Goal: Information Seeking & Learning: Learn about a topic

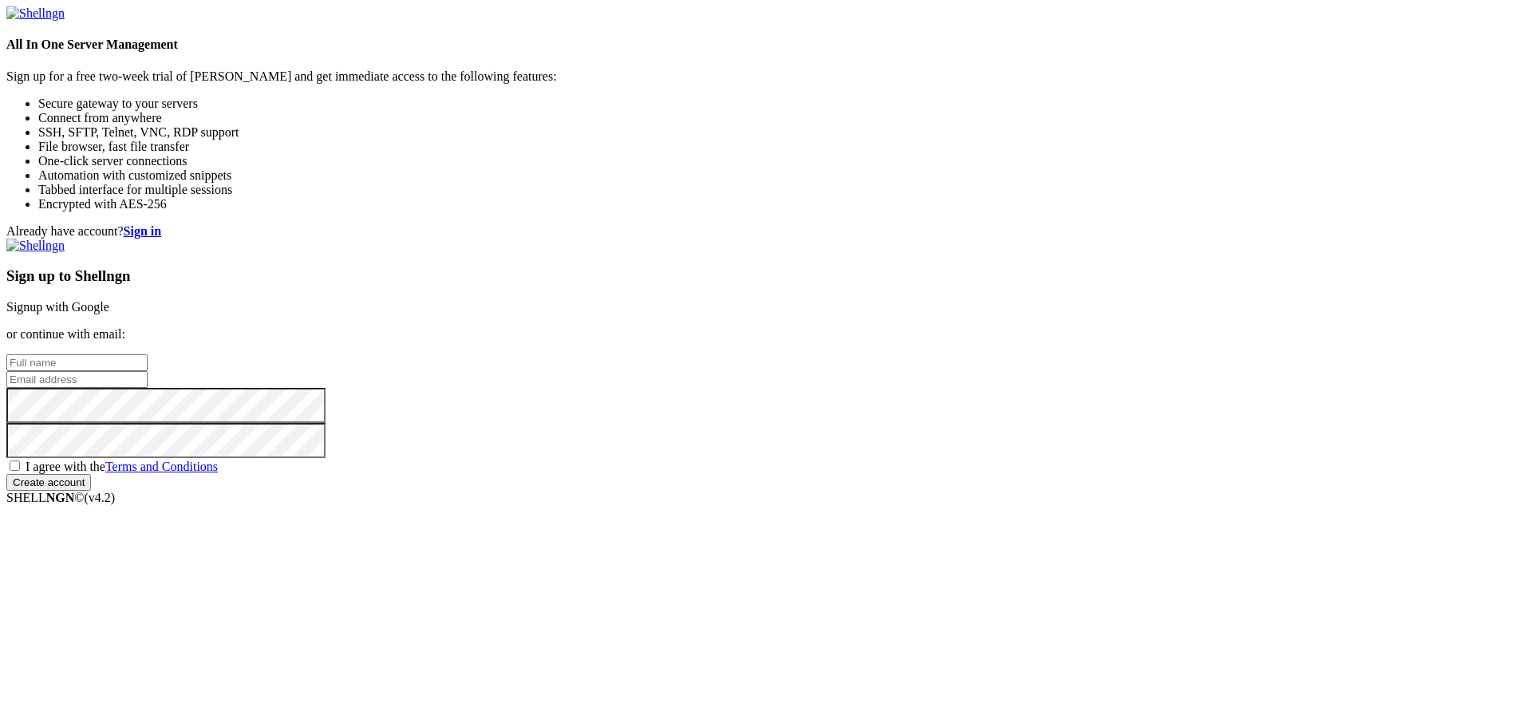
click at [65, 21] on img at bounding box center [35, 13] width 58 height 14
click at [109, 300] on link "Signup with Google" at bounding box center [57, 307] width 103 height 14
click at [815, 492] on div "Already have account? Sign in Sign up to Shellngn Signup with Google or continu…" at bounding box center [765, 364] width 1519 height 281
click at [109, 300] on link "Signup with Google" at bounding box center [57, 307] width 103 height 14
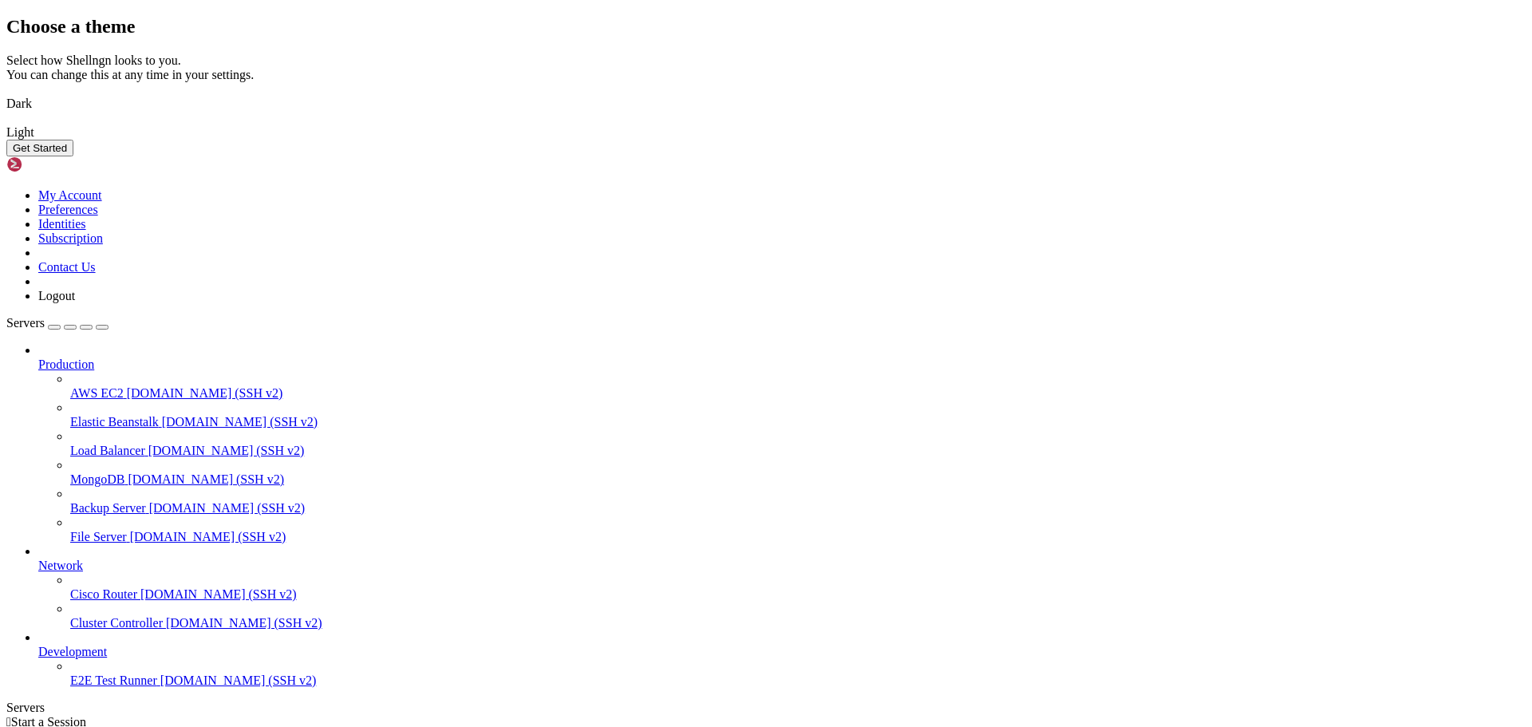
click at [6, 93] on img at bounding box center [6, 93] width 0 height 0
click at [73, 156] on button "Get Started" at bounding box center [39, 148] width 67 height 17
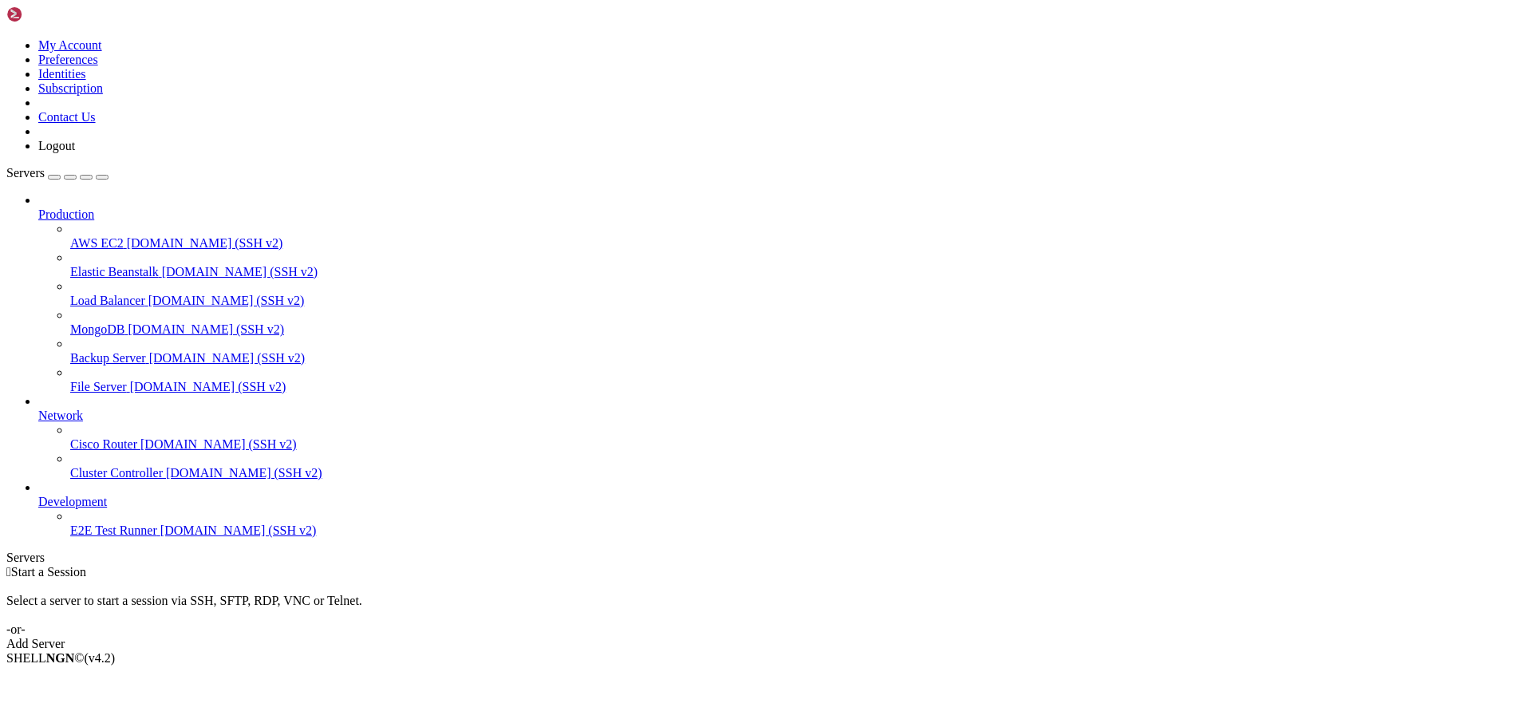
click at [899, 637] on link "Add Server" at bounding box center [765, 644] width 1519 height 14
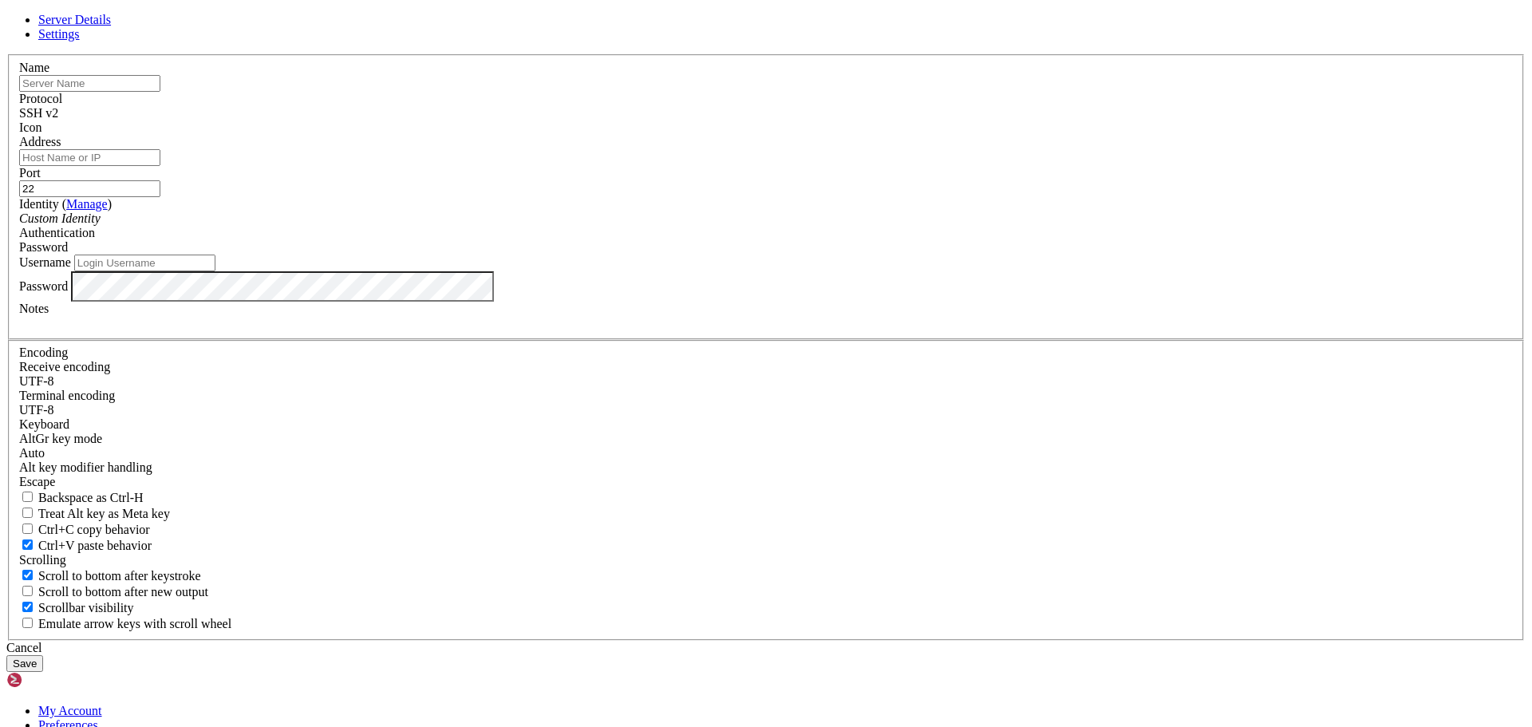
click at [160, 92] on input "text" at bounding box center [89, 83] width 141 height 17
paste input "[DOMAIN_NAME]"
type input "[DOMAIN_NAME]"
click at [160, 166] on input "Address" at bounding box center [89, 157] width 141 height 17
paste input "[DOMAIN_NAME]"
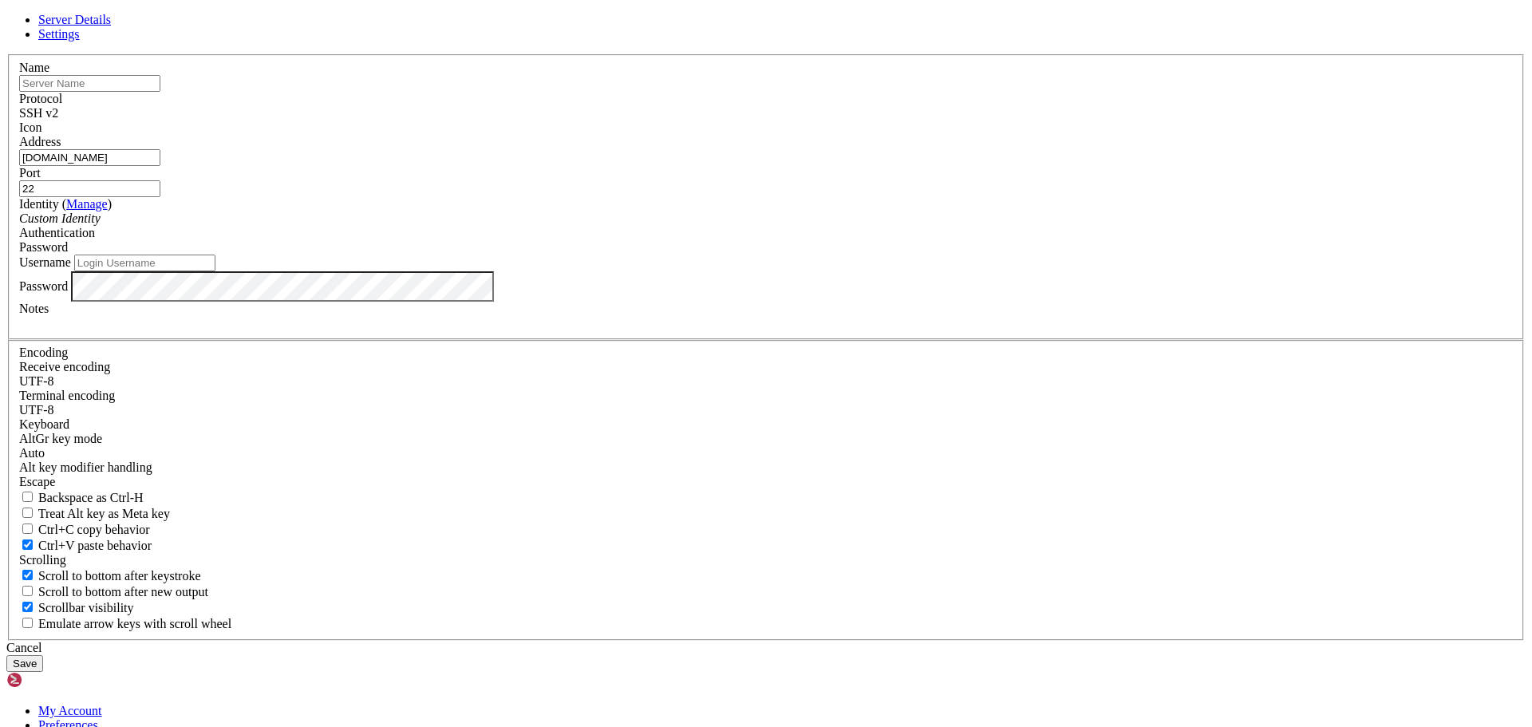
type input "[DOMAIN_NAME]"
drag, startPoint x: 674, startPoint y: 222, endPoint x: 668, endPoint y: 227, distance: 8.5
click at [160, 92] on input "text" at bounding box center [89, 83] width 141 height 17
drag, startPoint x: 597, startPoint y: 278, endPoint x: 547, endPoint y: 270, distance: 50.1
click at [547, 166] on div "Address bandit.labs.overthewire.org" at bounding box center [765, 150] width 1493 height 31
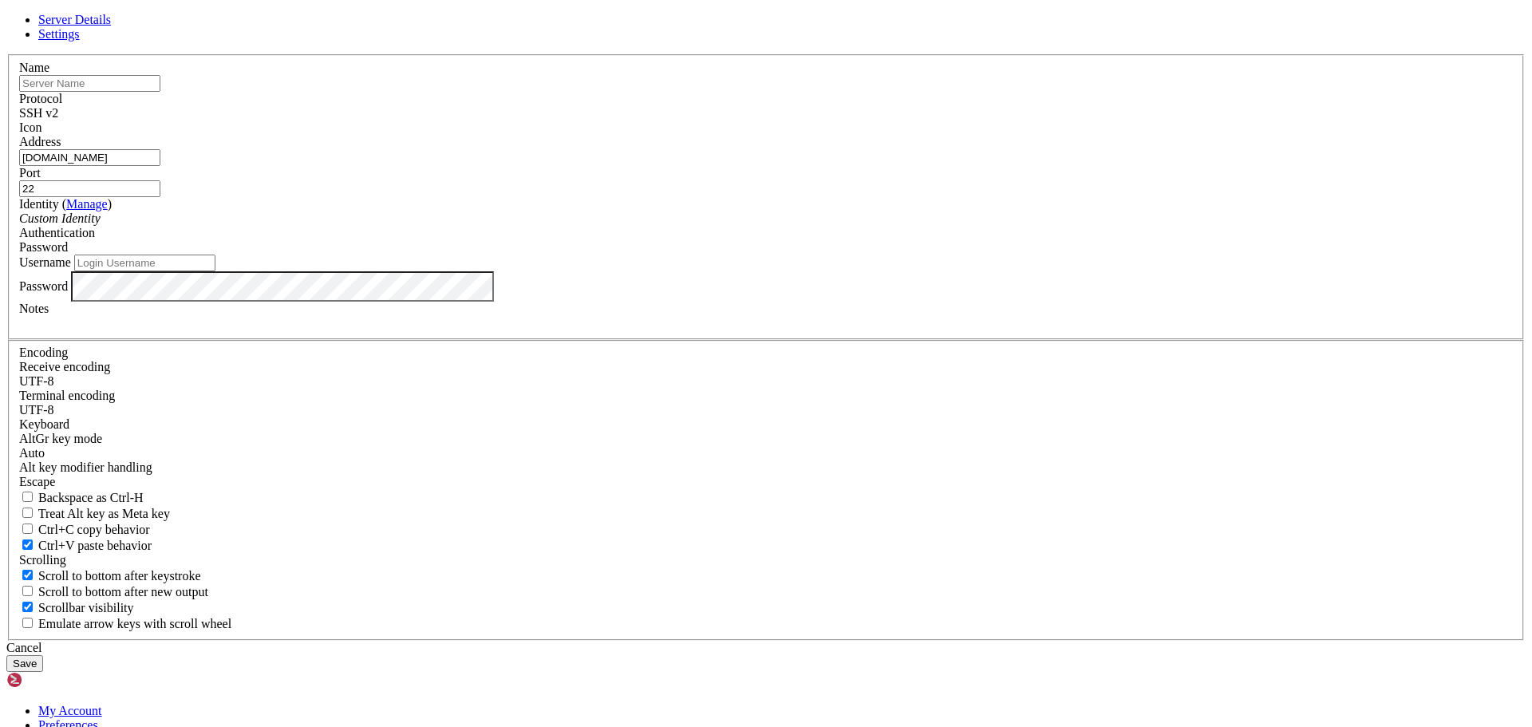
click at [160, 92] on input "text" at bounding box center [89, 83] width 141 height 17
paste input "bandit"
type input "banditLabs"
click at [58, 120] on span "SSH v2" at bounding box center [38, 113] width 39 height 14
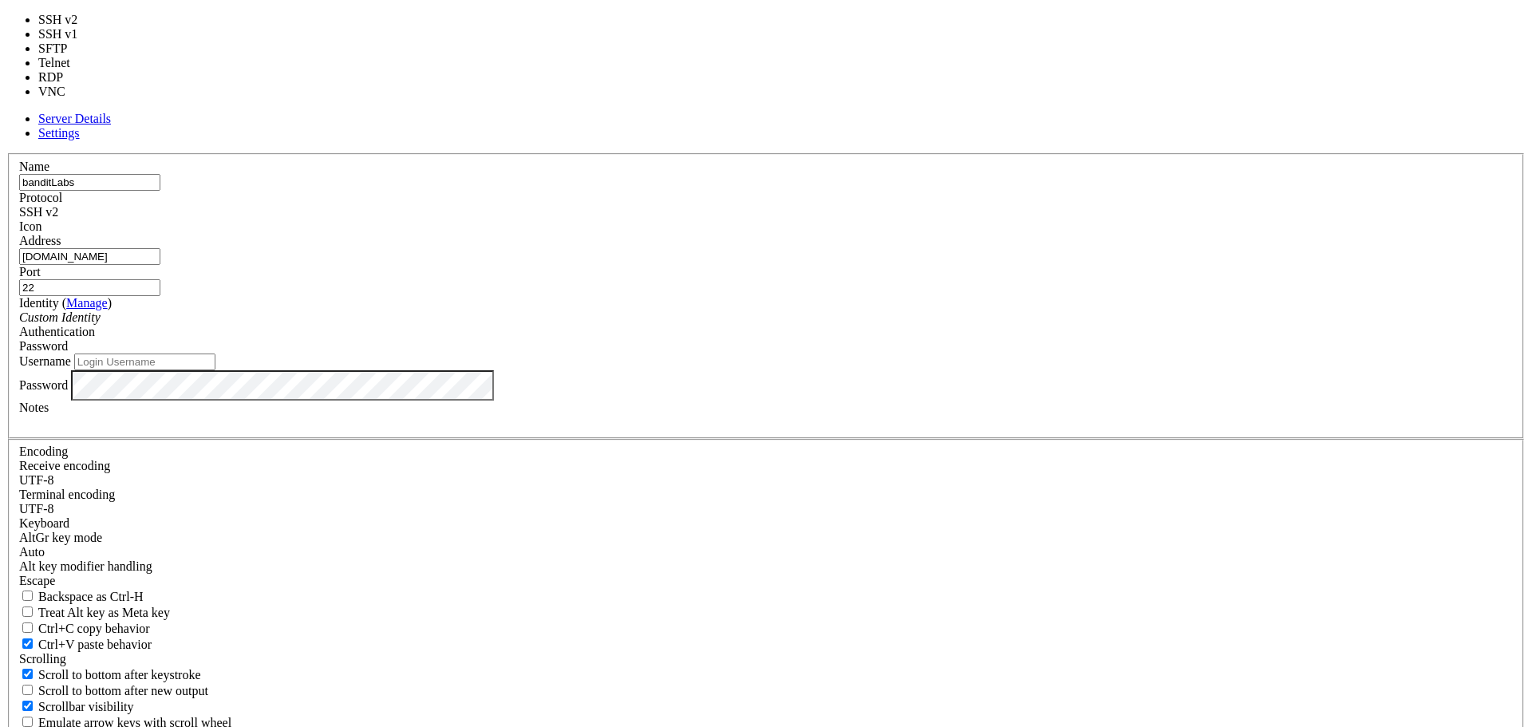
click at [58, 215] on span "SSH v2" at bounding box center [38, 212] width 39 height 14
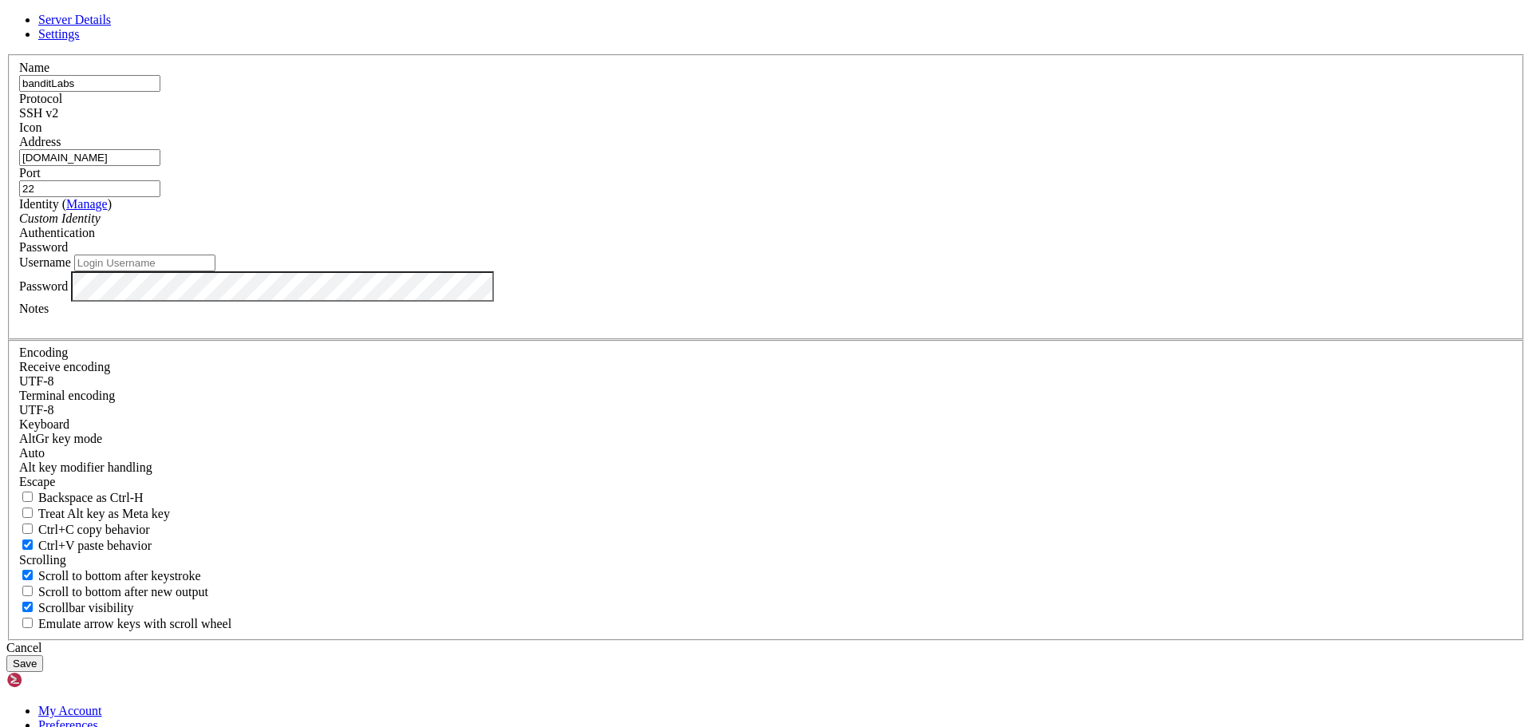
click at [628, 166] on div "Address bandit.labs.overthewire.org" at bounding box center [765, 150] width 1493 height 31
click at [160, 166] on input "[DOMAIN_NAME]" at bounding box center [89, 157] width 141 height 17
click at [731, 226] on div "Custom Identity" at bounding box center [765, 218] width 1493 height 14
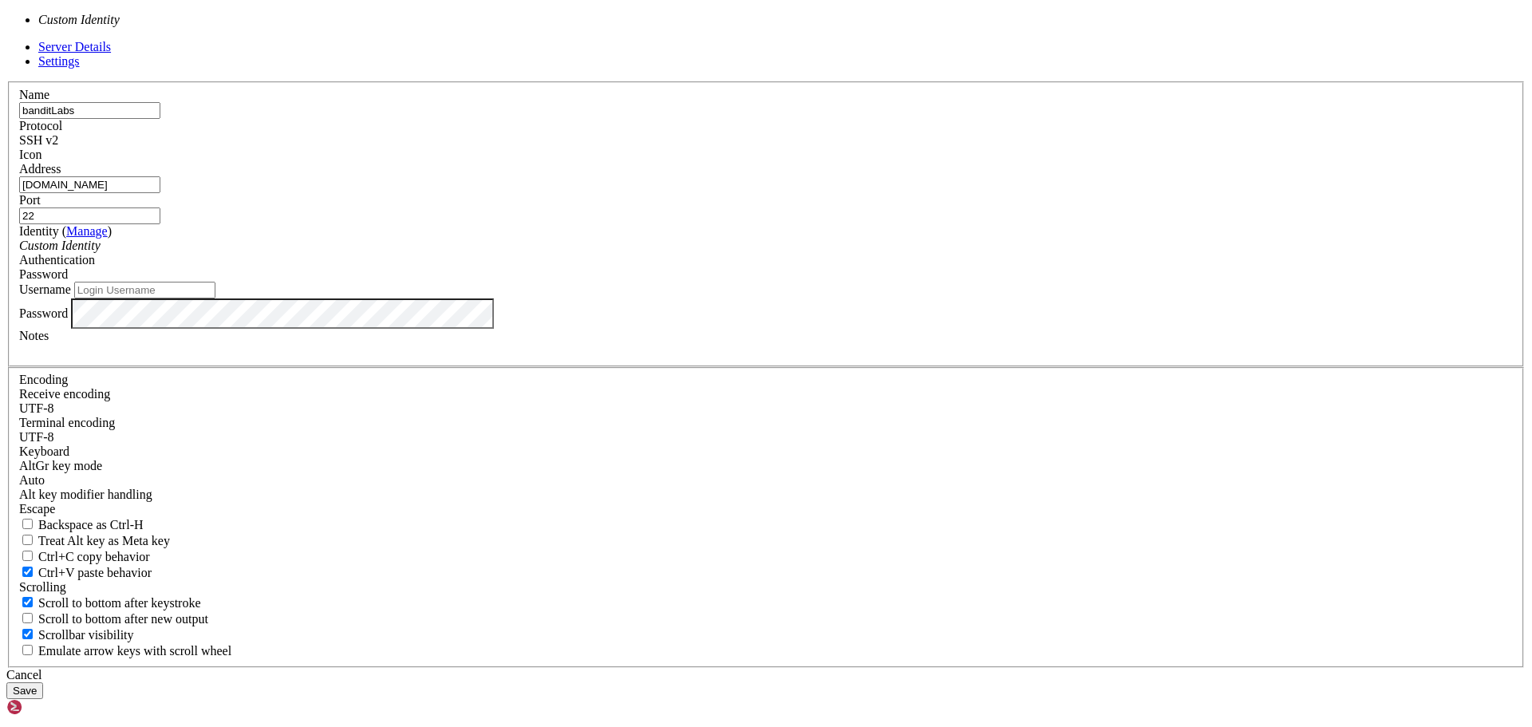
click at [731, 253] on div "Custom Identity" at bounding box center [765, 246] width 1493 height 14
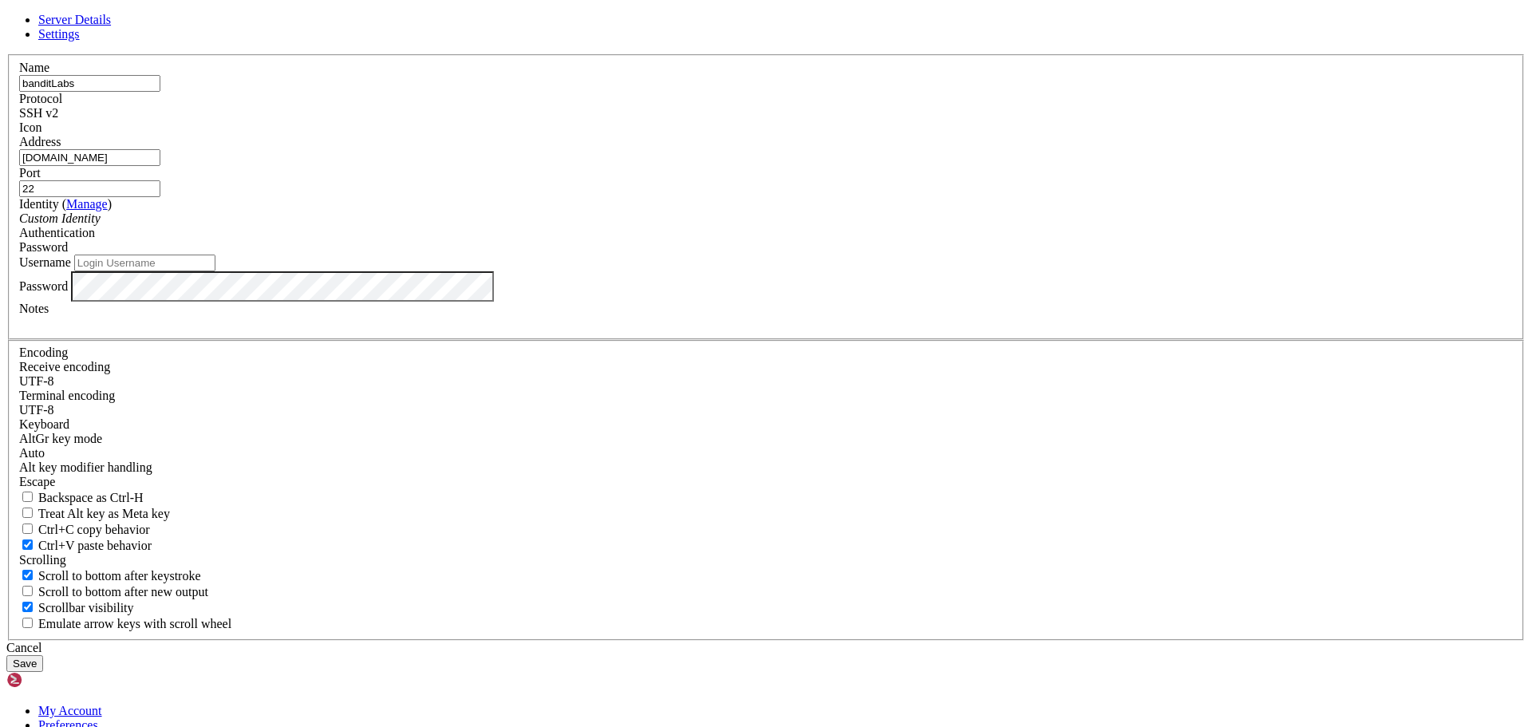
click at [160, 197] on input "22" at bounding box center [89, 188] width 141 height 17
paste input "number"
type input "2220"
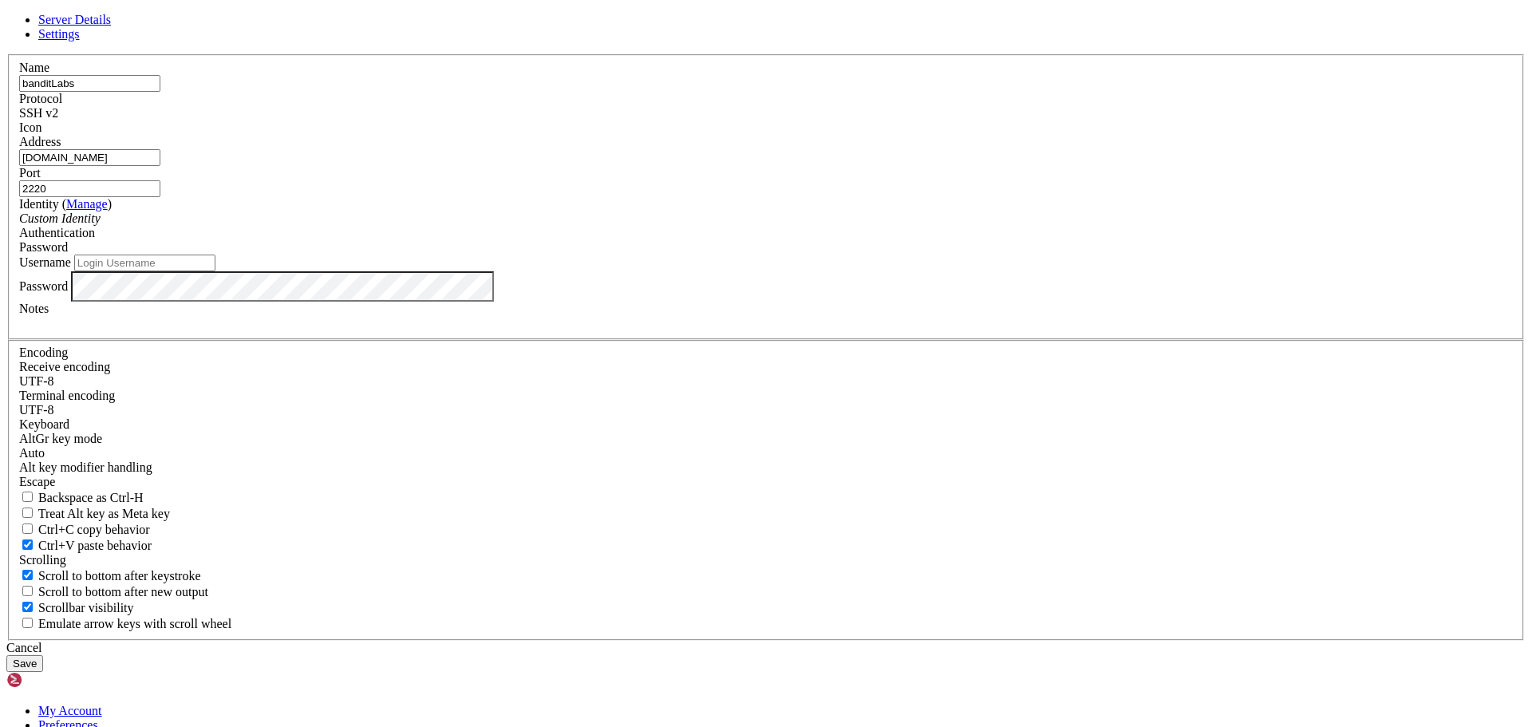
click at [892, 254] on div "Password" at bounding box center [765, 247] width 1493 height 14
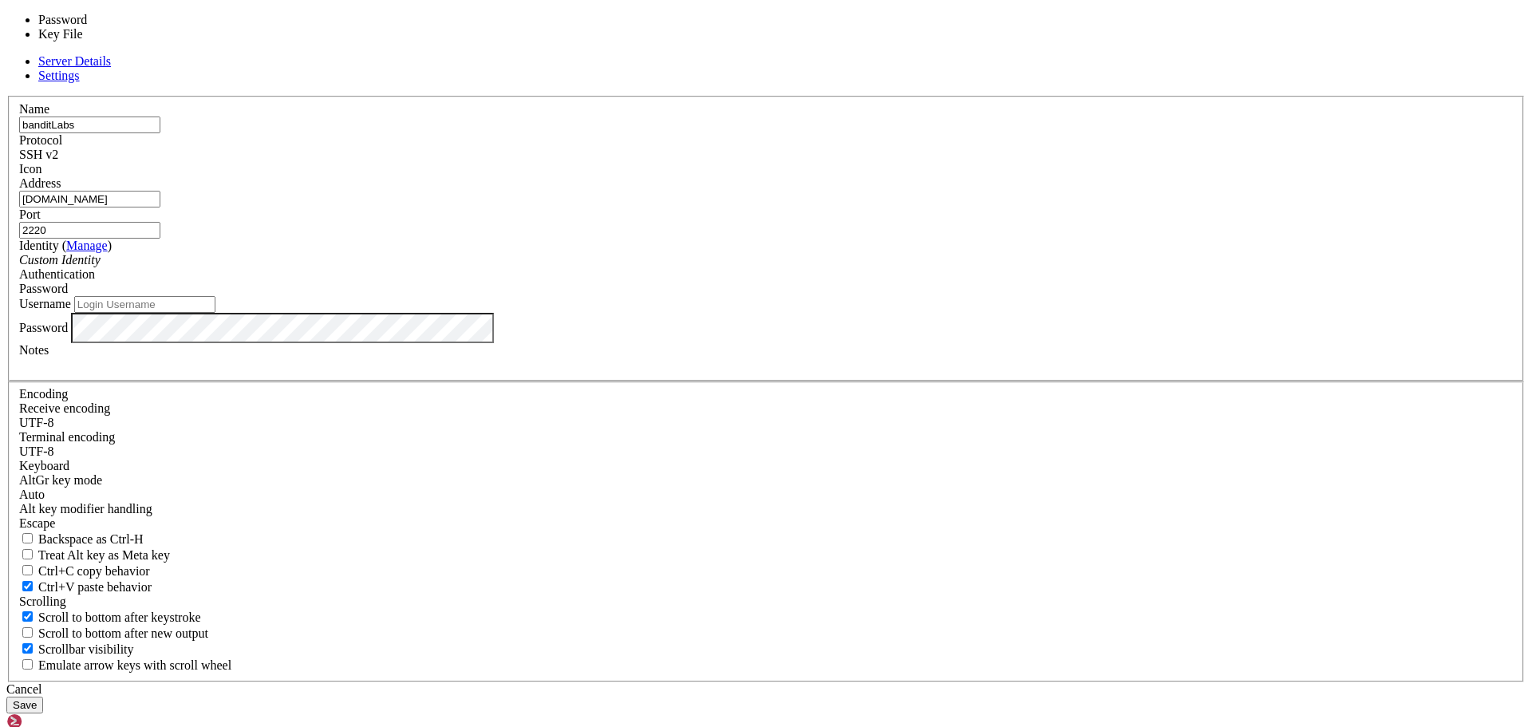
click at [892, 296] on div "Password" at bounding box center [765, 289] width 1493 height 14
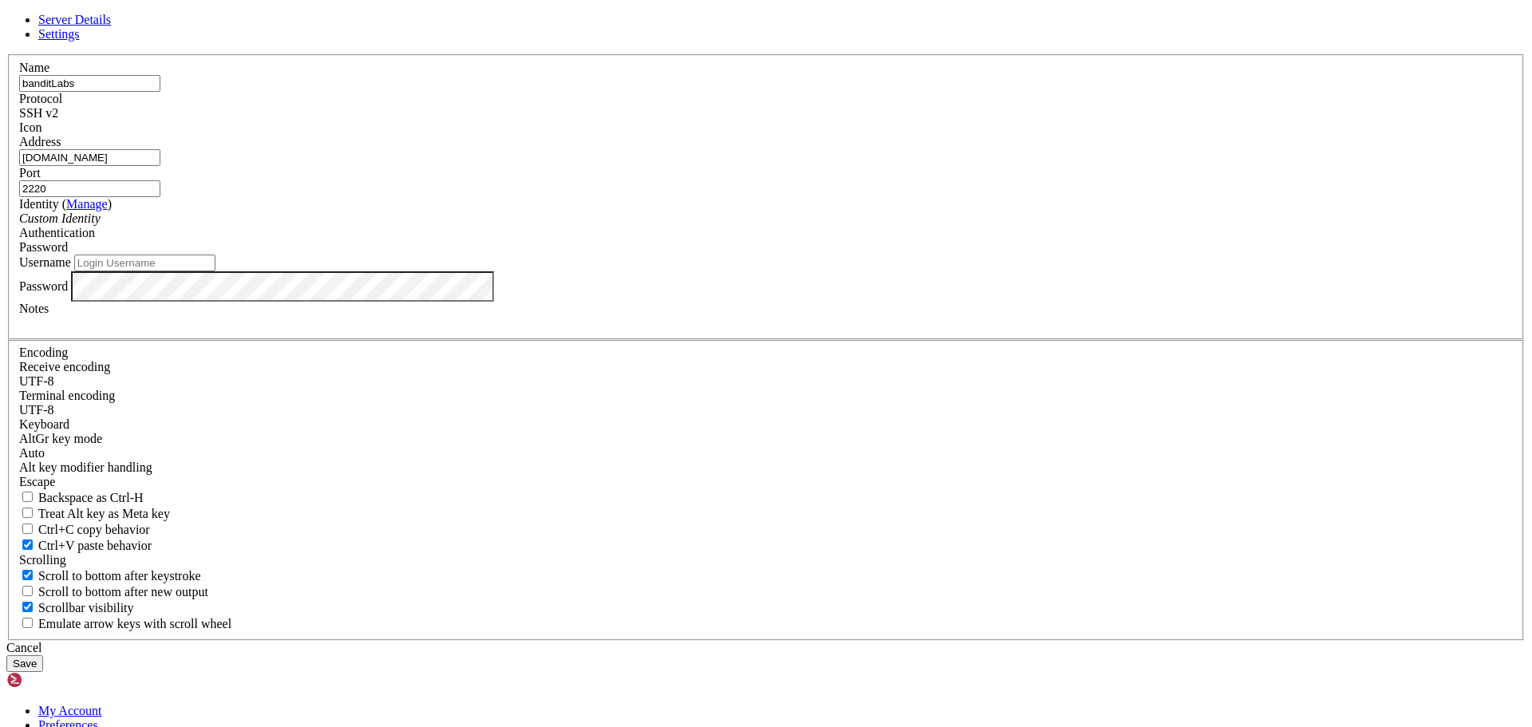
click at [588, 271] on div "Username" at bounding box center [765, 262] width 1493 height 17
click at [215, 271] on input "Username" at bounding box center [144, 262] width 141 height 17
paste input "bandit0"
type input "bandit0"
click at [6, 655] on button "Save" at bounding box center [24, 663] width 37 height 17
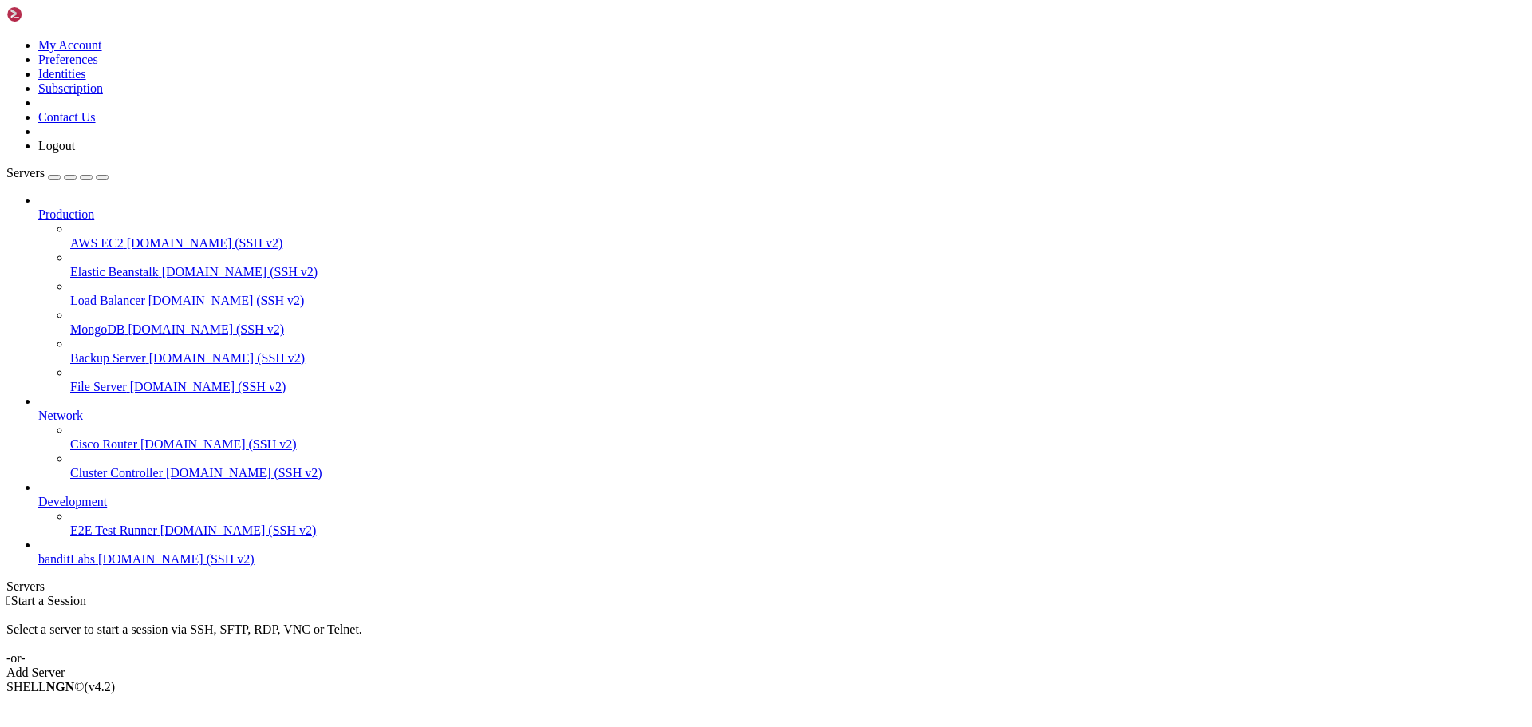
click at [95, 566] on span "banditLabs" at bounding box center [66, 559] width 57 height 14
click at [93, 508] on span "Development" at bounding box center [72, 502] width 69 height 14
click at [99, 566] on link "banditLabs [DOMAIN_NAME] (SSH v2)" at bounding box center [781, 559] width 1487 height 14
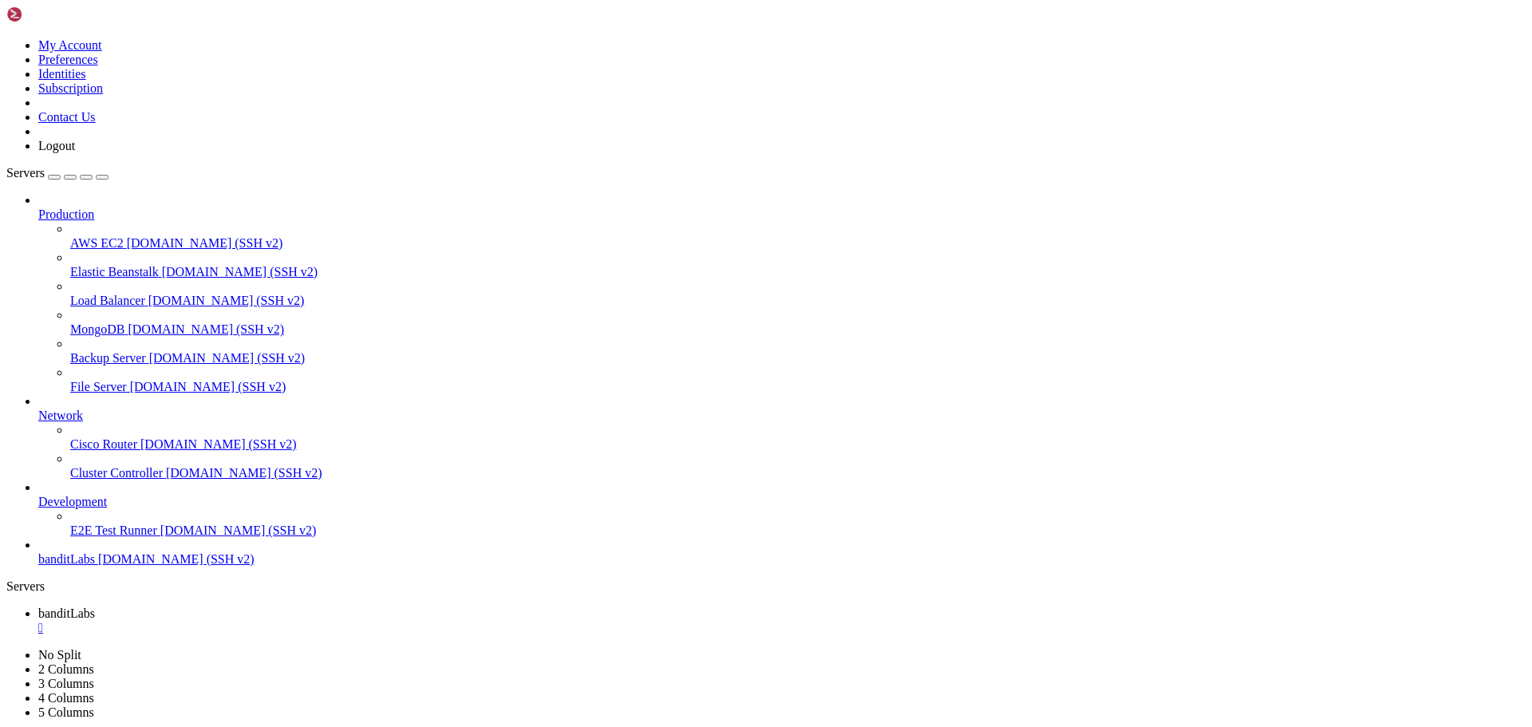
scroll to position [949, 0]
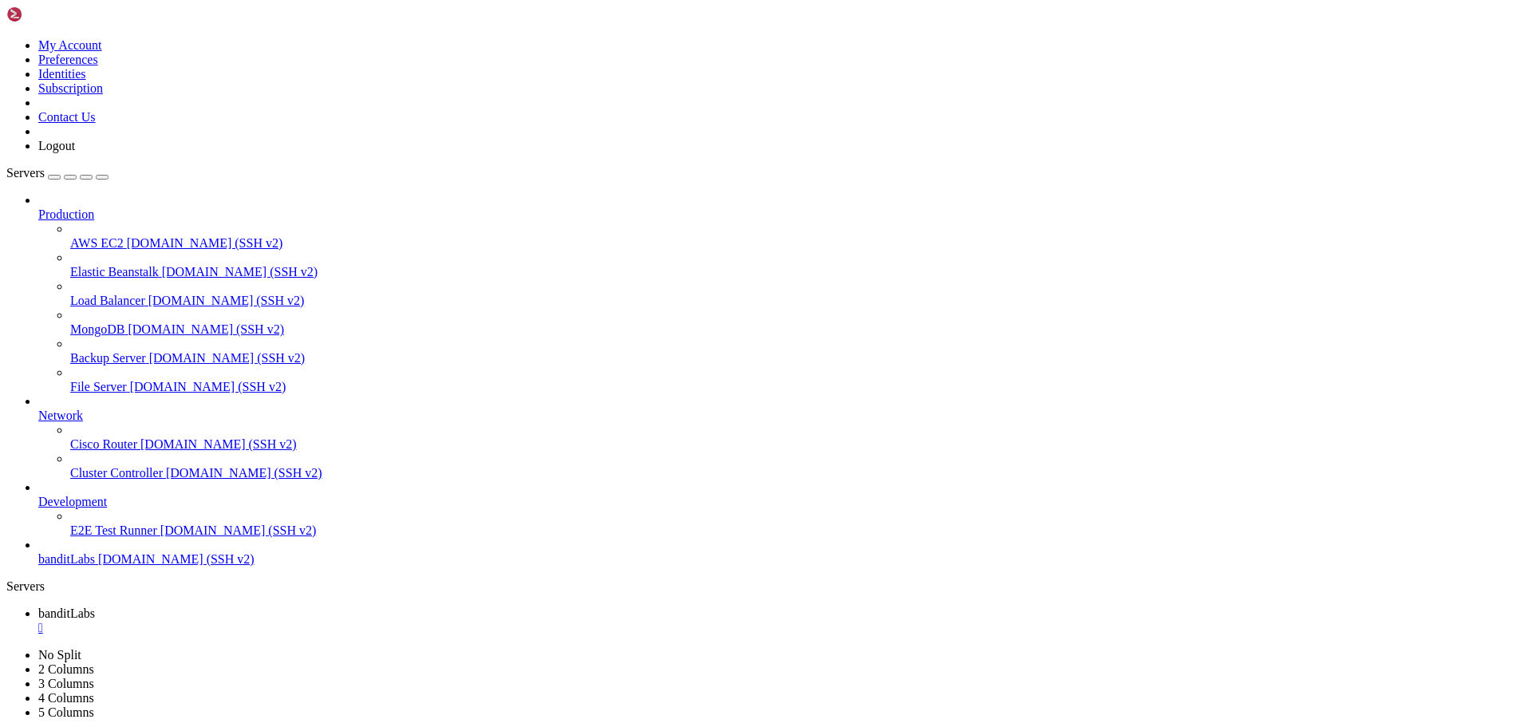
click at [165, 500] on link "Development" at bounding box center [781, 502] width 1487 height 14
click at [137, 437] on span "Cisco Router" at bounding box center [103, 444] width 67 height 14
drag, startPoint x: 175, startPoint y: 397, endPoint x: 189, endPoint y: 388, distance: 16.2
click at [38, 408] on icon at bounding box center [38, 408] width 0 height 0
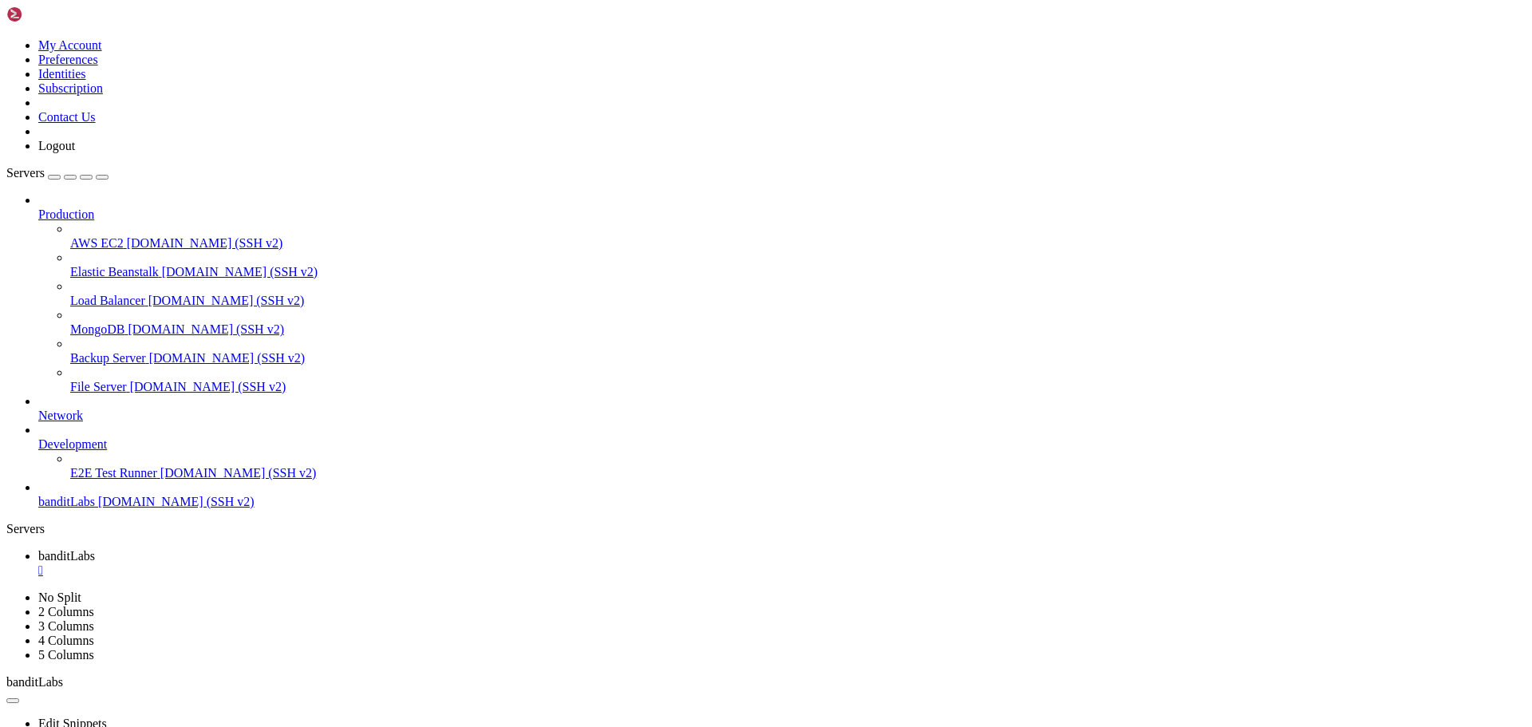
click at [149, 351] on span "[DOMAIN_NAME] (SSH v2)" at bounding box center [227, 358] width 156 height 14
click at [38, 207] on icon at bounding box center [38, 207] width 0 height 0
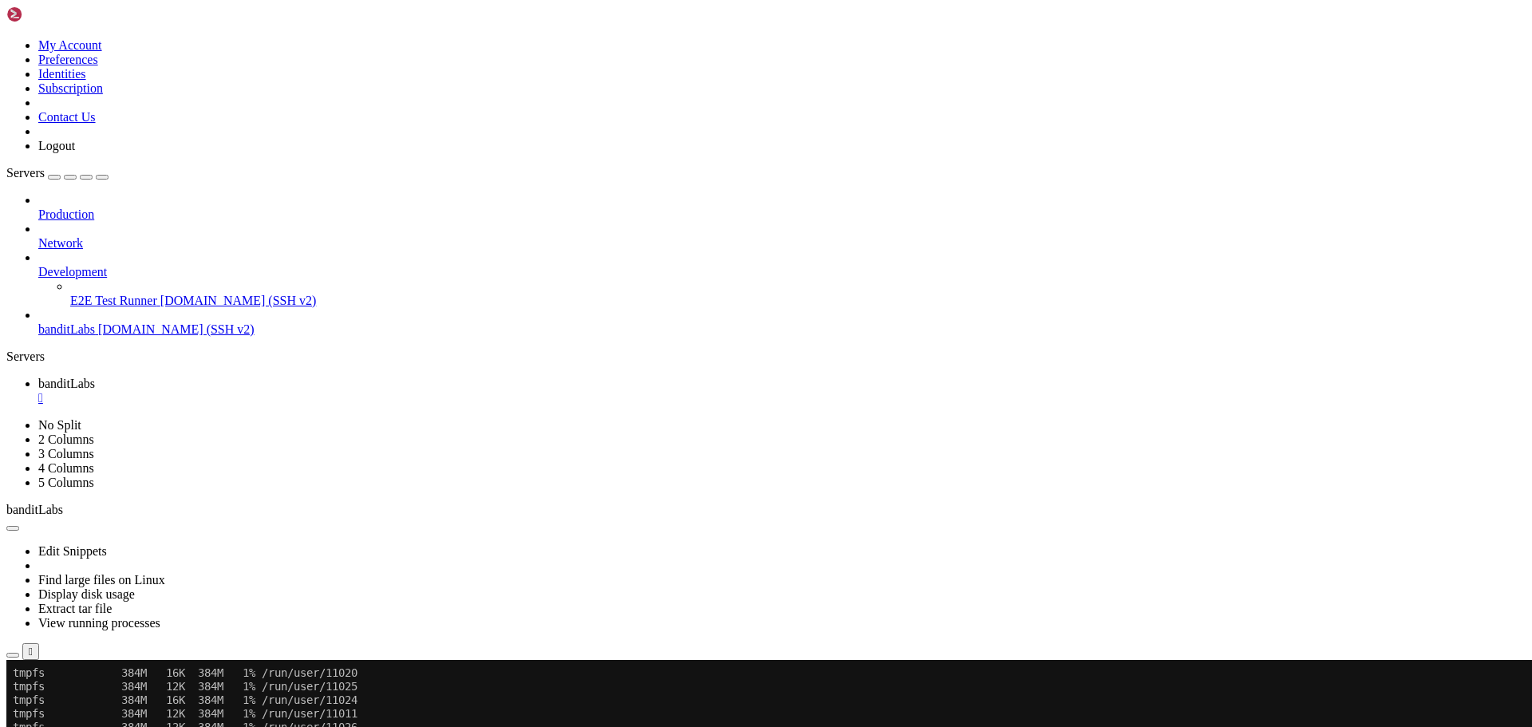
click at [74, 322] on span "banditLabs" at bounding box center [66, 329] width 57 height 14
click at [75, 337] on div "Production Network Development E2E Test Runner demo.shellngn.com (SSH v2) bandi…" at bounding box center [765, 265] width 1519 height 144
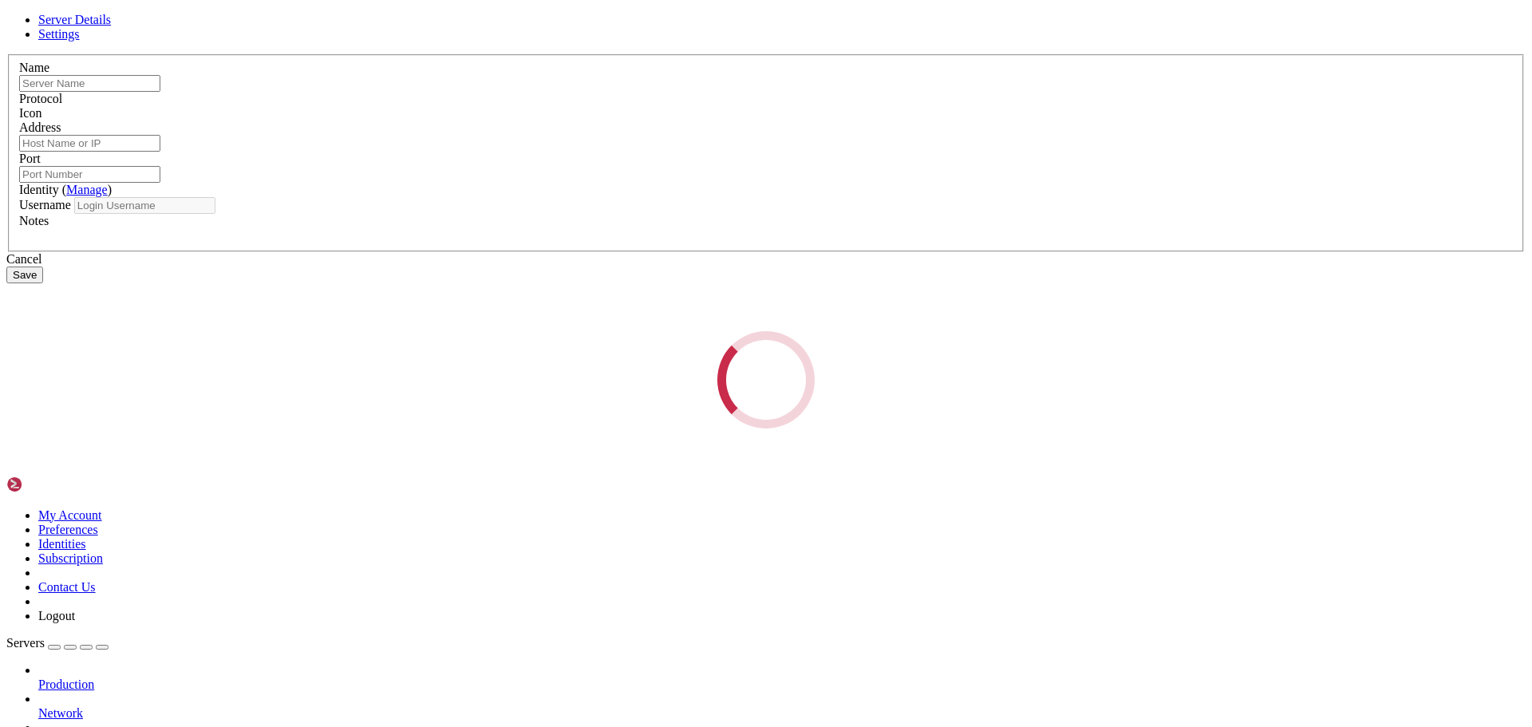
type input "banditLabs"
type input "[DOMAIN_NAME]"
type input "2220"
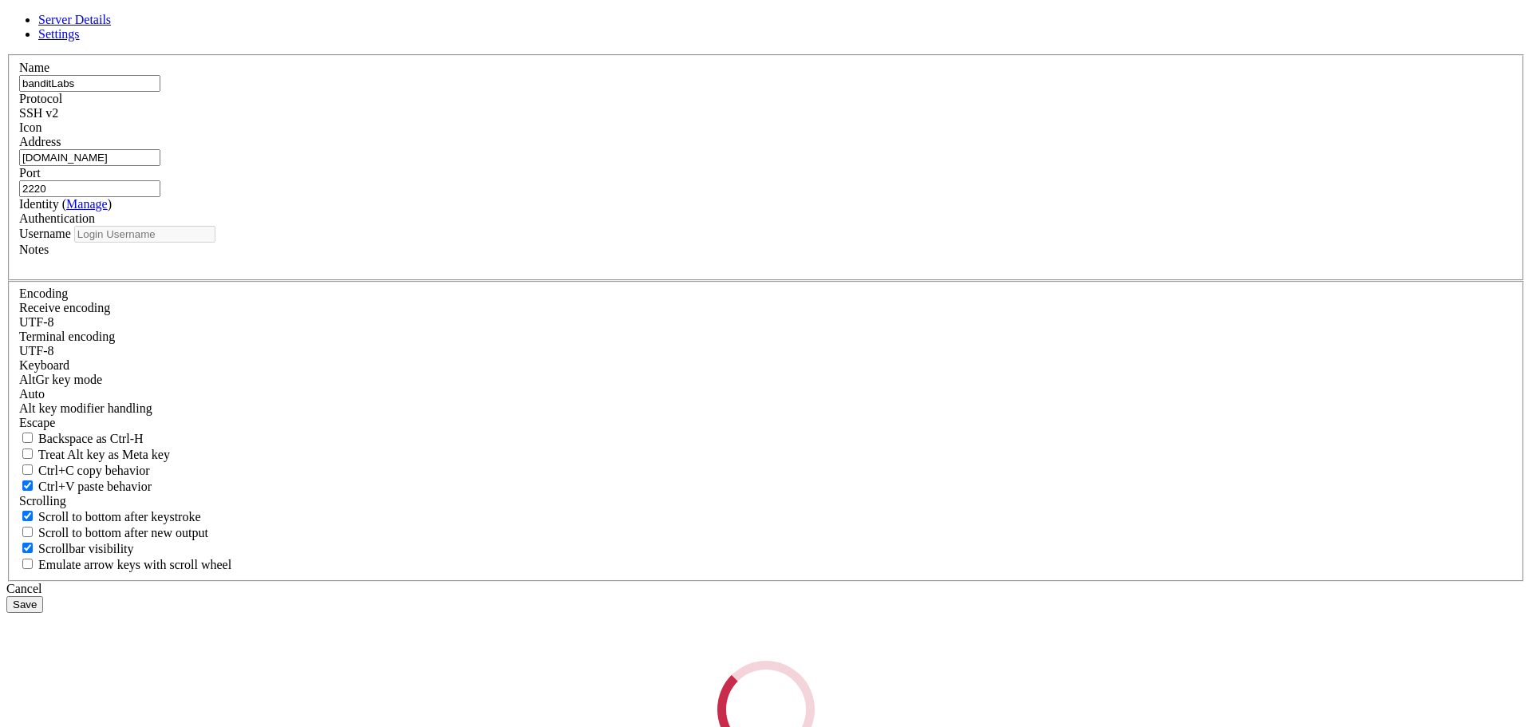
type input "bandit0"
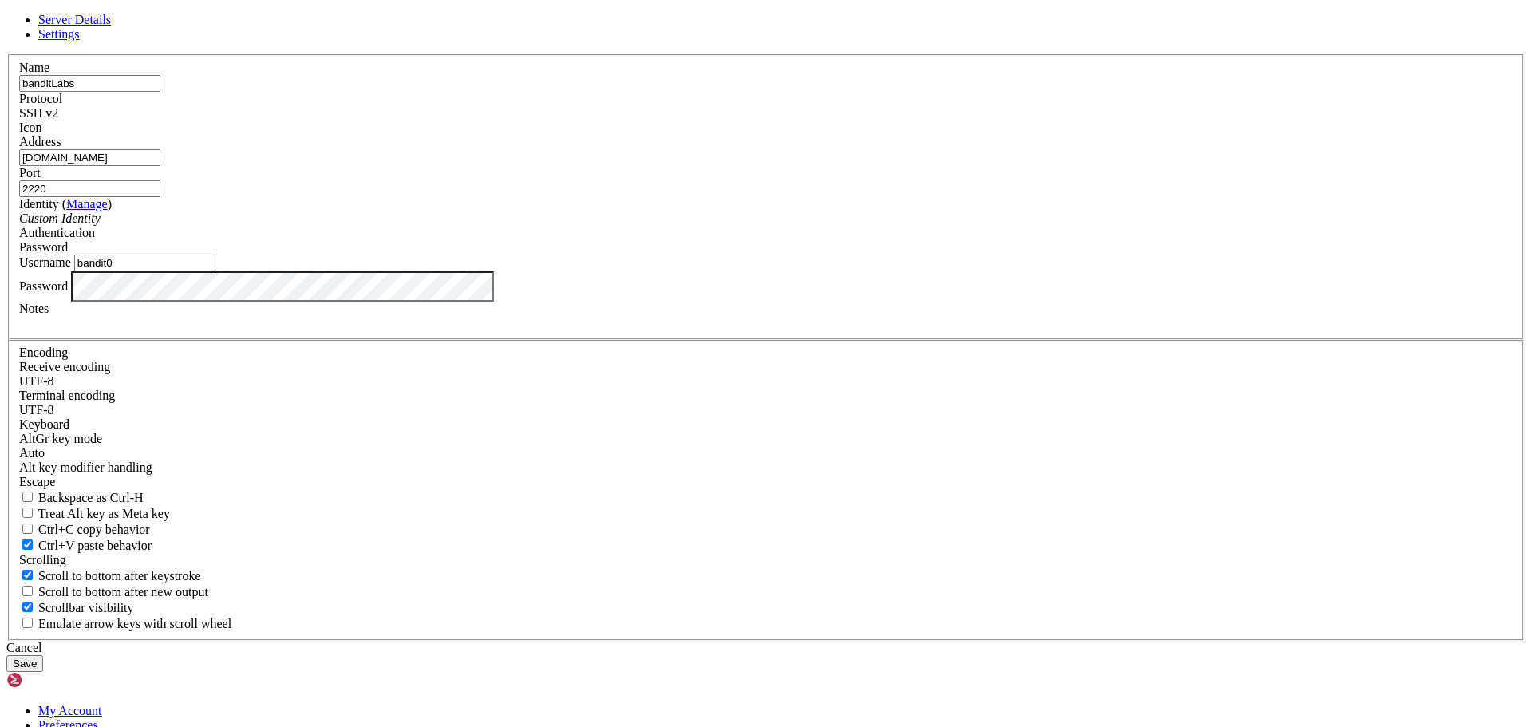
click at [887, 641] on div "Cancel" at bounding box center [765, 648] width 1519 height 14
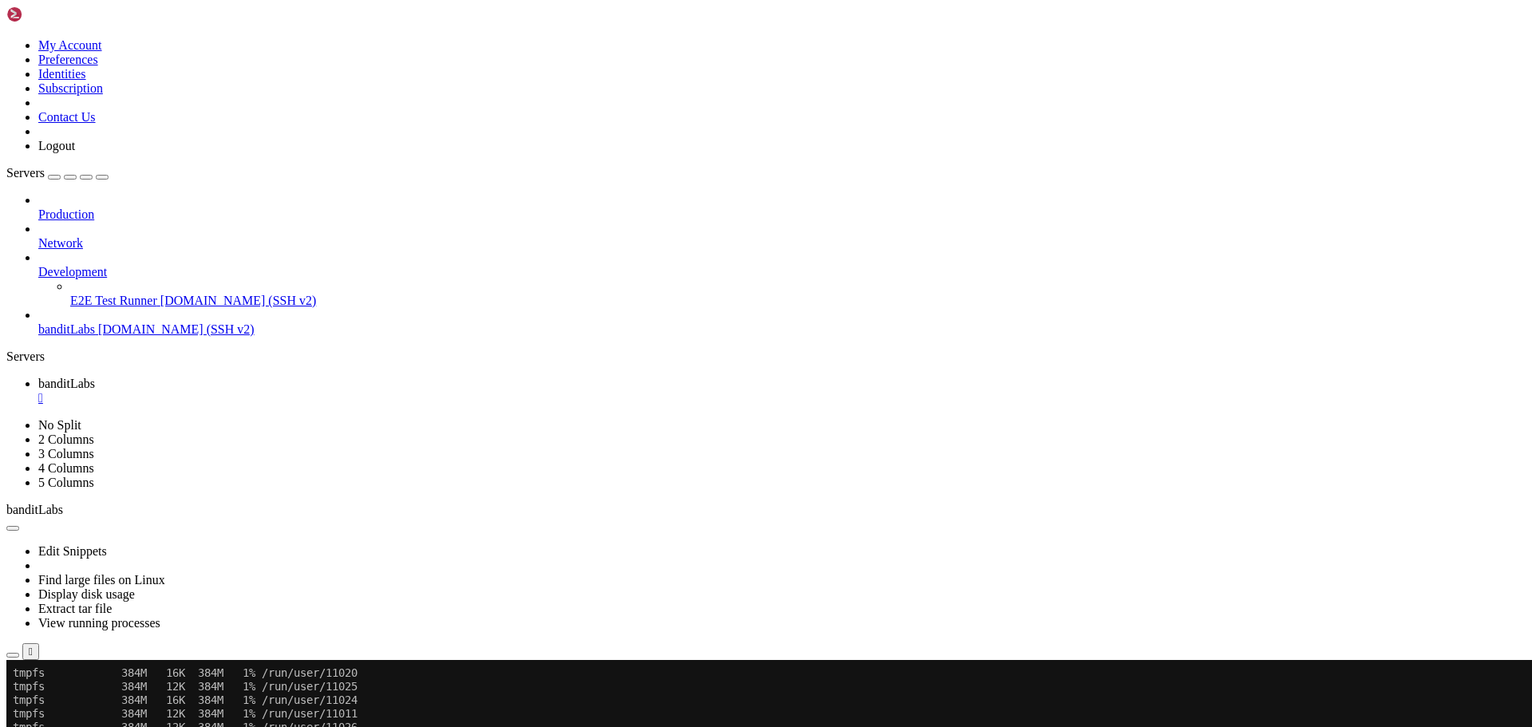
click at [182, 250] on div at bounding box center [781, 257] width 1487 height 14
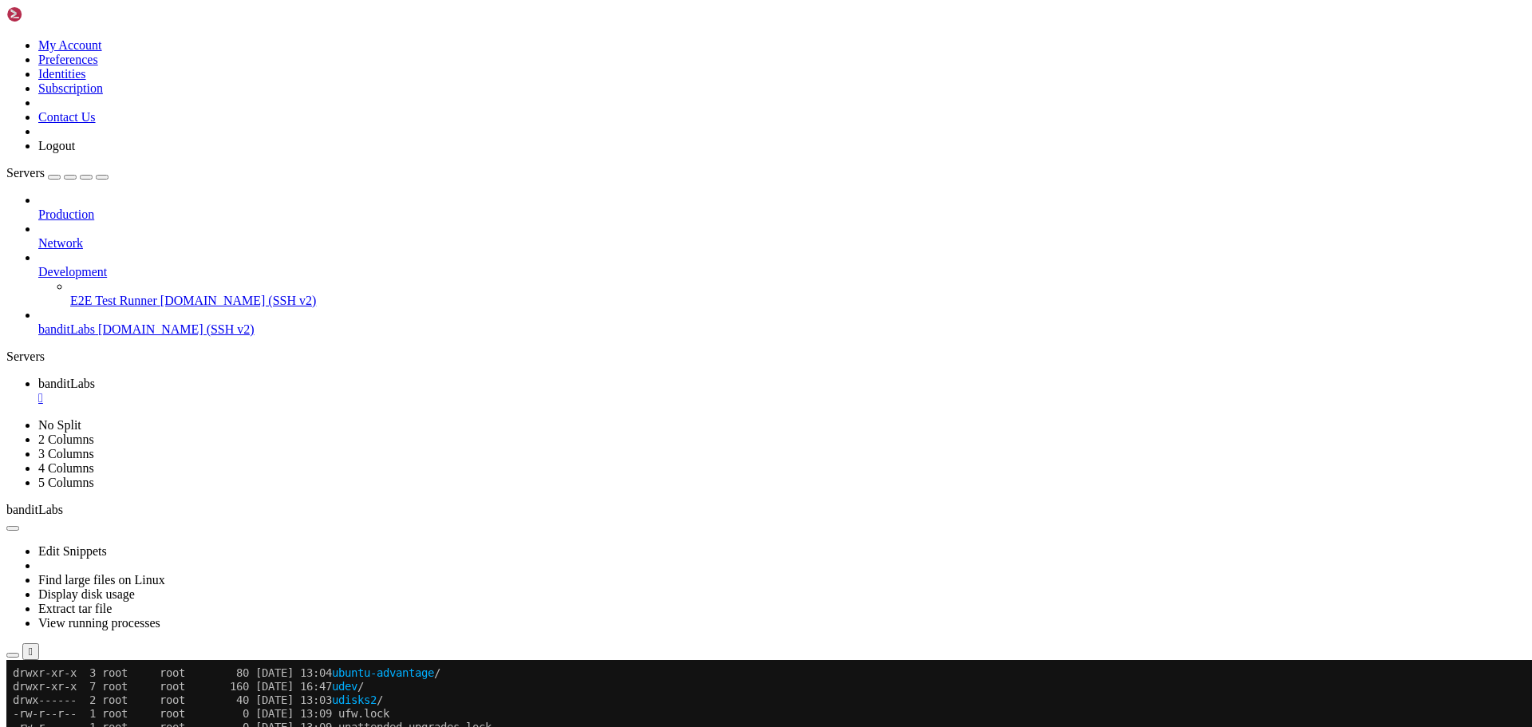
scroll to position [2997, 0]
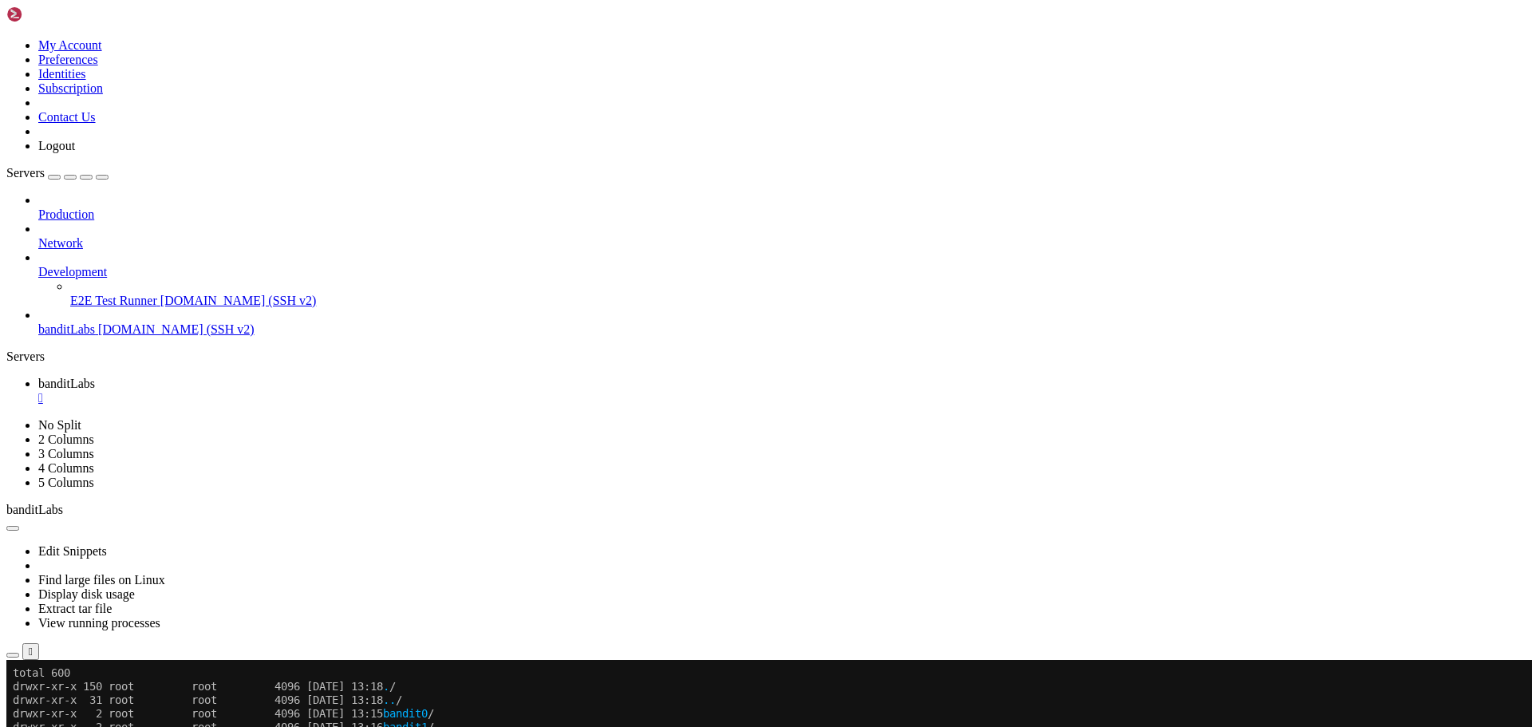
scroll to position [3739, 0]
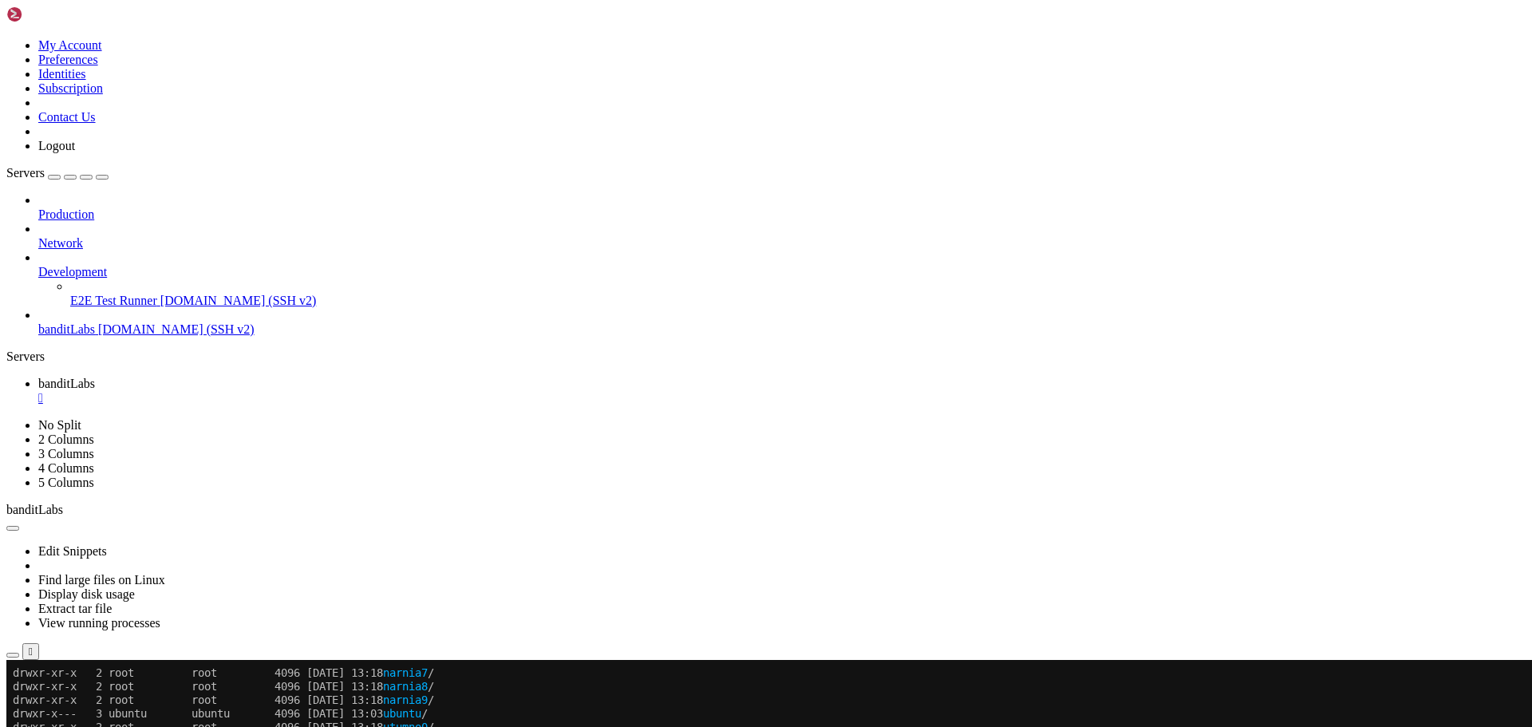
drag, startPoint x: 817, startPoint y: 886, endPoint x: 929, endPoint y: 809, distance: 135.9
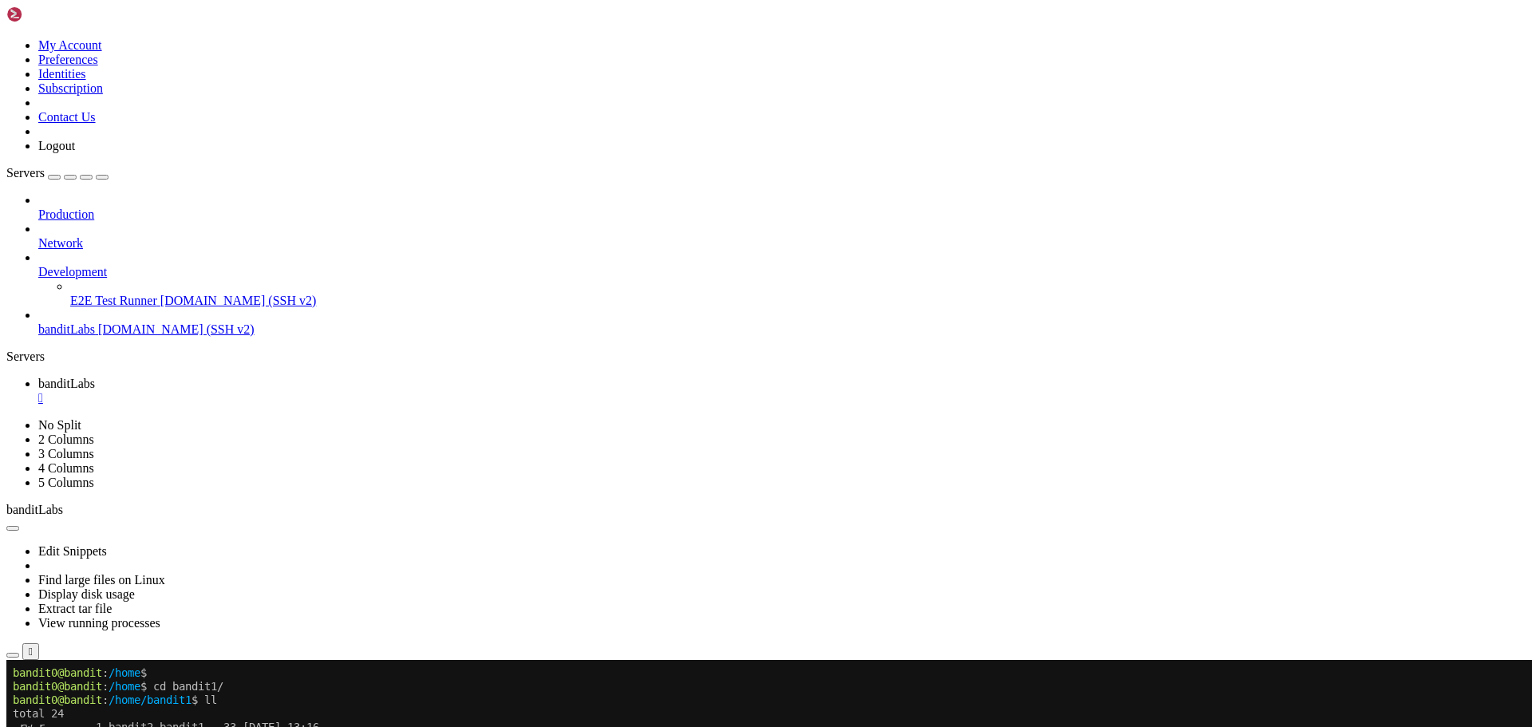
scroll to position [6170, 0]
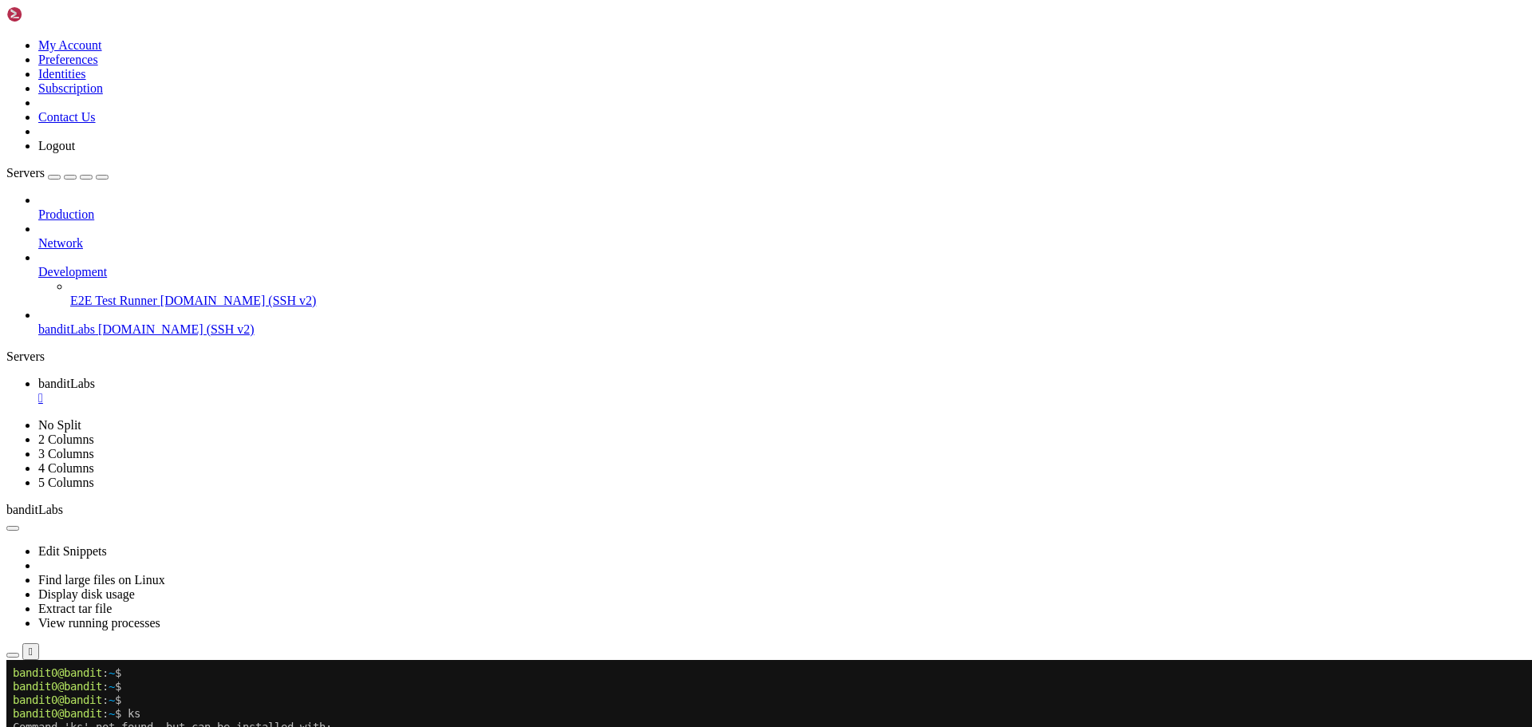
click at [61, 322] on span "banditLabs" at bounding box center [66, 329] width 57 height 14
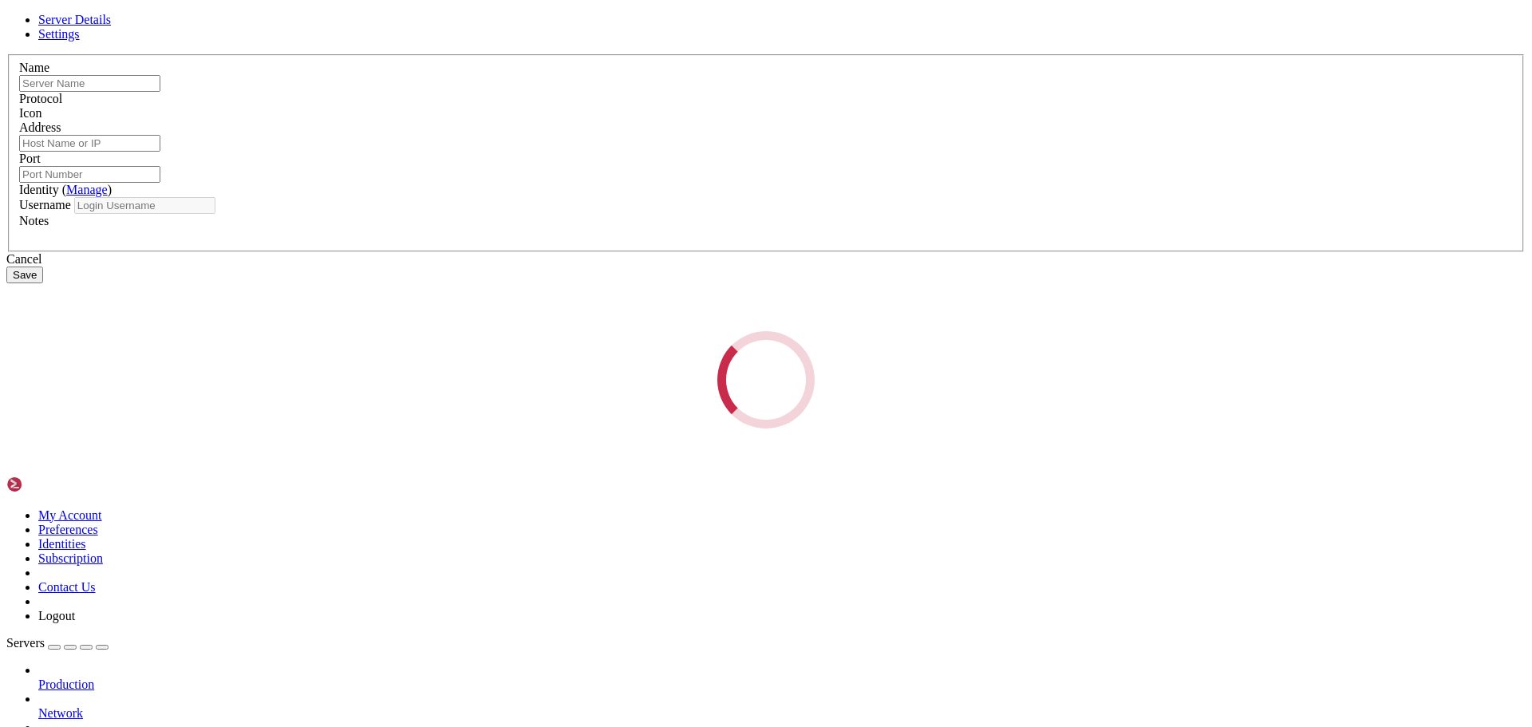
type input "banditLabs"
type input "[DOMAIN_NAME]"
type input "2220"
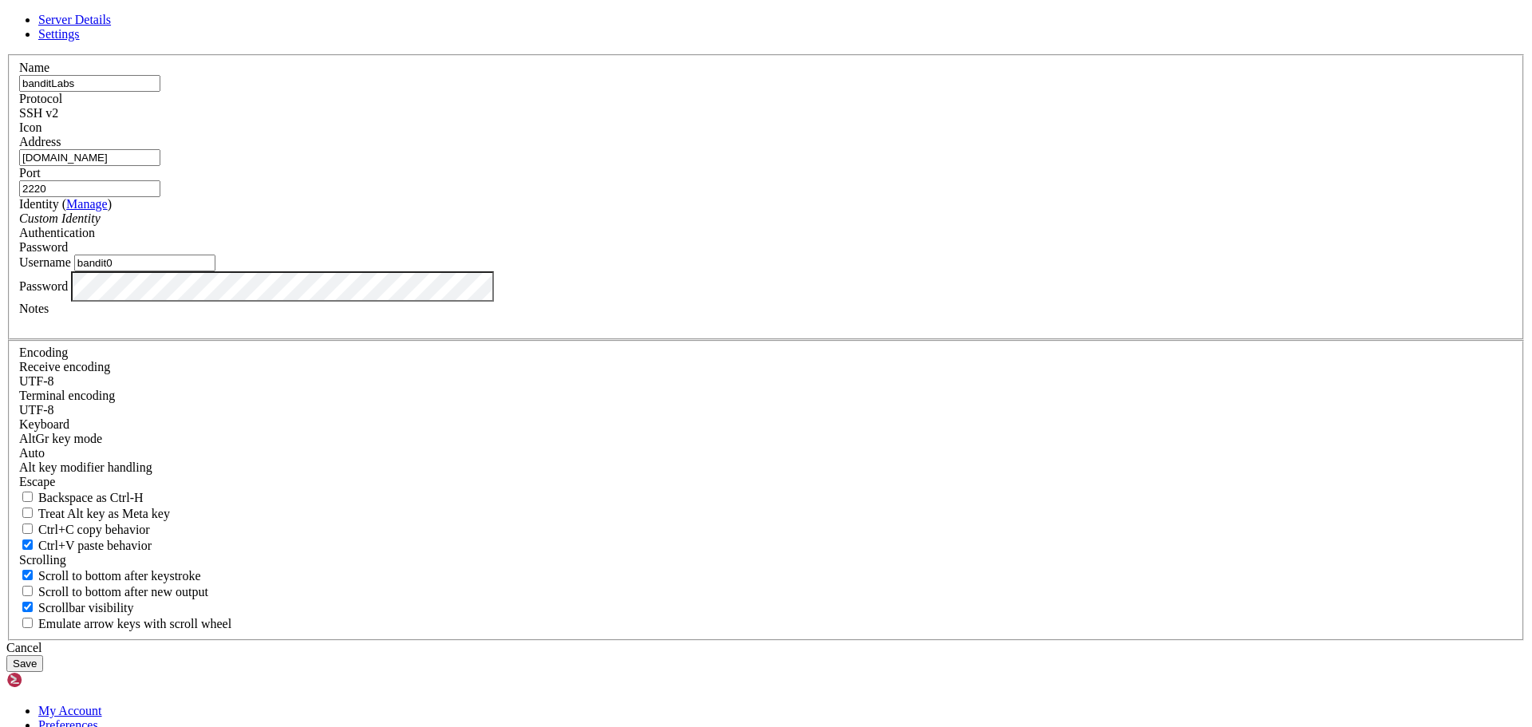
click at [80, 41] on span "Settings" at bounding box center [58, 34] width 41 height 14
click at [111, 26] on link "Server Details" at bounding box center [74, 20] width 73 height 14
click at [160, 92] on input "banditLabs" at bounding box center [89, 83] width 141 height 17
click at [68, 254] on span "Password" at bounding box center [43, 247] width 49 height 14
click at [850, 254] on div "Password" at bounding box center [765, 247] width 1493 height 14
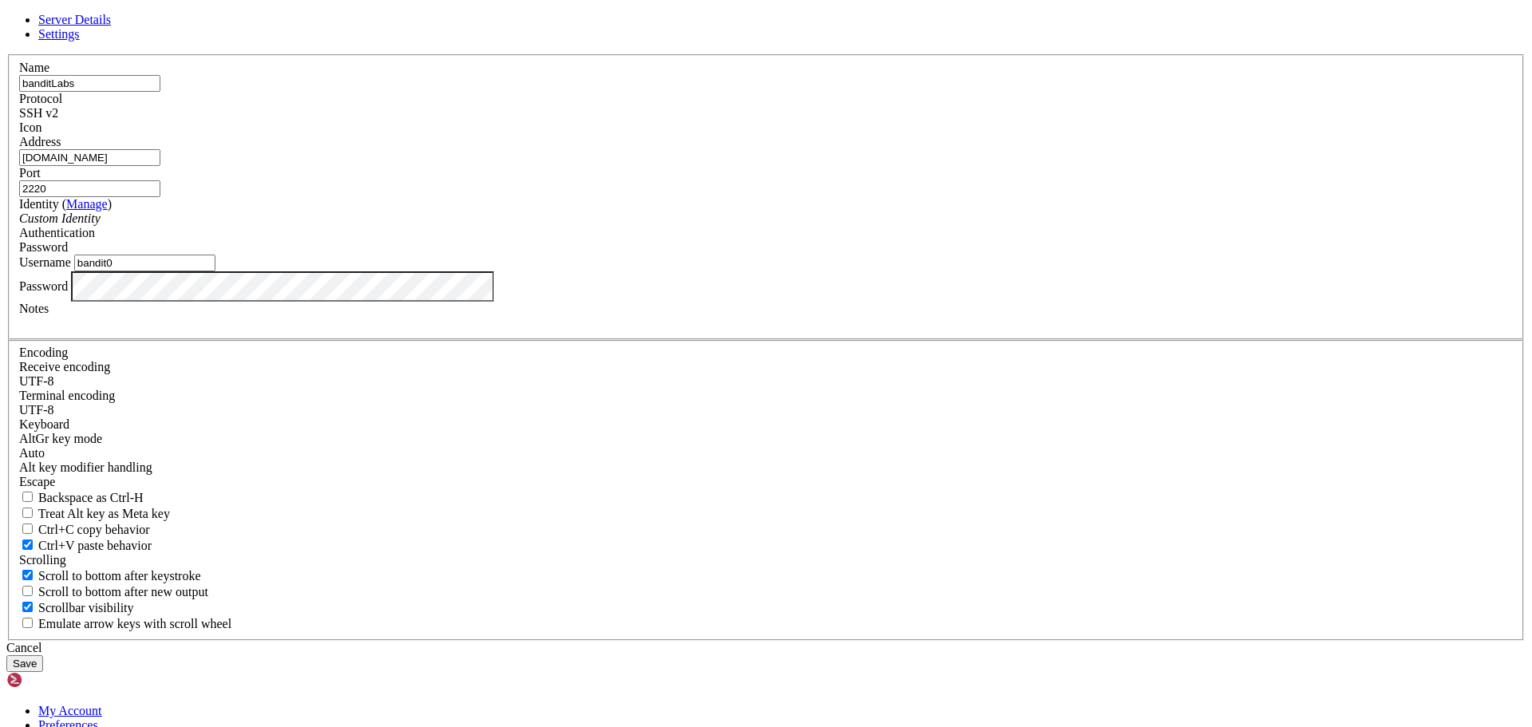
click at [215, 271] on input "bandit0" at bounding box center [144, 262] width 141 height 17
type input "bandit1"
click at [901, 641] on div "Cancel" at bounding box center [765, 648] width 1519 height 14
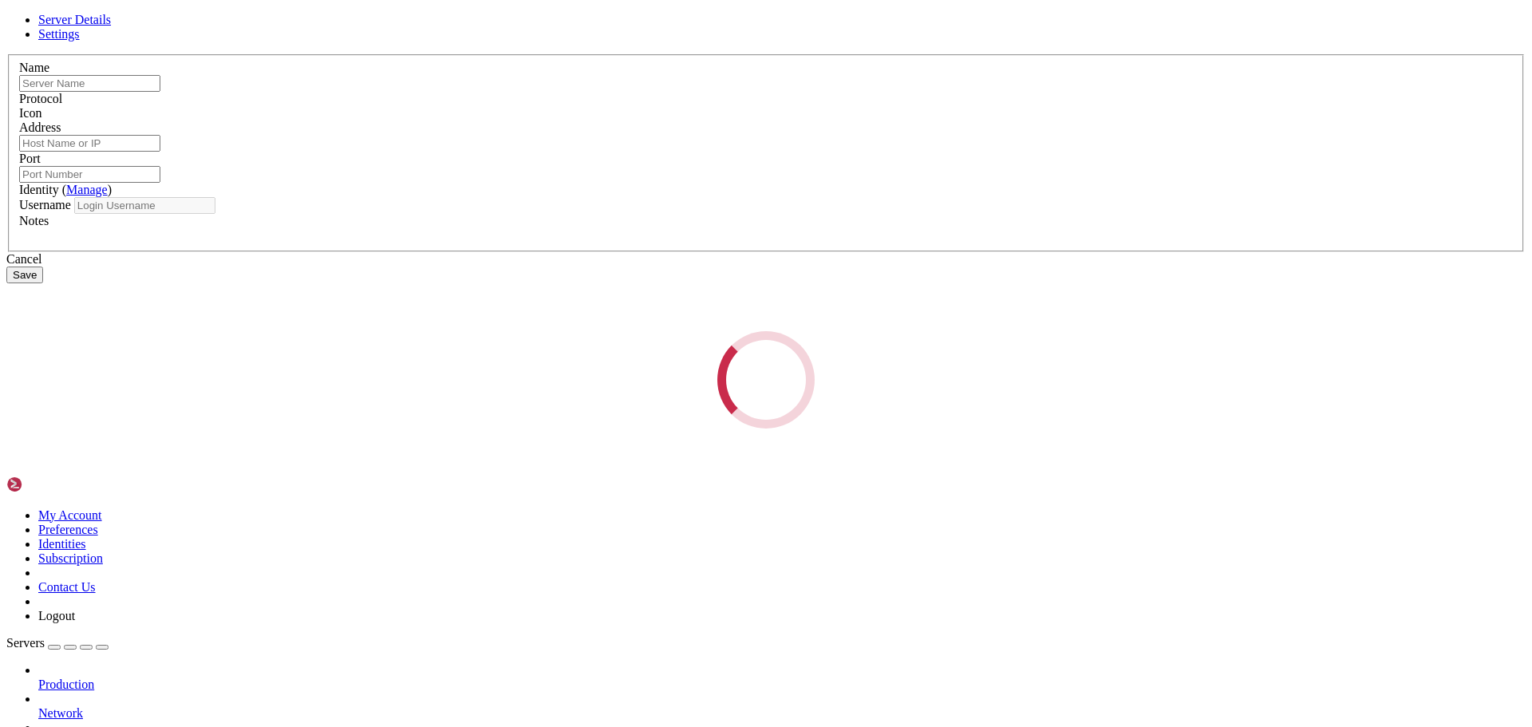
type input "banditLabs"
type input "[DOMAIN_NAME]"
type input "2220"
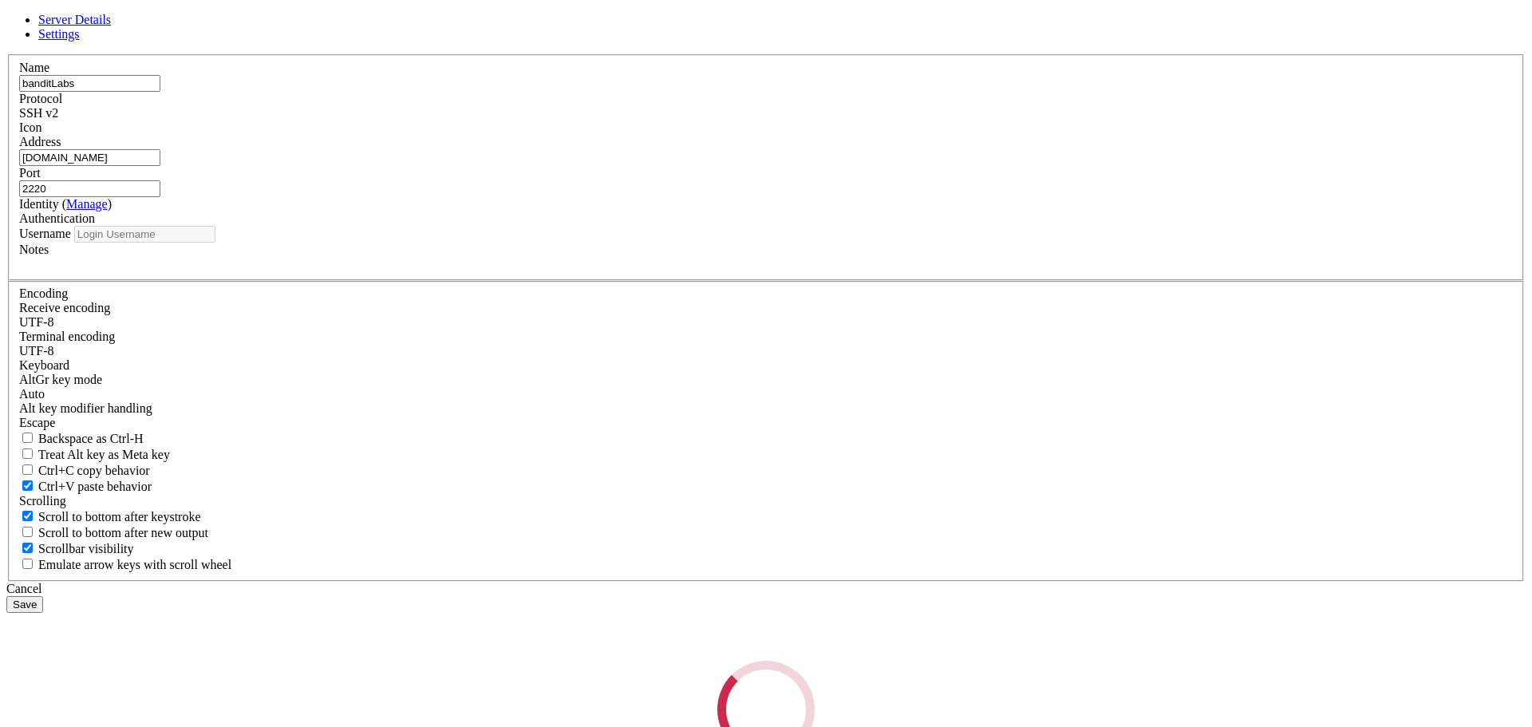
type input "bandit0"
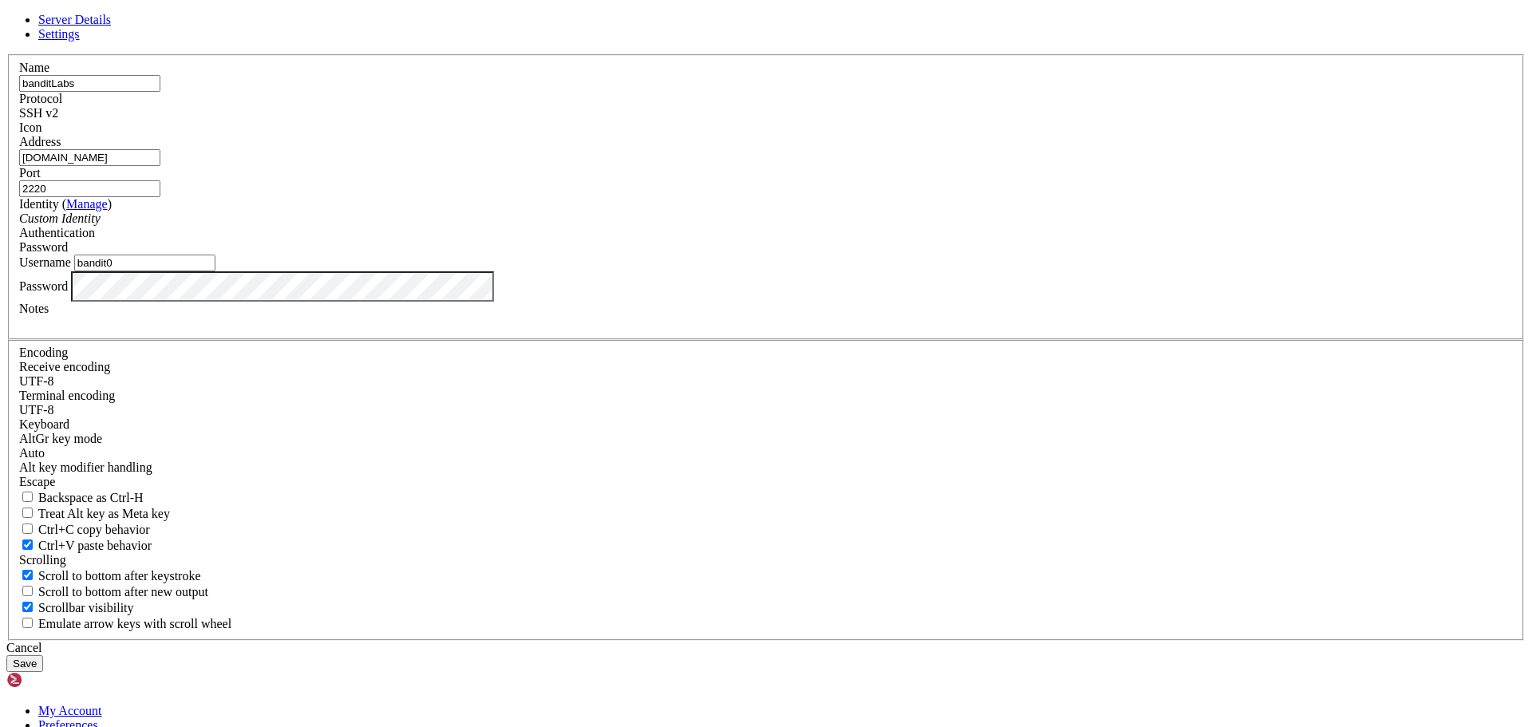
click at [43, 655] on button "Save" at bounding box center [24, 663] width 37 height 17
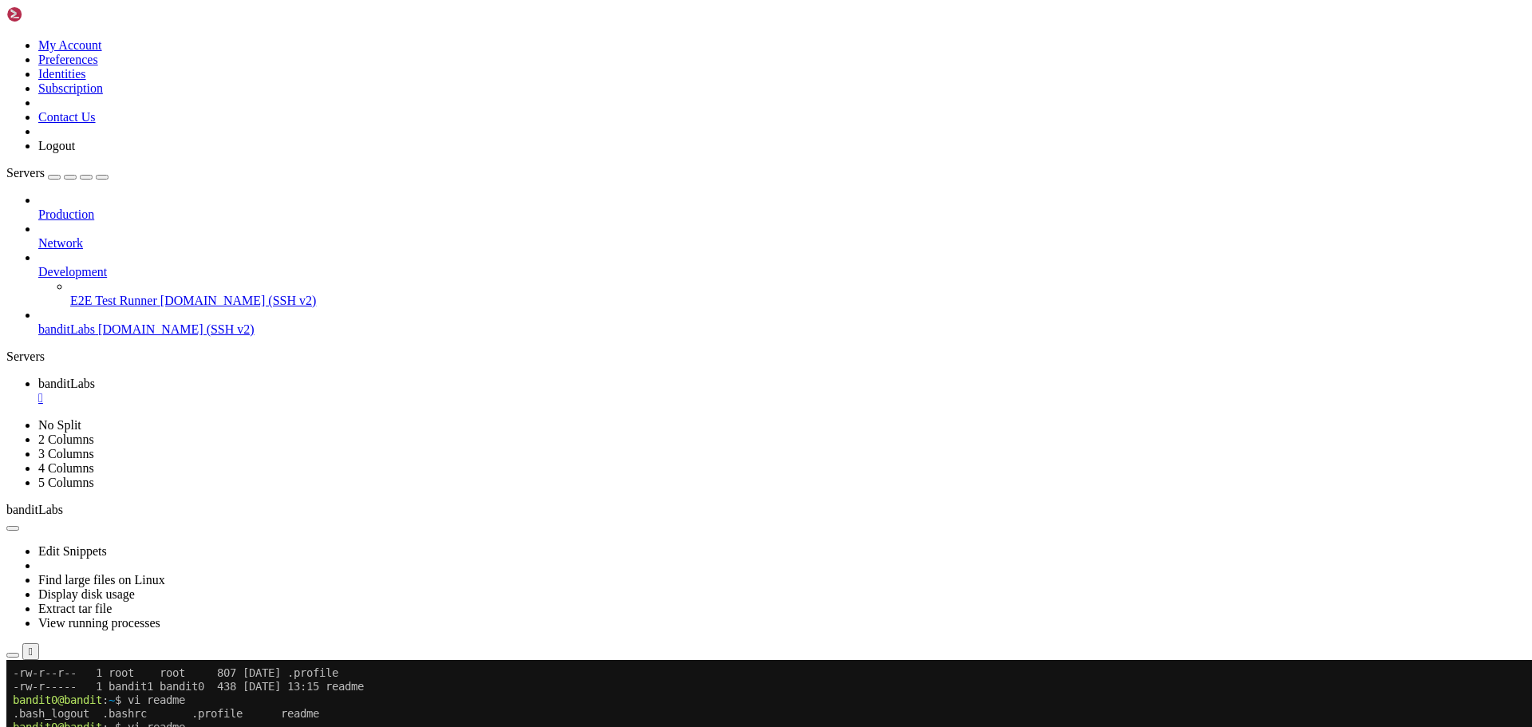
click at [112, 322] on span "[DOMAIN_NAME] (SSH v2)" at bounding box center [176, 329] width 156 height 14
click at [95, 322] on span "banditLabs" at bounding box center [66, 329] width 57 height 14
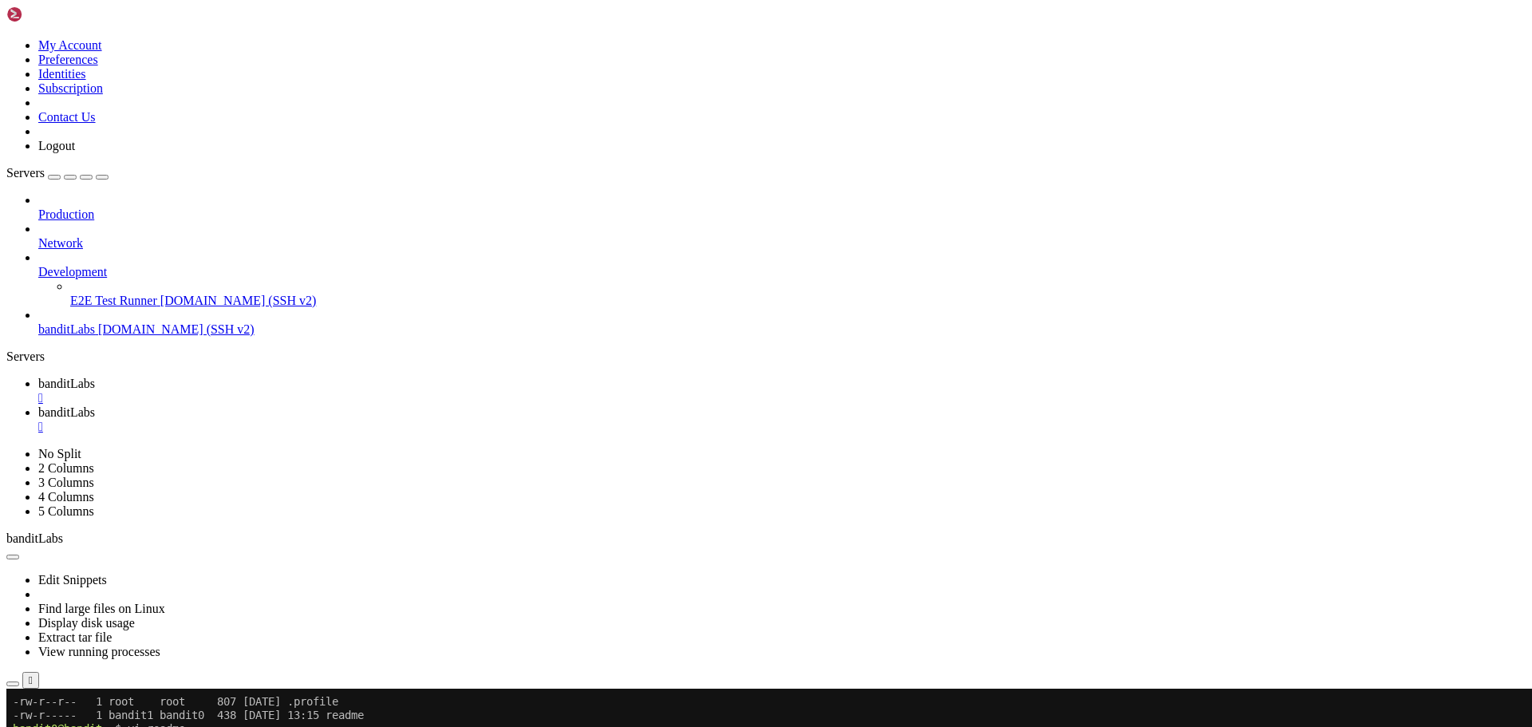
scroll to position [0, 0]
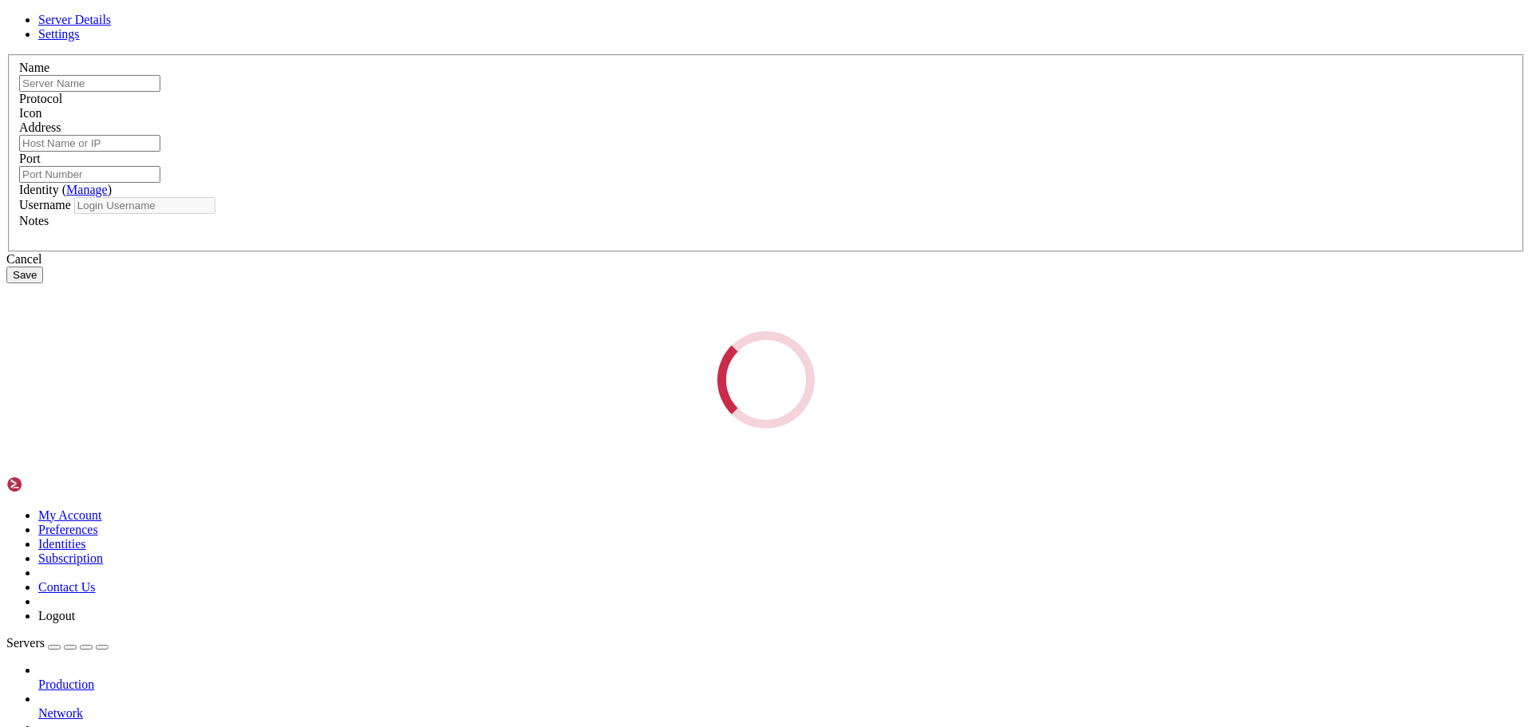
type input "banditLabs"
type input "[DOMAIN_NAME]"
type input "2220"
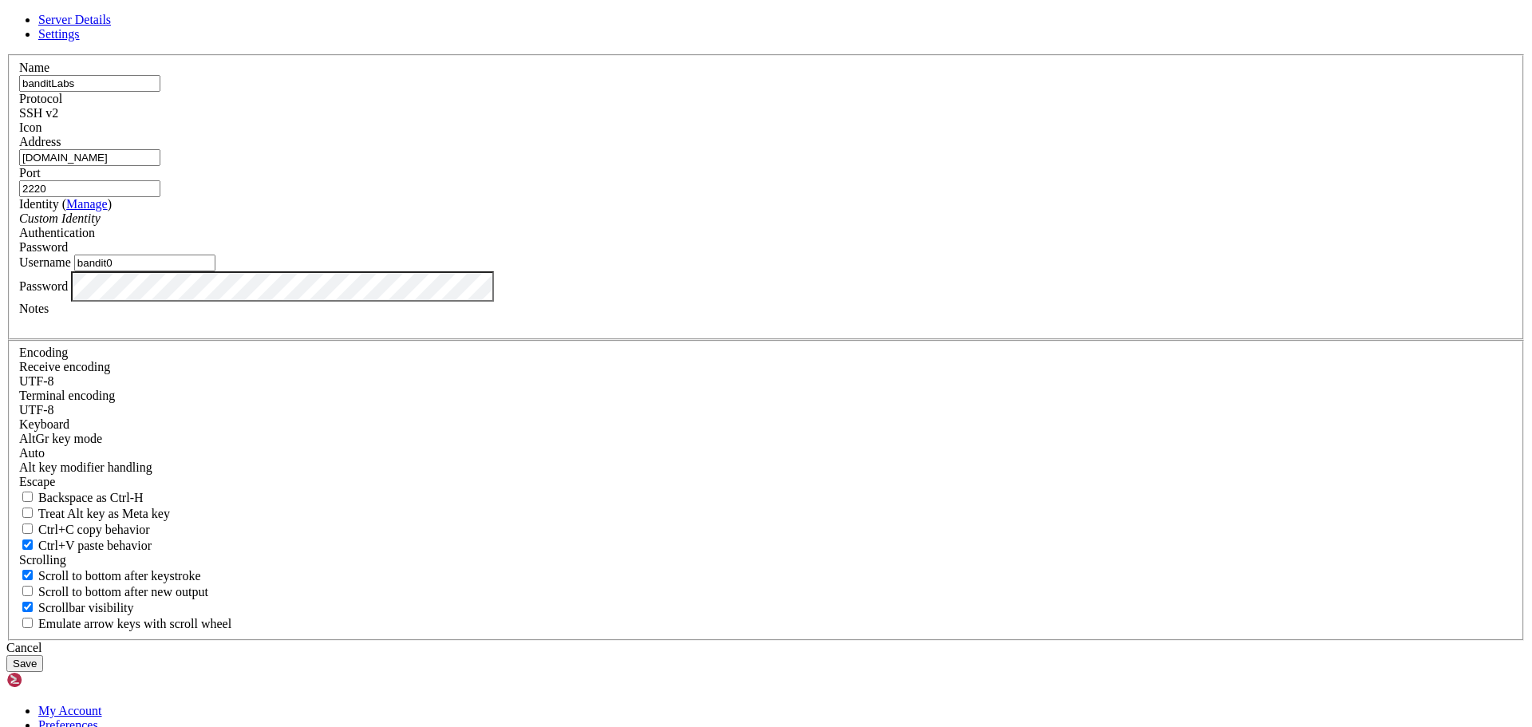
click at [215, 271] on input "bandit0" at bounding box center [144, 262] width 141 height 17
type input "bandit1"
click at [6, 655] on button "Save" at bounding box center [24, 663] width 37 height 17
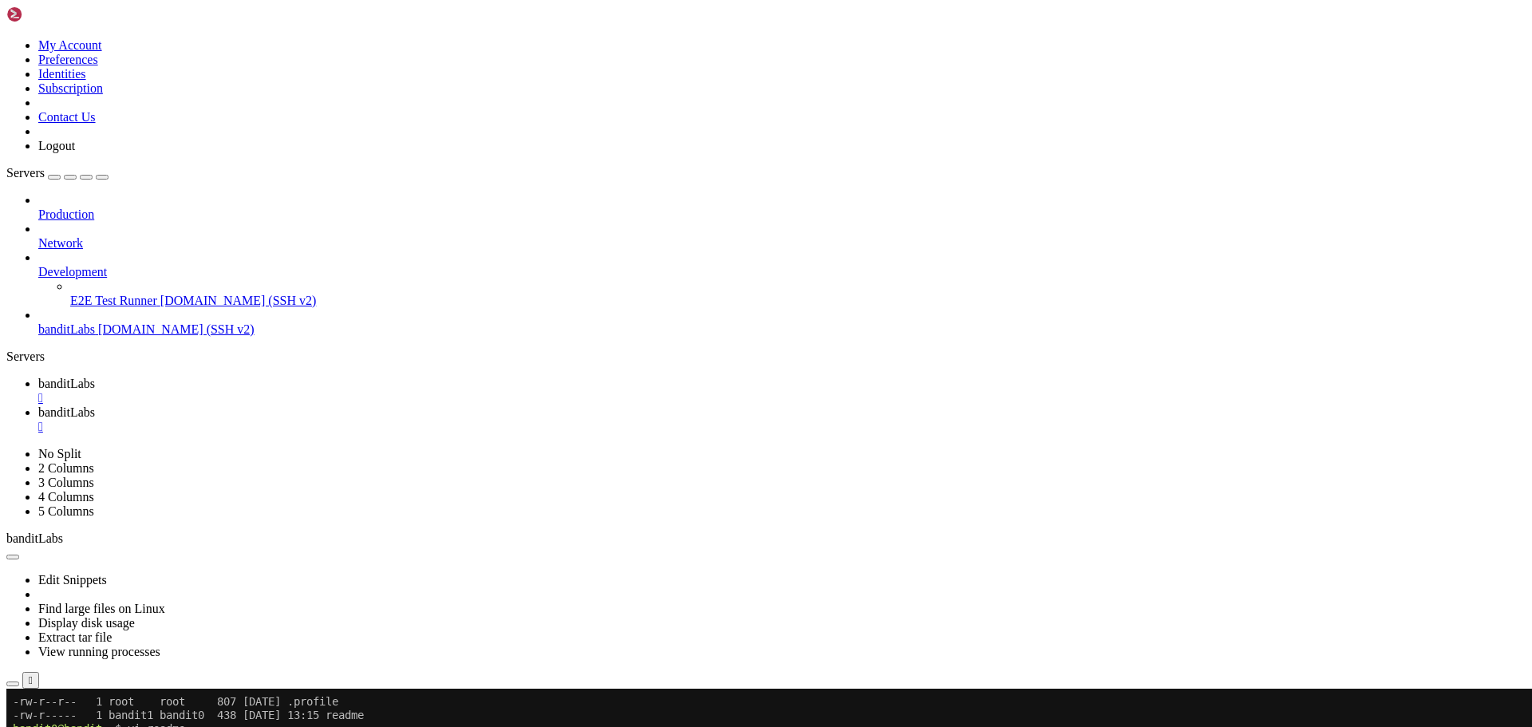
click at [95, 322] on span "banditLabs" at bounding box center [66, 329] width 57 height 14
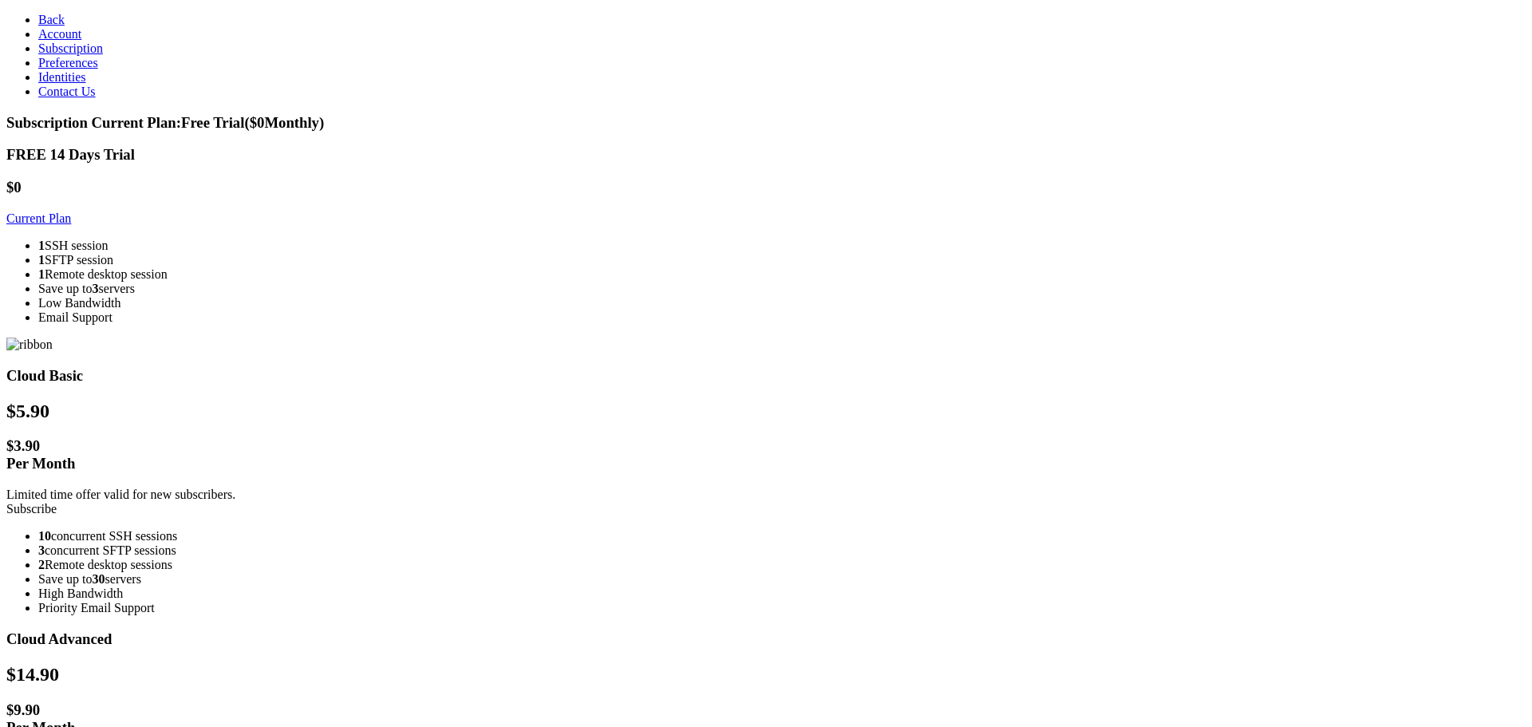
click at [71, 212] on link "Current Plan" at bounding box center [38, 218] width 65 height 14
click at [38, 17] on span "Back" at bounding box center [51, 20] width 26 height 14
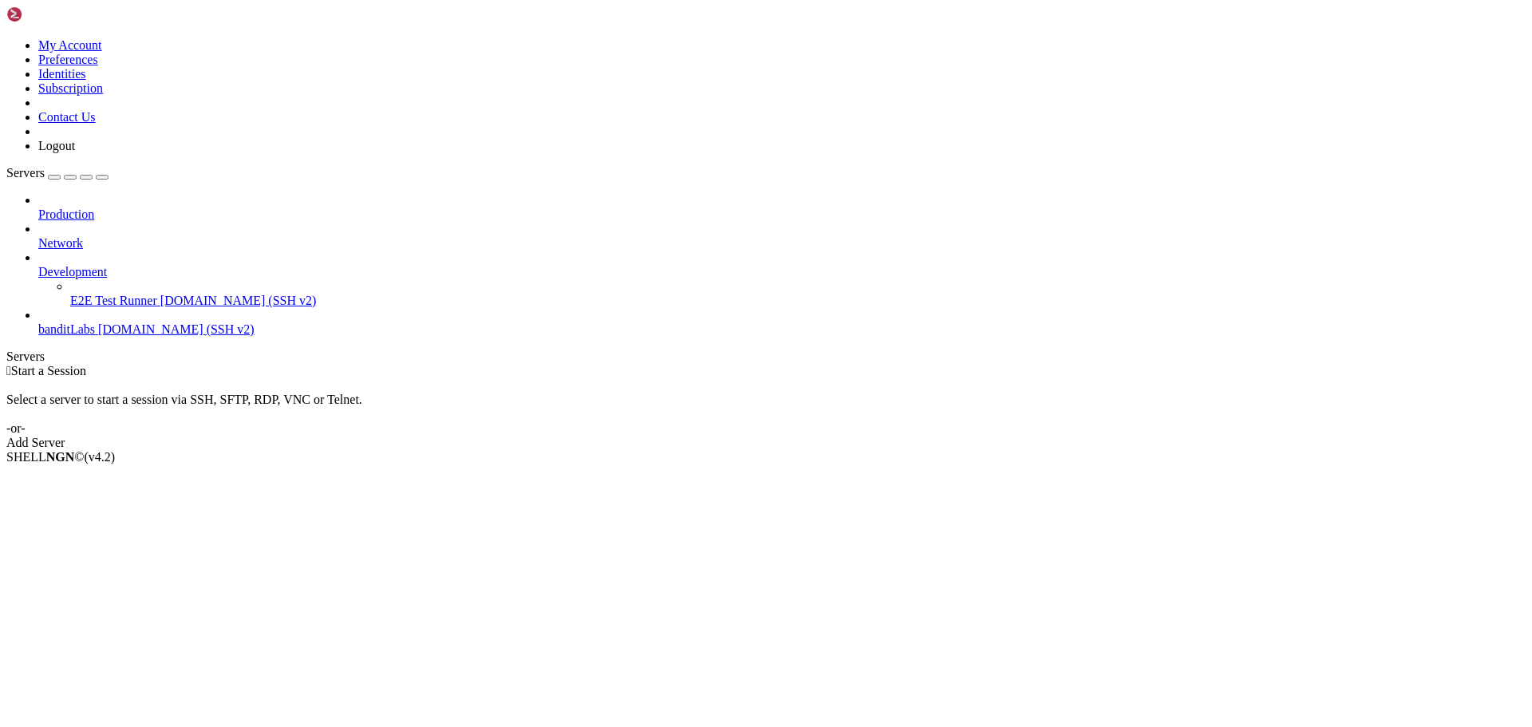
click at [95, 322] on span "banditLabs" at bounding box center [66, 329] width 57 height 14
click at [106, 265] on span "Development" at bounding box center [72, 272] width 69 height 14
click at [95, 322] on span "banditLabs" at bounding box center [66, 329] width 57 height 14
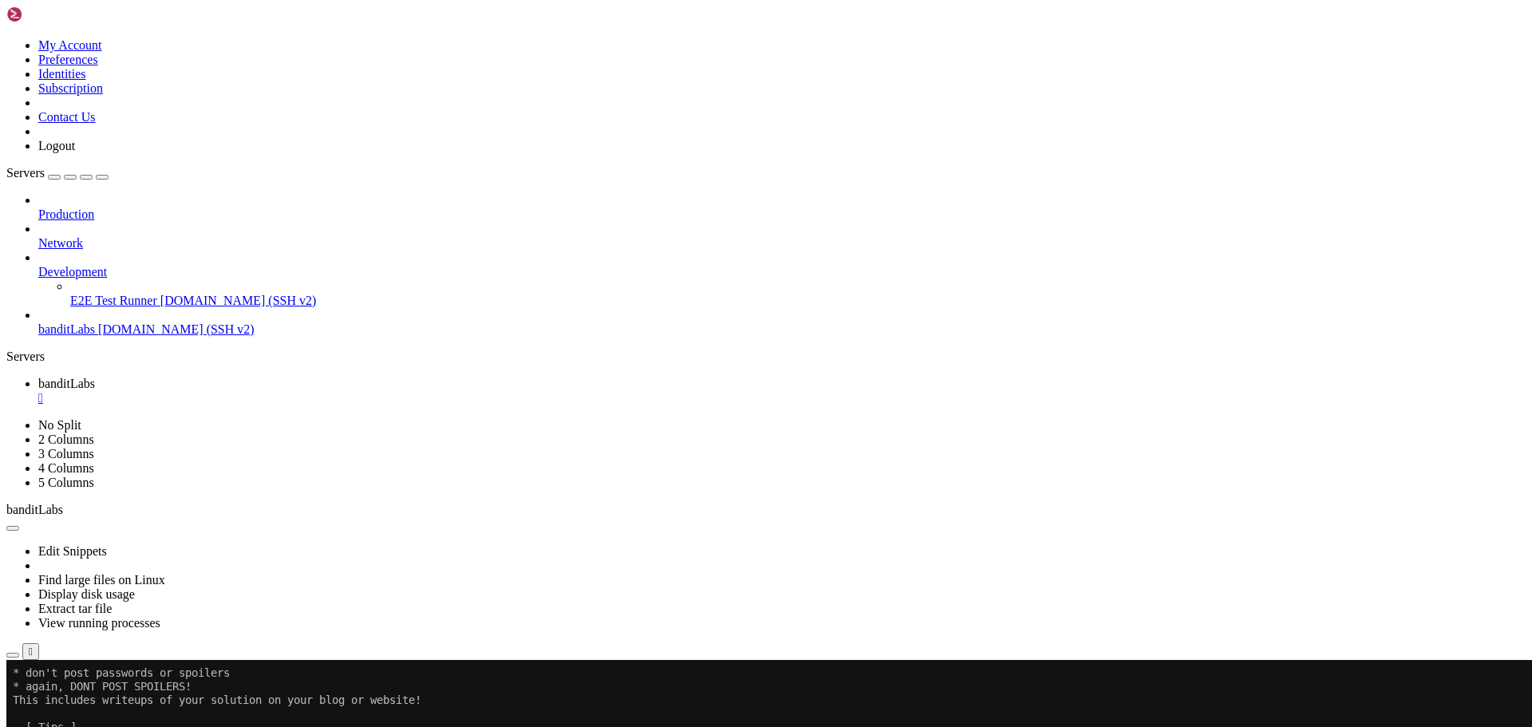
scroll to position [746, 0]
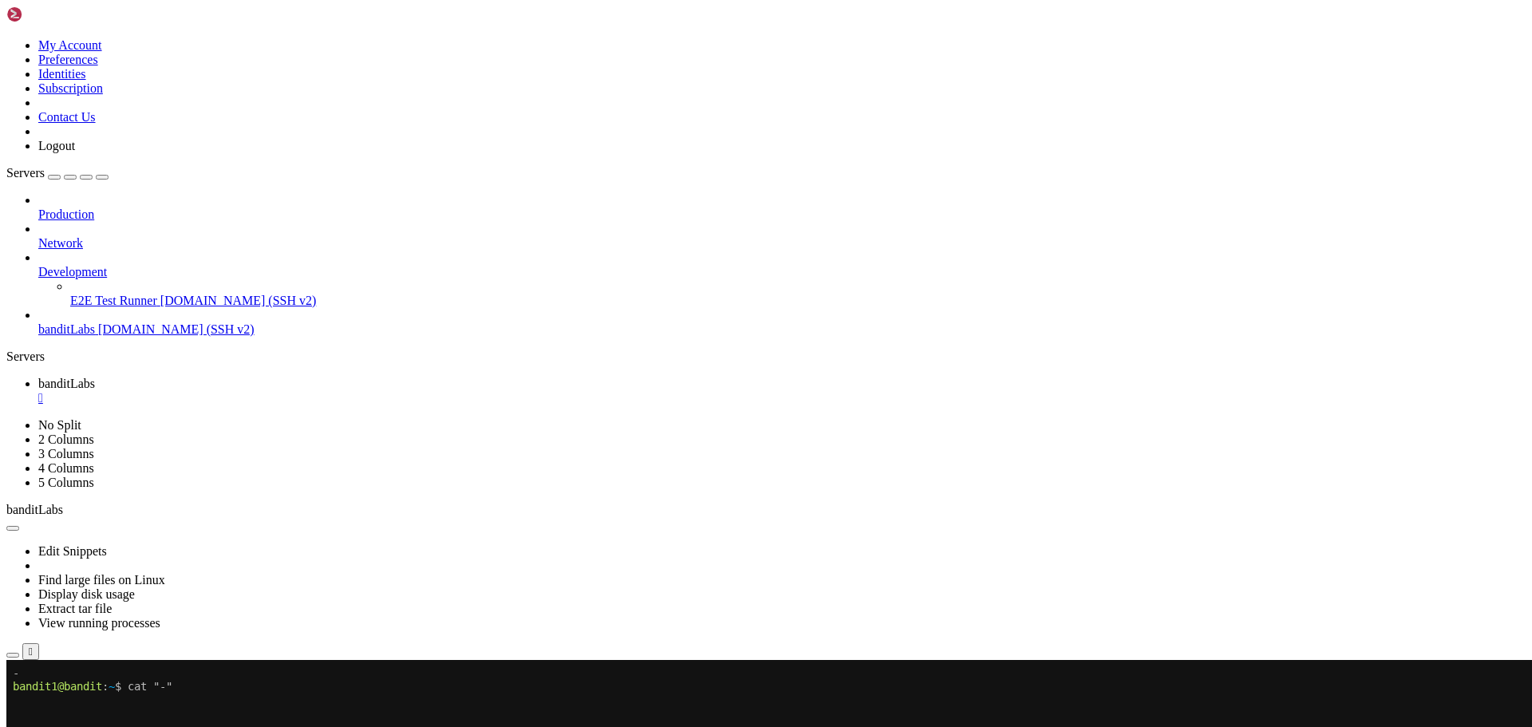
drag, startPoint x: 763, startPoint y: 1082, endPoint x: 680, endPoint y: 1013, distance: 108.8
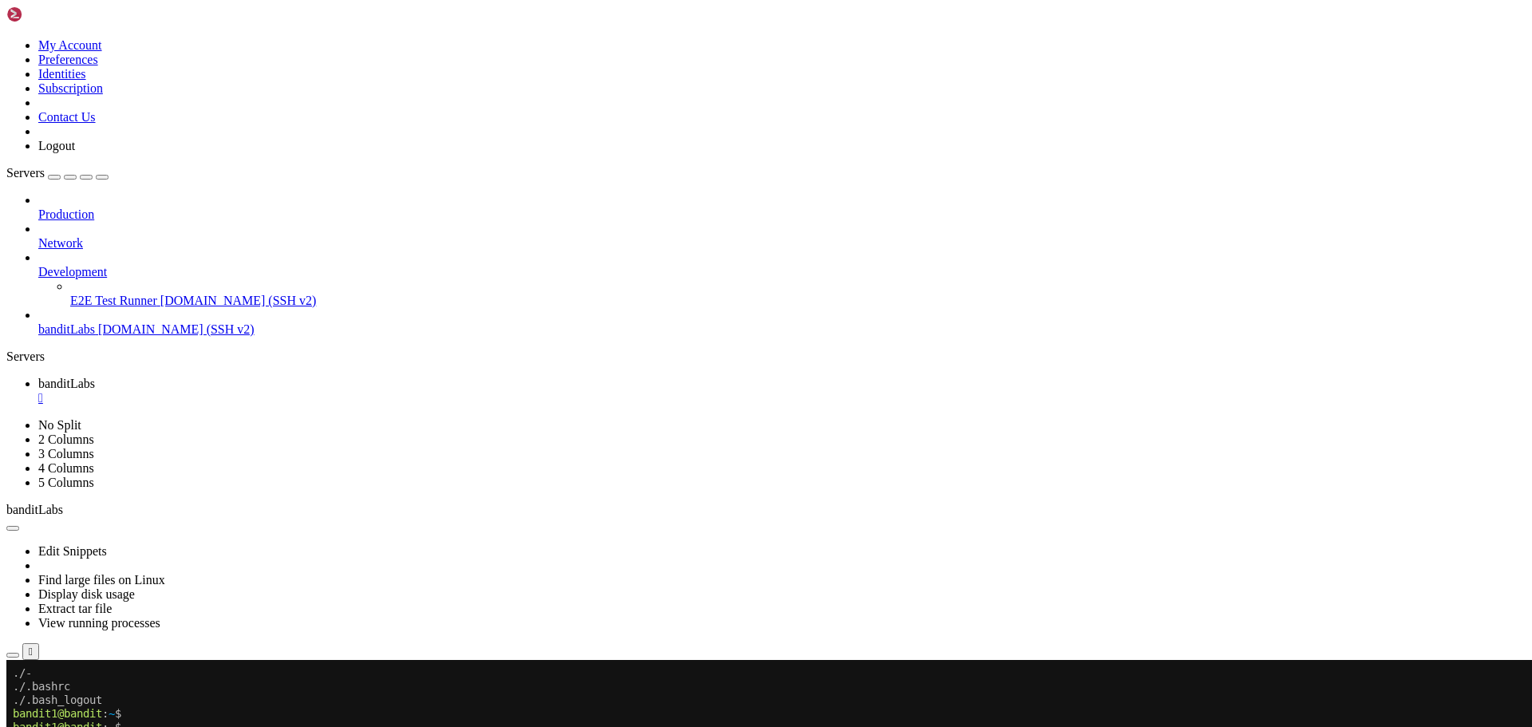
scroll to position [2780, 0]
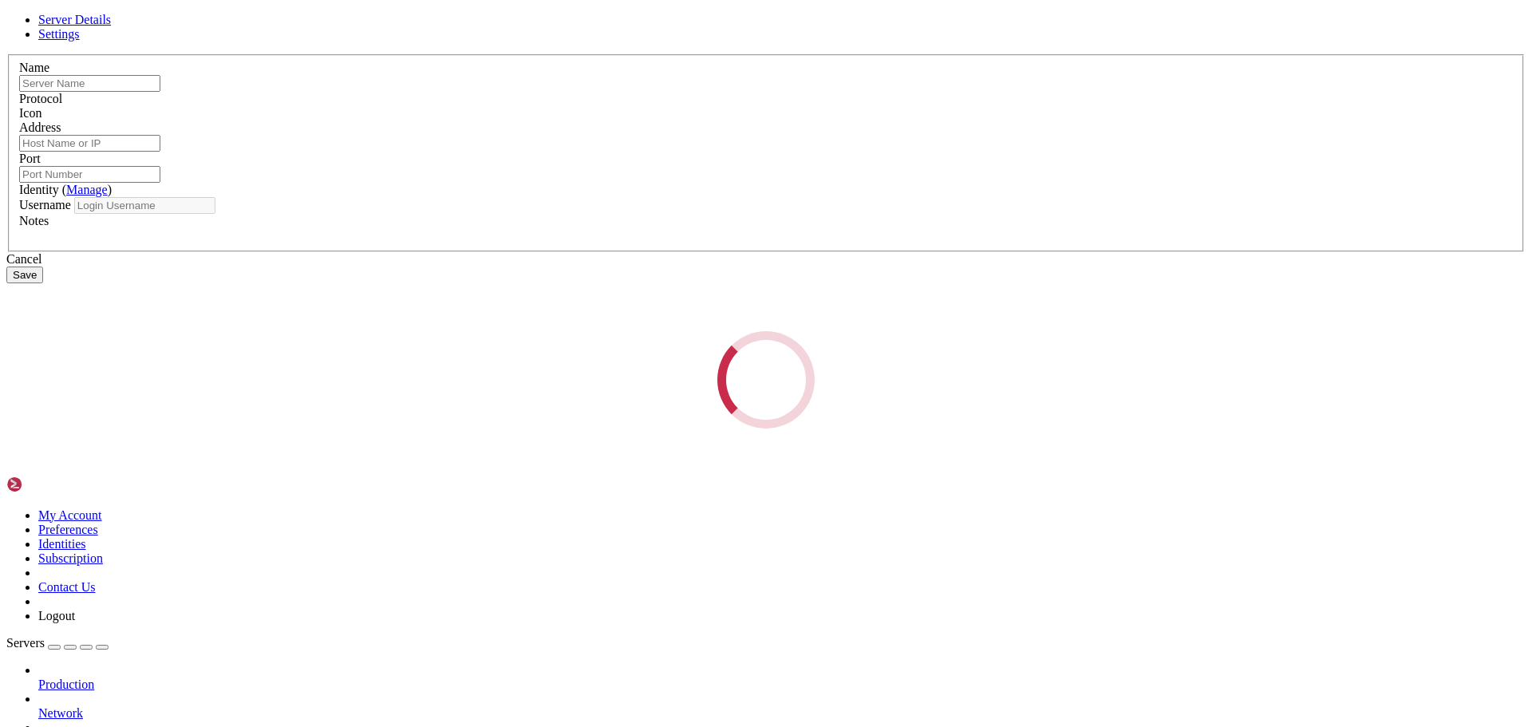
type input "banditLabs"
type input "[DOMAIN_NAME]"
type input "2220"
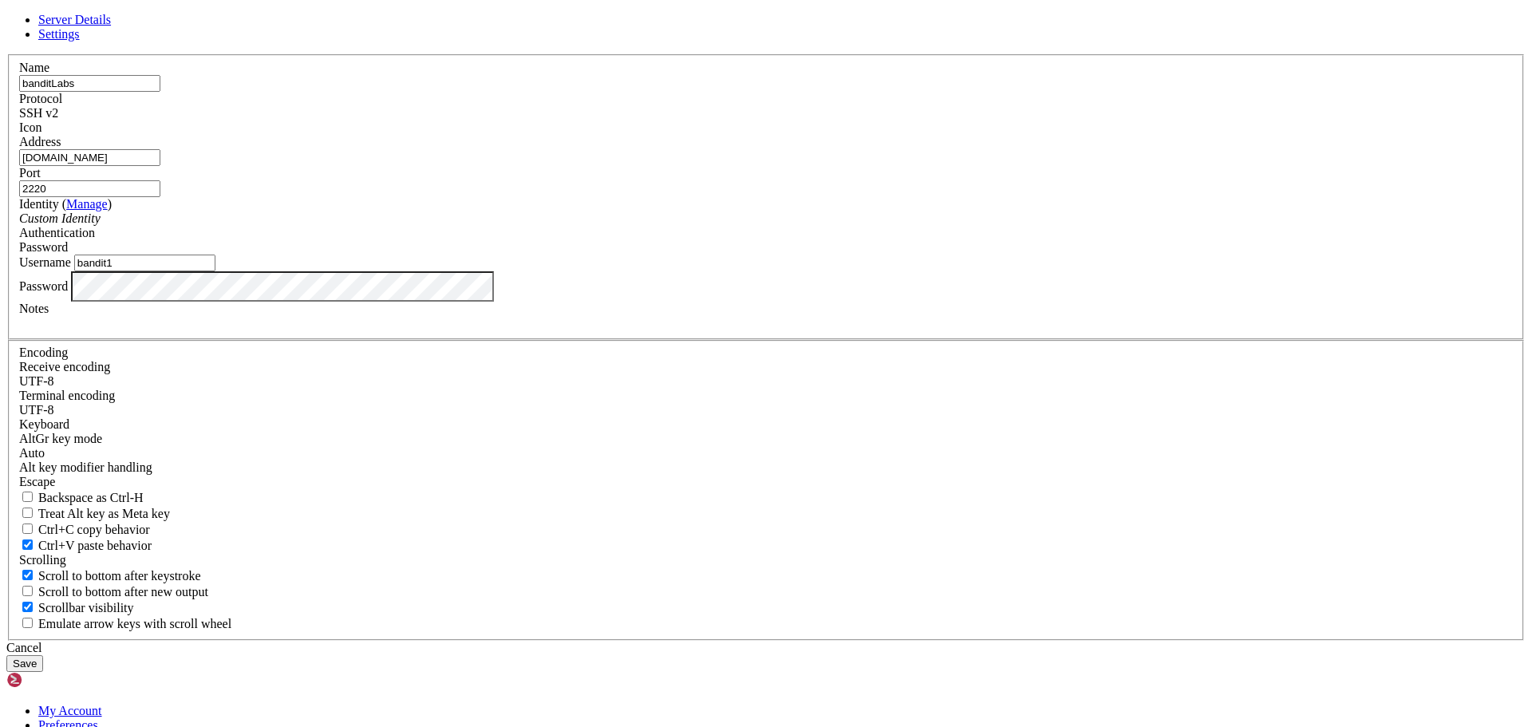
click at [215, 271] on input "bandit1" at bounding box center [144, 262] width 141 height 17
type input "bandit2"
click at [6, 655] on button "Save" at bounding box center [24, 663] width 37 height 17
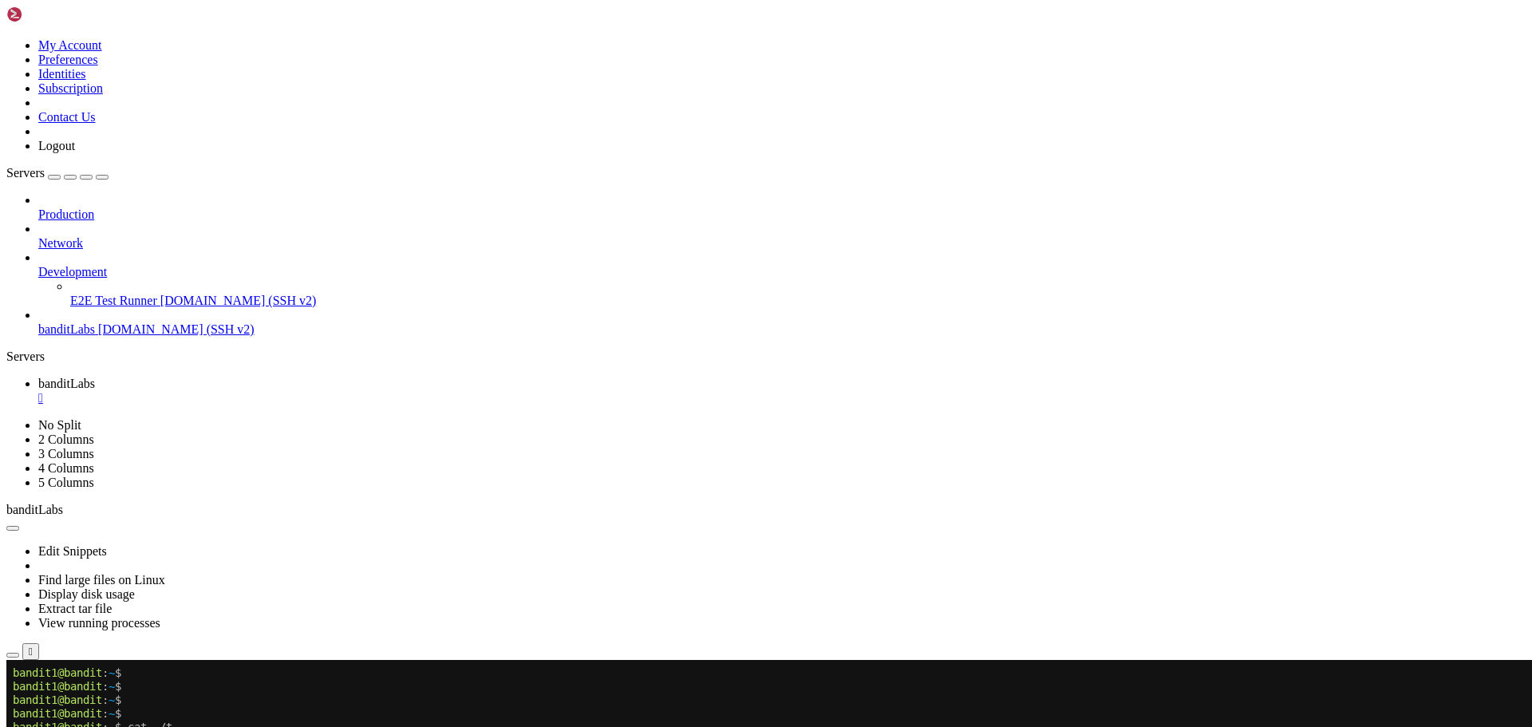
click at [120, 301] on div "Production Network Development E2E Test Runner demo.shellngn.com (SSH v2) bandi…" at bounding box center [765, 265] width 1519 height 144
click at [129, 322] on link "banditLabs [DOMAIN_NAME] (SSH v2)" at bounding box center [781, 329] width 1487 height 14
click at [122, 322] on span "[DOMAIN_NAME] (SSH v2)" at bounding box center [176, 329] width 156 height 14
click at [183, 726] on li "Connect" at bounding box center [110, 736] width 145 height 14
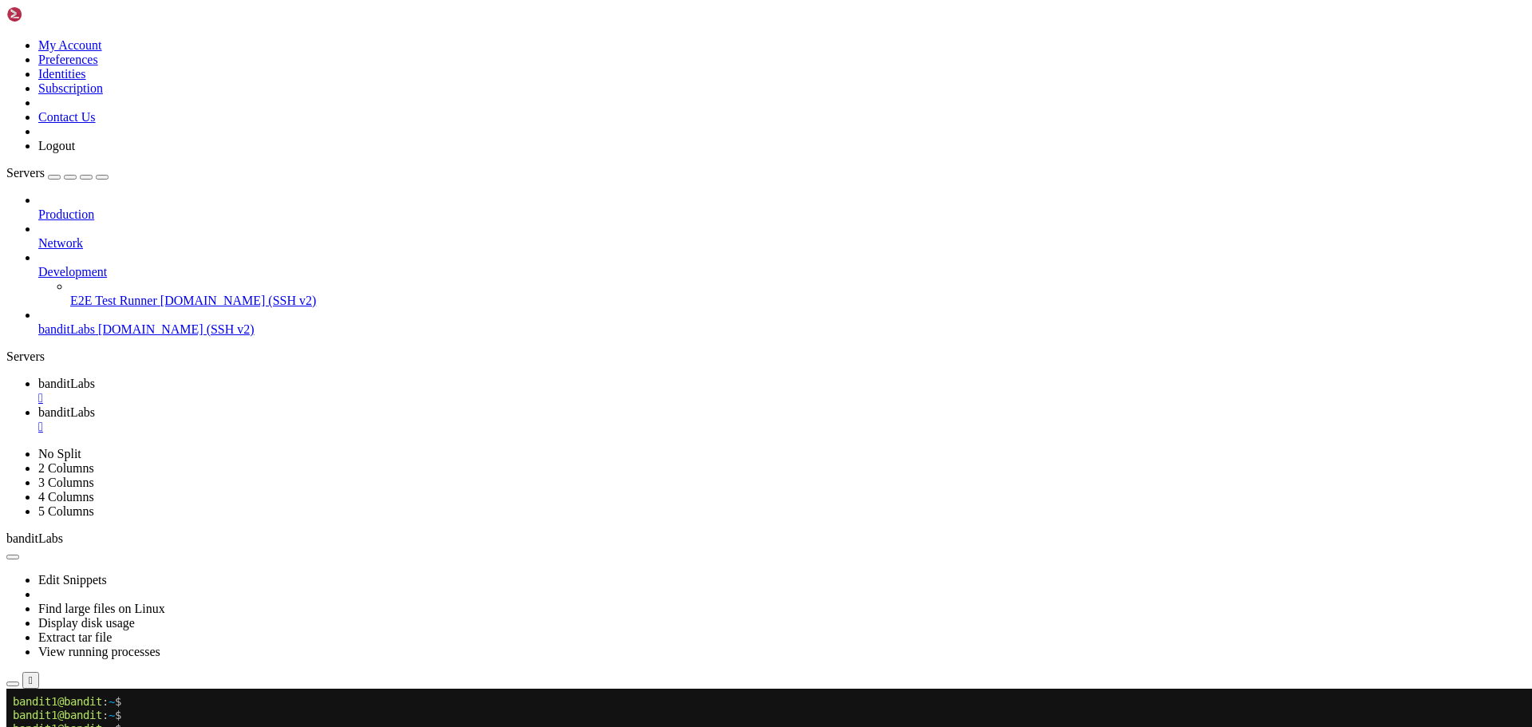
scroll to position [0, 0]
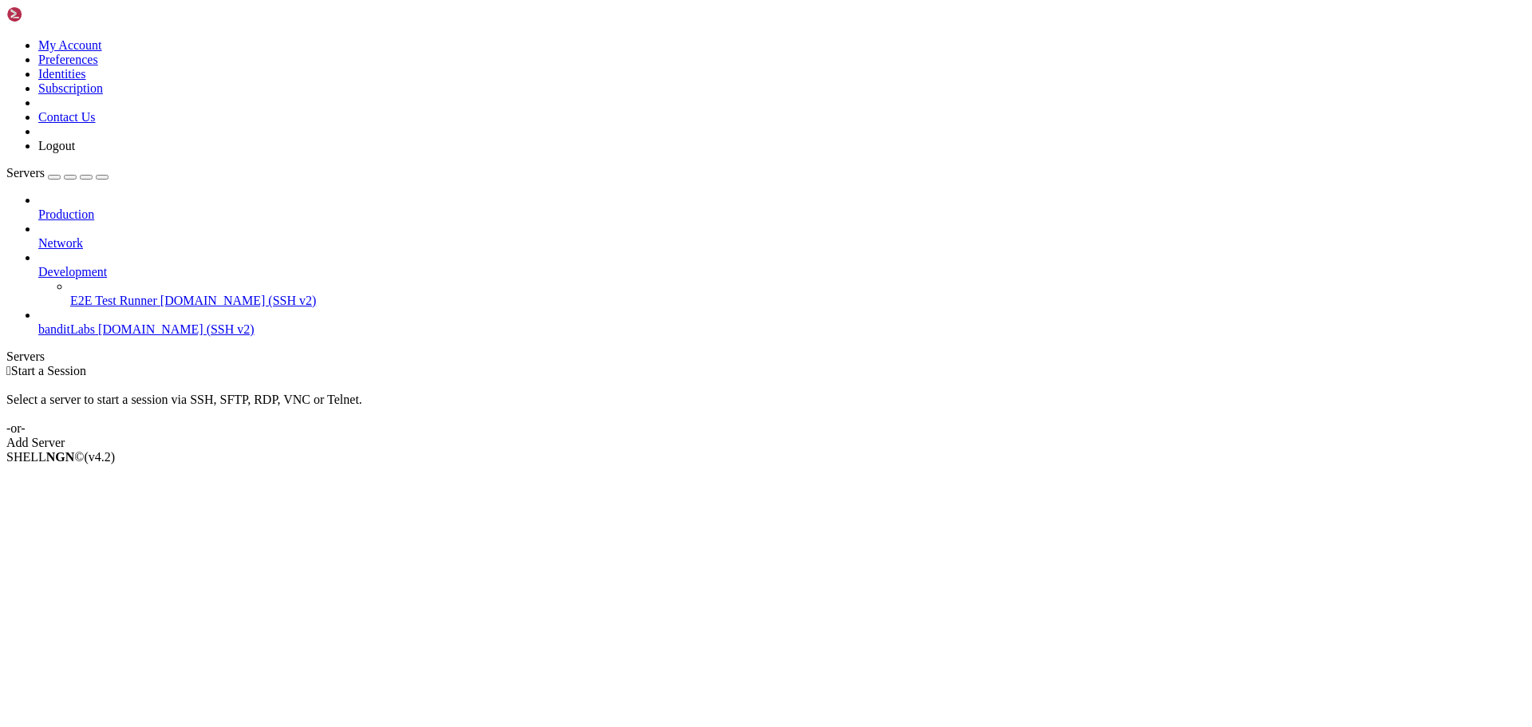
click at [98, 322] on span "[DOMAIN_NAME] (SSH v2)" at bounding box center [176, 329] width 156 height 14
click at [95, 322] on span "banditLabs" at bounding box center [66, 329] width 57 height 14
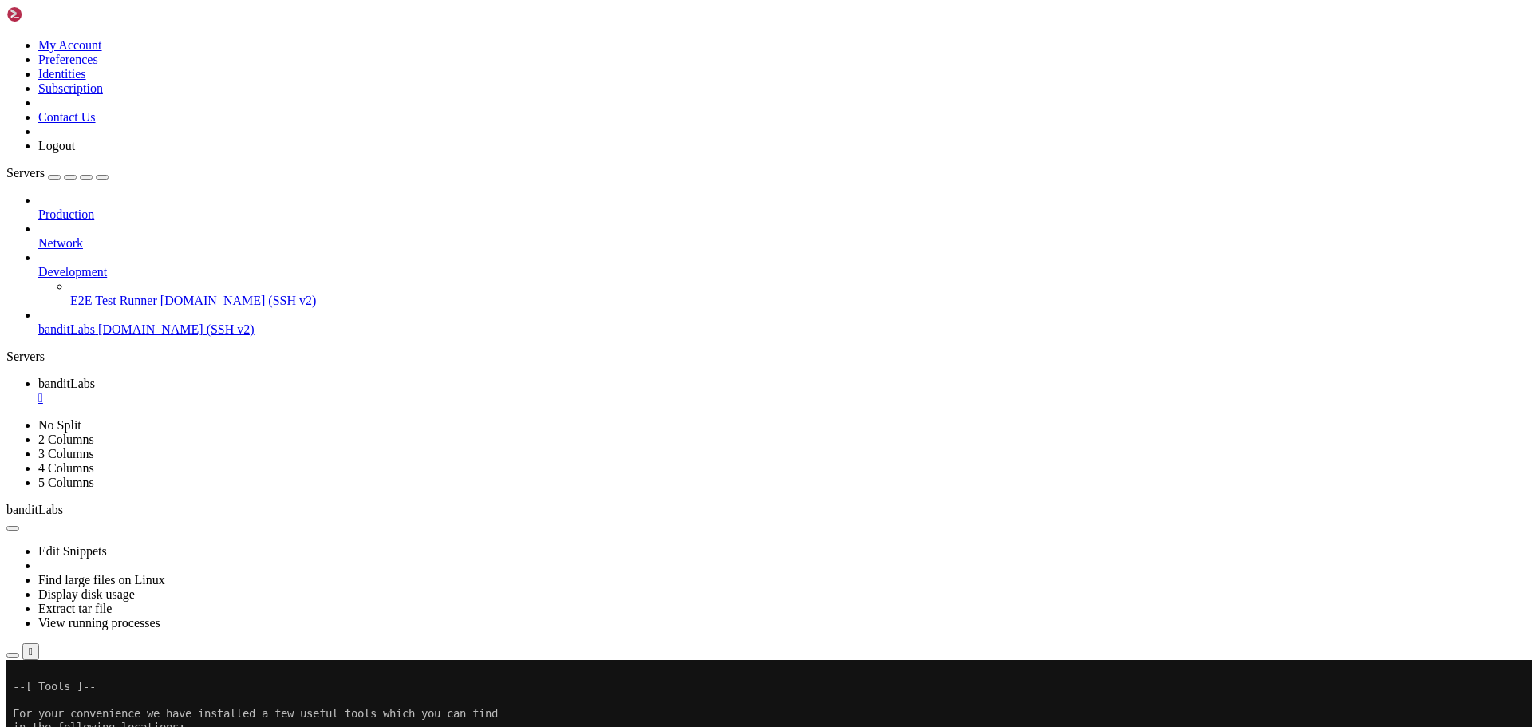
scroll to position [1003, 0]
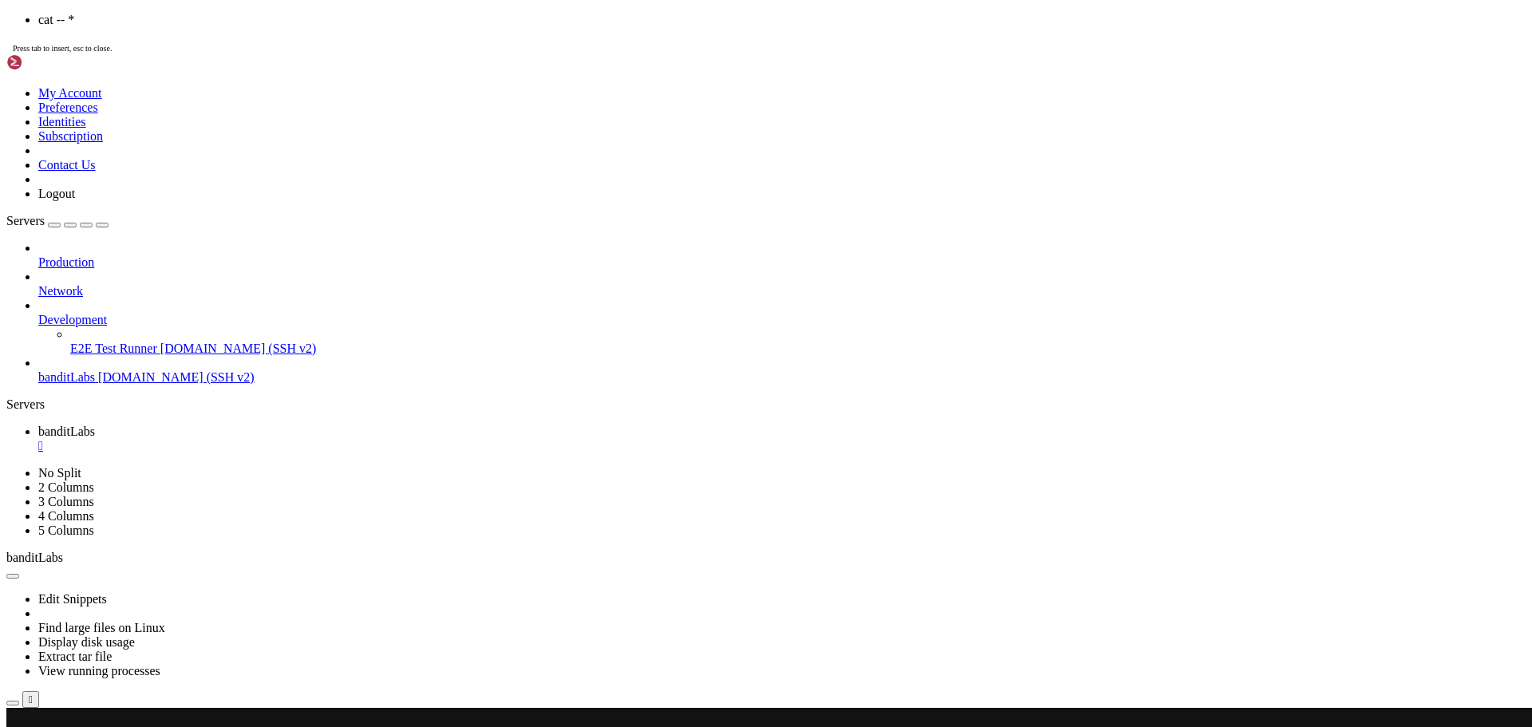
drag, startPoint x: 12, startPoint y: 1279, endPoint x: 245, endPoint y: 1276, distance: 232.9
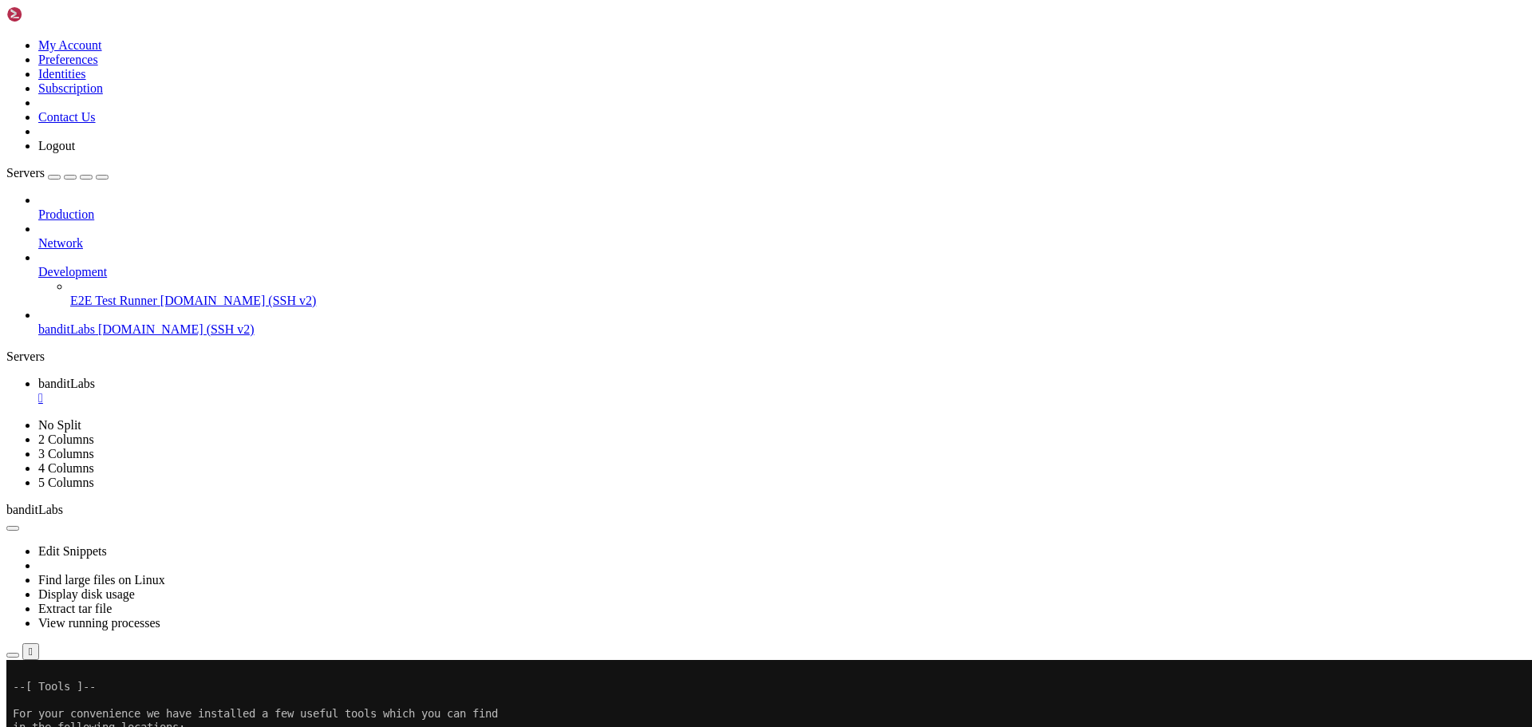
drag, startPoint x: 519, startPoint y: 1138, endPoint x: 455, endPoint y: 1182, distance: 78.6
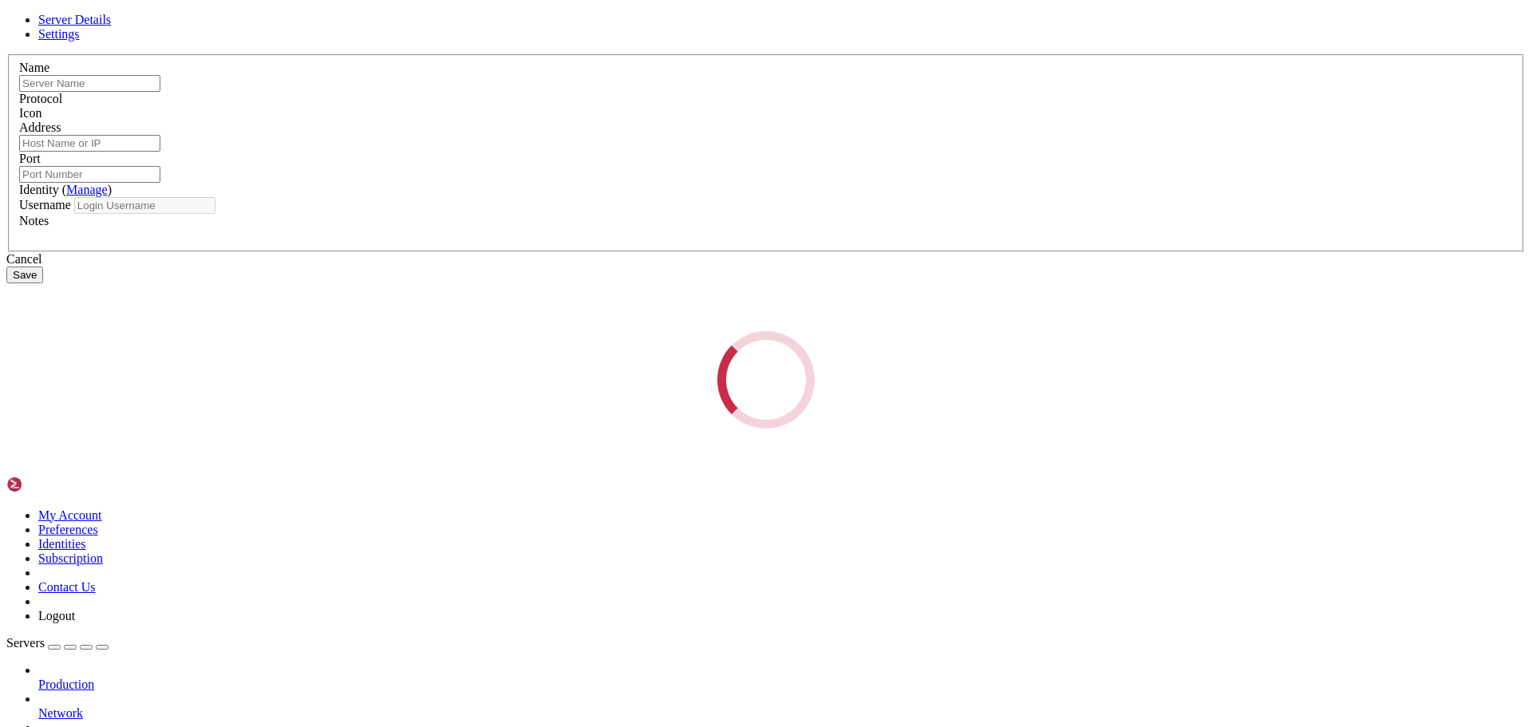
type input "banditLabs"
type input "[DOMAIN_NAME]"
type input "2220"
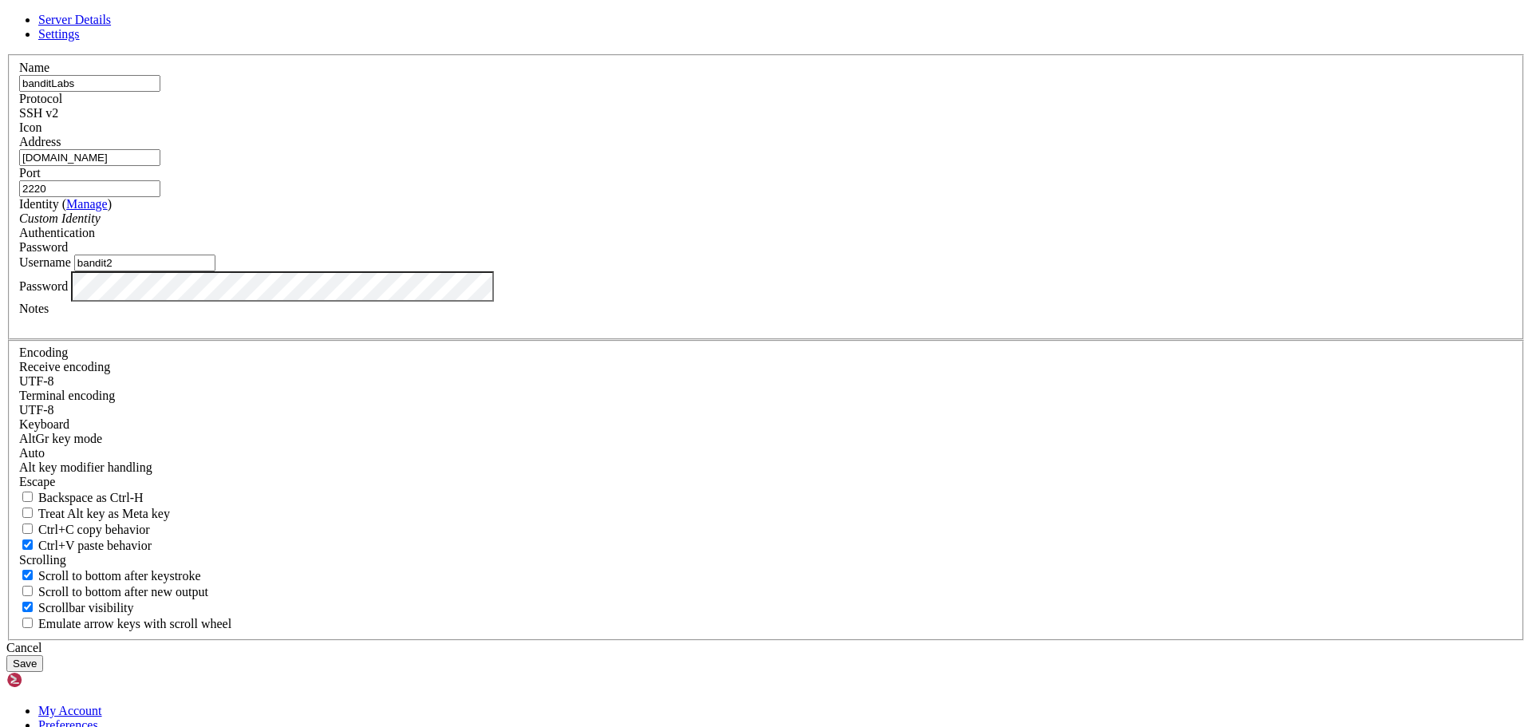
click at [160, 166] on input "[DOMAIN_NAME]" at bounding box center [89, 157] width 141 height 17
click at [215, 271] on input "bandit2" at bounding box center [144, 262] width 141 height 17
type input "bandit3"
click at [6, 655] on button "Save" at bounding box center [24, 663] width 37 height 17
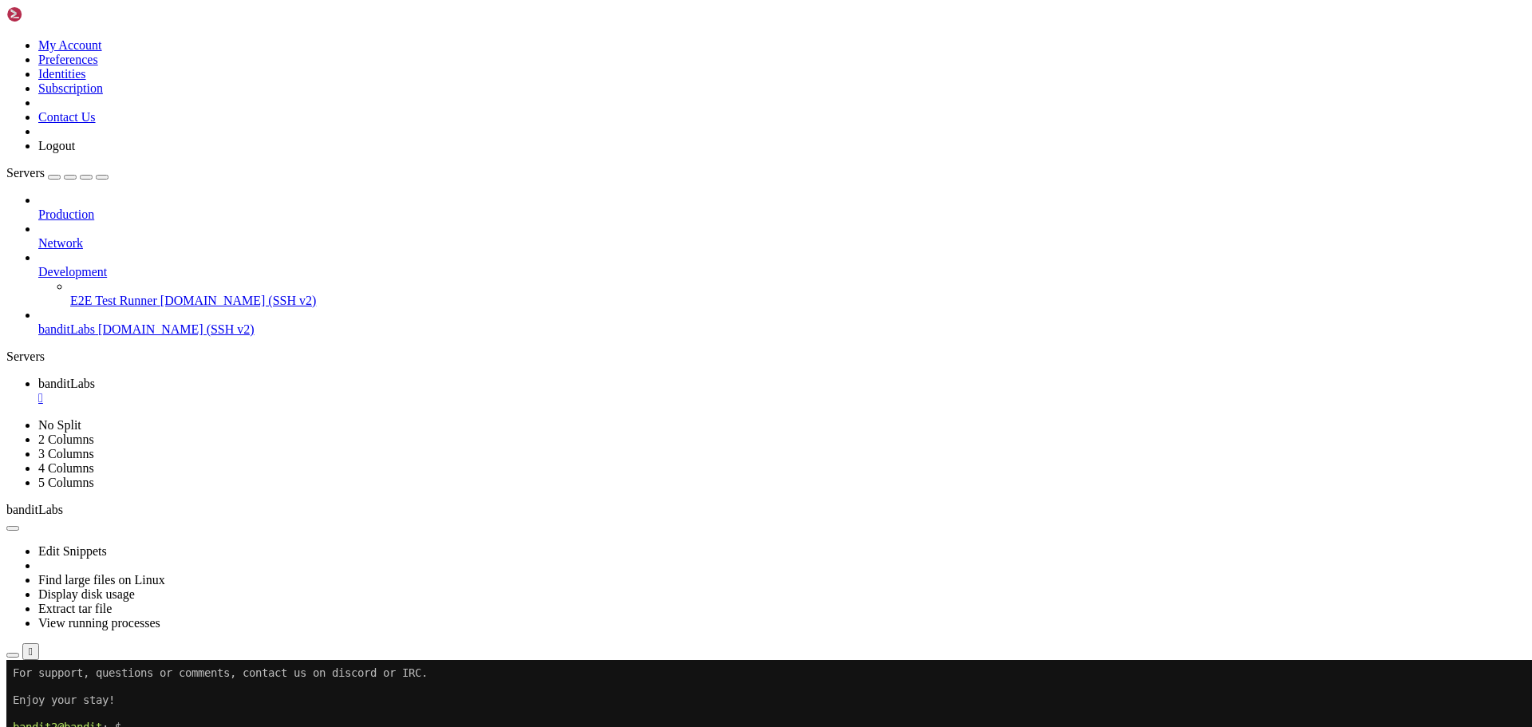
click at [81, 322] on span "banditLabs" at bounding box center [66, 329] width 57 height 14
click at [160, 294] on span "[DOMAIN_NAME] (SSH v2)" at bounding box center [238, 301] width 156 height 14
click at [123, 322] on span "[DOMAIN_NAME] (SSH v2)" at bounding box center [176, 329] width 156 height 14
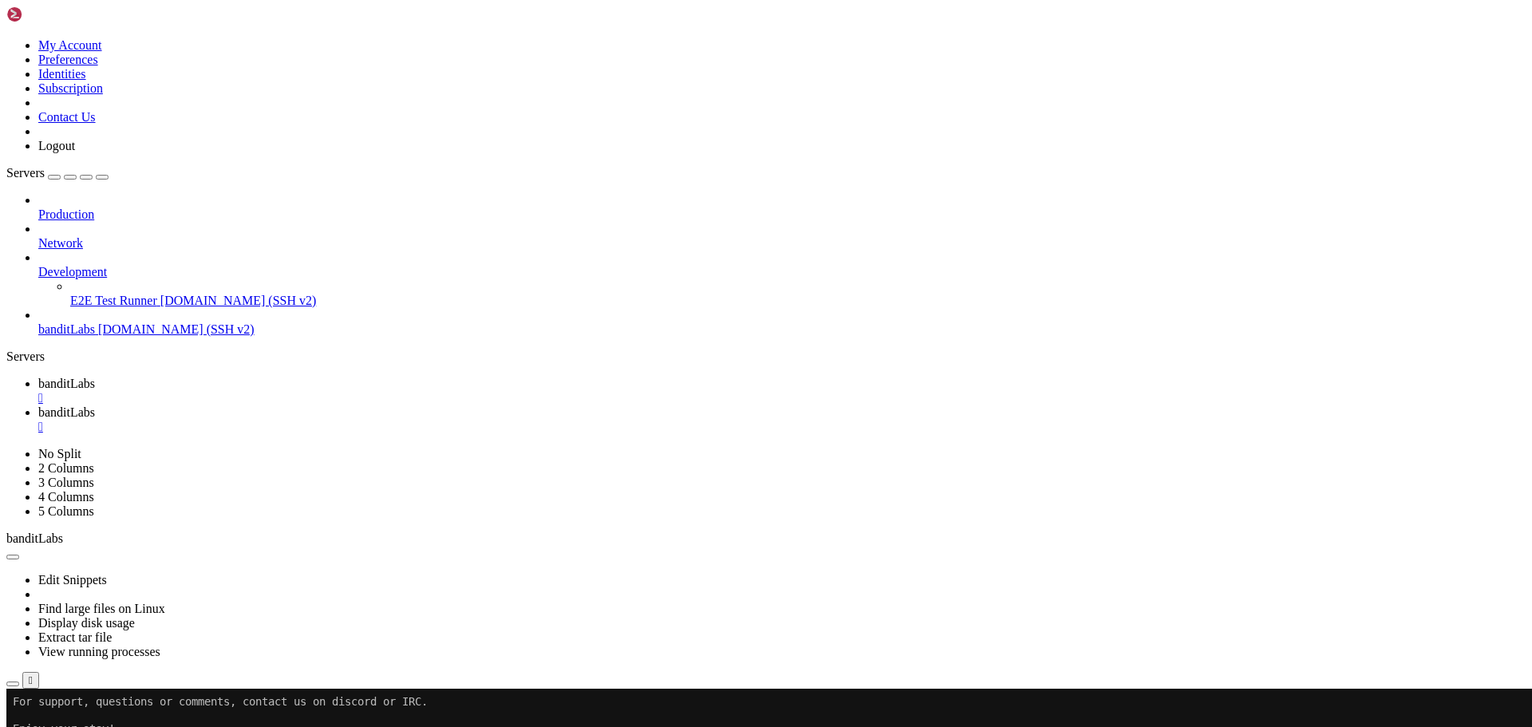
scroll to position [0, 0]
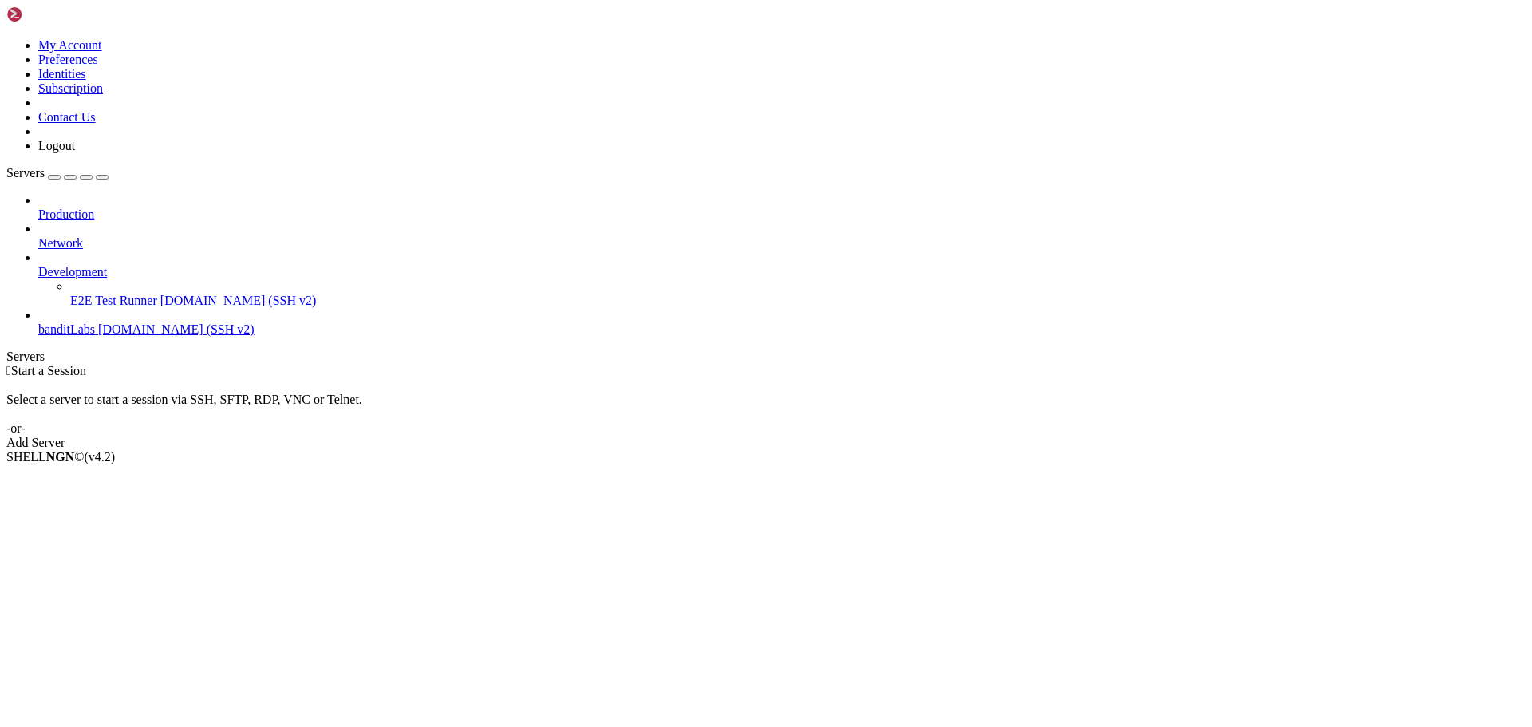
drag, startPoint x: 106, startPoint y: 248, endPoint x: 110, endPoint y: 274, distance: 25.8
click at [108, 322] on div "banditLabs [DOMAIN_NAME] (SSH v2)" at bounding box center [781, 329] width 1487 height 14
click at [143, 322] on span "[DOMAIN_NAME] (SSH v2)" at bounding box center [176, 329] width 156 height 14
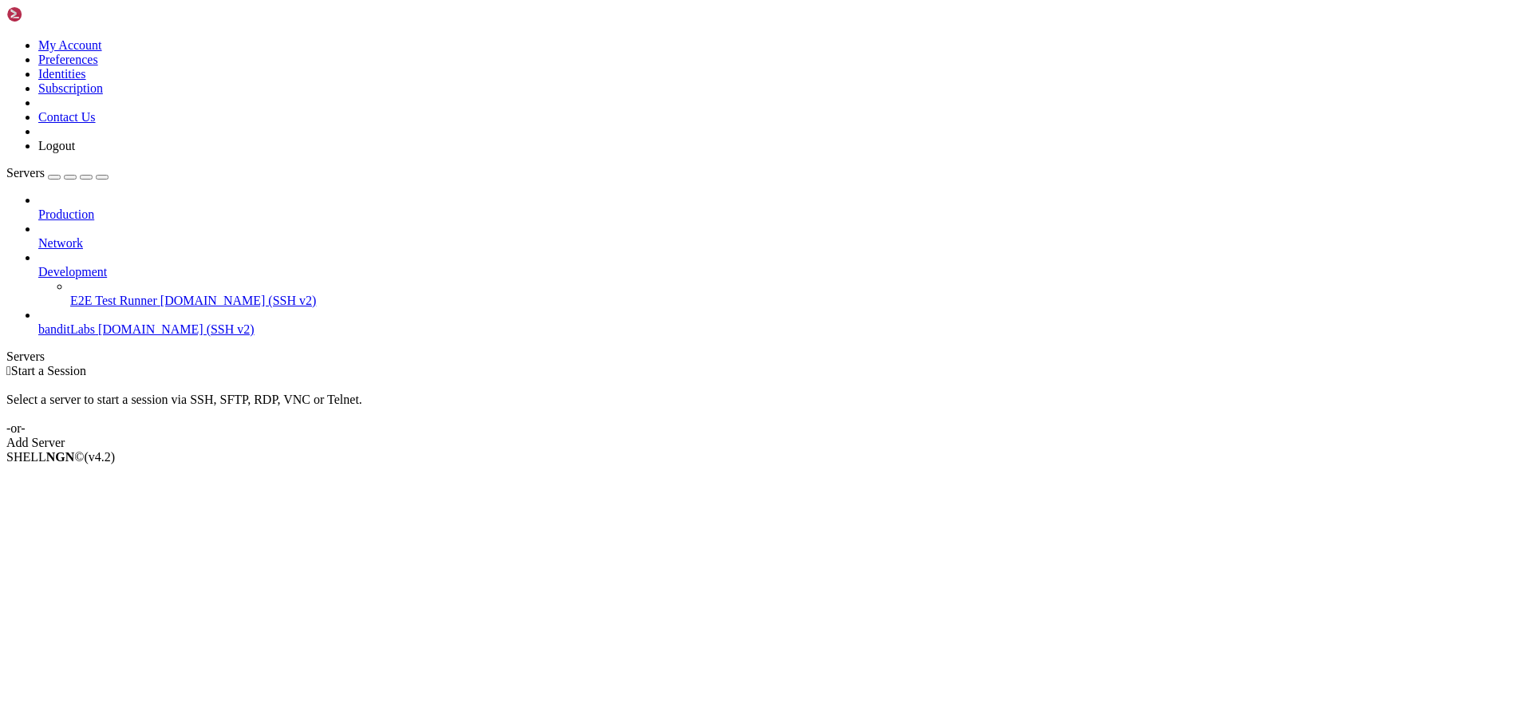
click at [106, 322] on span "[DOMAIN_NAME] (SSH v2)" at bounding box center [176, 329] width 156 height 14
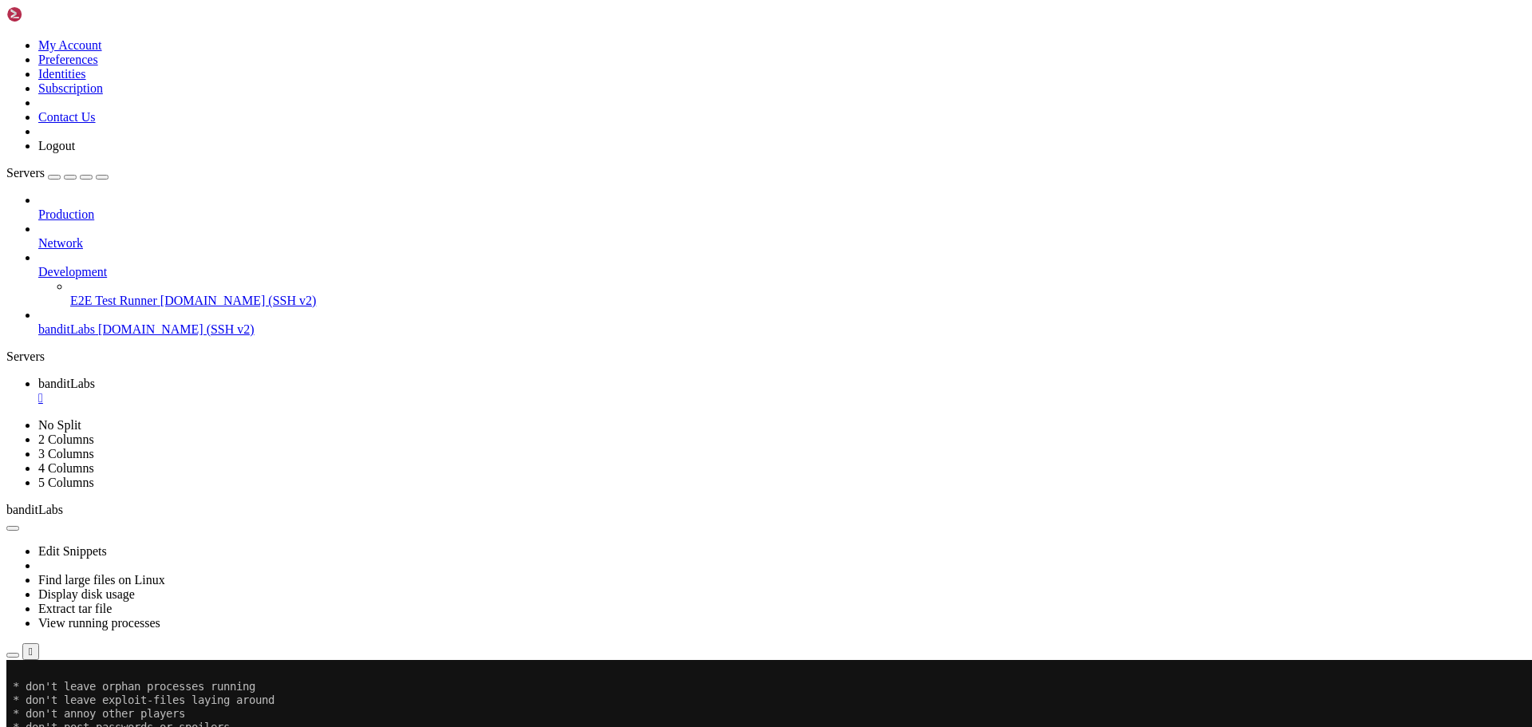
scroll to position [692, 0]
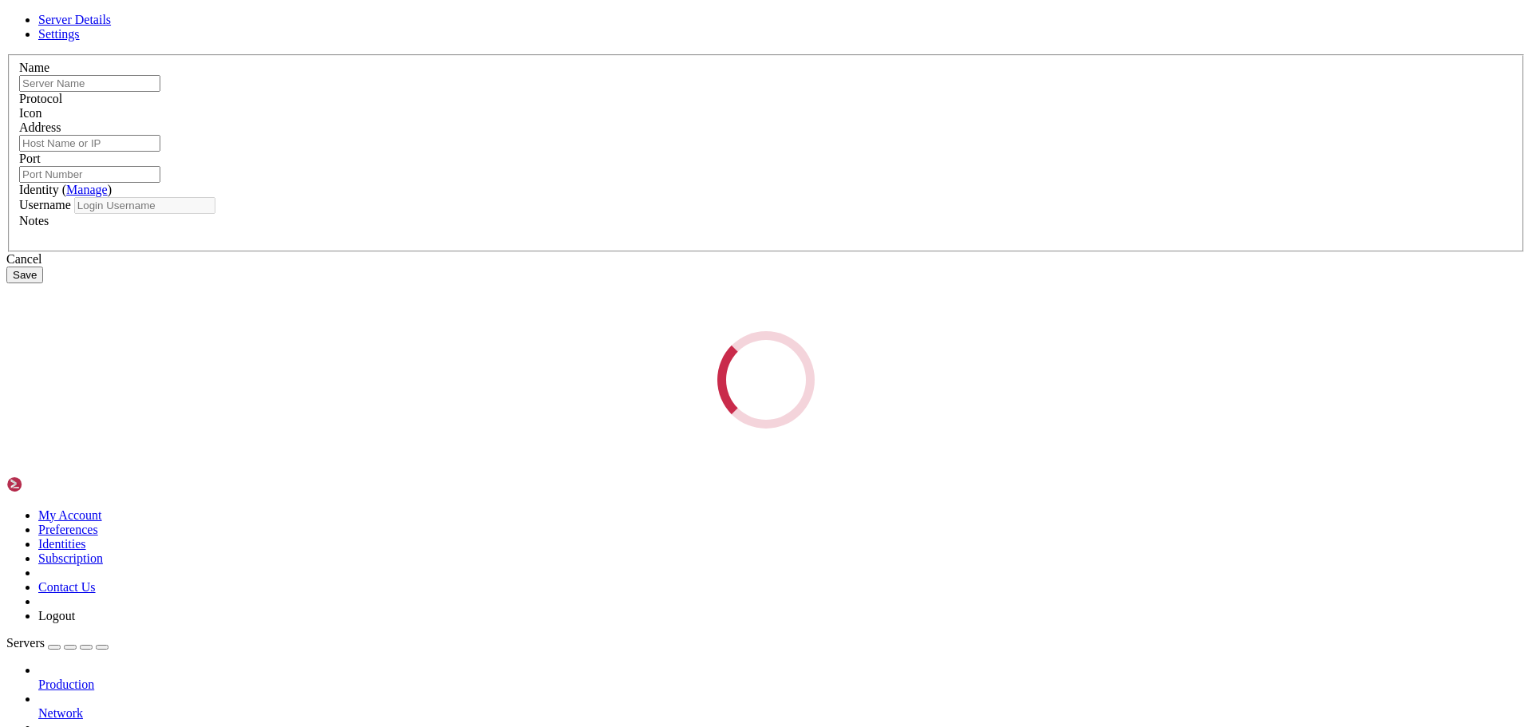
type input "banditLabs"
type input "[DOMAIN_NAME]"
type input "2220"
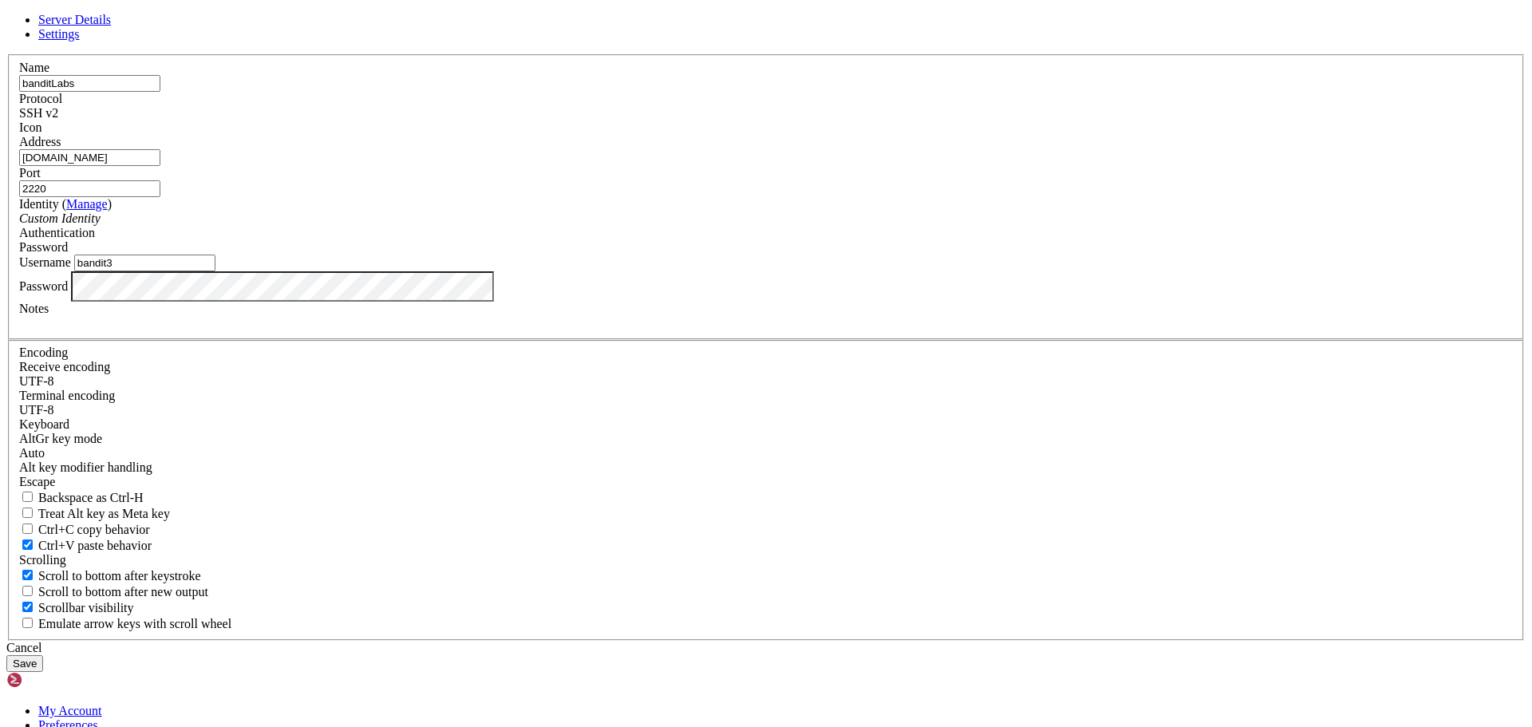
click at [215, 271] on input "bandit3" at bounding box center [144, 262] width 141 height 17
type input "bandit4"
click at [6, 655] on button "Save" at bounding box center [24, 663] width 37 height 17
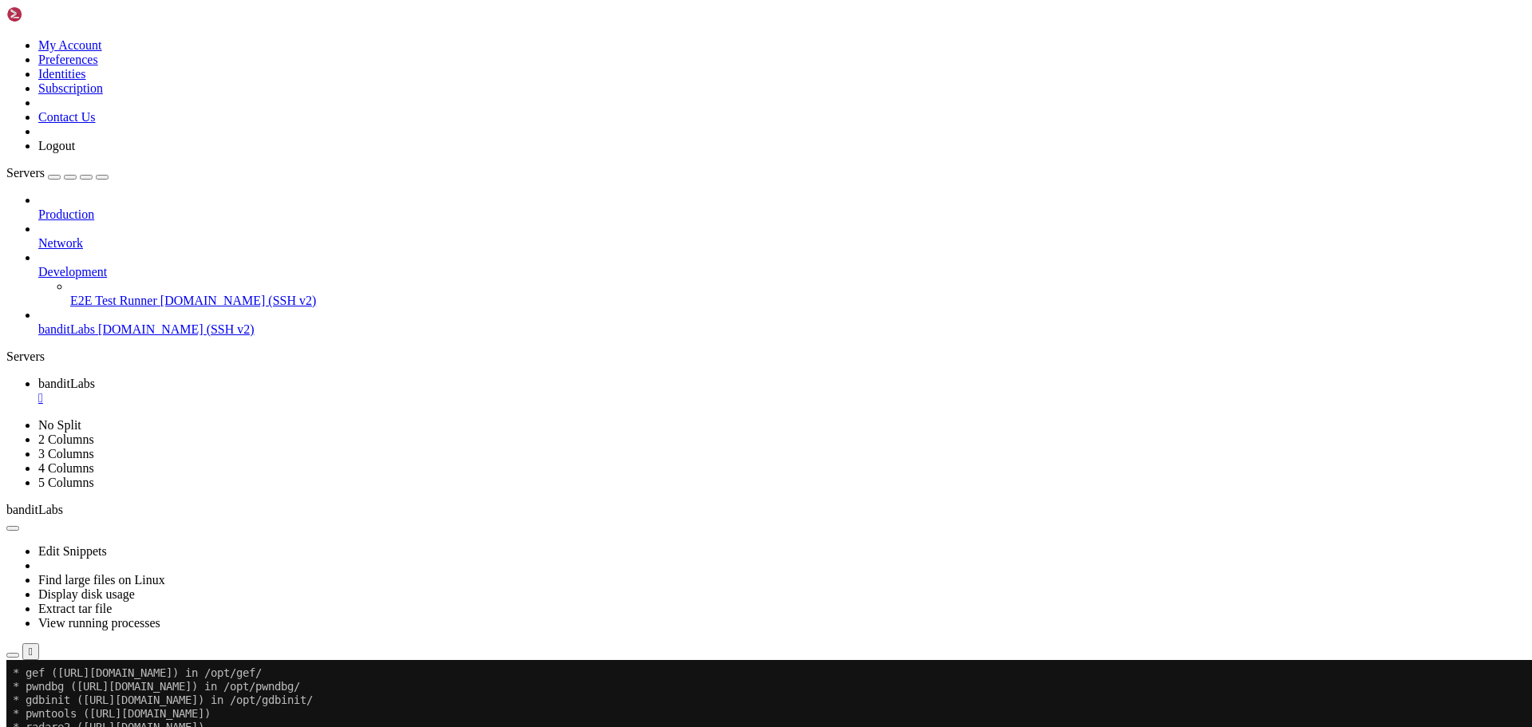
click at [70, 286] on div "Production Network Development E2E Test Runner demo.shellngn.com (SSH v2) bandi…" at bounding box center [765, 265] width 1519 height 144
click at [85, 322] on link "banditLabs [DOMAIN_NAME] (SSH v2)" at bounding box center [781, 329] width 1487 height 14
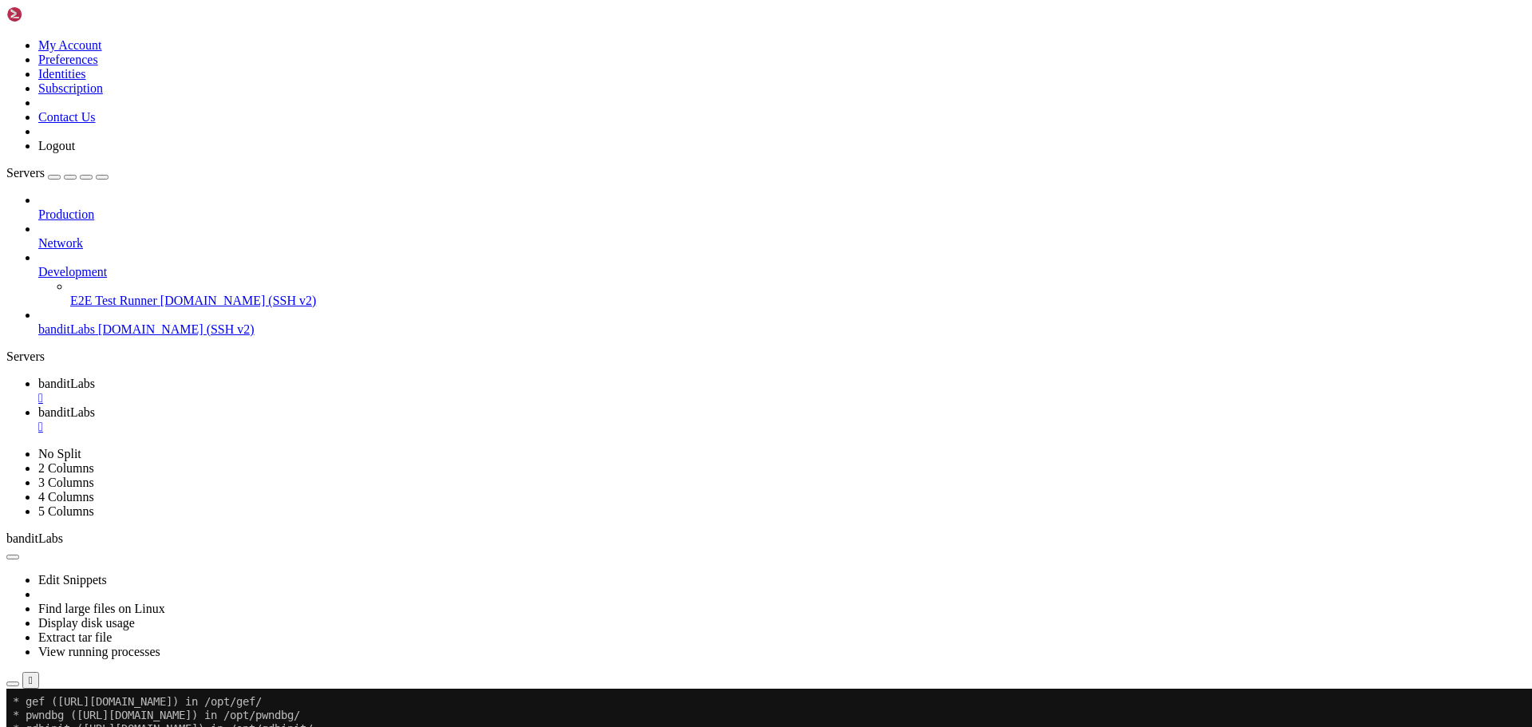
scroll to position [0, 0]
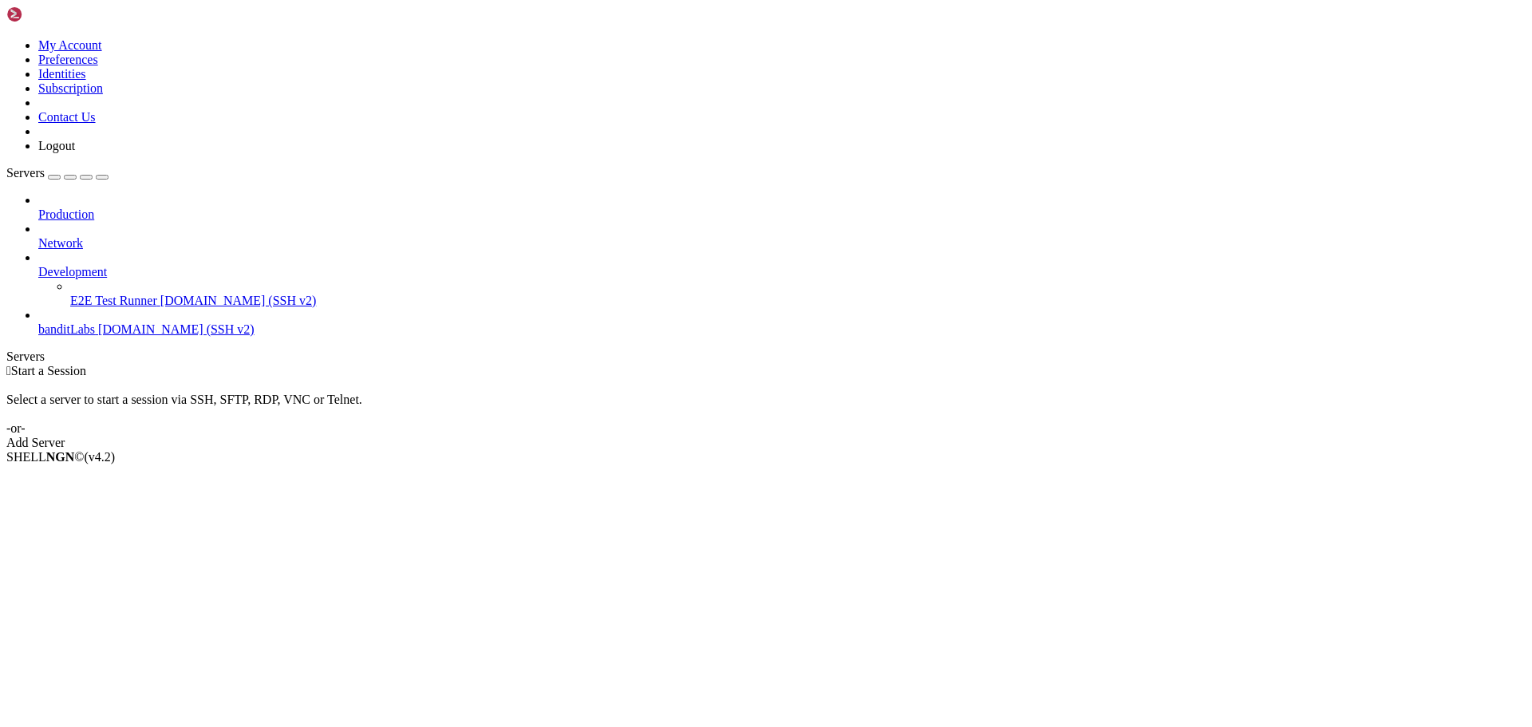
click at [95, 322] on span "banditLabs" at bounding box center [66, 329] width 57 height 14
click at [98, 322] on span "[DOMAIN_NAME] (SSH v2)" at bounding box center [176, 329] width 156 height 14
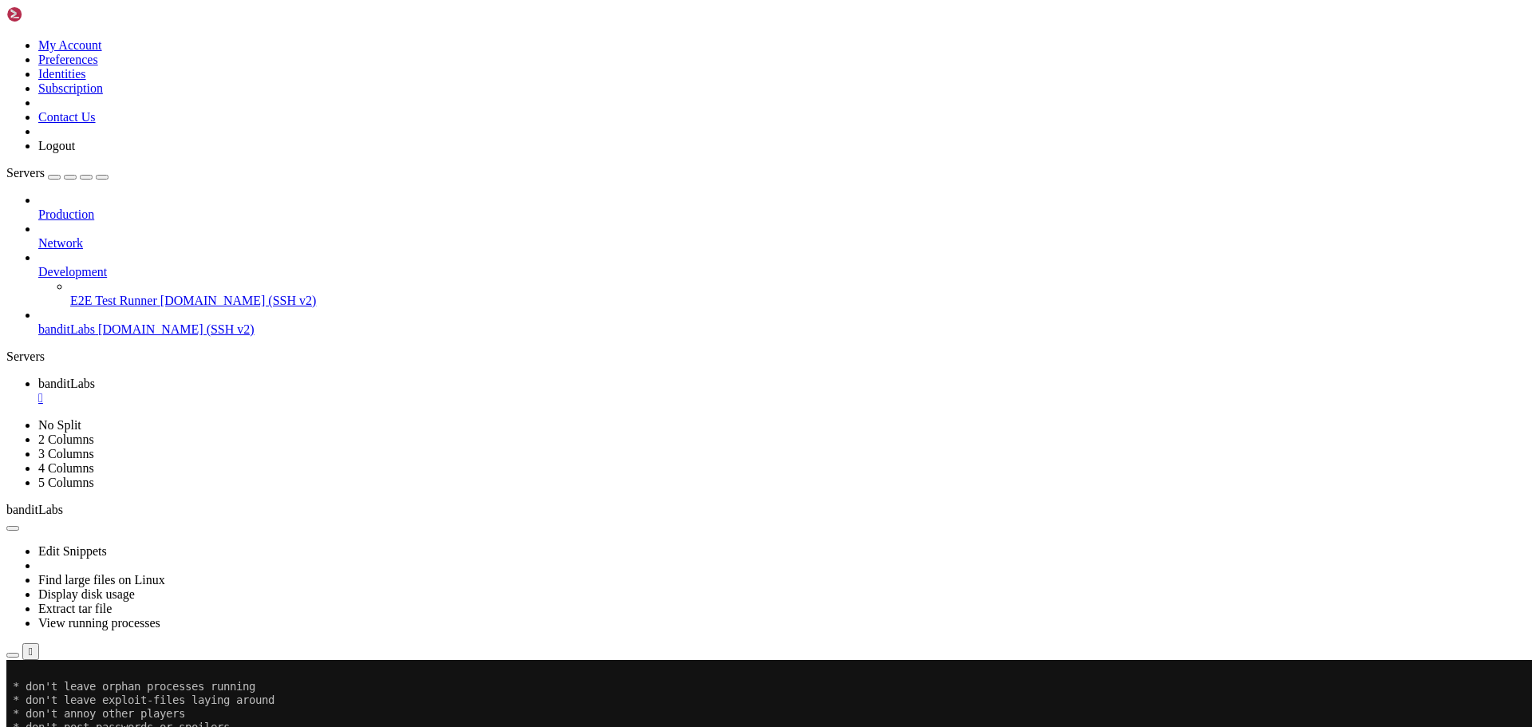
scroll to position [692, 0]
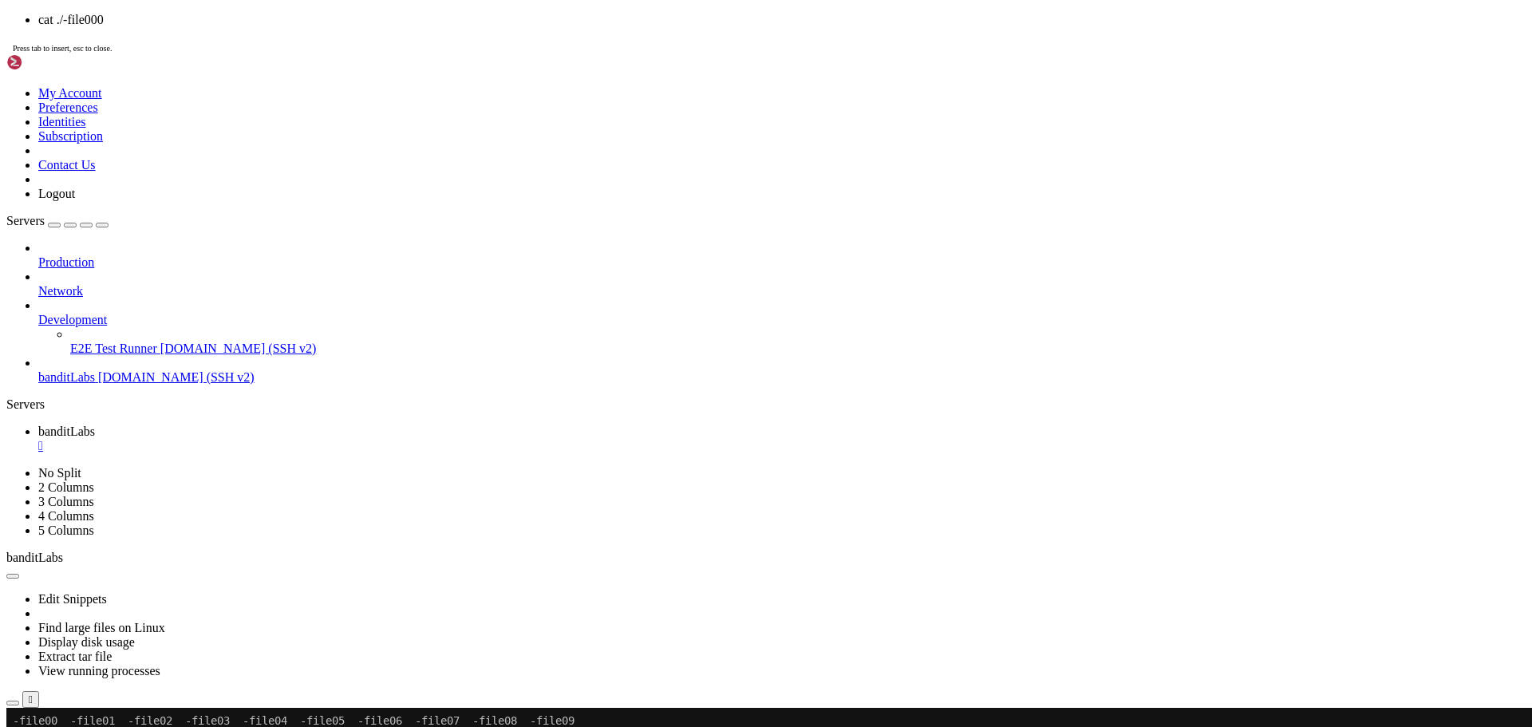
scroll to position [1343, 0]
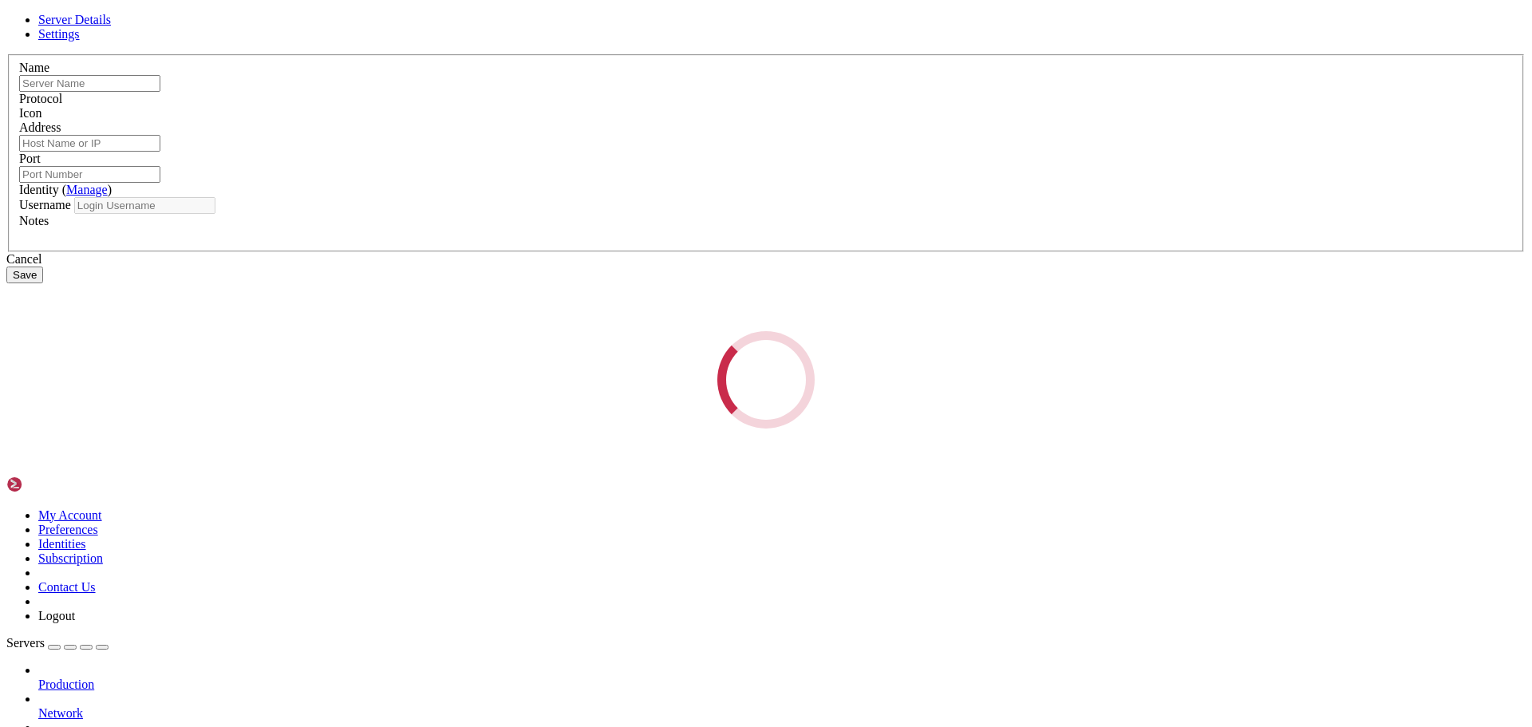
type input "banditLabs"
type input "[DOMAIN_NAME]"
type input "2220"
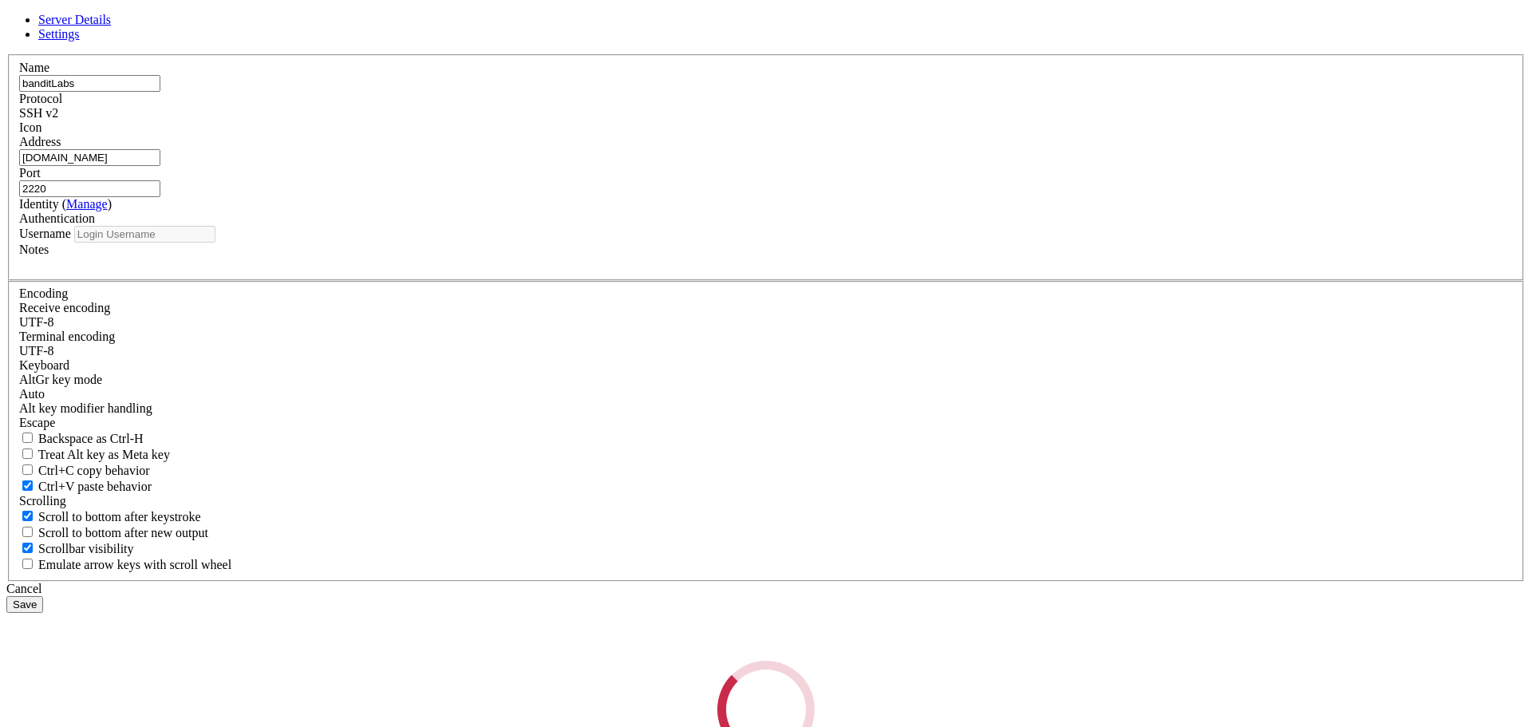
type input "bandit4"
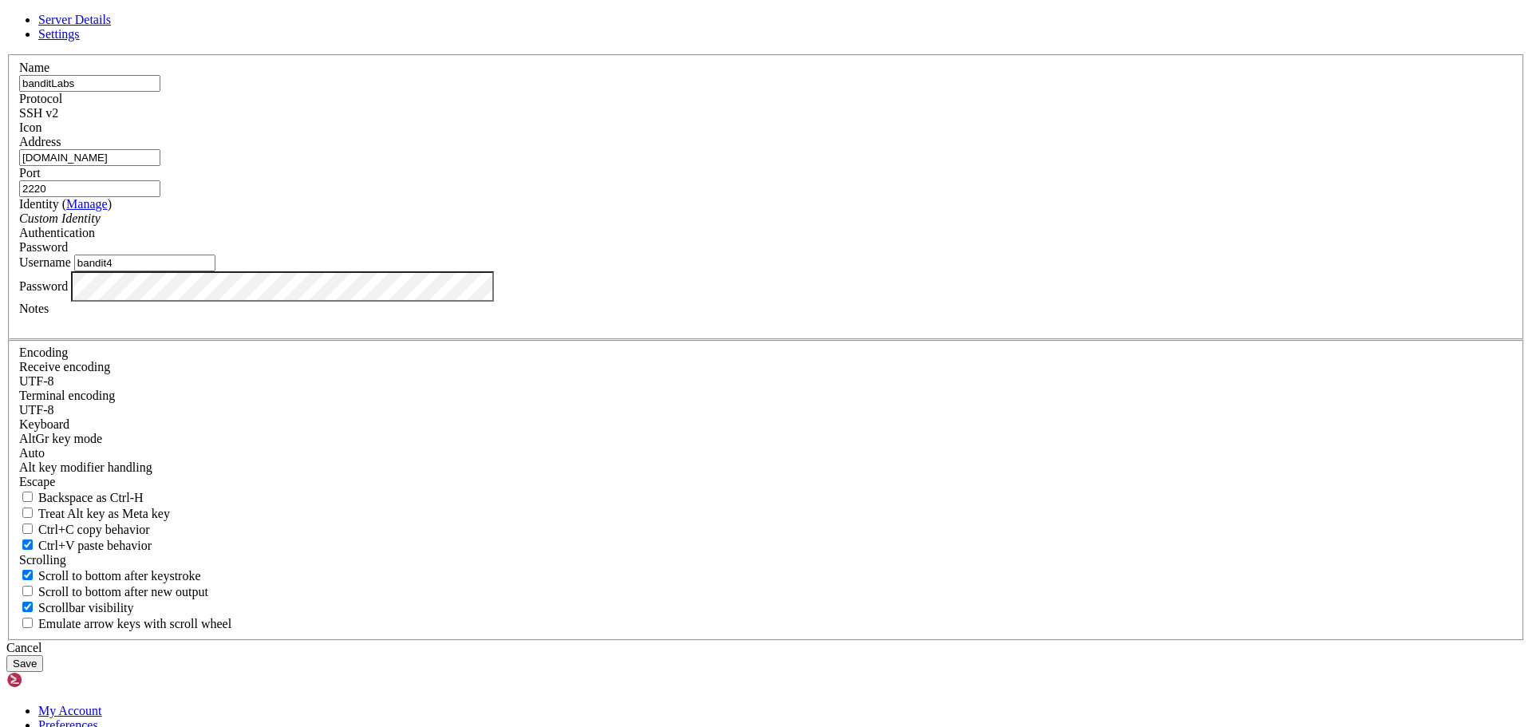
click at [6, 54] on icon at bounding box center [6, 54] width 0 height 0
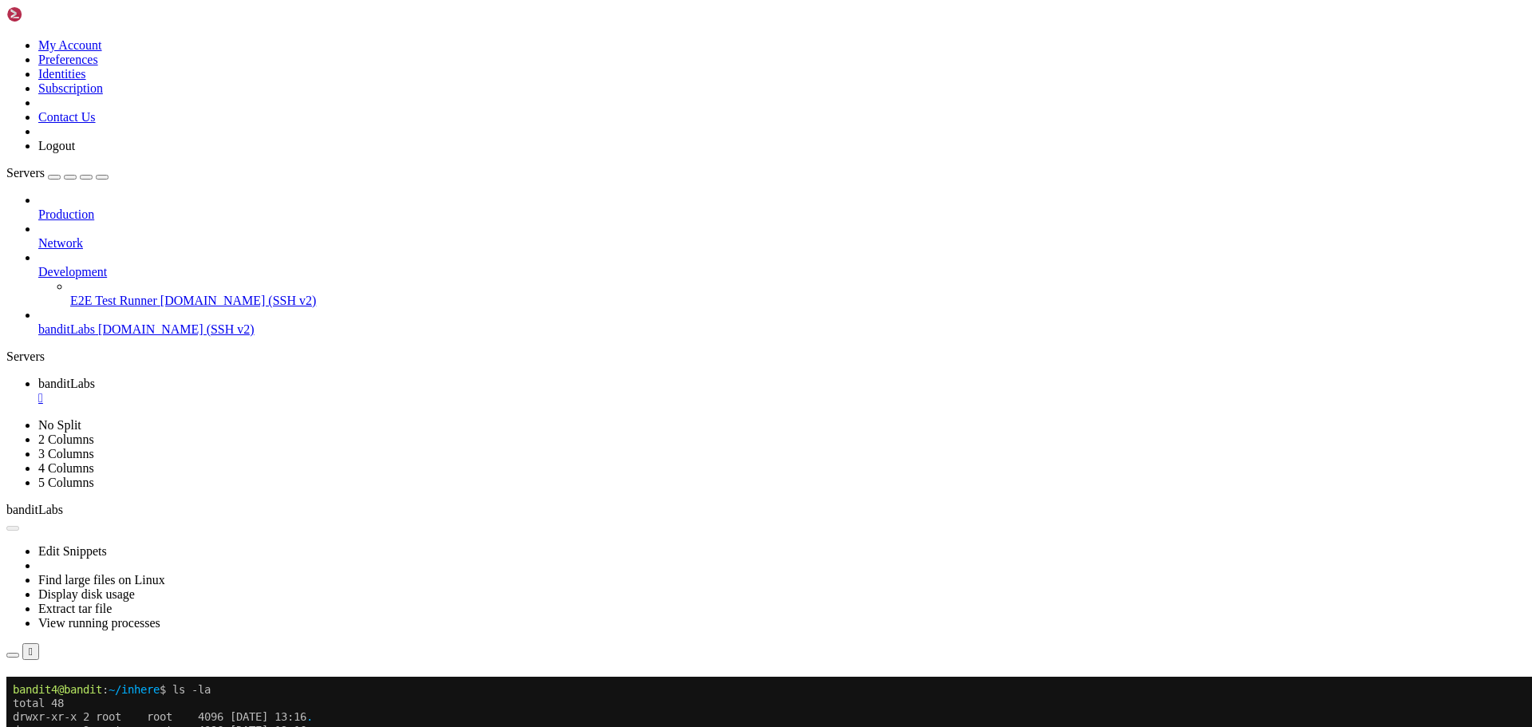
scroll to position [1356, 0]
click at [70, 691] on button "Reconnect" at bounding box center [38, 699] width 64 height 17
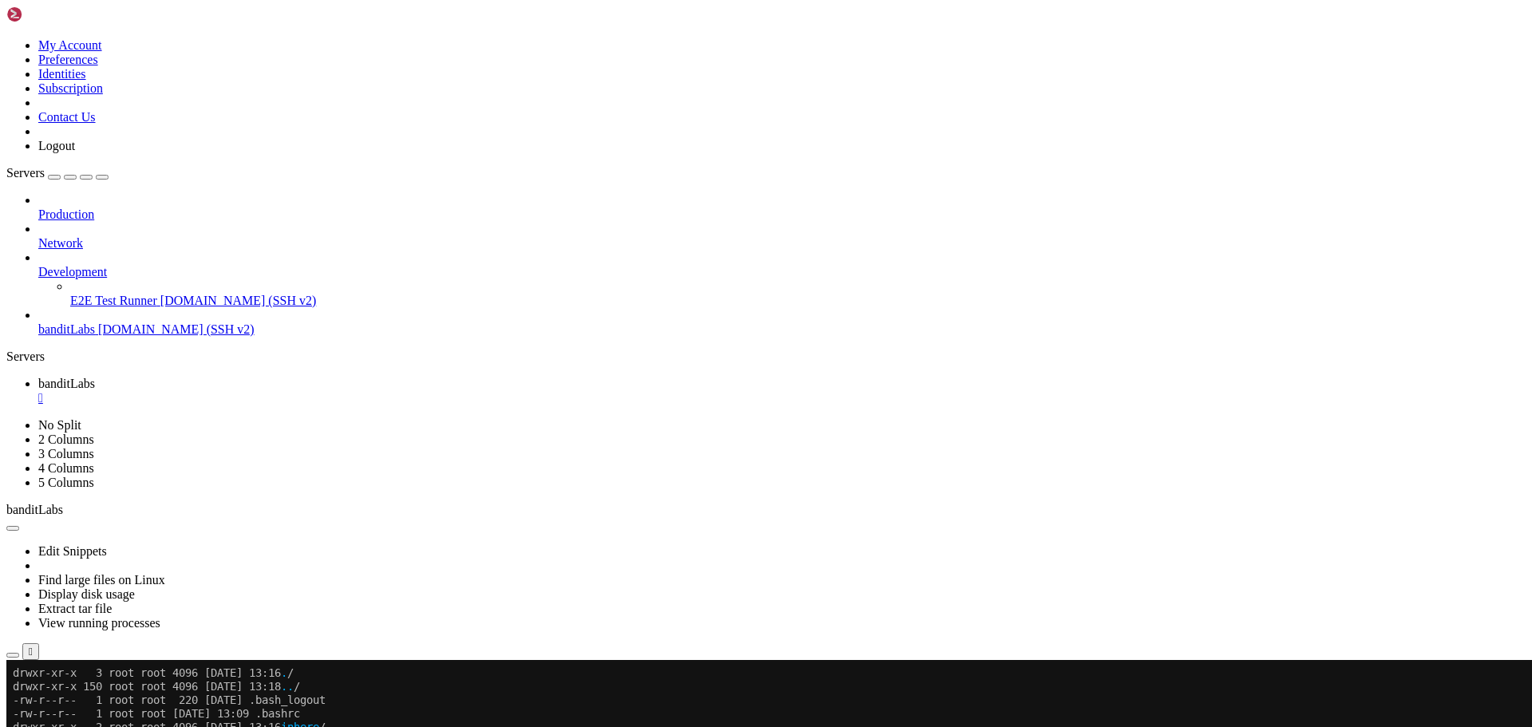
scroll to position [2821, 0]
drag, startPoint x: 182, startPoint y: 1173, endPoint x: 246, endPoint y: 1180, distance: 64.2
drag, startPoint x: 282, startPoint y: 1174, endPoint x: 343, endPoint y: 1173, distance: 60.6
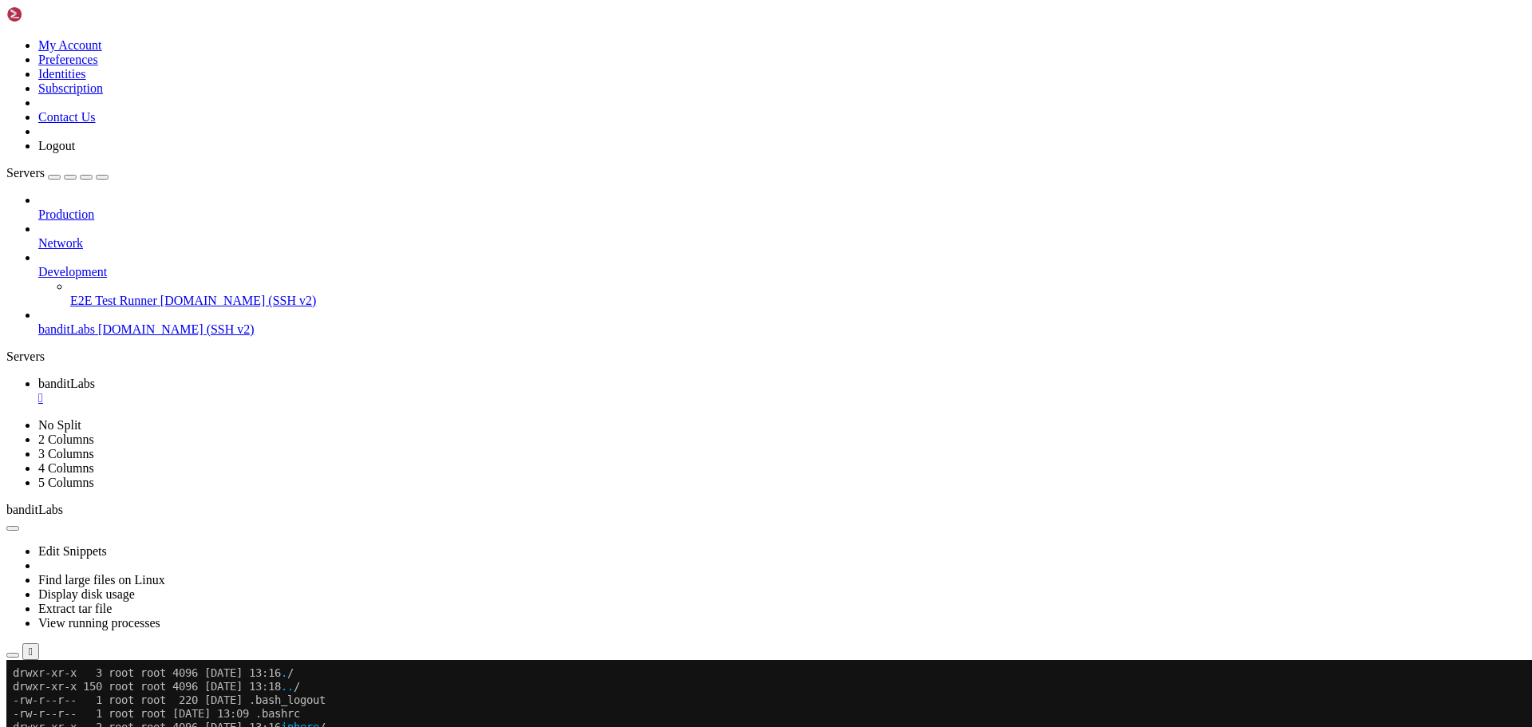
drag, startPoint x: 183, startPoint y: 1256, endPoint x: 394, endPoint y: 1251, distance: 211.4
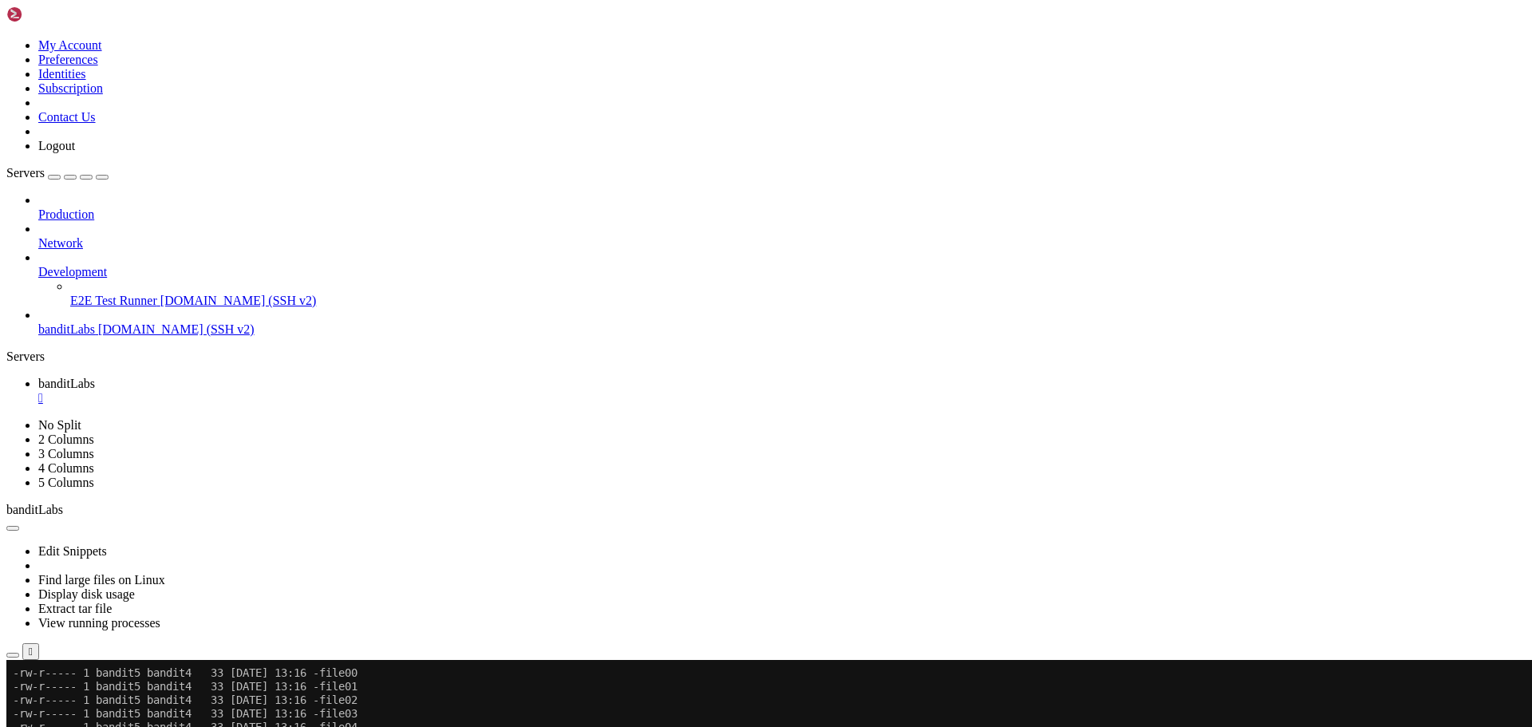
scroll to position [2997, 0]
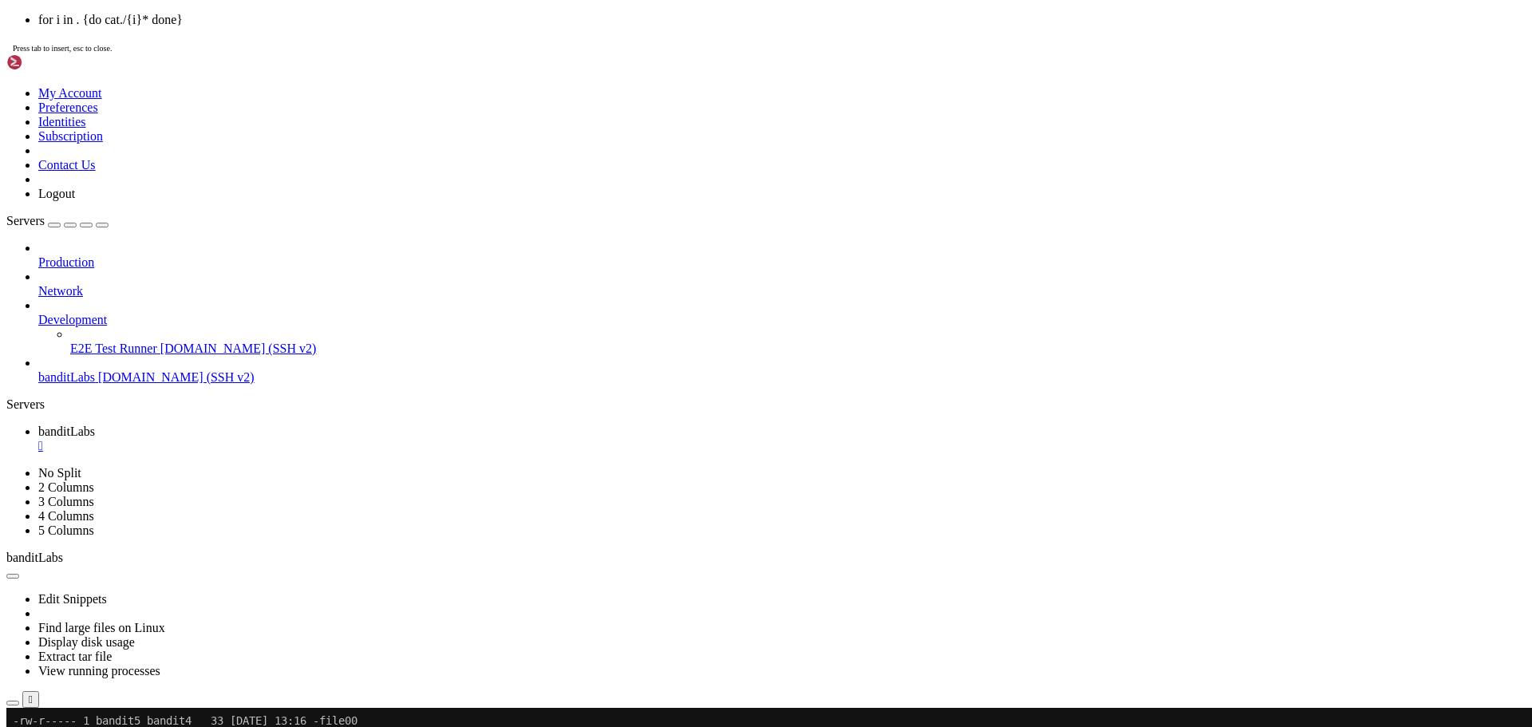
drag, startPoint x: 523, startPoint y: 962, endPoint x: 534, endPoint y: 958, distance: 11.9
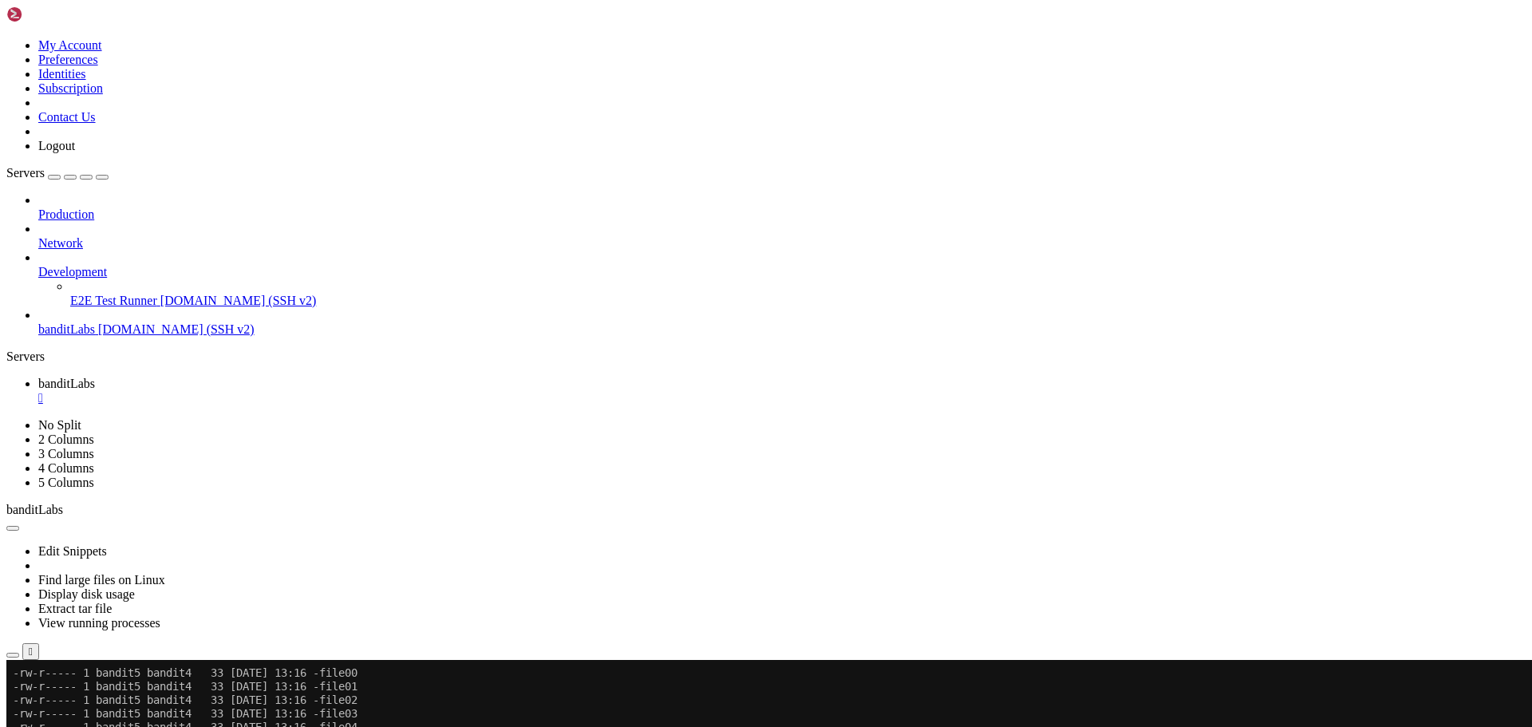
drag, startPoint x: 534, startPoint y: 910, endPoint x: 266, endPoint y: 1090, distance: 323.0
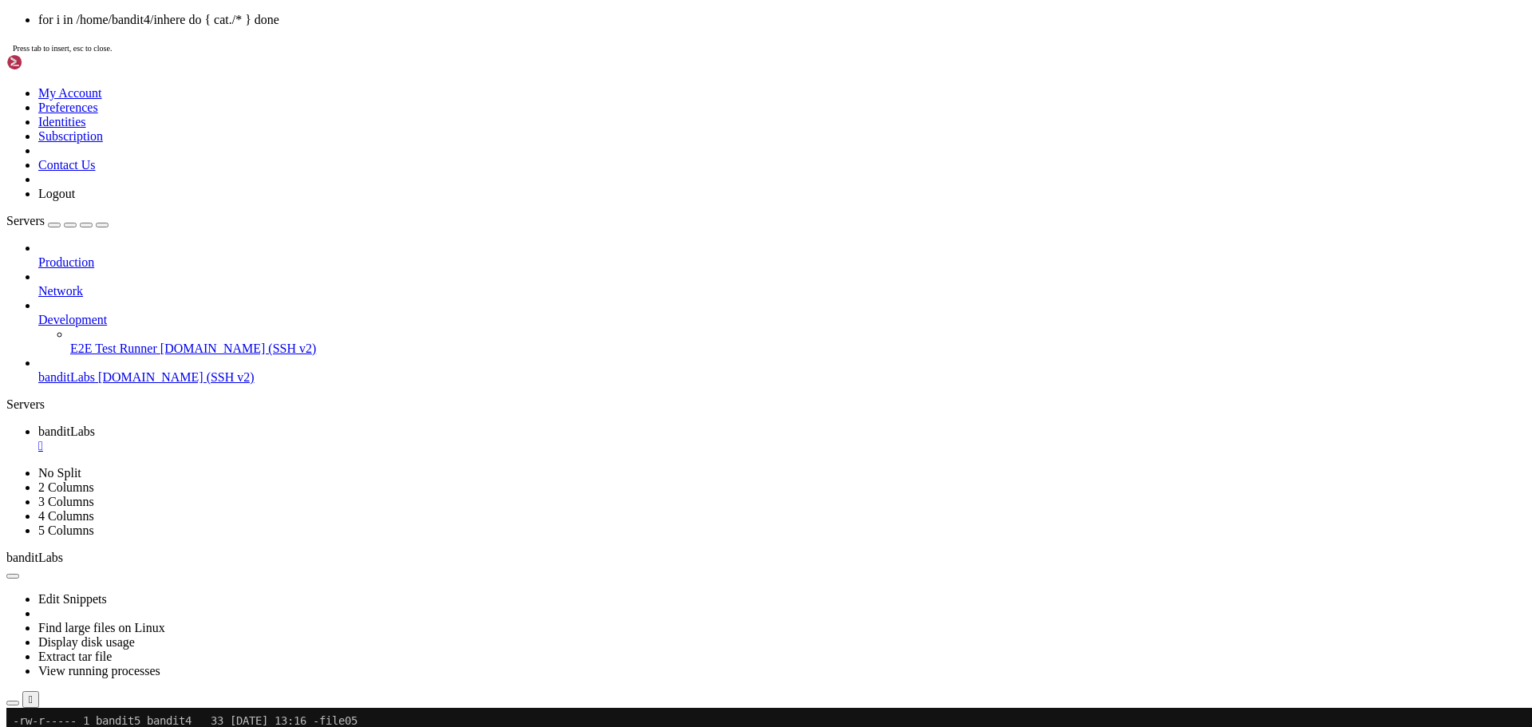
drag, startPoint x: 418, startPoint y: 1161, endPoint x: 289, endPoint y: 1022, distance: 189.6
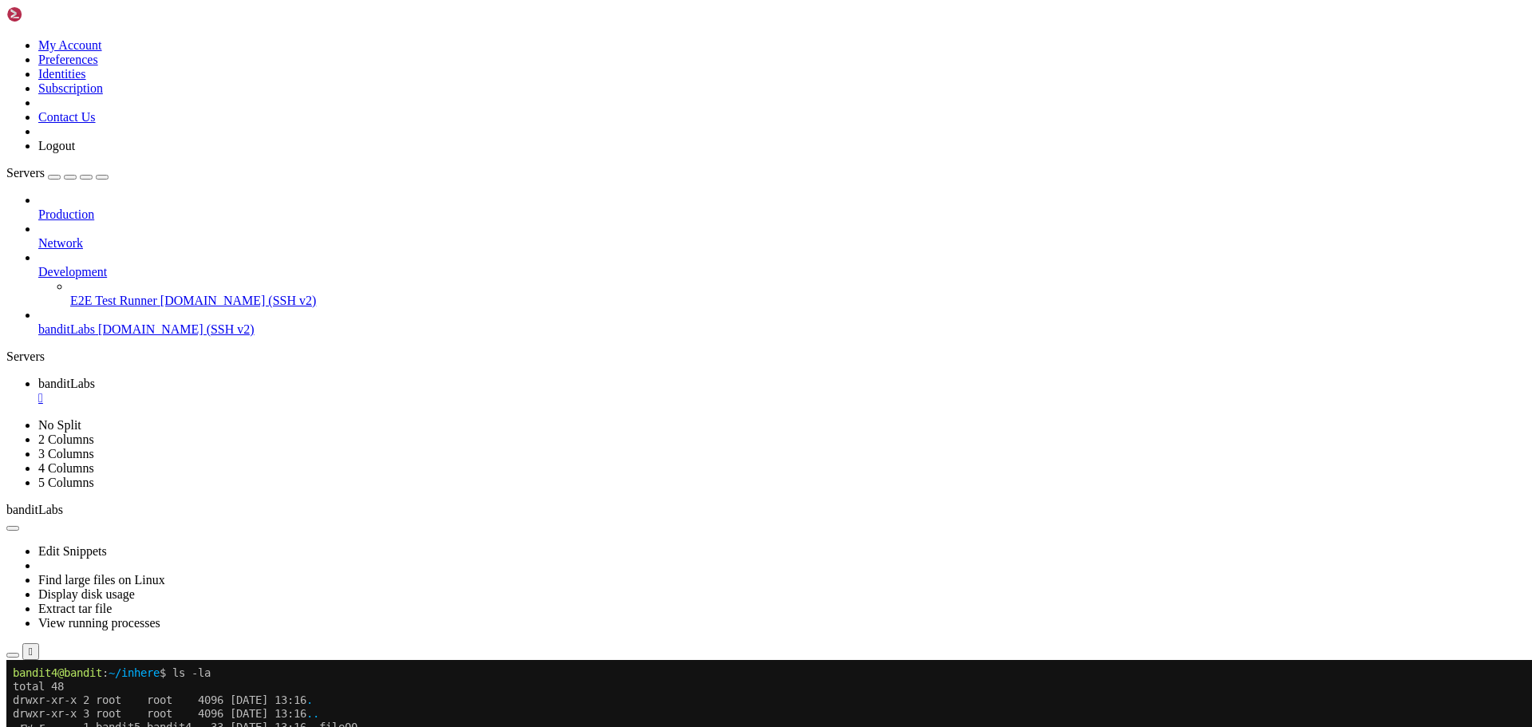
scroll to position [3146, 0]
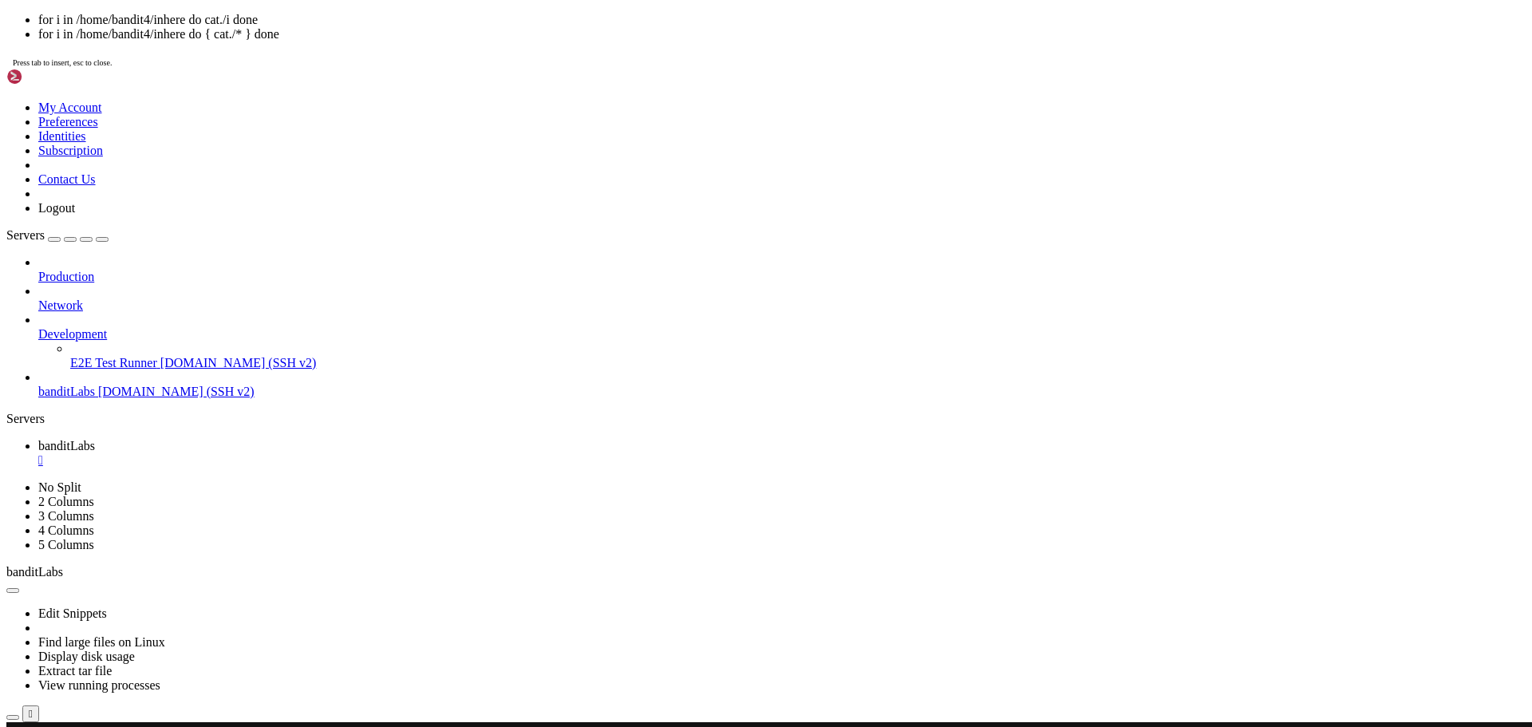
drag, startPoint x: 597, startPoint y: 1003, endPoint x: 543, endPoint y: 867, distance: 146.5
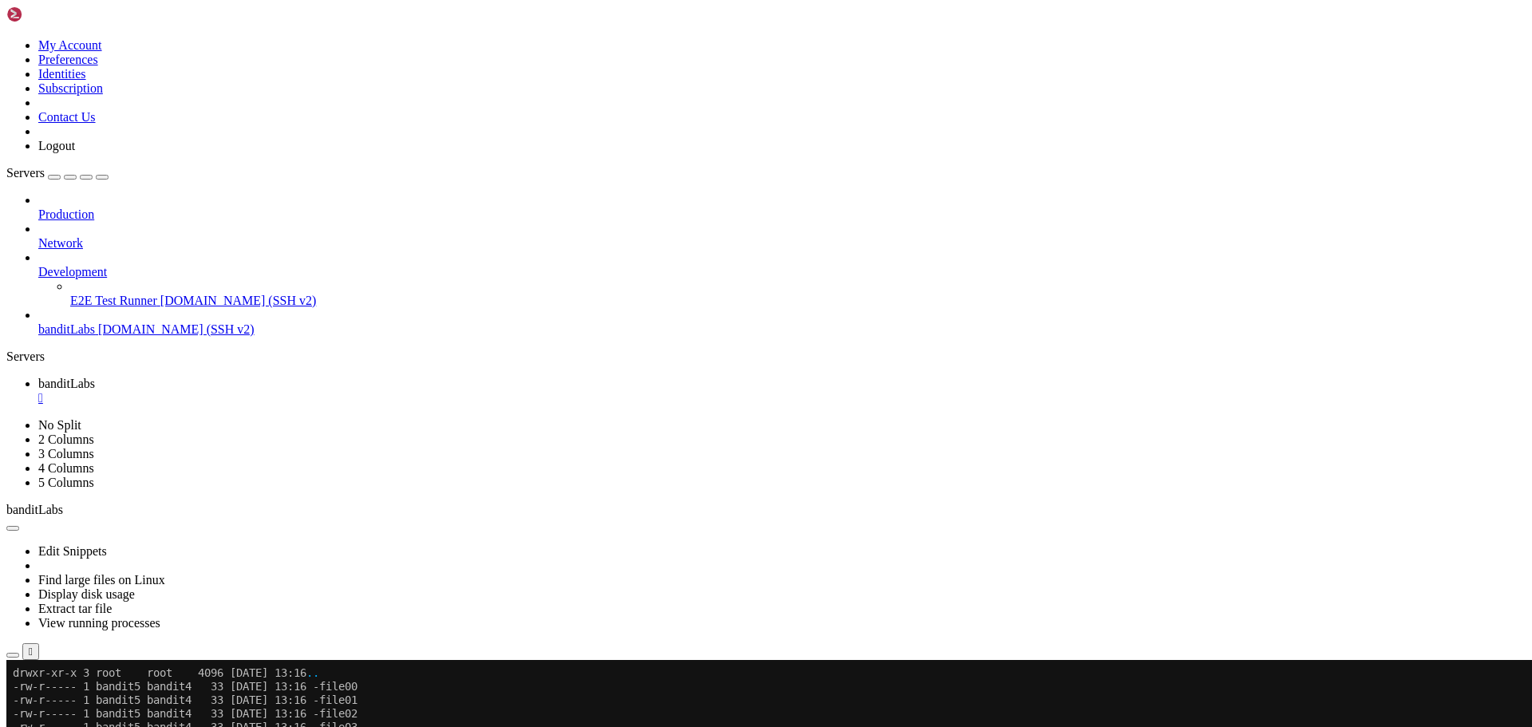
scroll to position [3200, 0]
drag, startPoint x: 180, startPoint y: 1242, endPoint x: 453, endPoint y: 1244, distance: 272.8
drag, startPoint x: 516, startPoint y: 1057, endPoint x: 625, endPoint y: 1164, distance: 152.3
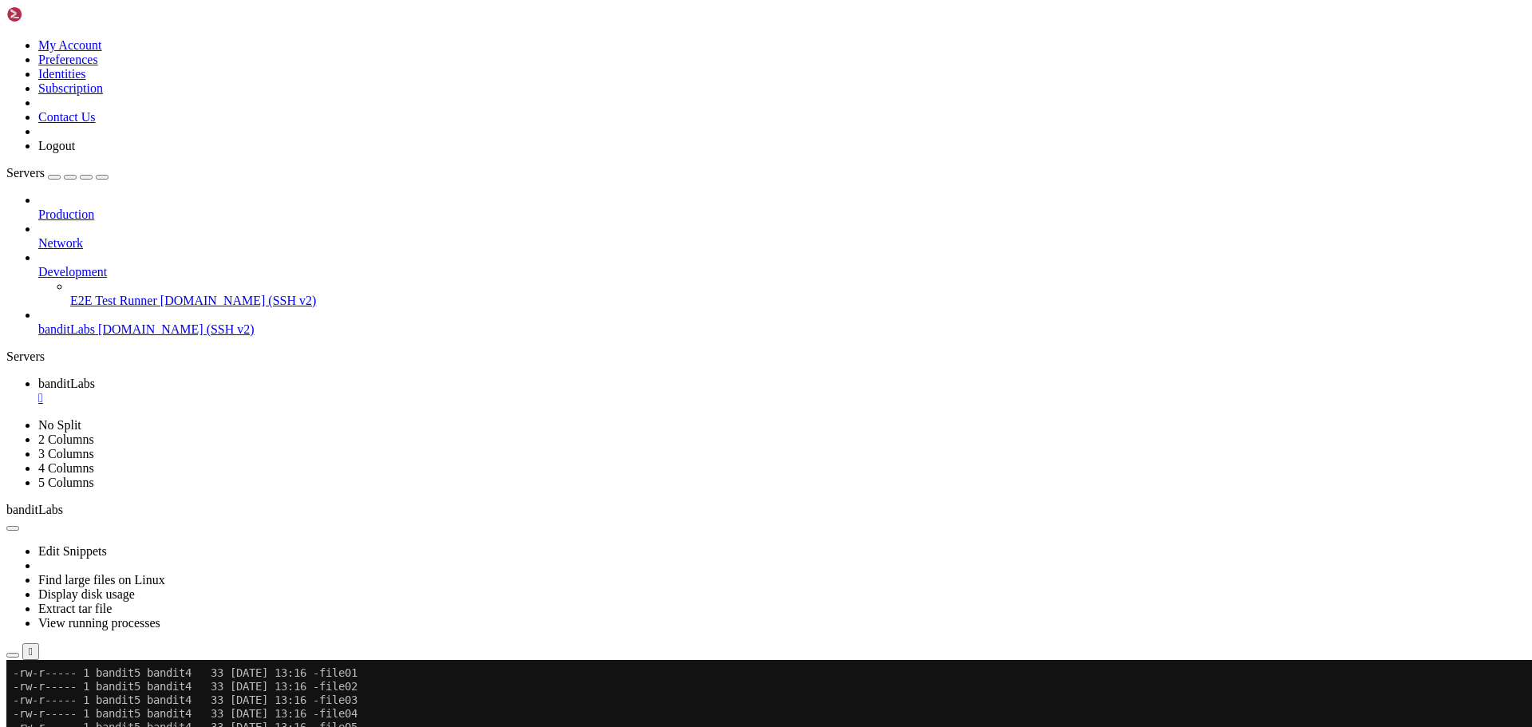
scroll to position [3227, 0]
drag, startPoint x: 179, startPoint y: 1242, endPoint x: 384, endPoint y: 1241, distance: 205.0
drag, startPoint x: 680, startPoint y: 1001, endPoint x: 593, endPoint y: 956, distance: 98.5
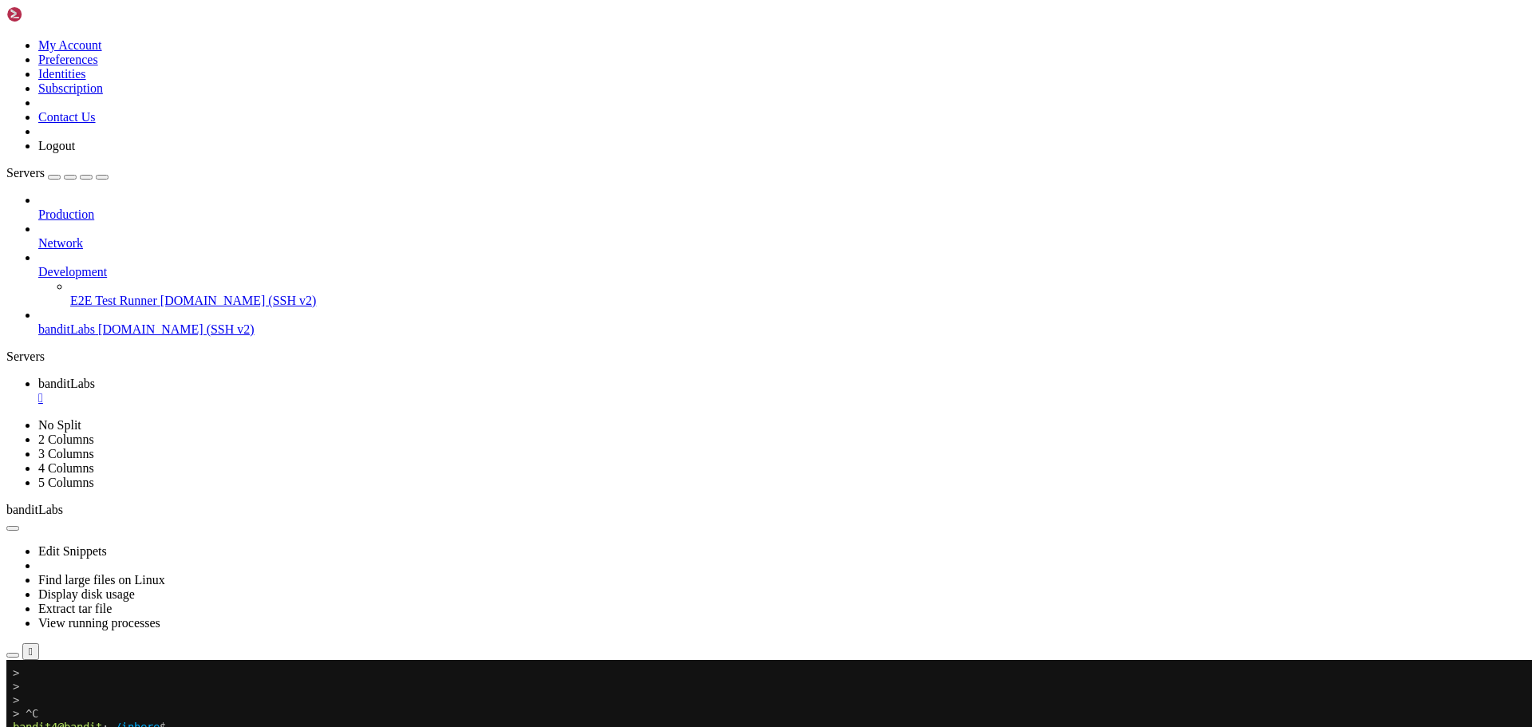
scroll to position [3349, 0]
drag, startPoint x: 186, startPoint y: 1278, endPoint x: 30, endPoint y: 1197, distance: 175.2
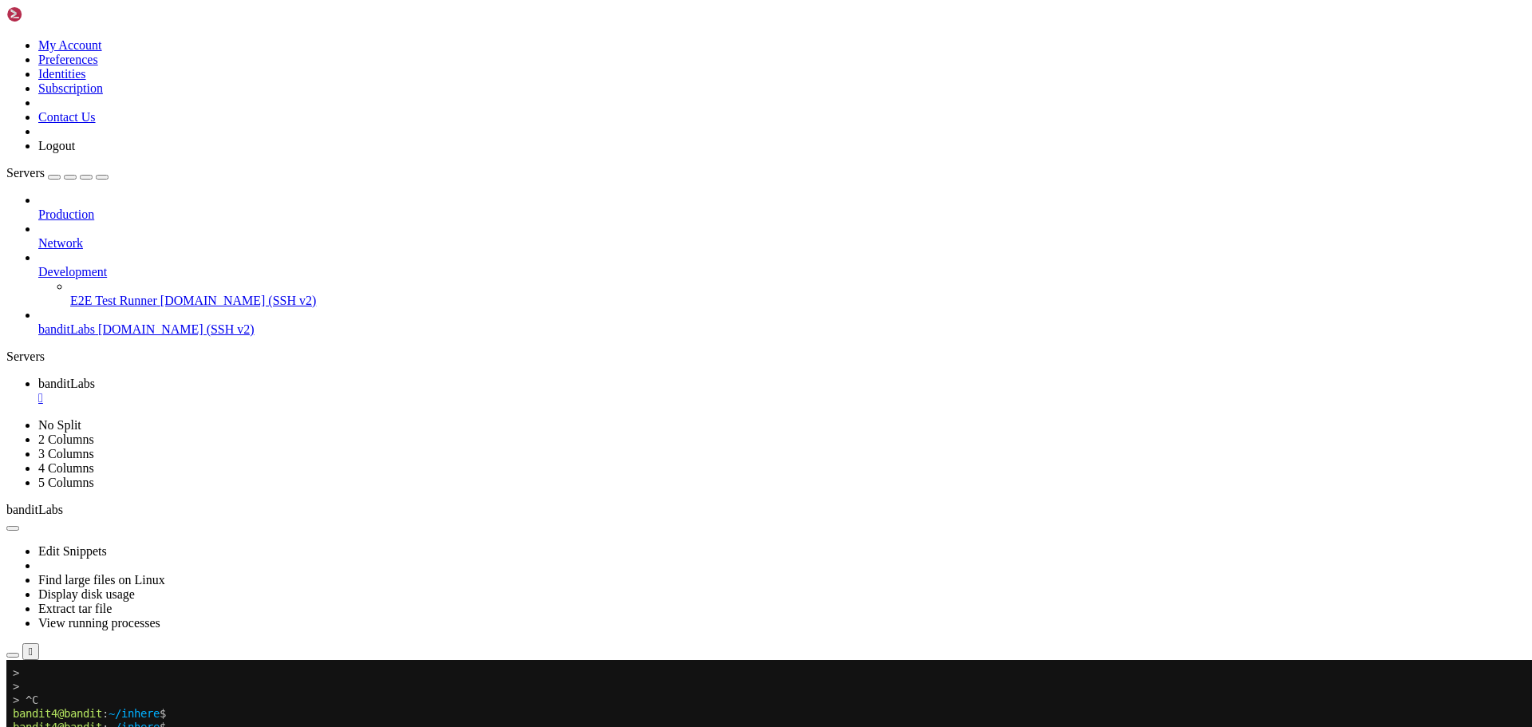
scroll to position [3539, 0]
drag, startPoint x: 183, startPoint y: 981, endPoint x: 301, endPoint y: 981, distance: 117.3
drag, startPoint x: 443, startPoint y: 985, endPoint x: 191, endPoint y: 992, distance: 252.2
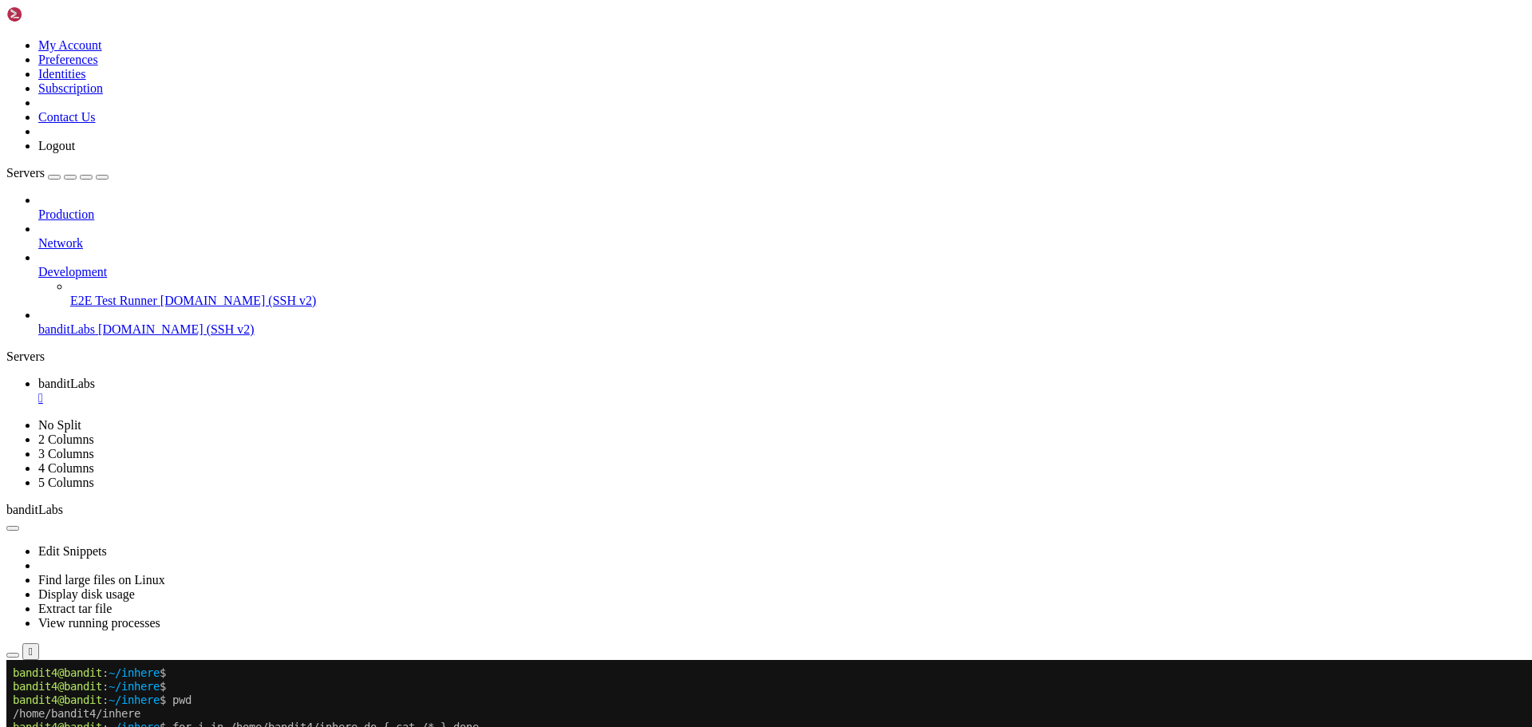
drag, startPoint x: 441, startPoint y: 982, endPoint x: 203, endPoint y: 990, distance: 237.8
drag, startPoint x: 510, startPoint y: 1069, endPoint x: 421, endPoint y: 1149, distance: 119.2
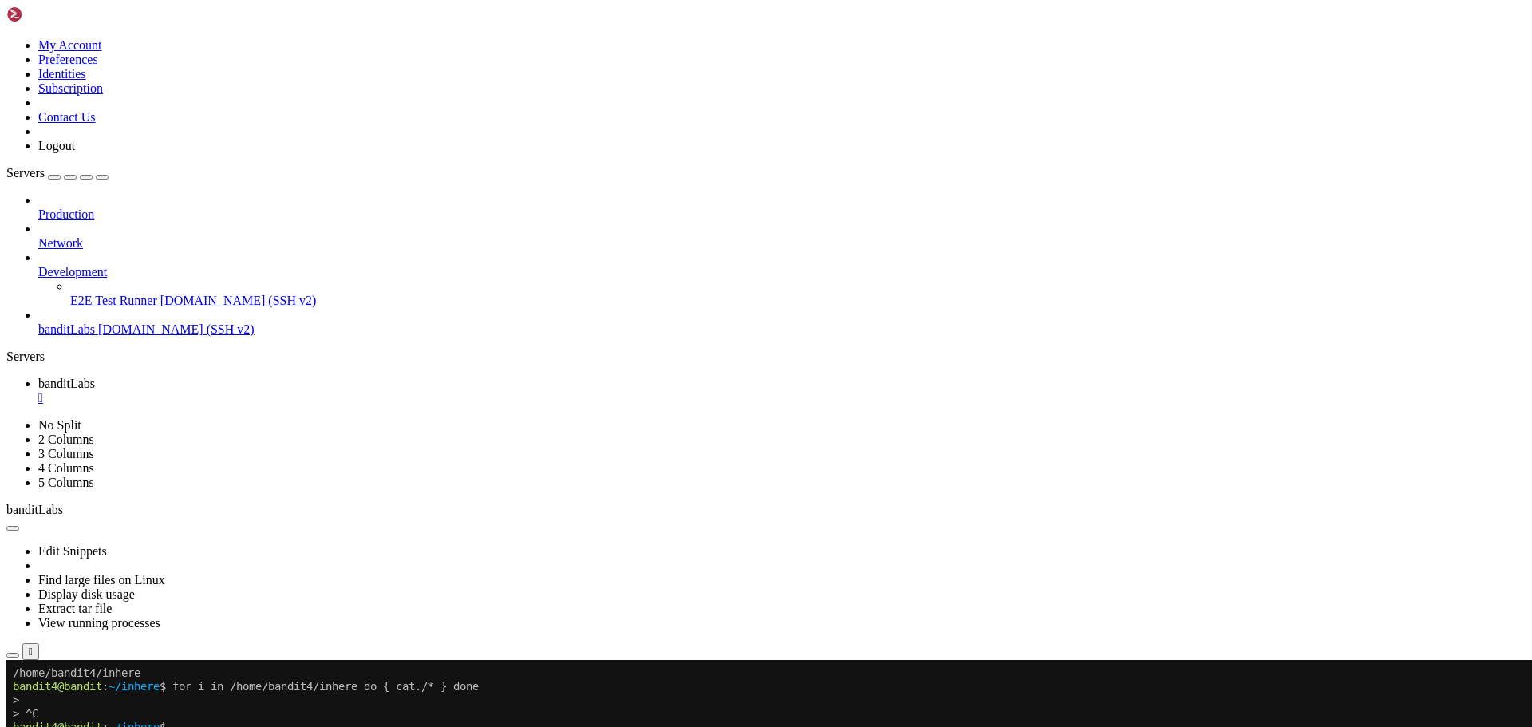
drag, startPoint x: 202, startPoint y: 1270, endPoint x: 14, endPoint y: 1228, distance: 192.9
drag, startPoint x: 179, startPoint y: 1274, endPoint x: -8, endPoint y: 1047, distance: 294.7
click html "Page up /home/bandit4/inhere bandit4@bandit : ~/inhere $ for i in /home/bandit4…"
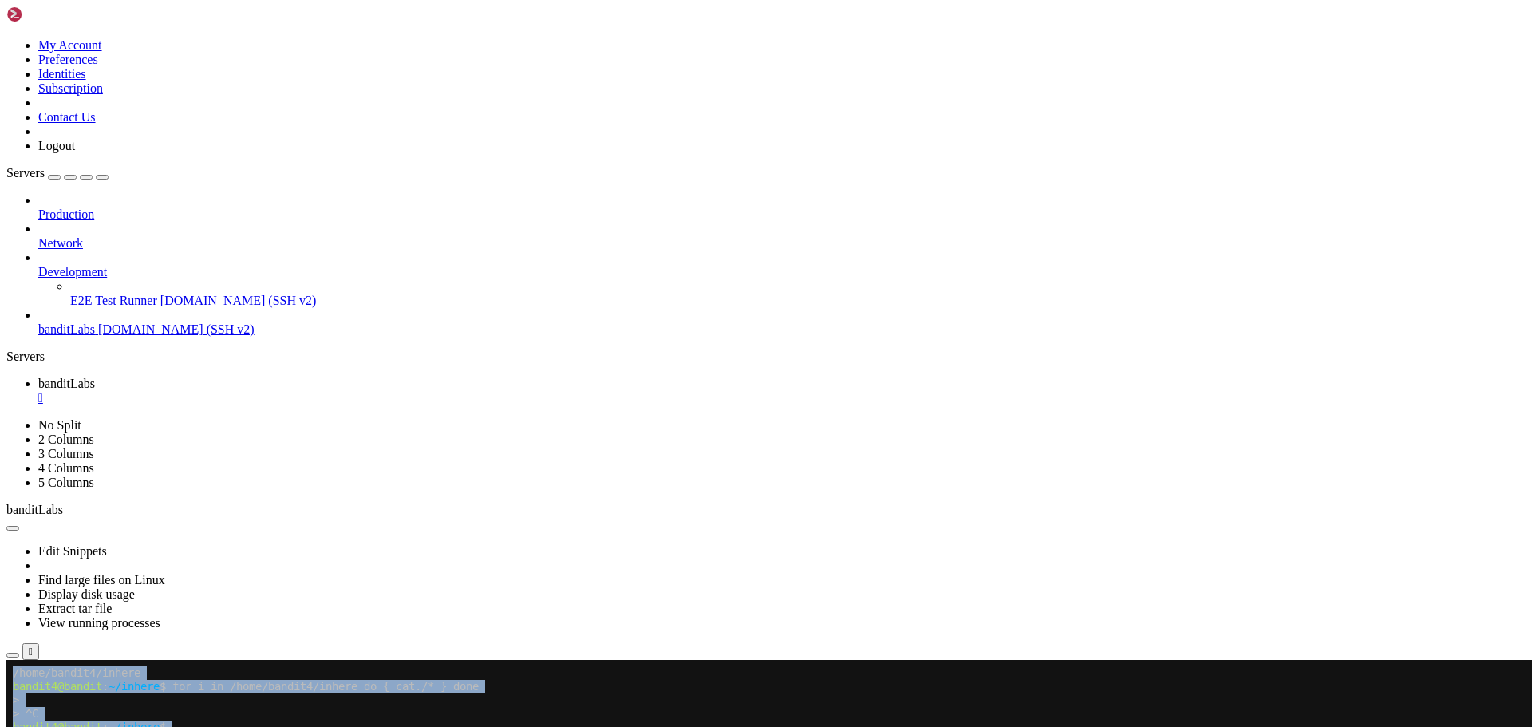
drag, startPoint x: 10, startPoint y: 1042, endPoint x: 203, endPoint y: 1173, distance: 232.5
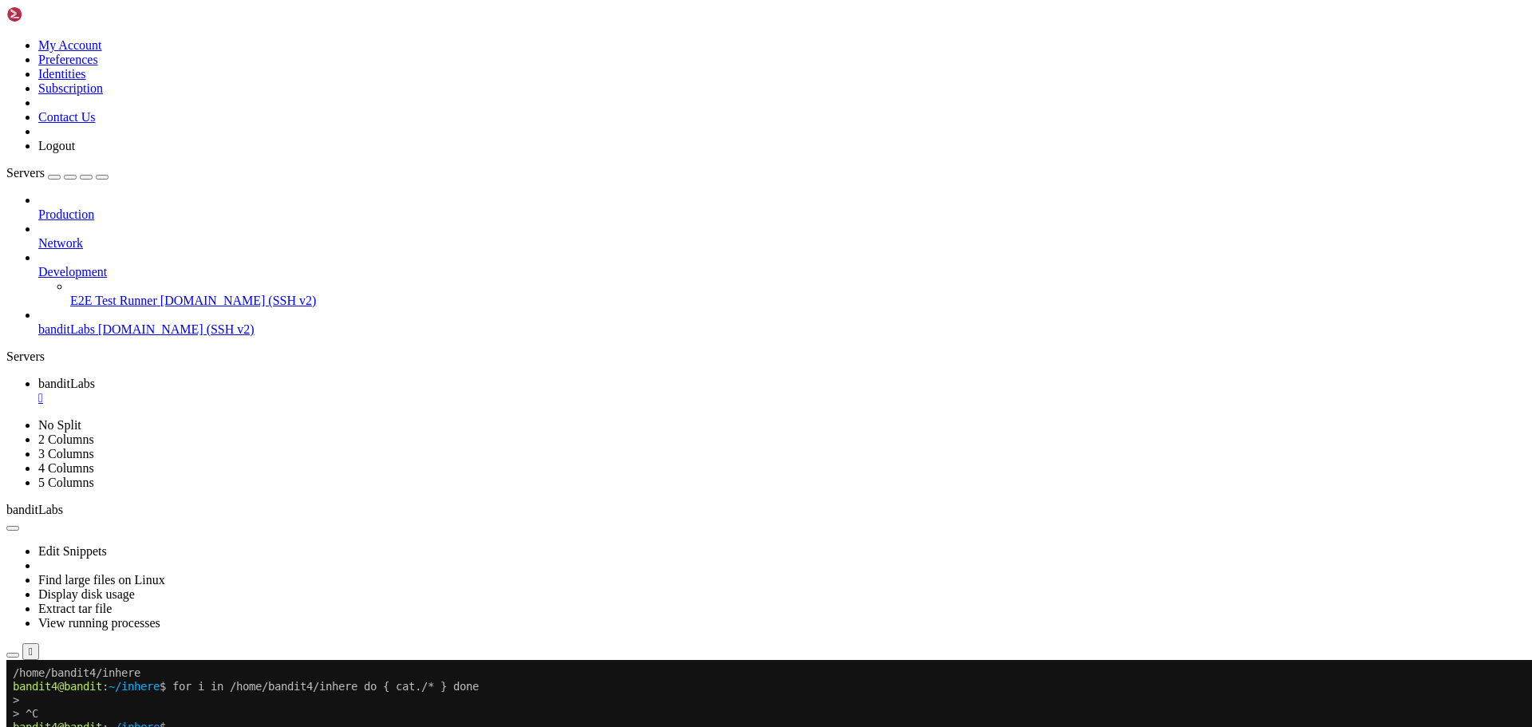
drag, startPoint x: 393, startPoint y: 1344, endPoint x: 93, endPoint y: 1185, distance: 340.1
drag, startPoint x: 12, startPoint y: 1044, endPoint x: 185, endPoint y: 1264, distance: 279.4
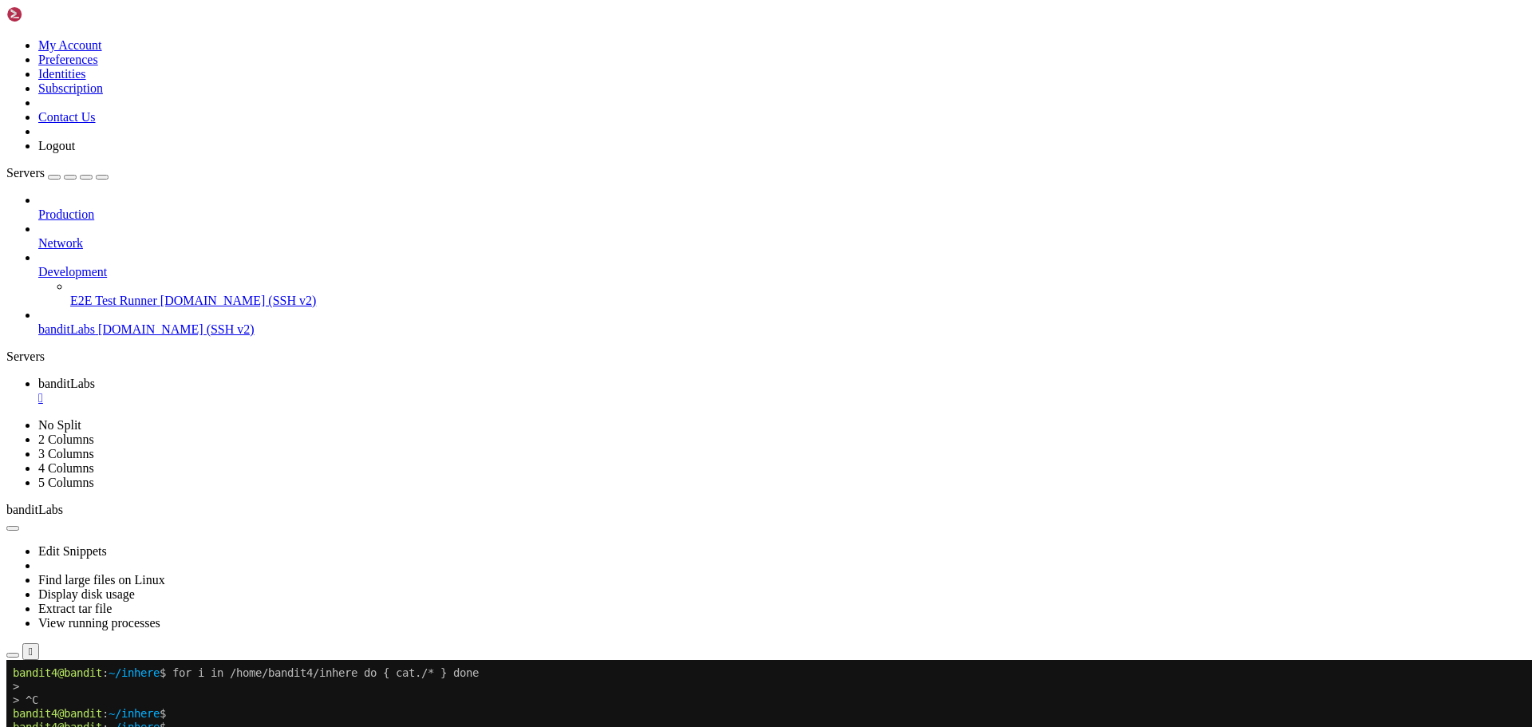
scroll to position [3594, 0]
drag, startPoint x: 731, startPoint y: 934, endPoint x: 662, endPoint y: 1004, distance: 98.2
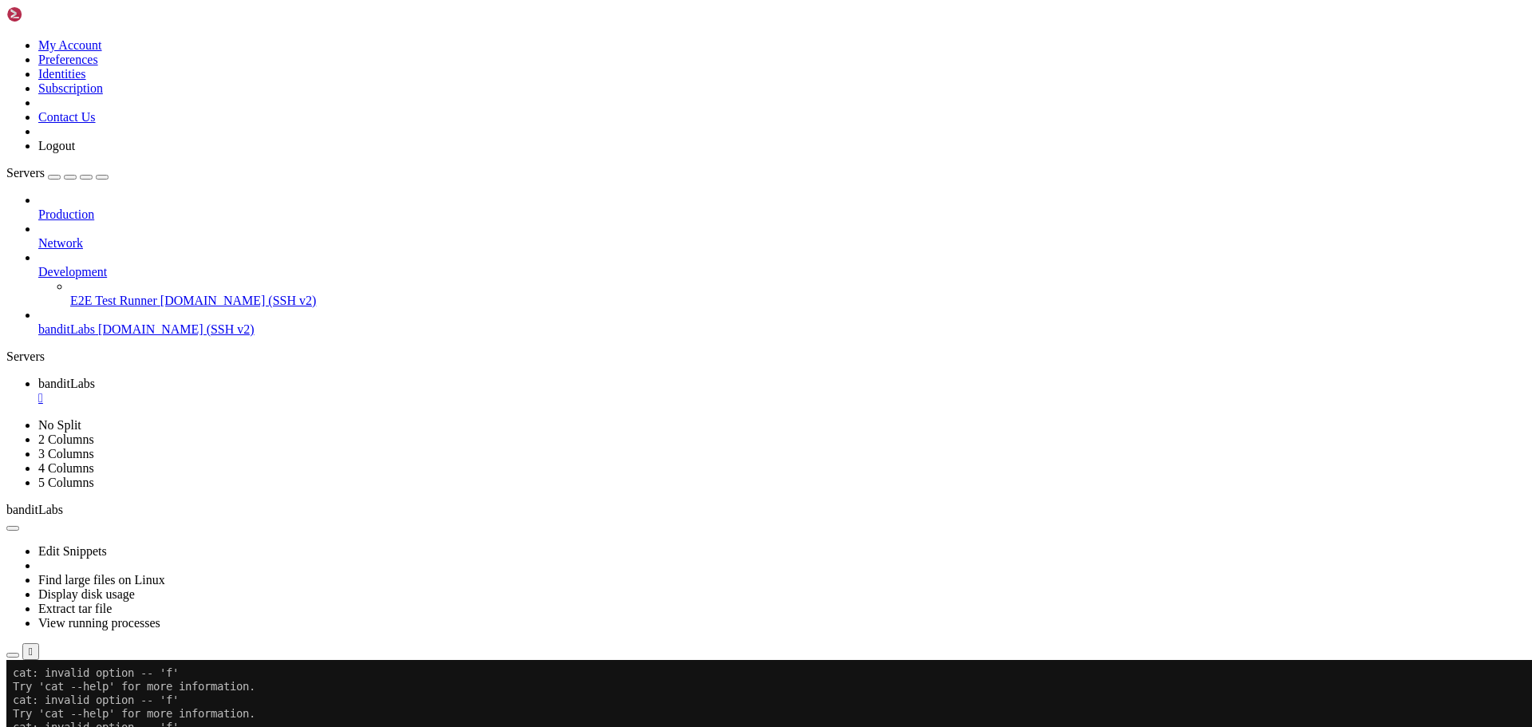
scroll to position [4394, 0]
drag, startPoint x: 13, startPoint y: 1021, endPoint x: 313, endPoint y: 1166, distance: 333.2
click at [56, 702] on x-row "Try 'cat --help' for more information." at bounding box center [672, 700] width 1318 height 14
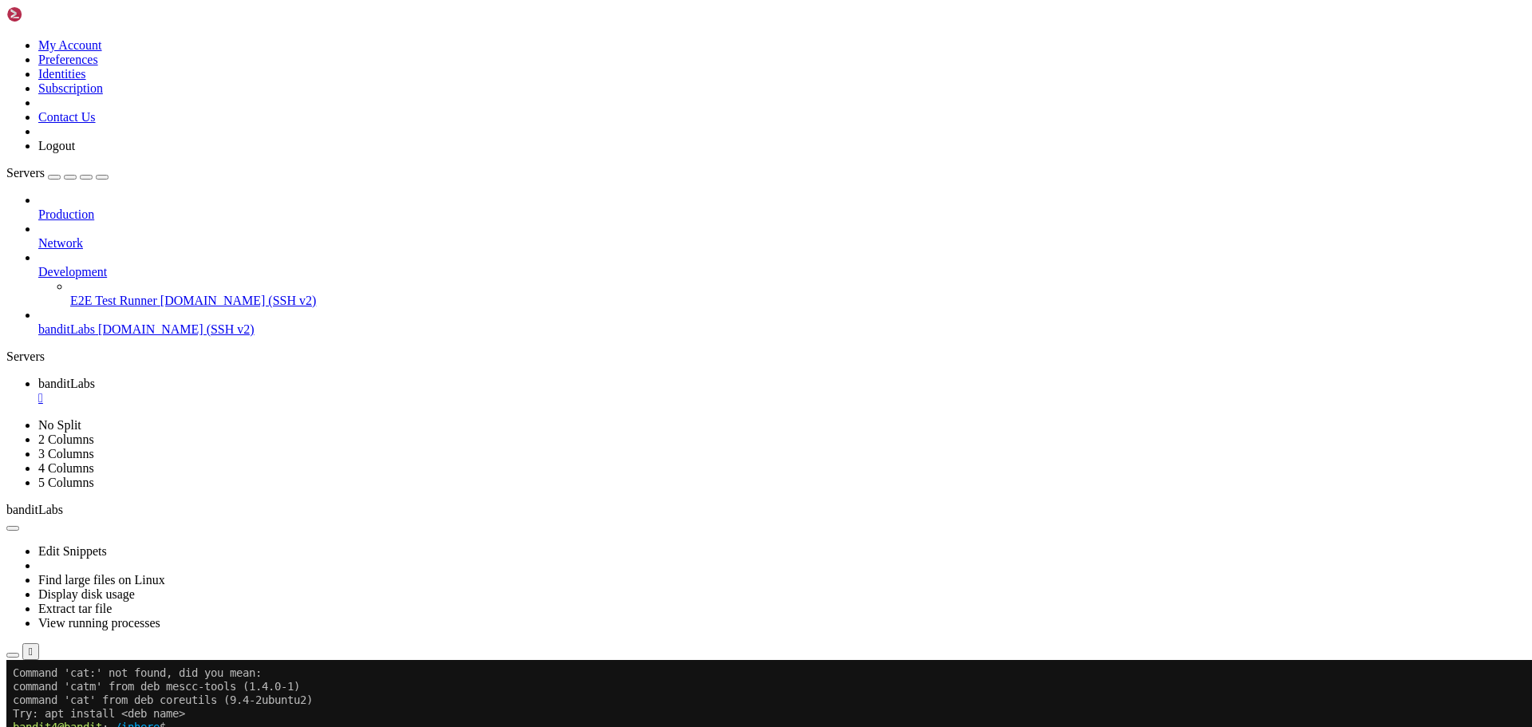
scroll to position [5370, 0]
drag, startPoint x: 596, startPoint y: 878, endPoint x: 542, endPoint y: 1039, distance: 169.3
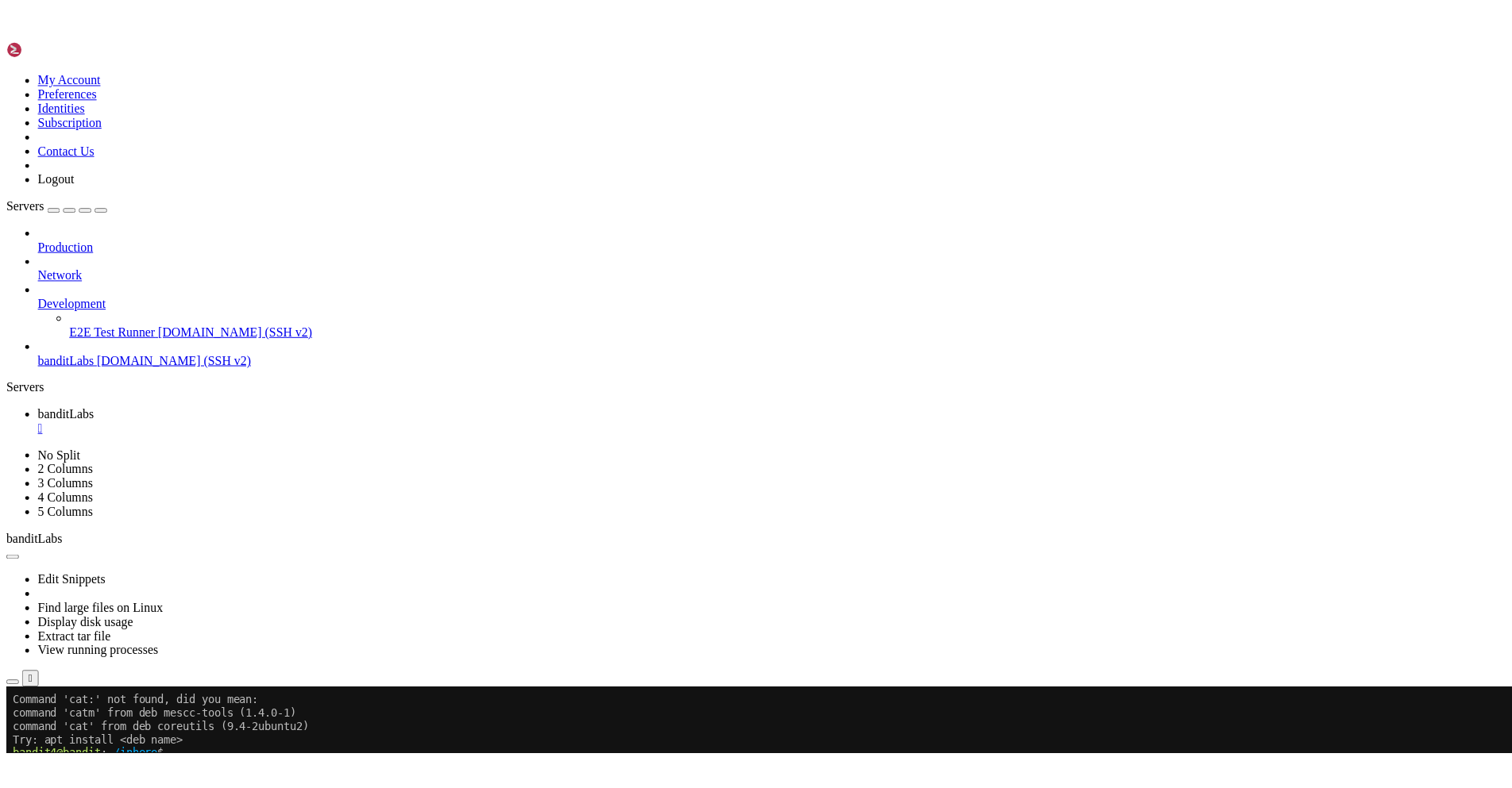
scroll to position [5423, 0]
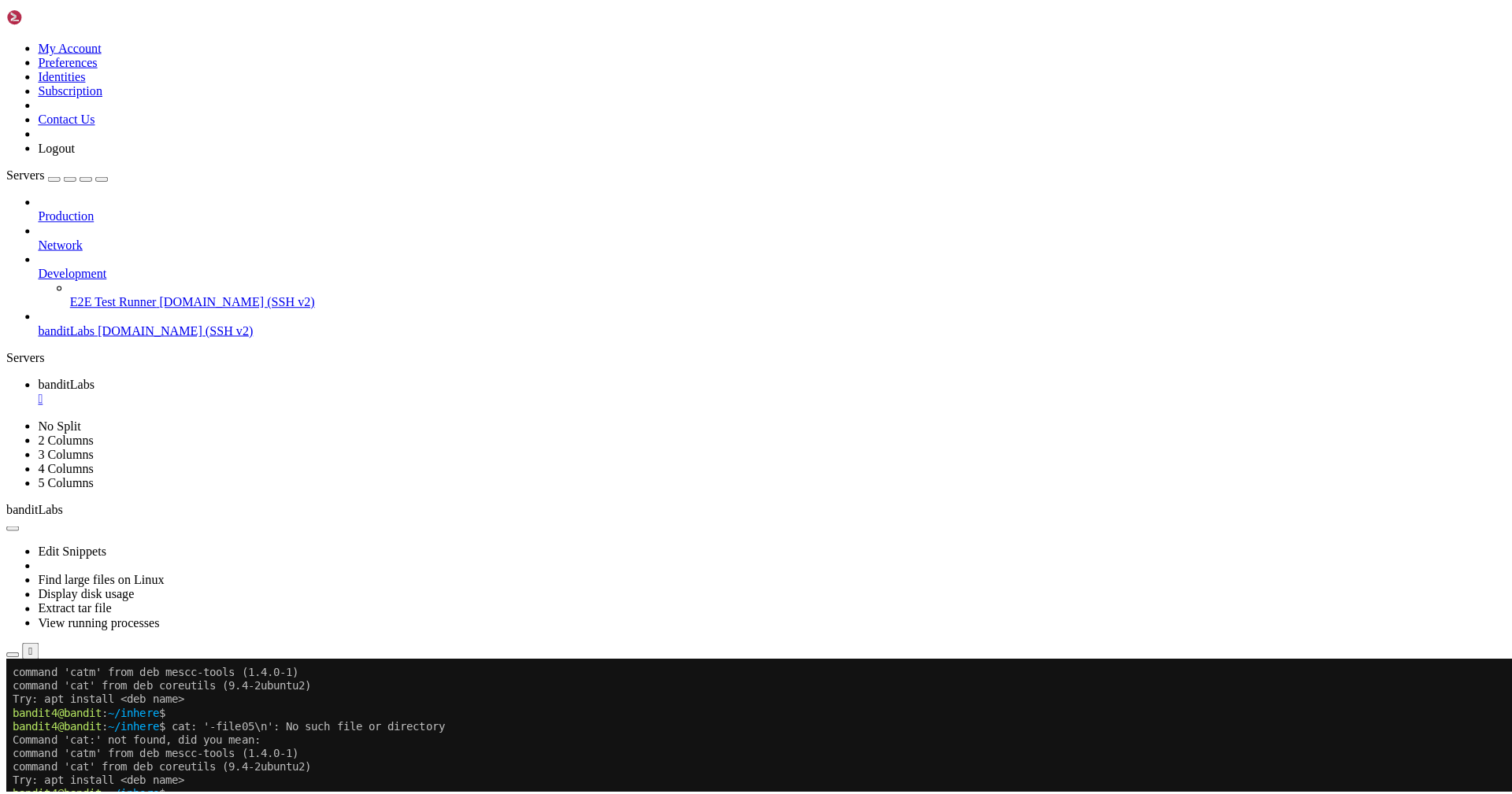
scroll to position [5297, 0]
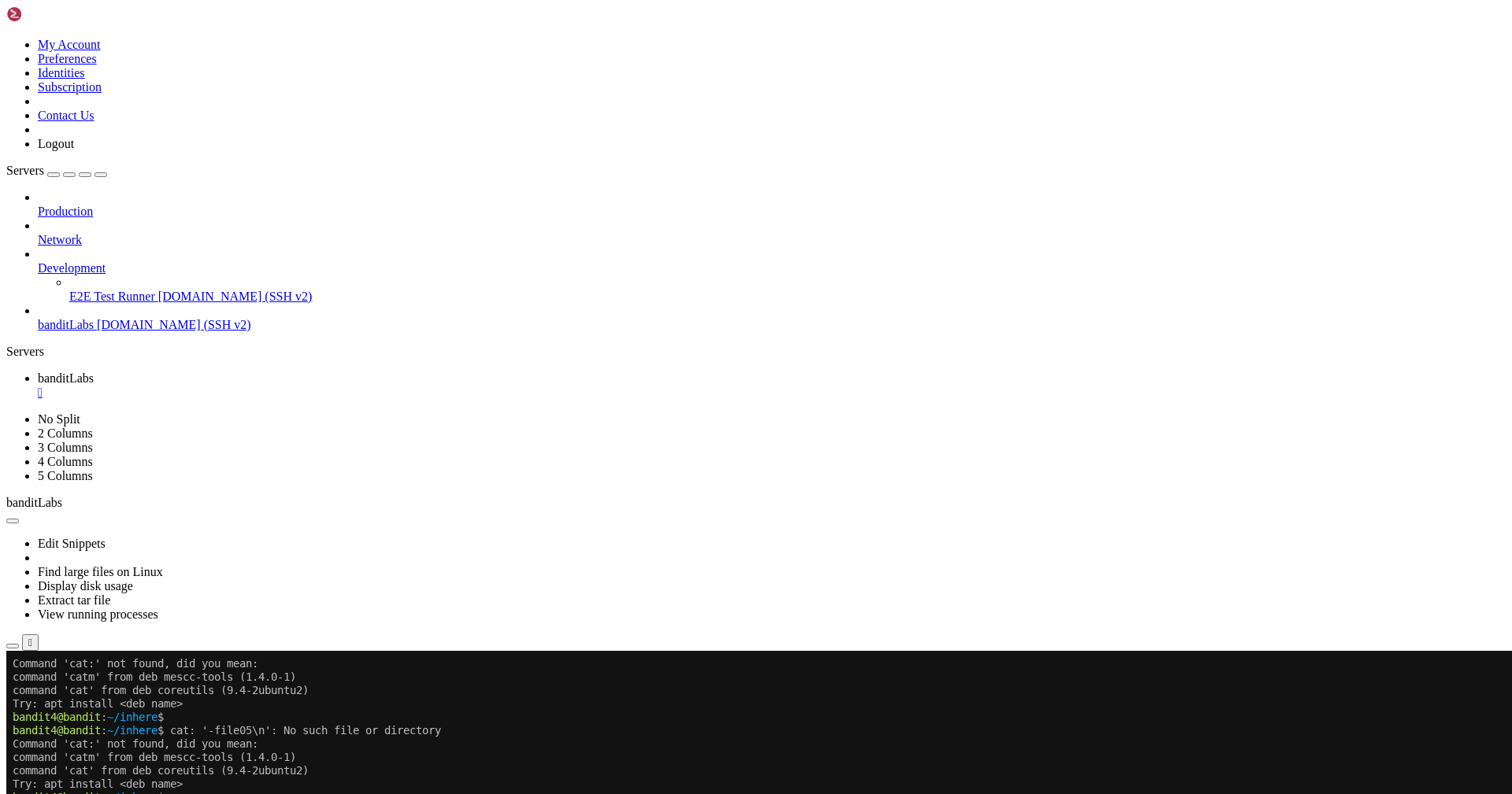
drag, startPoint x: 675, startPoint y: 933, endPoint x: 666, endPoint y: 898, distance: 36.1
click at [101, 175] on div "button" at bounding box center [101, 175] width 0 height 0
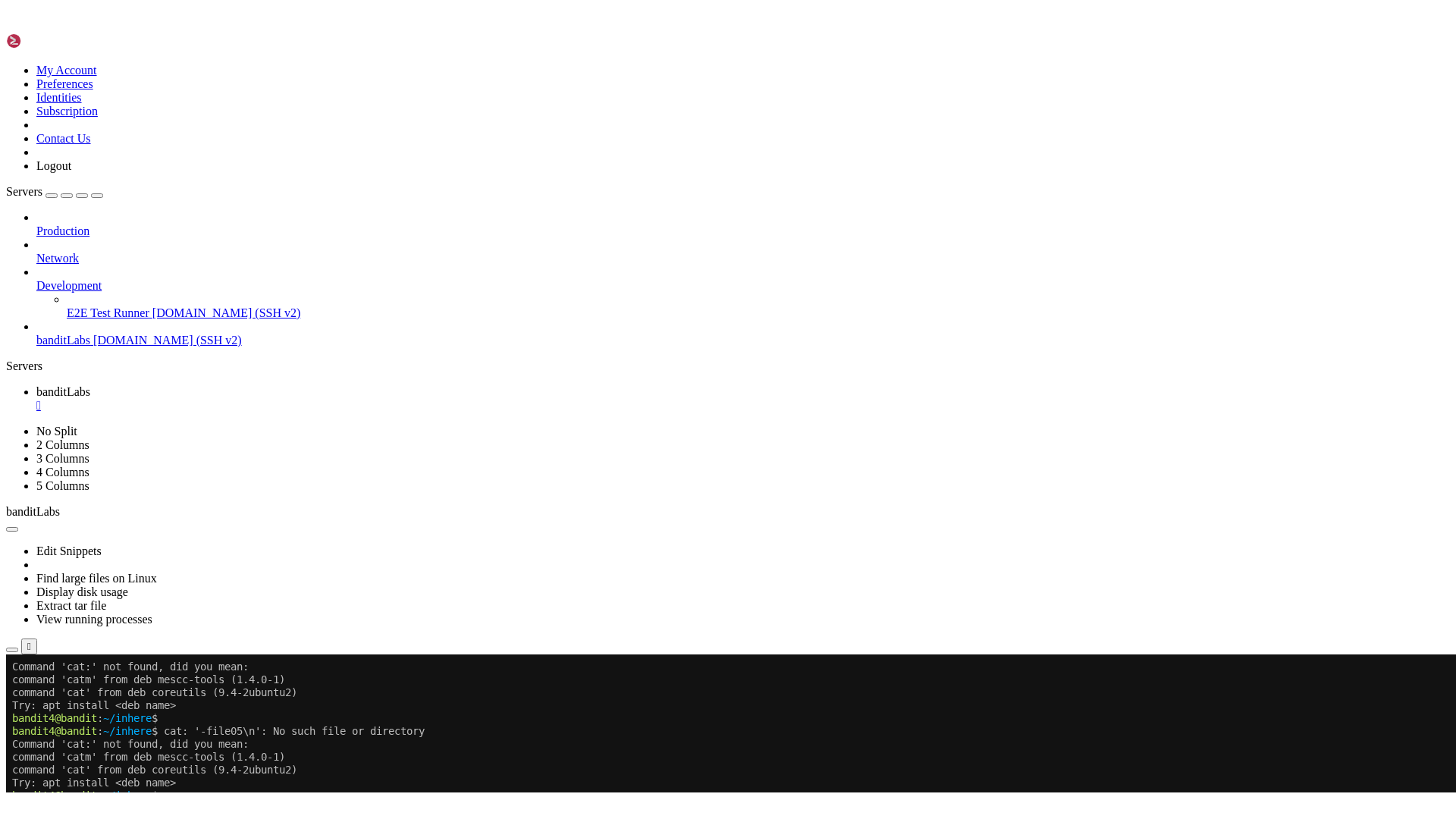
scroll to position [0, 0]
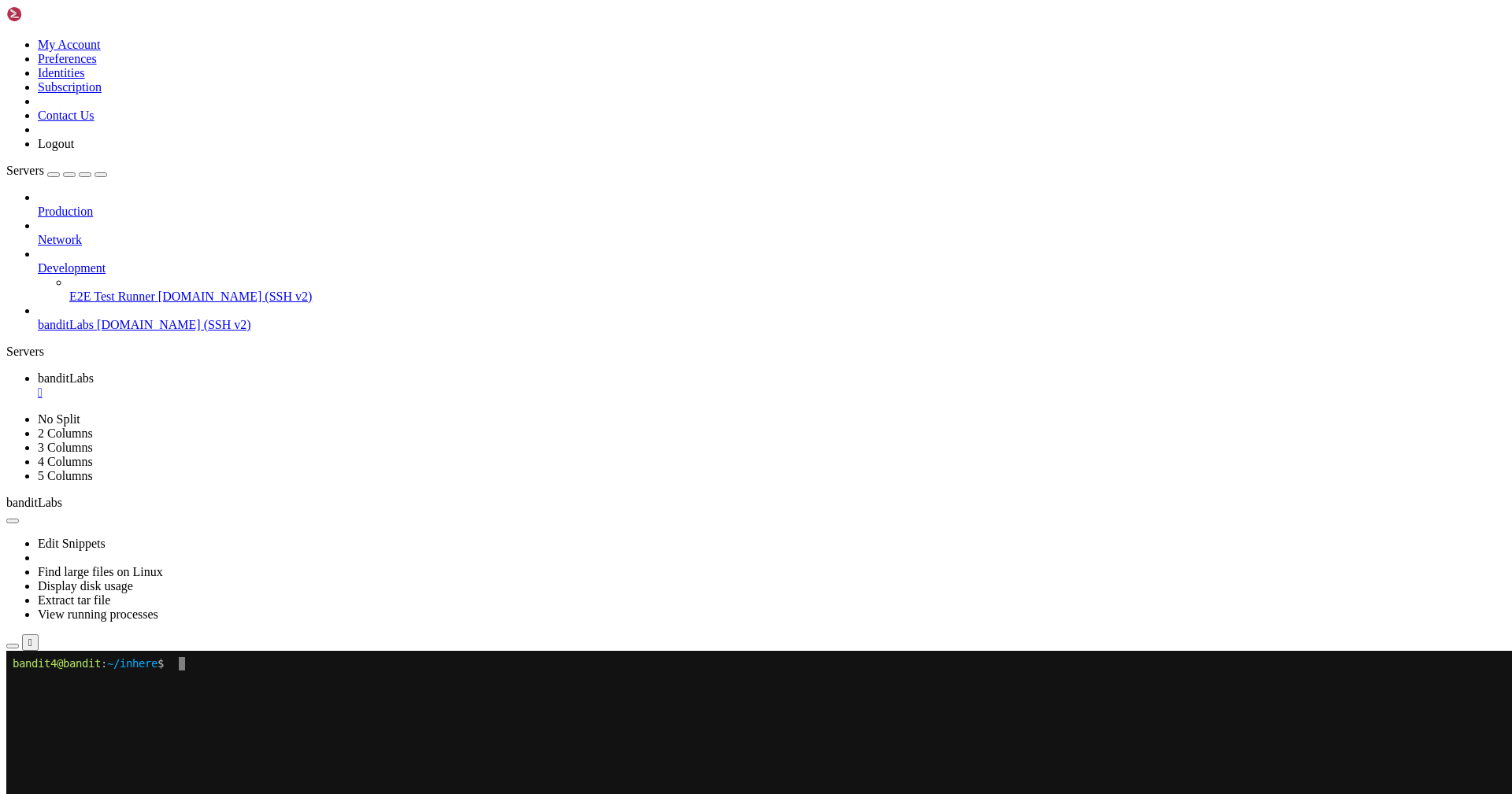
click at [33, 636] on div "" at bounding box center [31, 642] width 4 height 12
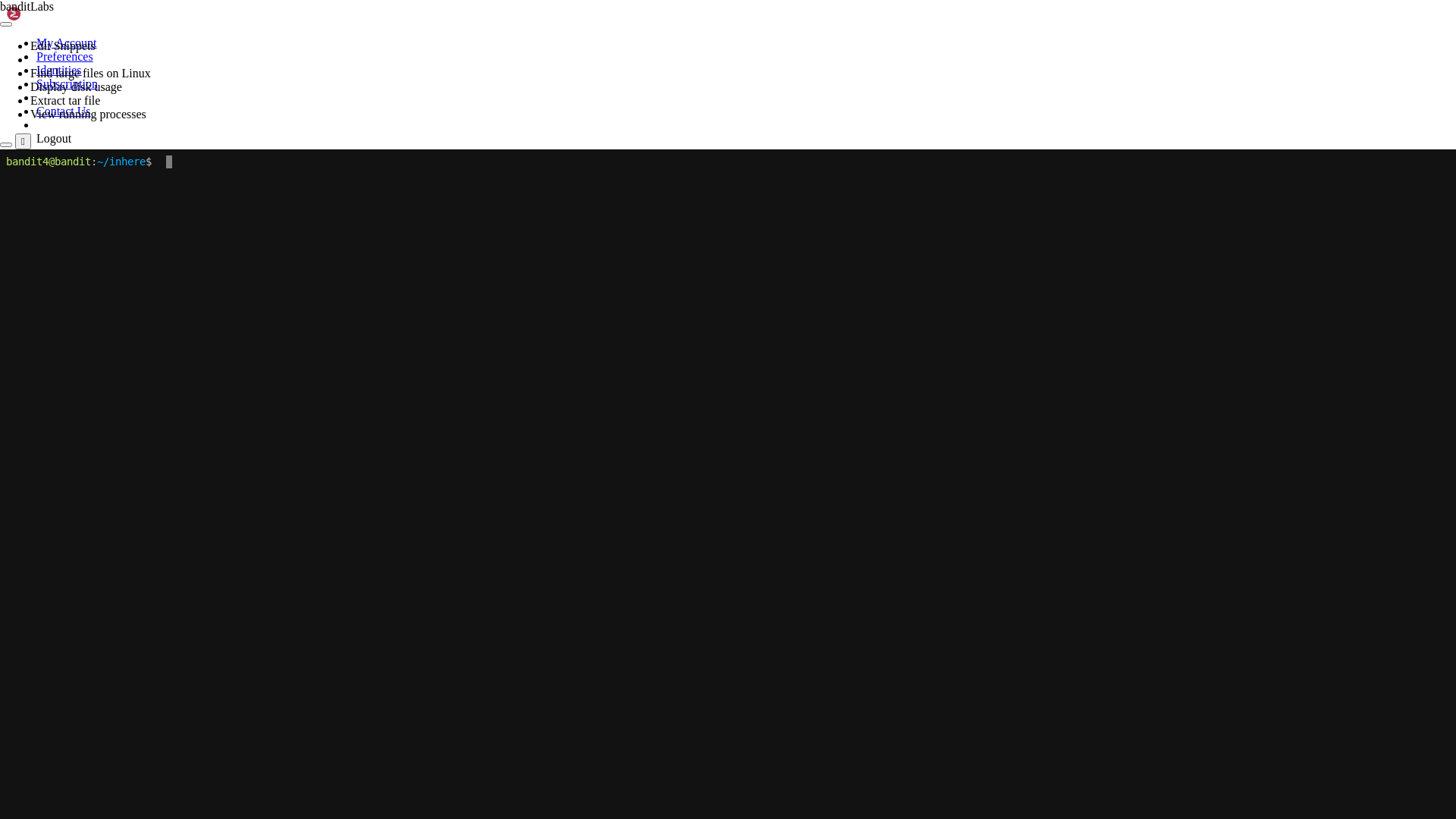
click at [727, 414] on x-row at bounding box center [726, 420] width 1442 height 13
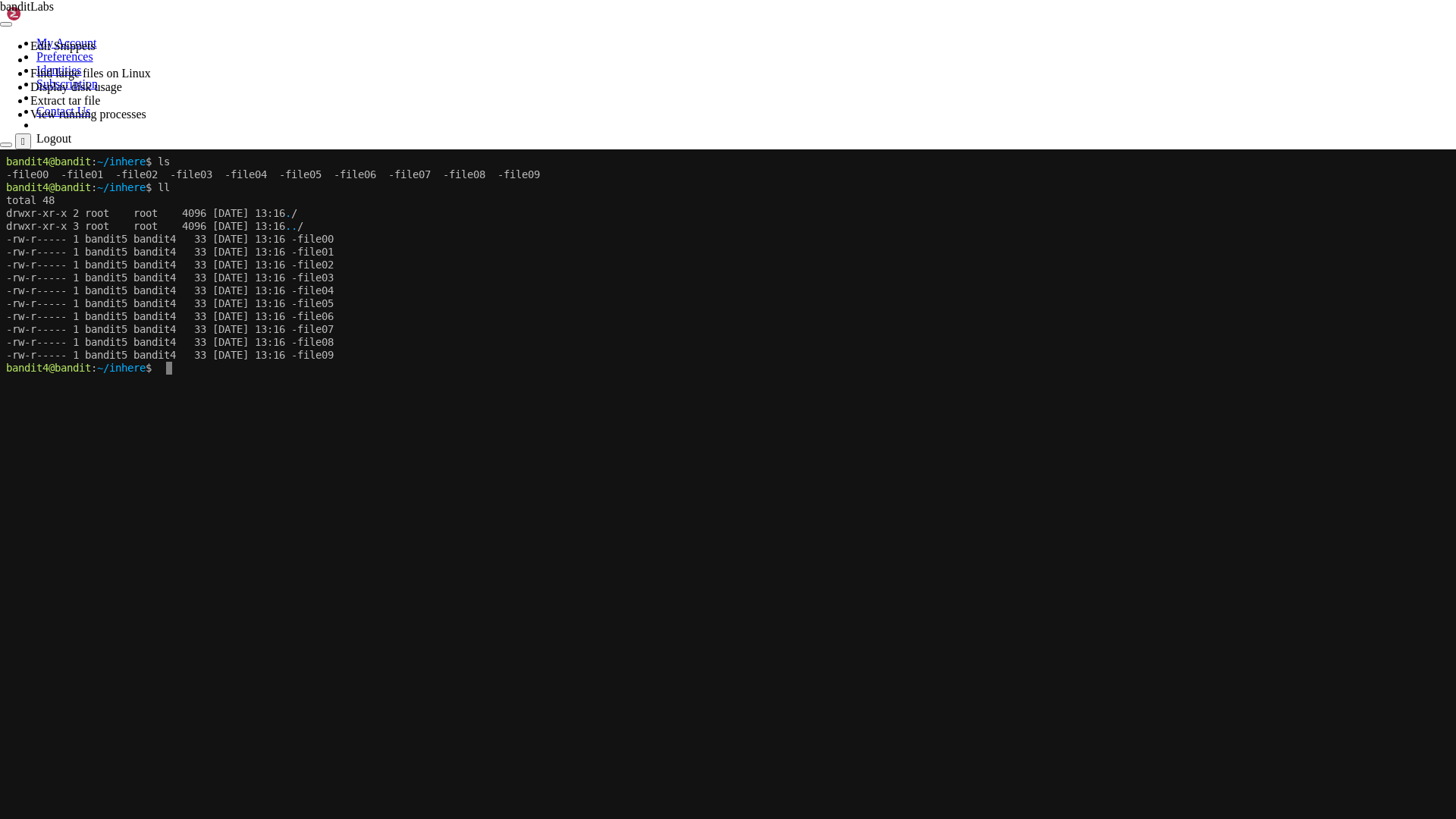
click at [40, 279] on x-row "-rw-r----- 1 bandit5 bandit4 33 [DATE] 13:16 -file03" at bounding box center [726, 278] width 1442 height 13
drag, startPoint x: 3, startPoint y: 162, endPoint x: 183, endPoint y: 369, distance: 274.3
click at [183, 369] on x-screen "bandit4@bandit : ~/inhere $ ls -file00 -file01 -file02 -file03 -file04 -file05 …" at bounding box center [728, 559] width 1456 height 819
click at [297, 226] on span ".." at bounding box center [291, 225] width 12 height 12
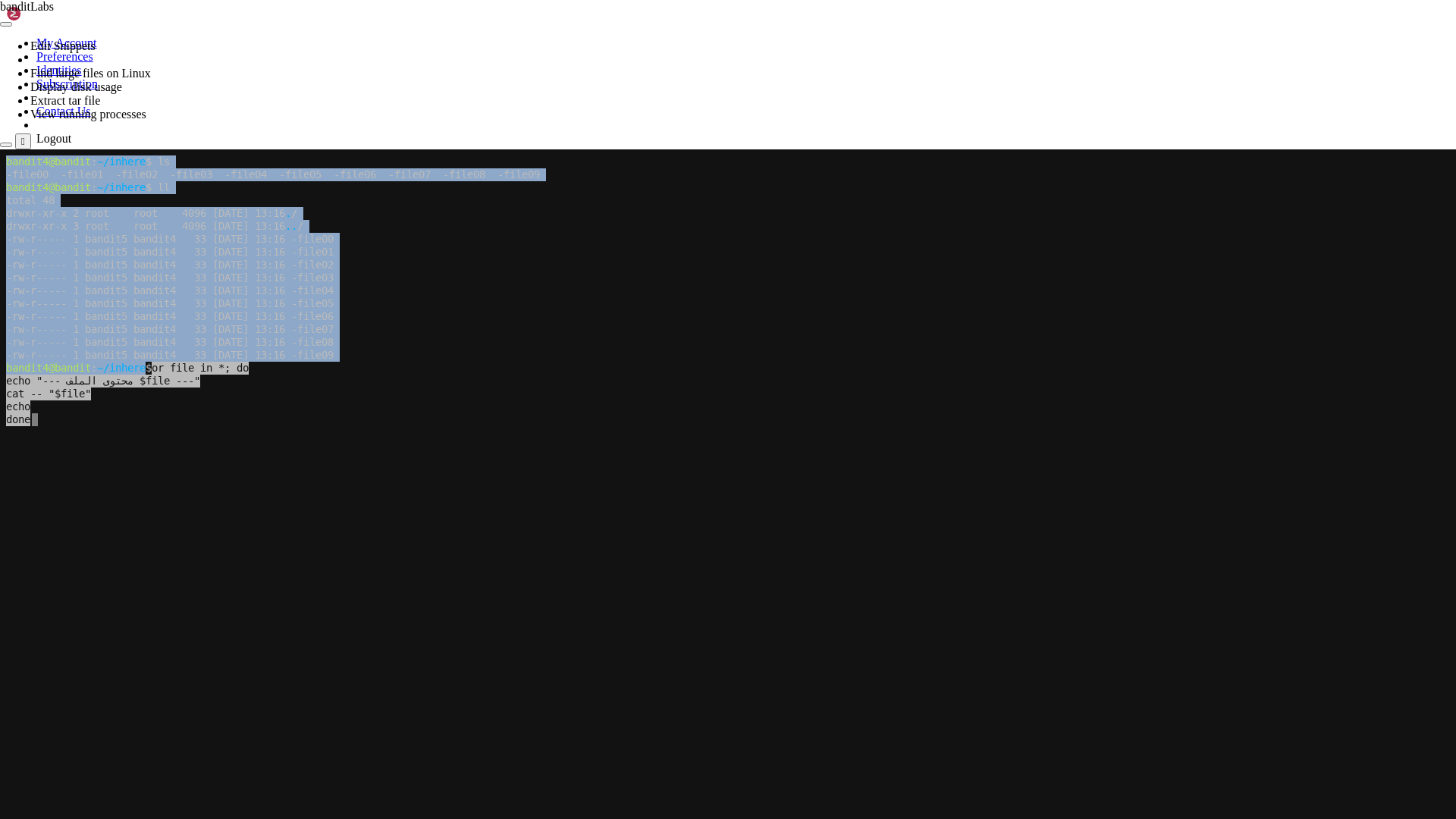
drag, startPoint x: 191, startPoint y: 309, endPoint x: 167, endPoint y: 285, distance: 33.9
click at [167, 285] on x-row "-rw-r----- 1 bandit5 bandit4 33 [DATE] 13:16 -file04" at bounding box center [726, 291] width 1442 height 13
drag, startPoint x: 4, startPoint y: 157, endPoint x: 347, endPoint y: 356, distance: 396.5
click at [347, 356] on x-screen "bandit4@bandit : ~/inhere $ ls -file00 -file01 -file02 -file03 -file04 -file05 …" at bounding box center [728, 559] width 1456 height 819
drag, startPoint x: 354, startPoint y: 353, endPoint x: 0, endPoint y: 178, distance: 394.9
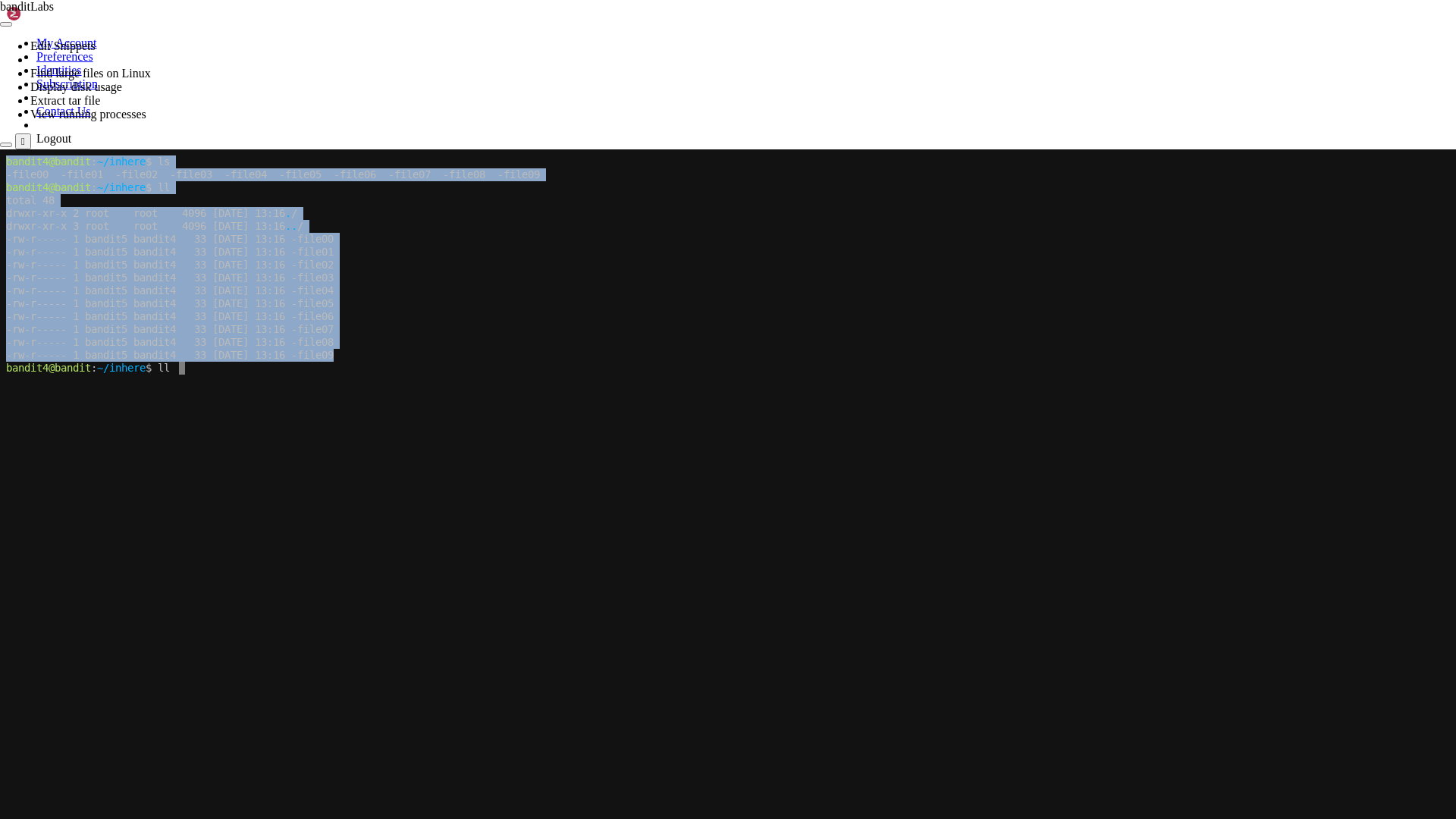
click at [0, 178] on x-screen "bandit4@bandit : ~/inhere $ ls -file00 -file01 -file02 -file03 -file04 -file05 …" at bounding box center [728, 559] width 1456 height 819
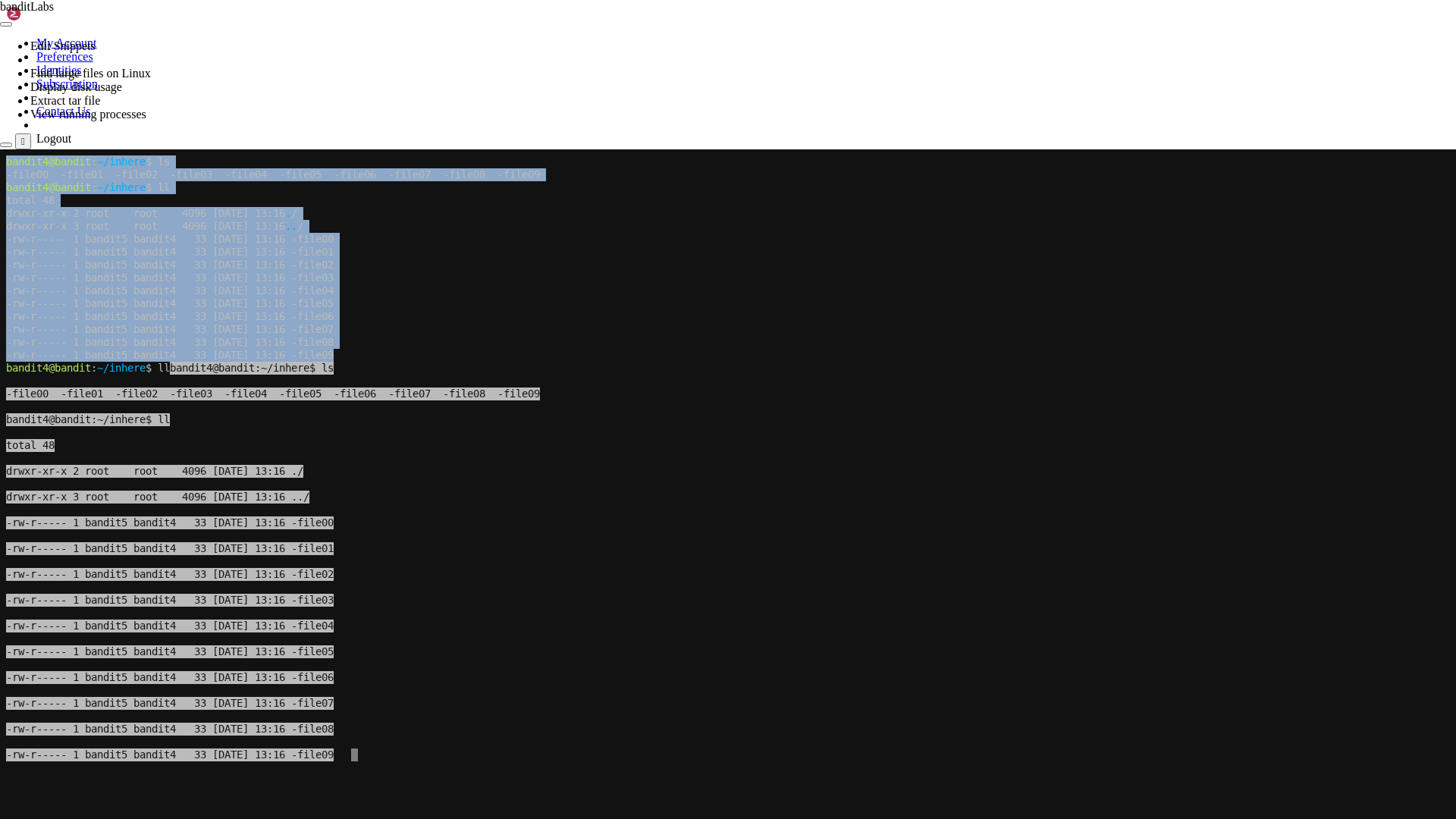
copy div "bandit4@bandit : ~/inhere $ ls -file00 -file01 -file02 -file03 -file04 -file05 …"
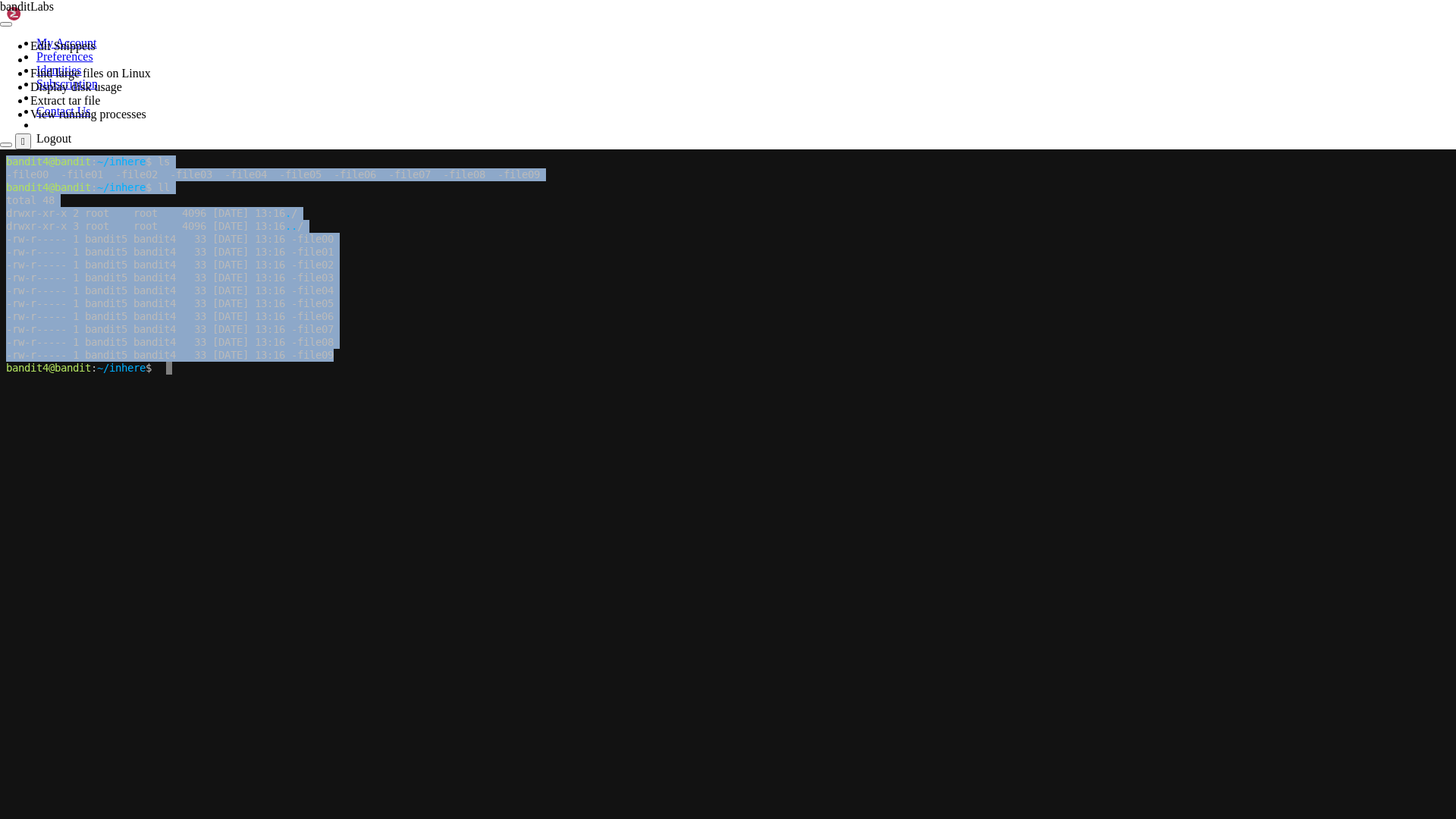
click at [242, 537] on x-row at bounding box center [726, 536] width 1442 height 13
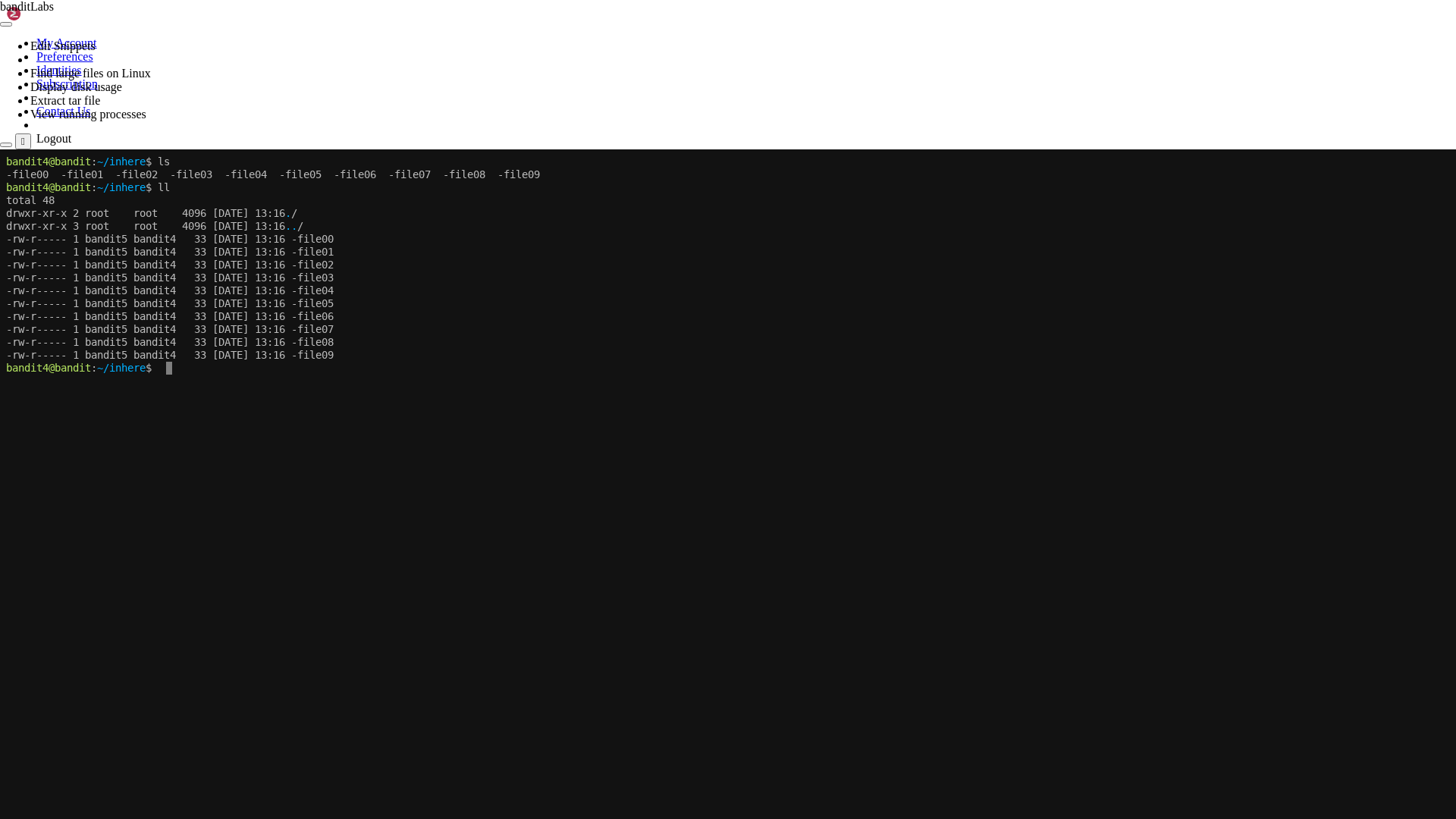
click at [766, 456] on x-row at bounding box center [726, 458] width 1442 height 13
click at [1189, 516] on x-row at bounding box center [726, 523] width 1442 height 13
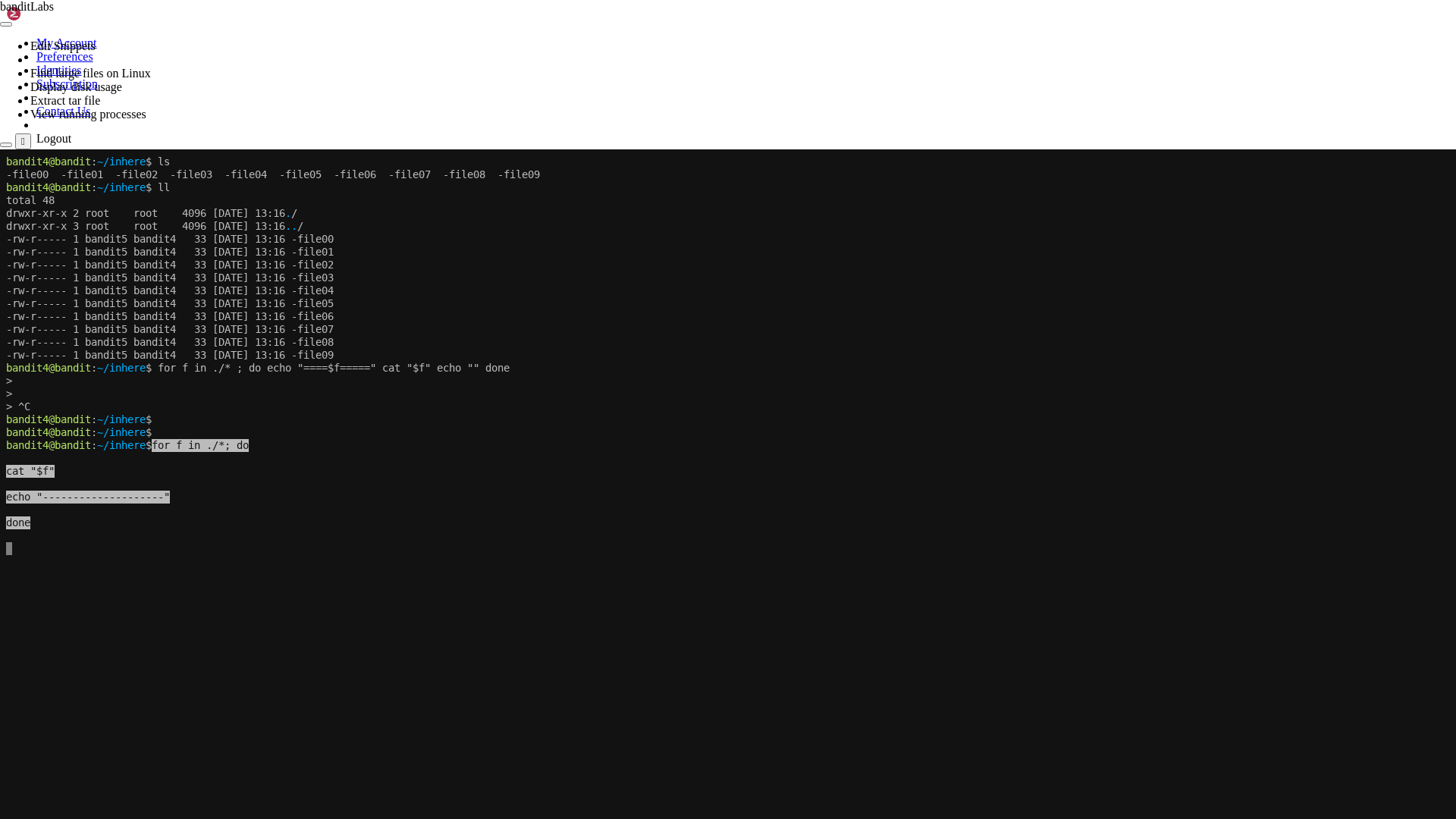
drag, startPoint x: 1189, startPoint y: 512, endPoint x: 833, endPoint y: 369, distance: 383.6
click at [833, 369] on x-row "bandit4@bandit : ~/inhere $ for f in ./* ; do echo "====$f=====" cat "$f" echo …" at bounding box center [726, 368] width 1442 height 13
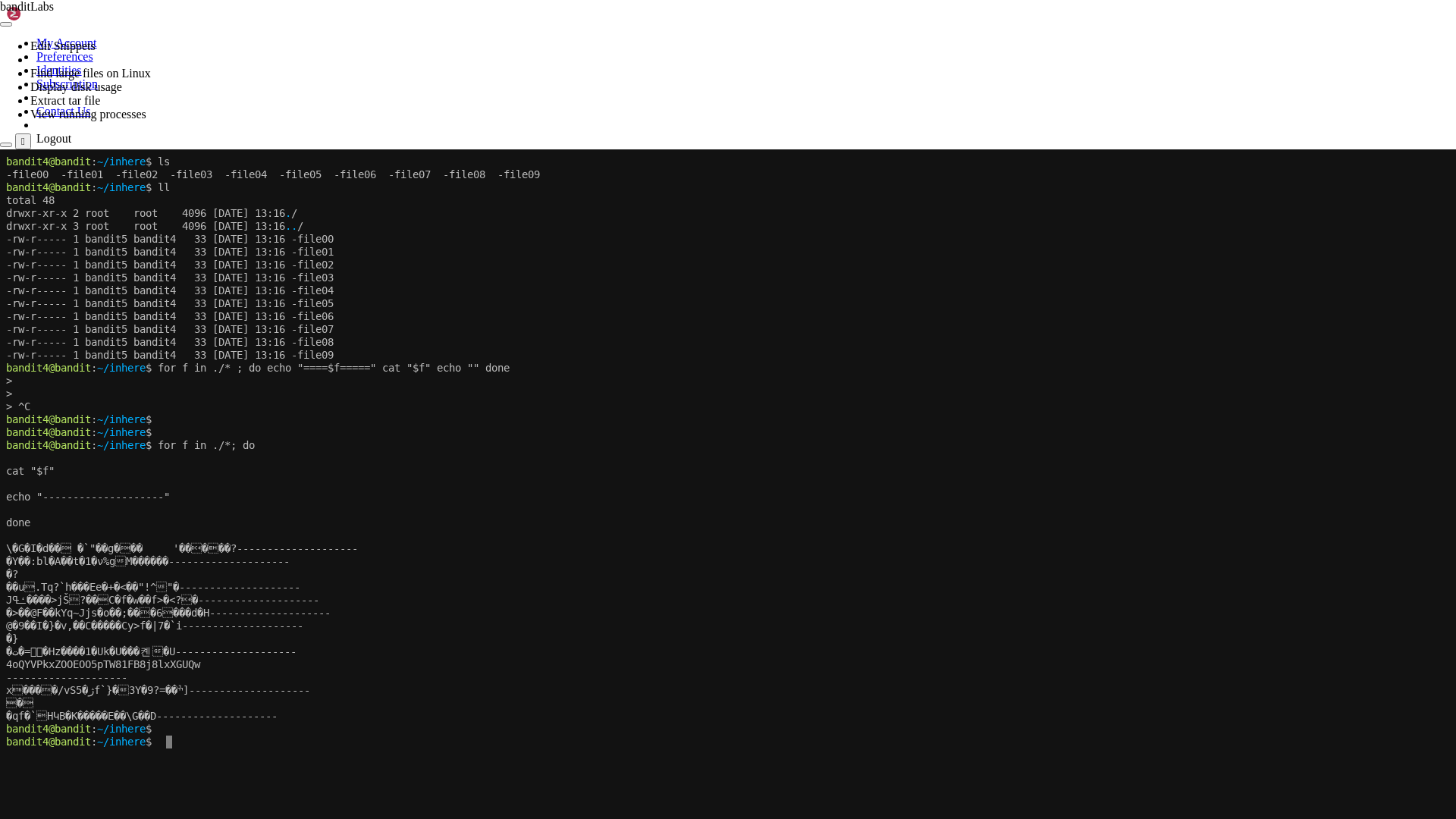
click at [820, 572] on x-row "� ?" at bounding box center [726, 574] width 1442 height 13
drag, startPoint x: 797, startPoint y: 448, endPoint x: 745, endPoint y: 304, distance: 153.1
click at [724, 314] on x-row "-rw-r----- 1 bandit5 bandit4 33 [DATE] 13:16 -file06" at bounding box center [726, 316] width 1442 height 13
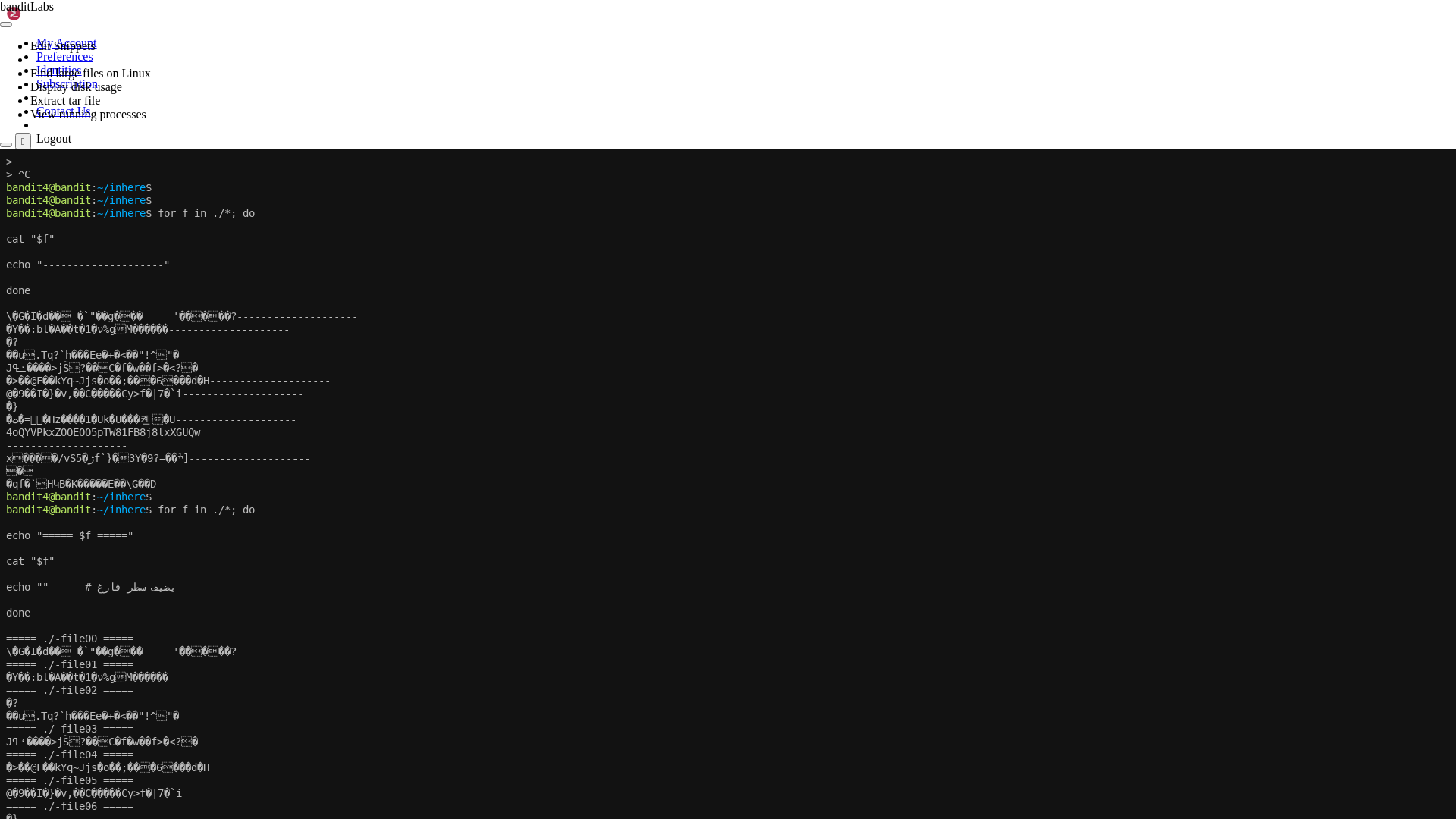
click at [462, 548] on x-row at bounding box center [726, 548] width 1442 height 13
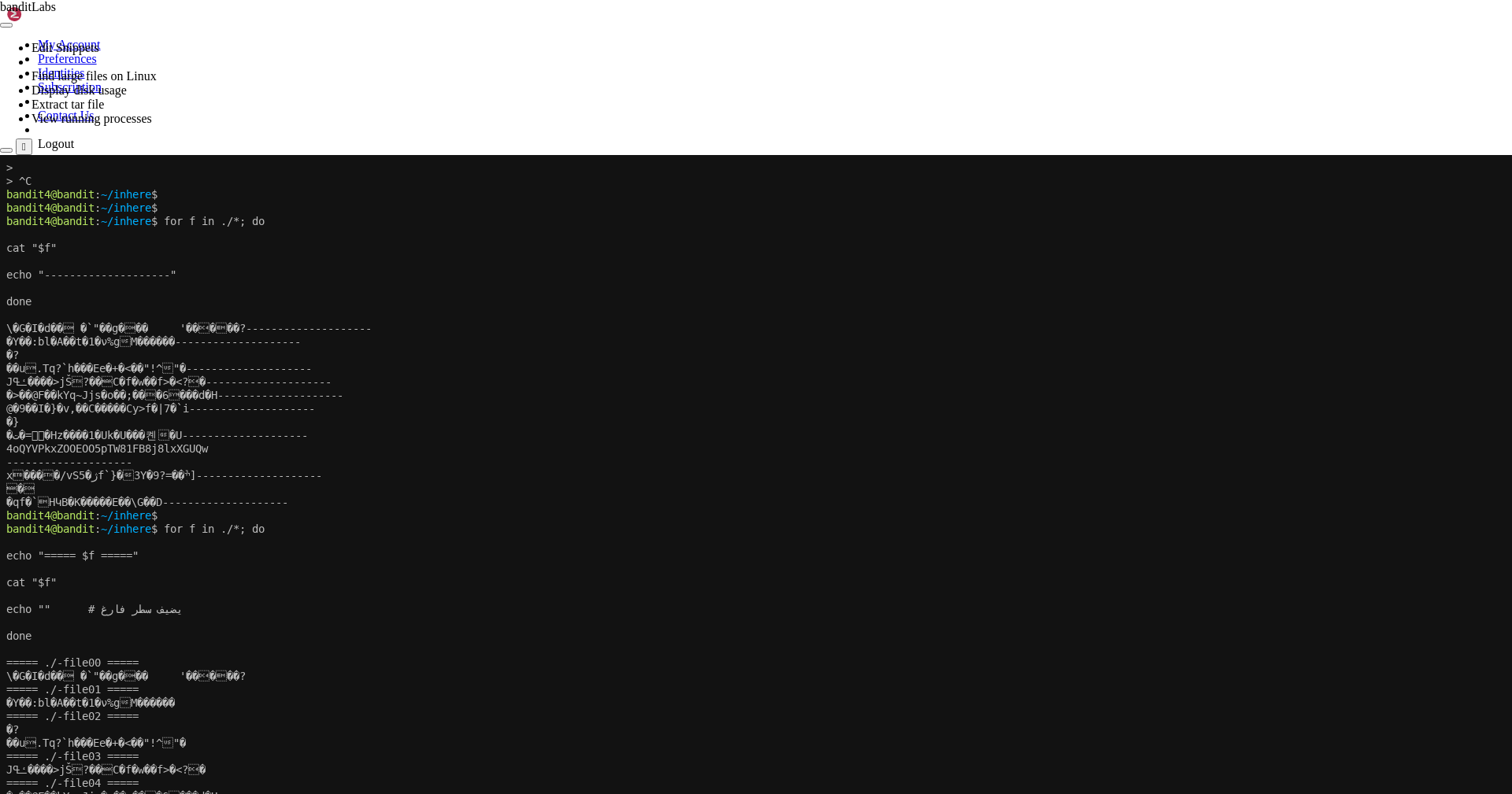
scroll to position [375, 0]
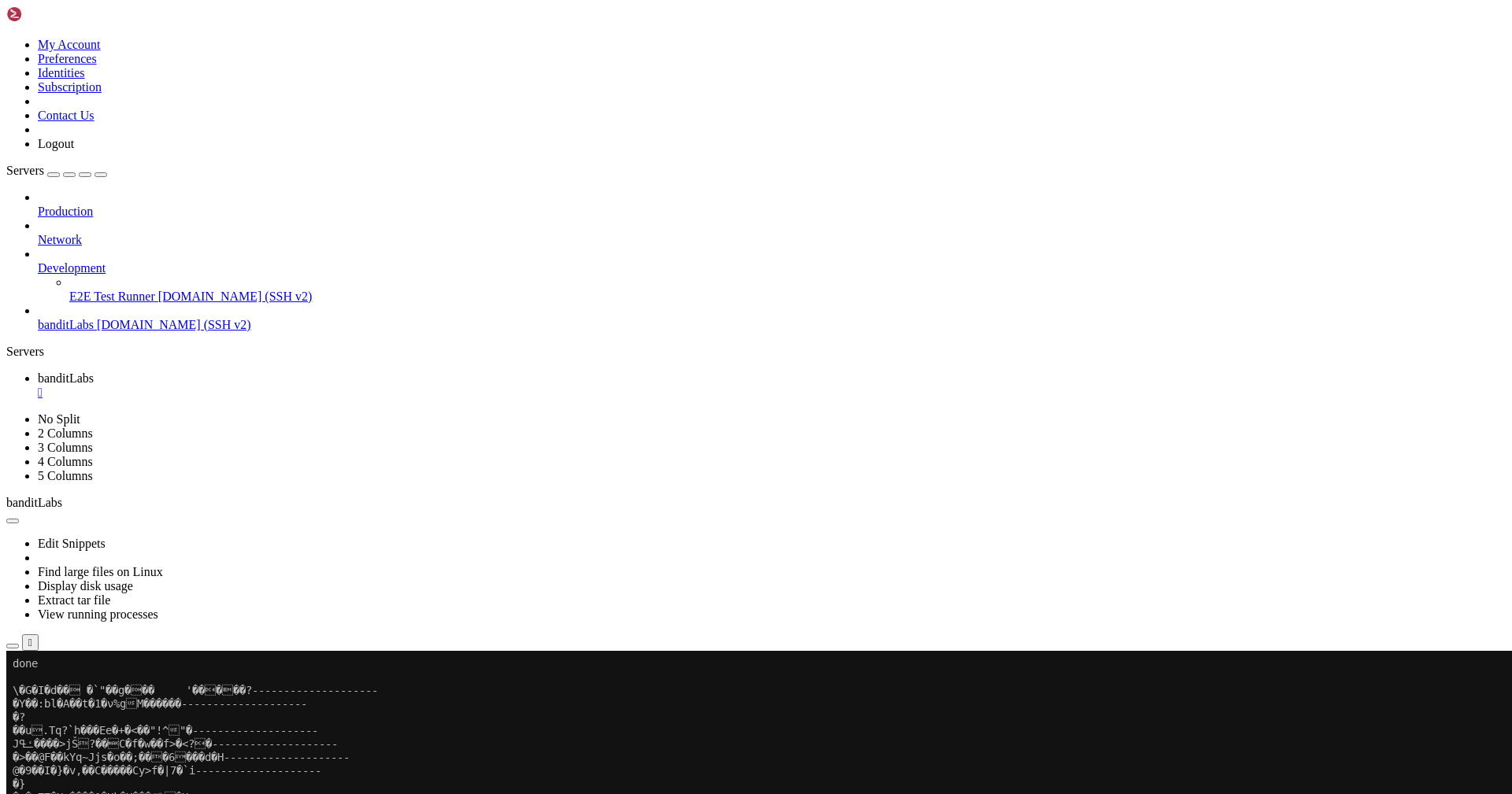
click at [13, 359] on div "Servers" at bounding box center [755, 351] width 1499 height 14
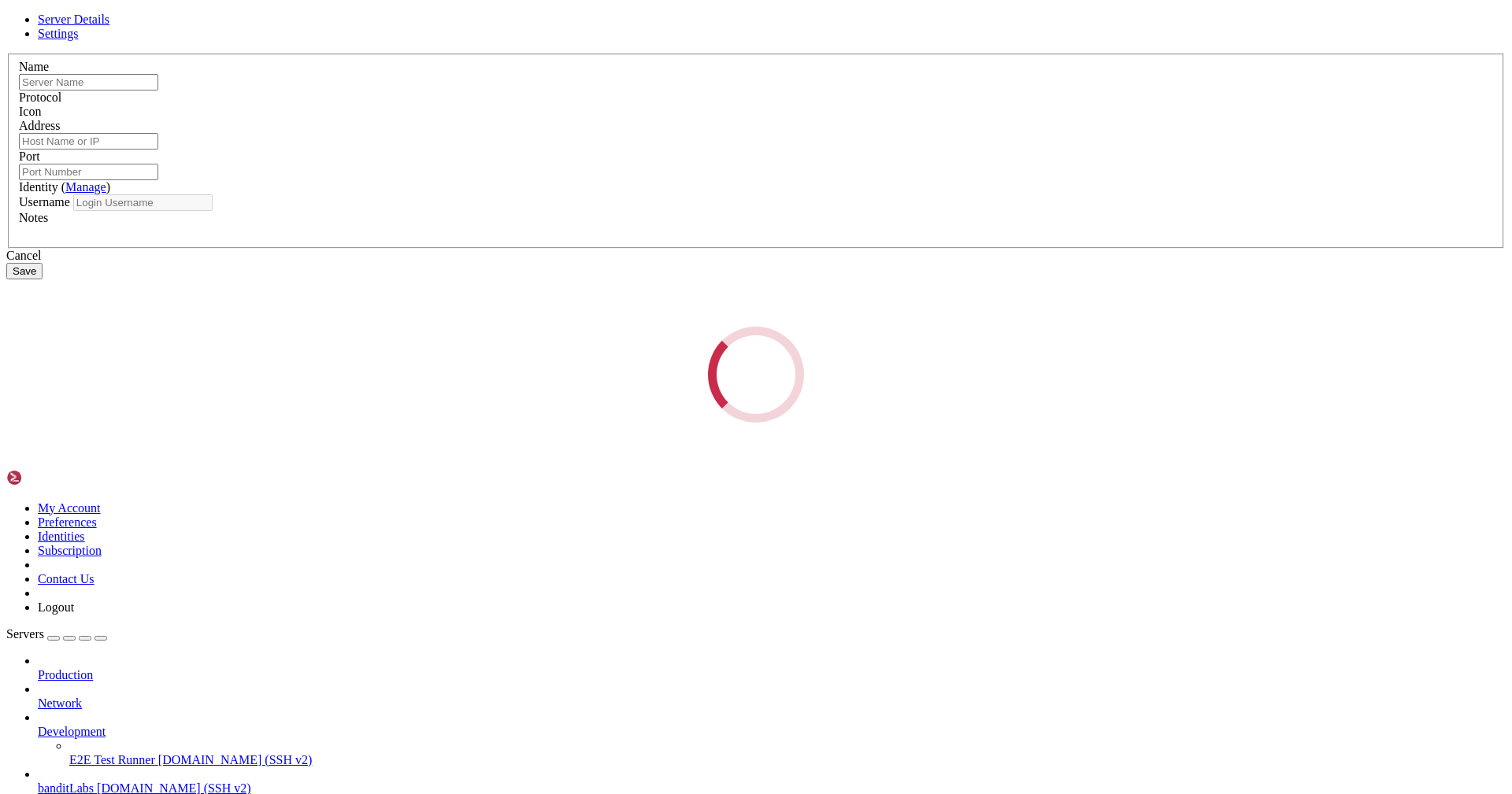
type input "banditLabs"
type input "[DOMAIN_NAME]"
type input "2220"
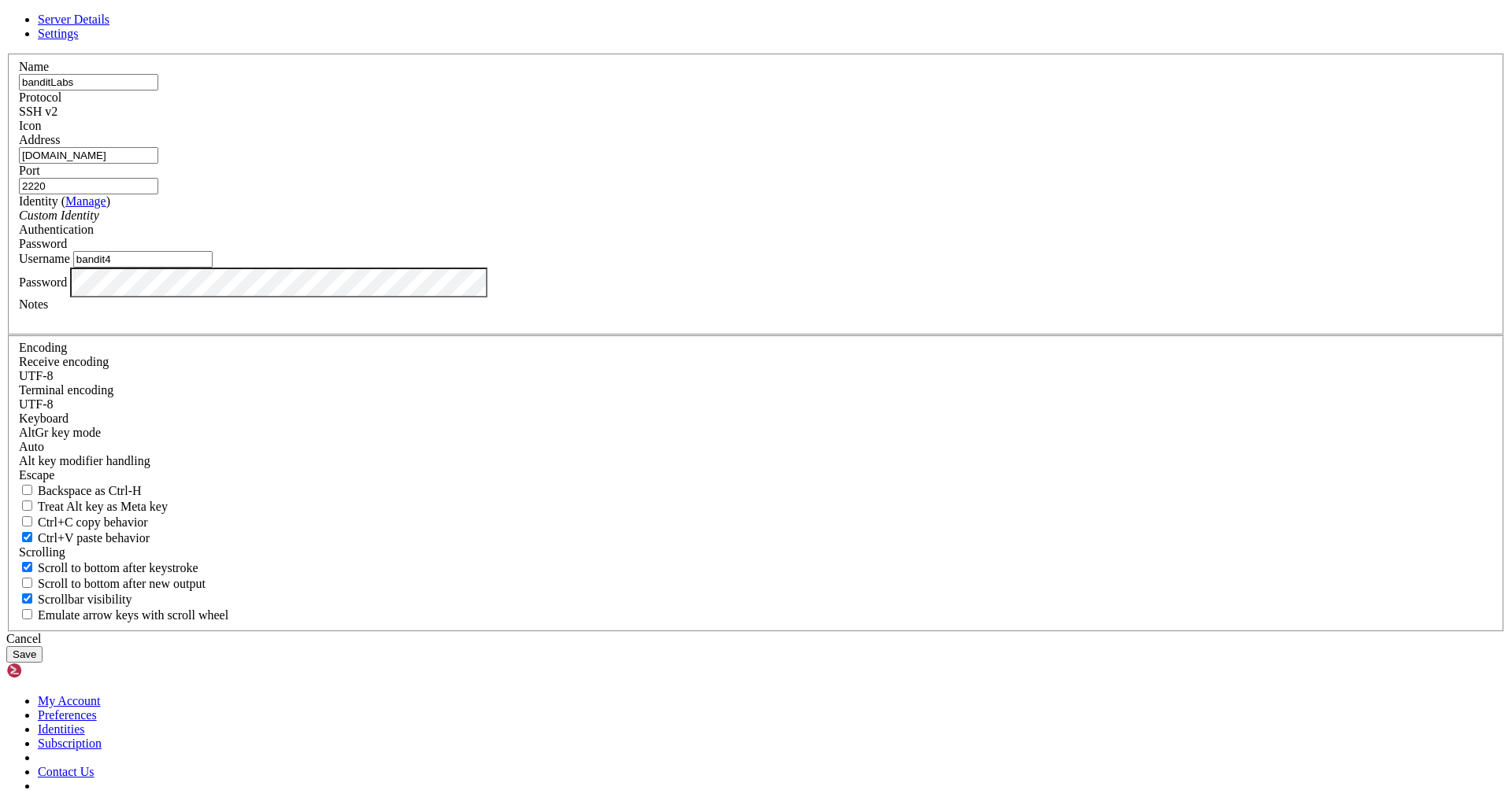
click at [212, 267] on input "bandit4" at bounding box center [142, 258] width 139 height 17
type input "bandit5"
click at [6, 646] on button "Save" at bounding box center [24, 654] width 37 height 17
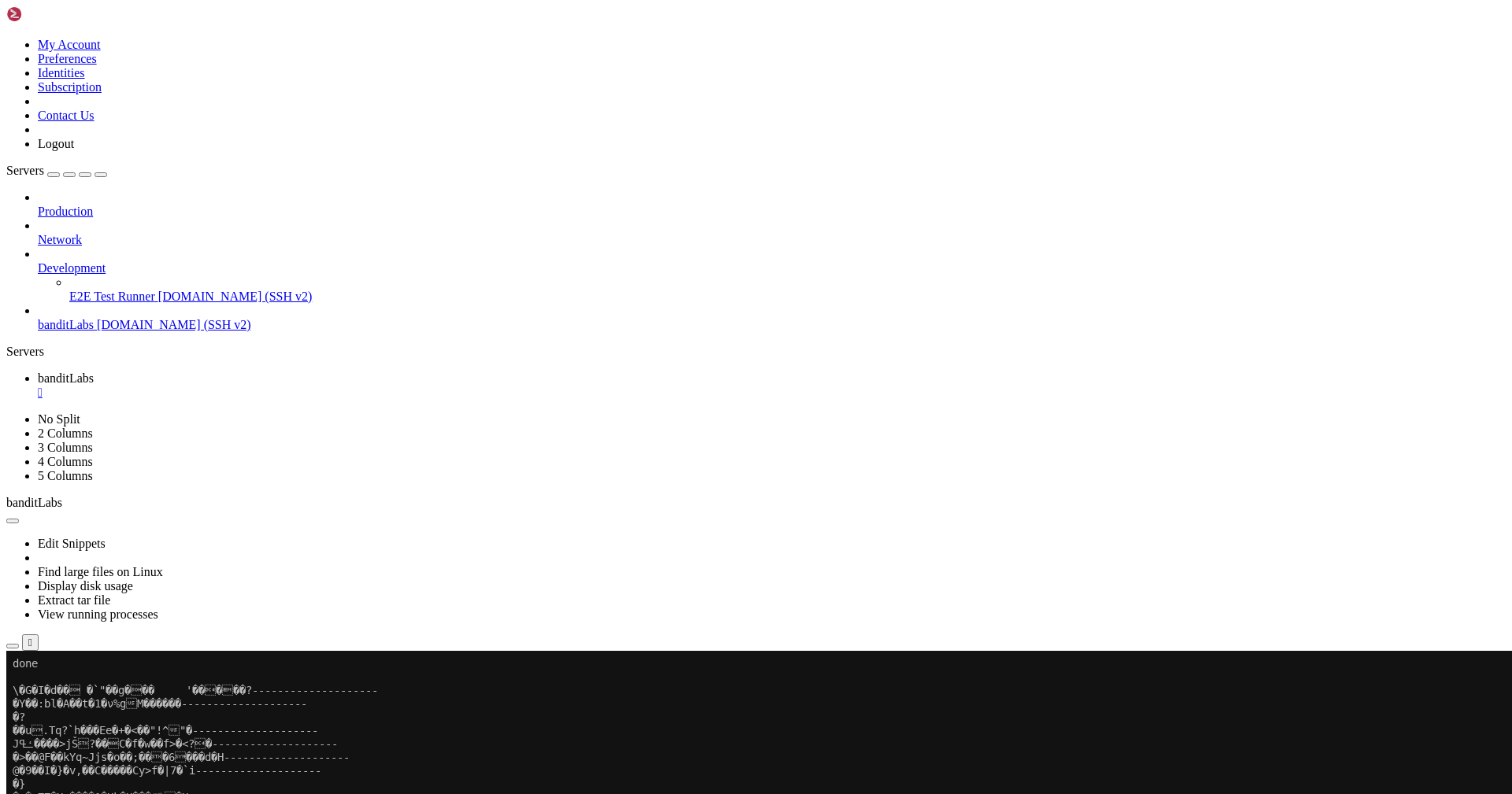
drag, startPoint x: 220, startPoint y: 291, endPoint x: 213, endPoint y: 266, distance: 26.0
click at [181, 706] on ul "Connect Open SFTP New Server New Folder Rename Duplicate Delete Properties" at bounding box center [93, 762] width 175 height 113
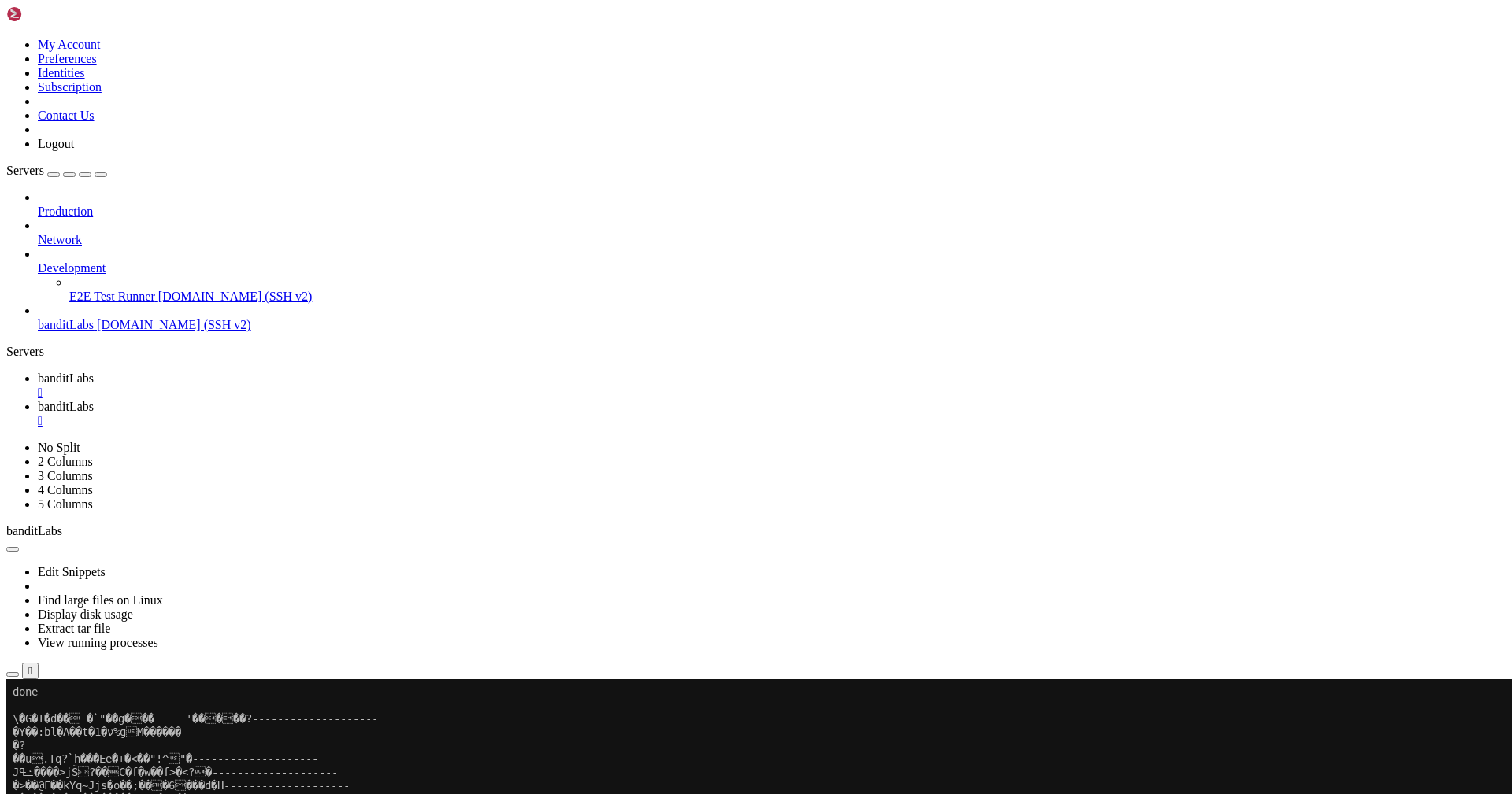
scroll to position [0, 0]
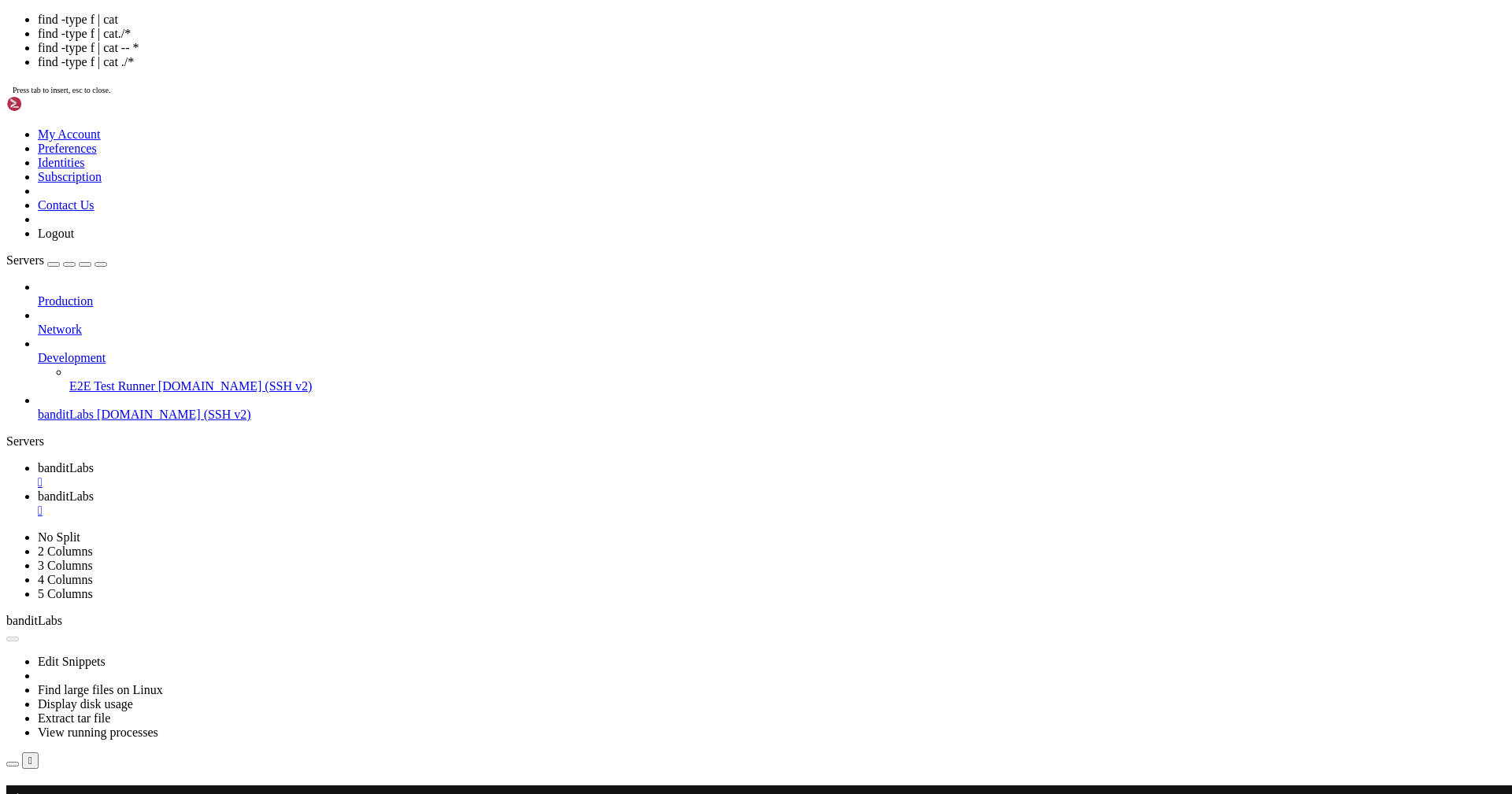
scroll to position [8761, 0]
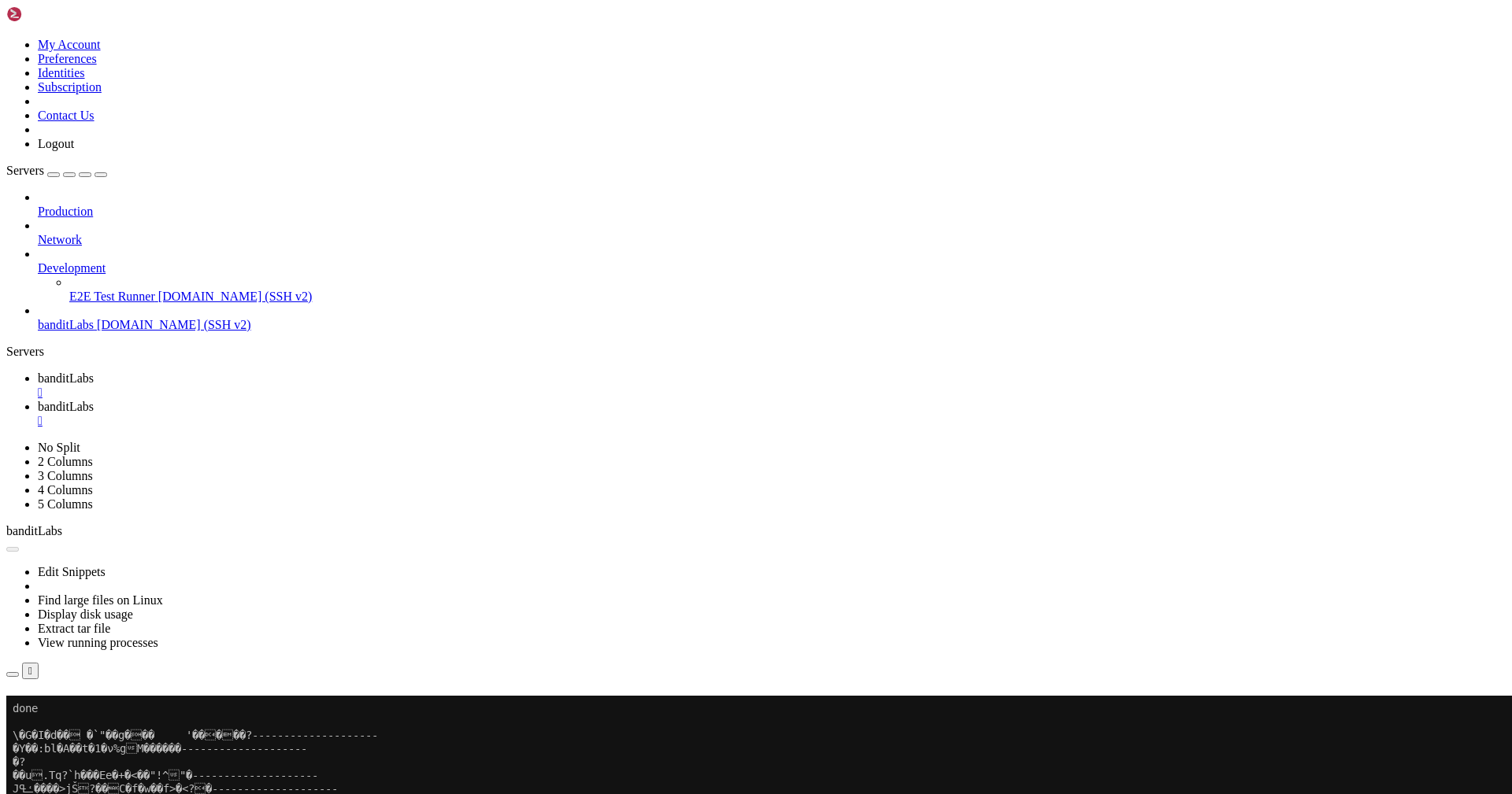
scroll to position [9323, 0]
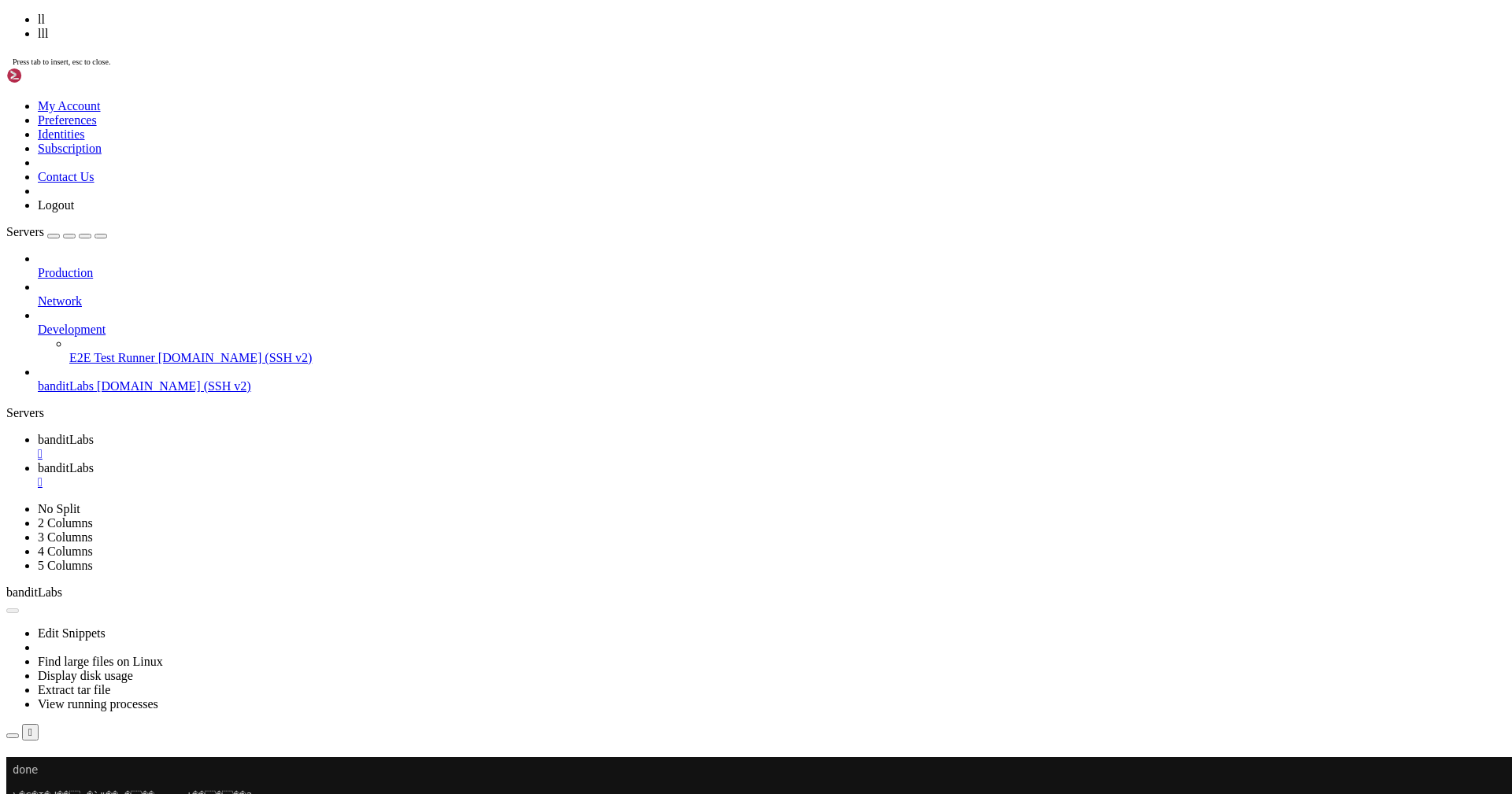
scroll to position [9643, 0]
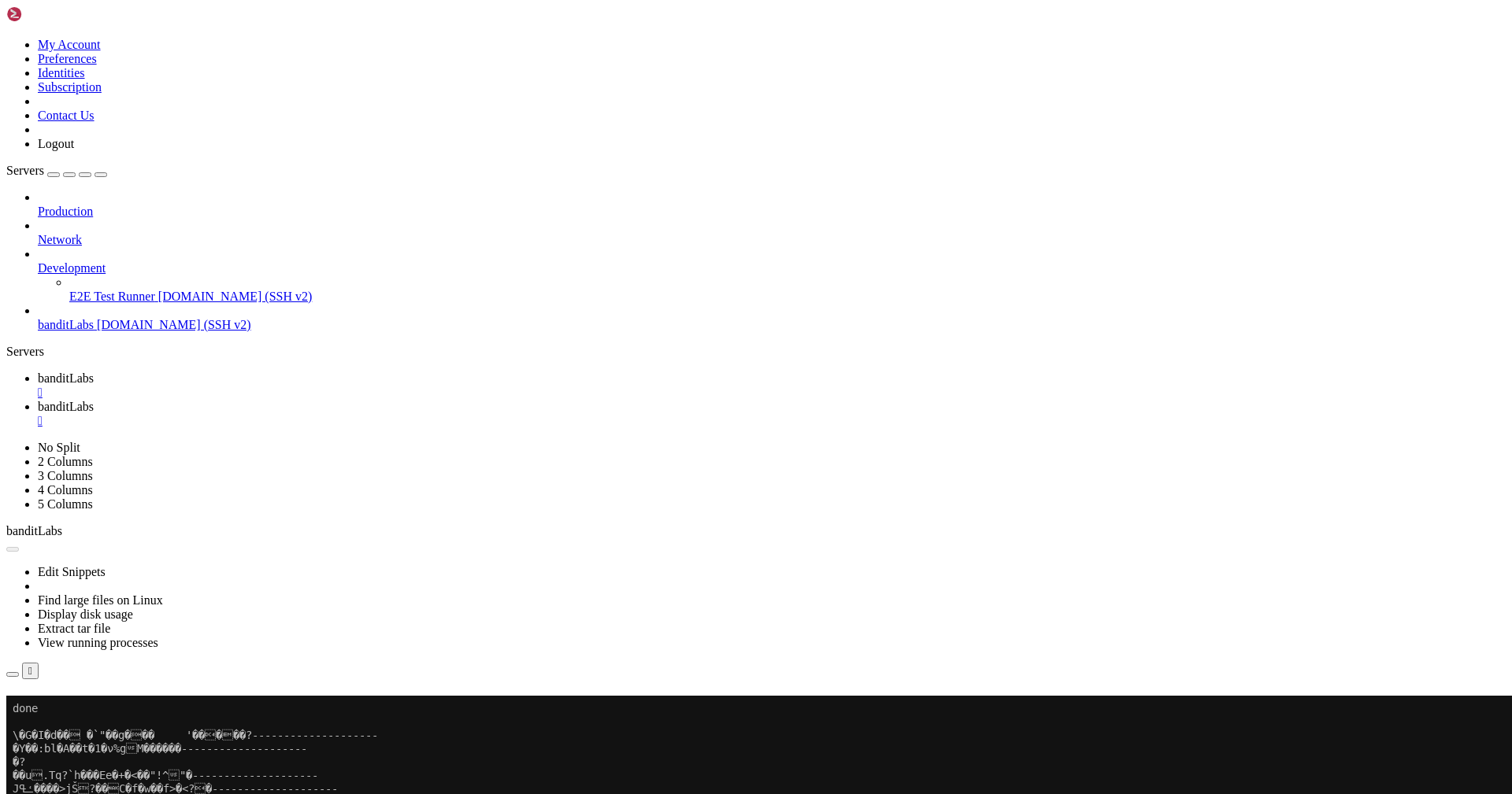
drag, startPoint x: 305, startPoint y: 1190, endPoint x: 341, endPoint y: 1187, distance: 36.1
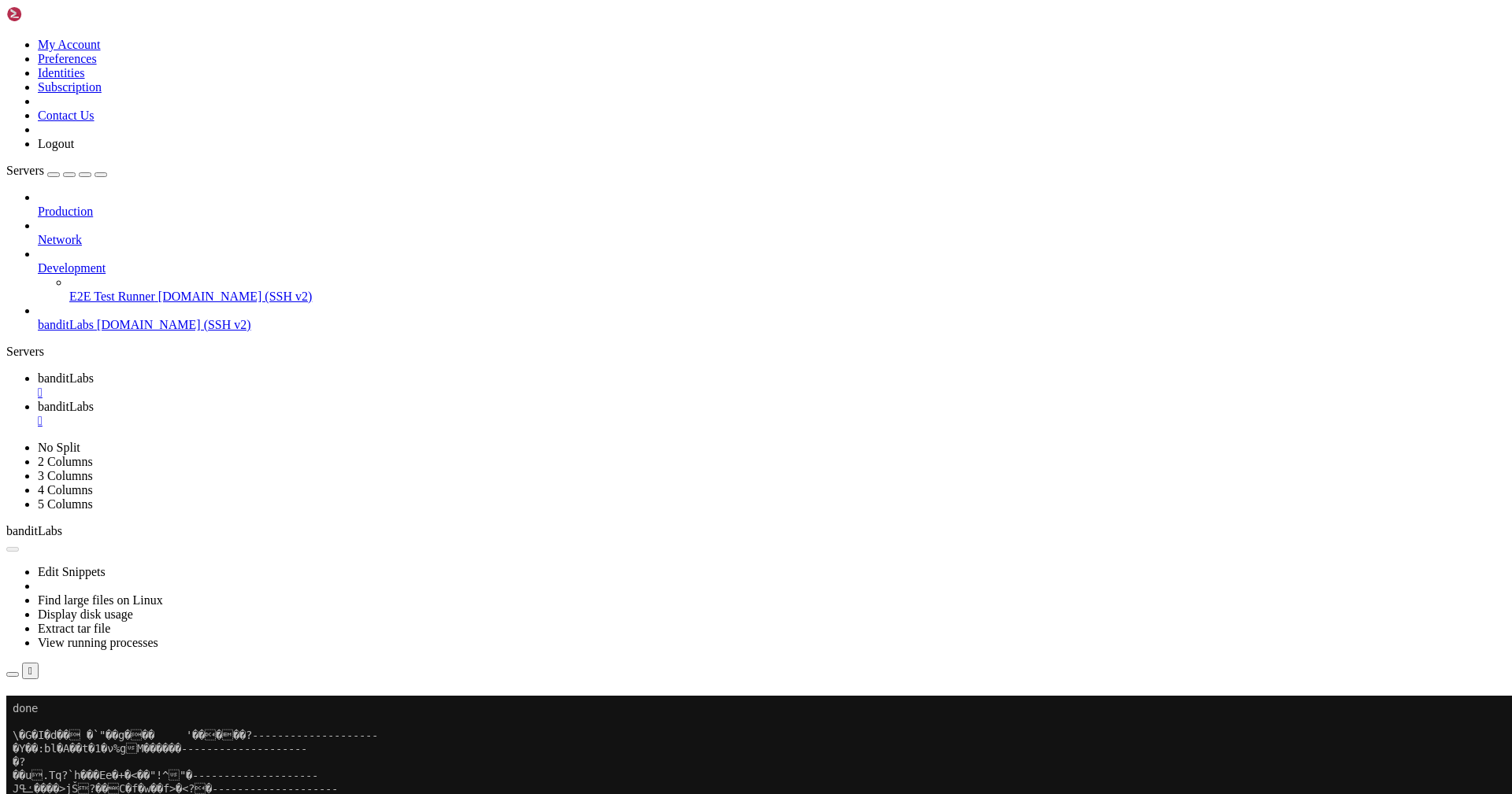
drag, startPoint x: 306, startPoint y: 1324, endPoint x: 379, endPoint y: 1325, distance: 73.0
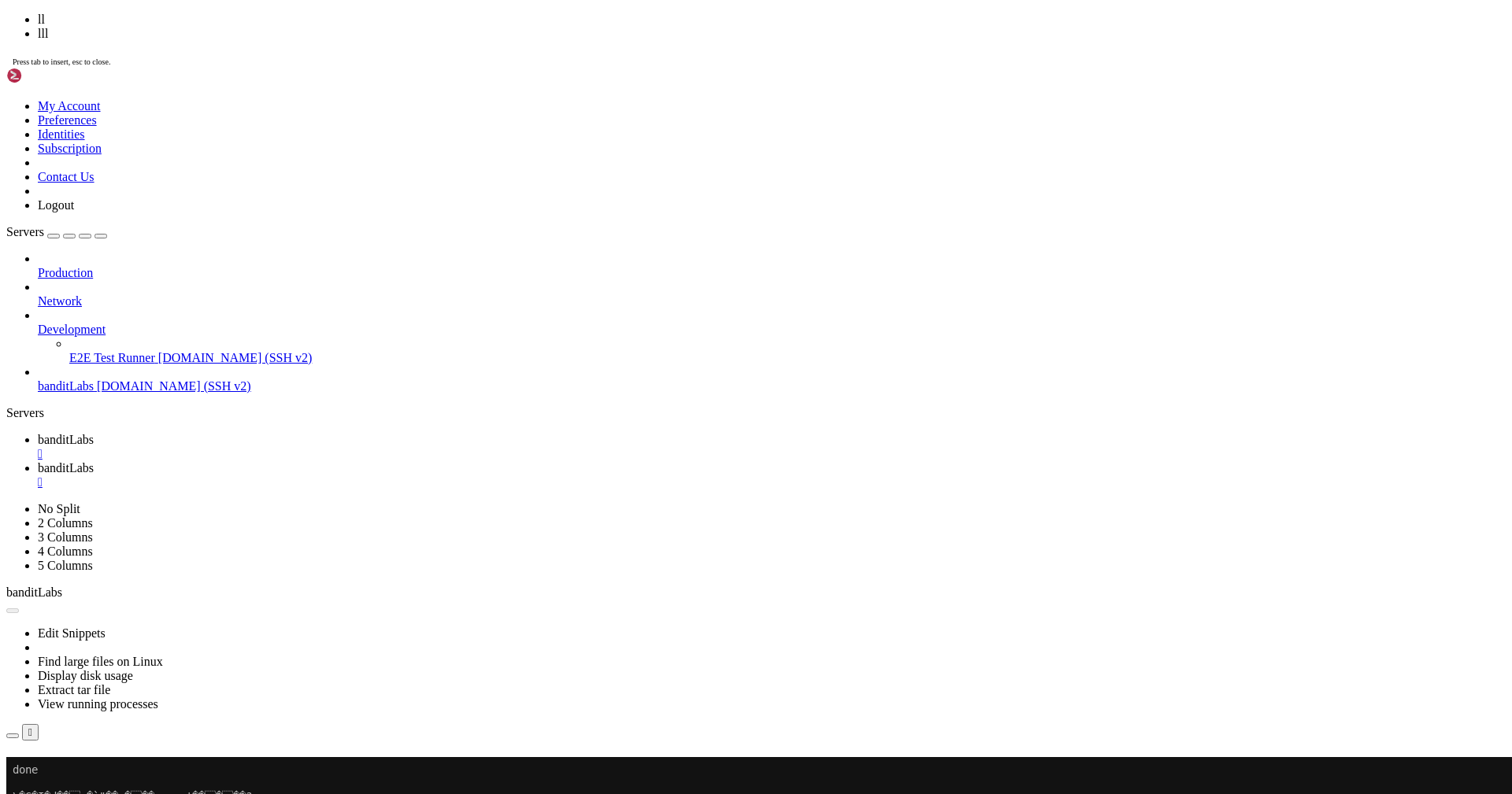
click at [101, 236] on icon "button" at bounding box center [101, 236] width 0 height 0
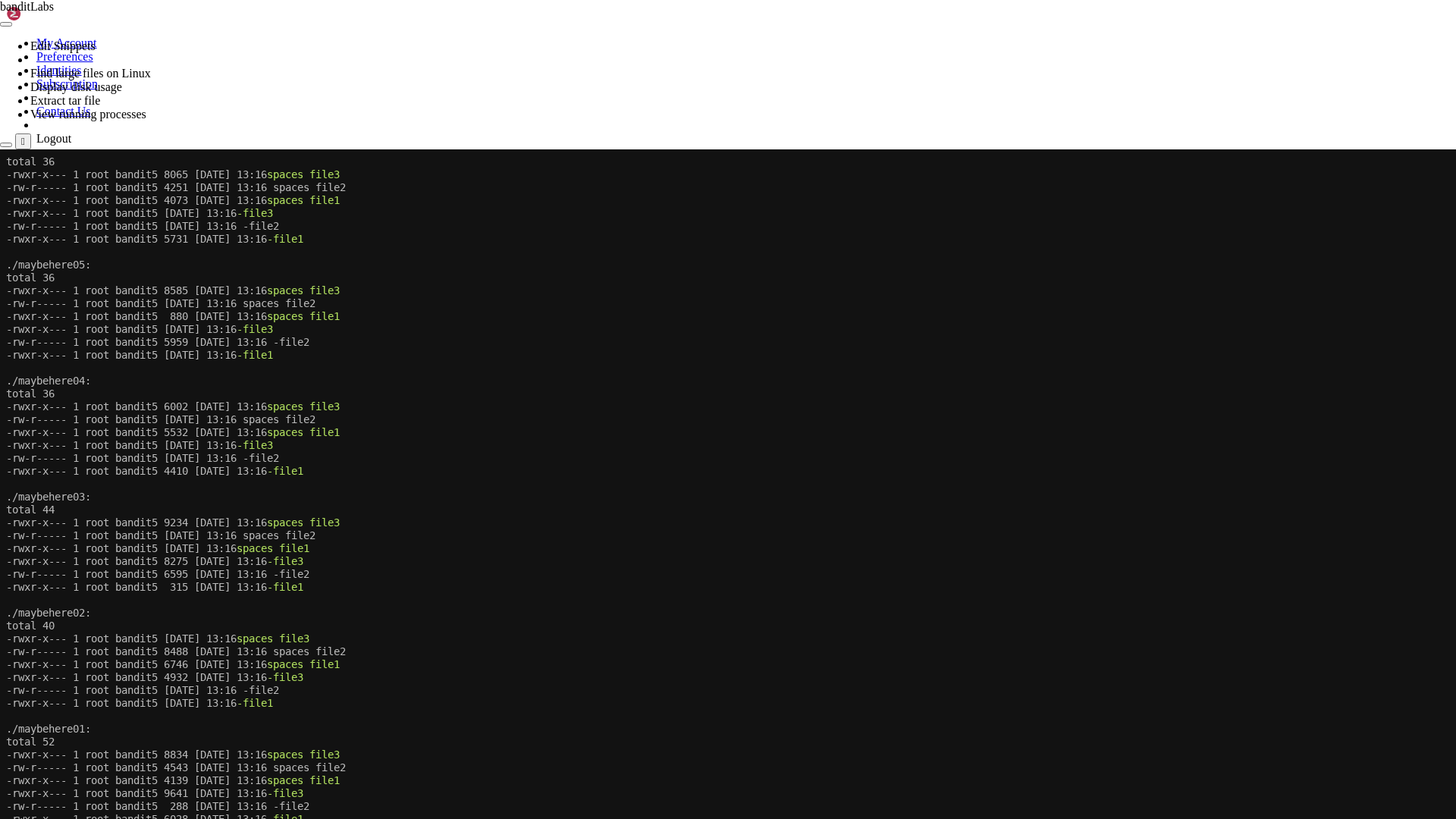
scroll to position [283, 0]
click at [609, 399] on x-row "total 36" at bounding box center [726, 394] width 1442 height 13
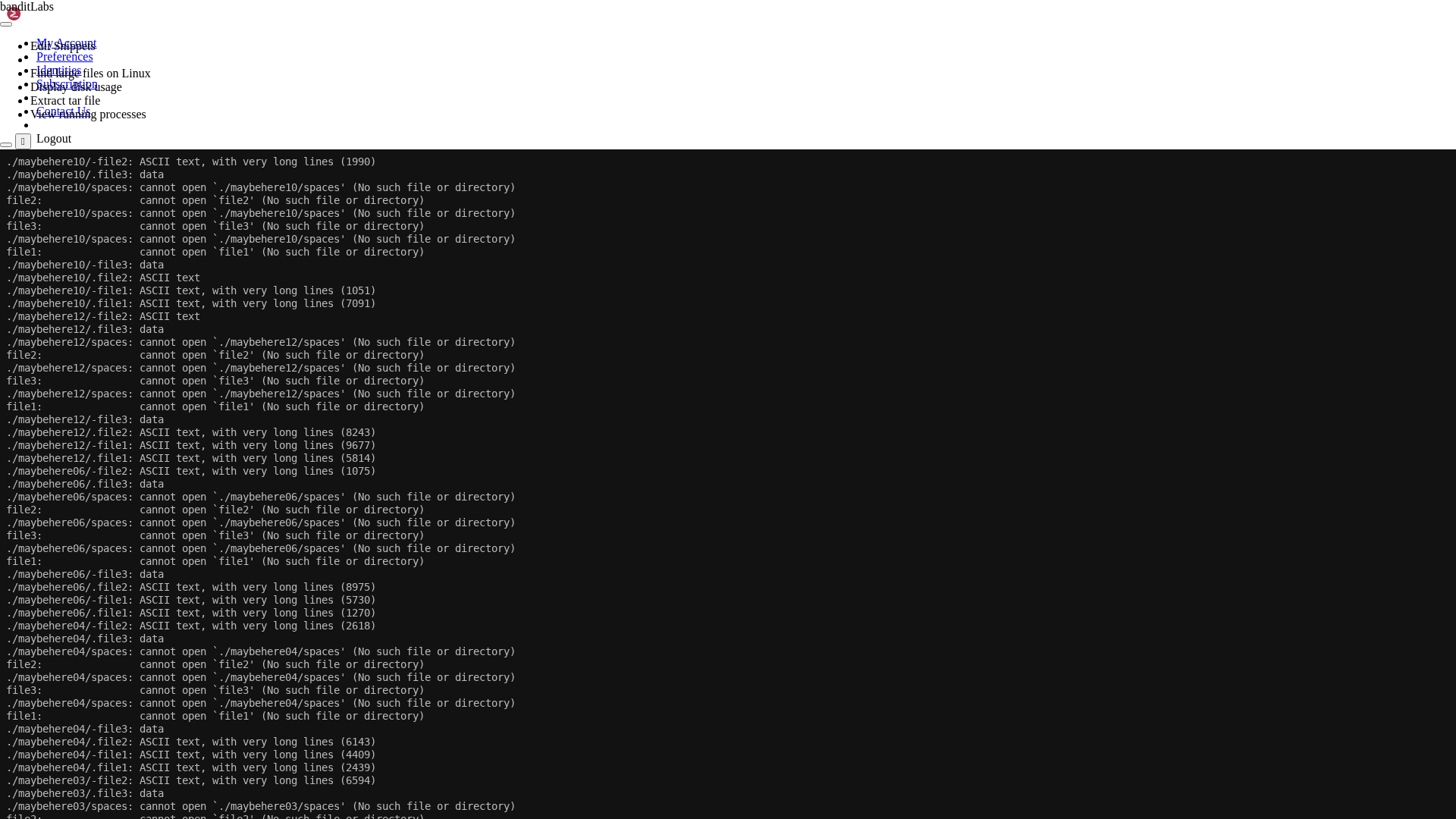
scroll to position [15038, 0]
click at [163, 690] on x-row "./maybehere04/.file2: ASCII text, with very long lines (6143)" at bounding box center [726, 742] width 1442 height 13
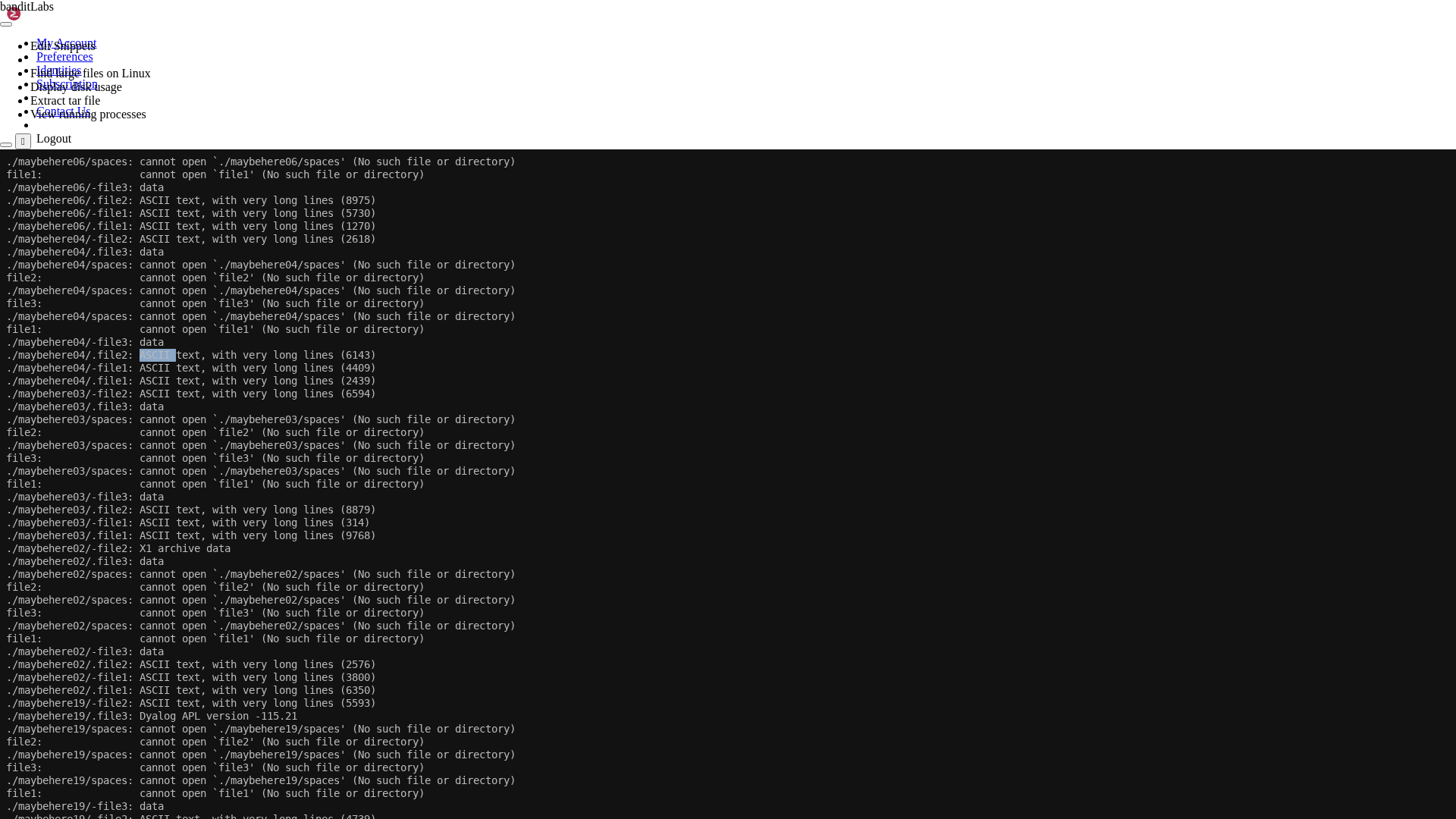
scroll to position [15796, 0]
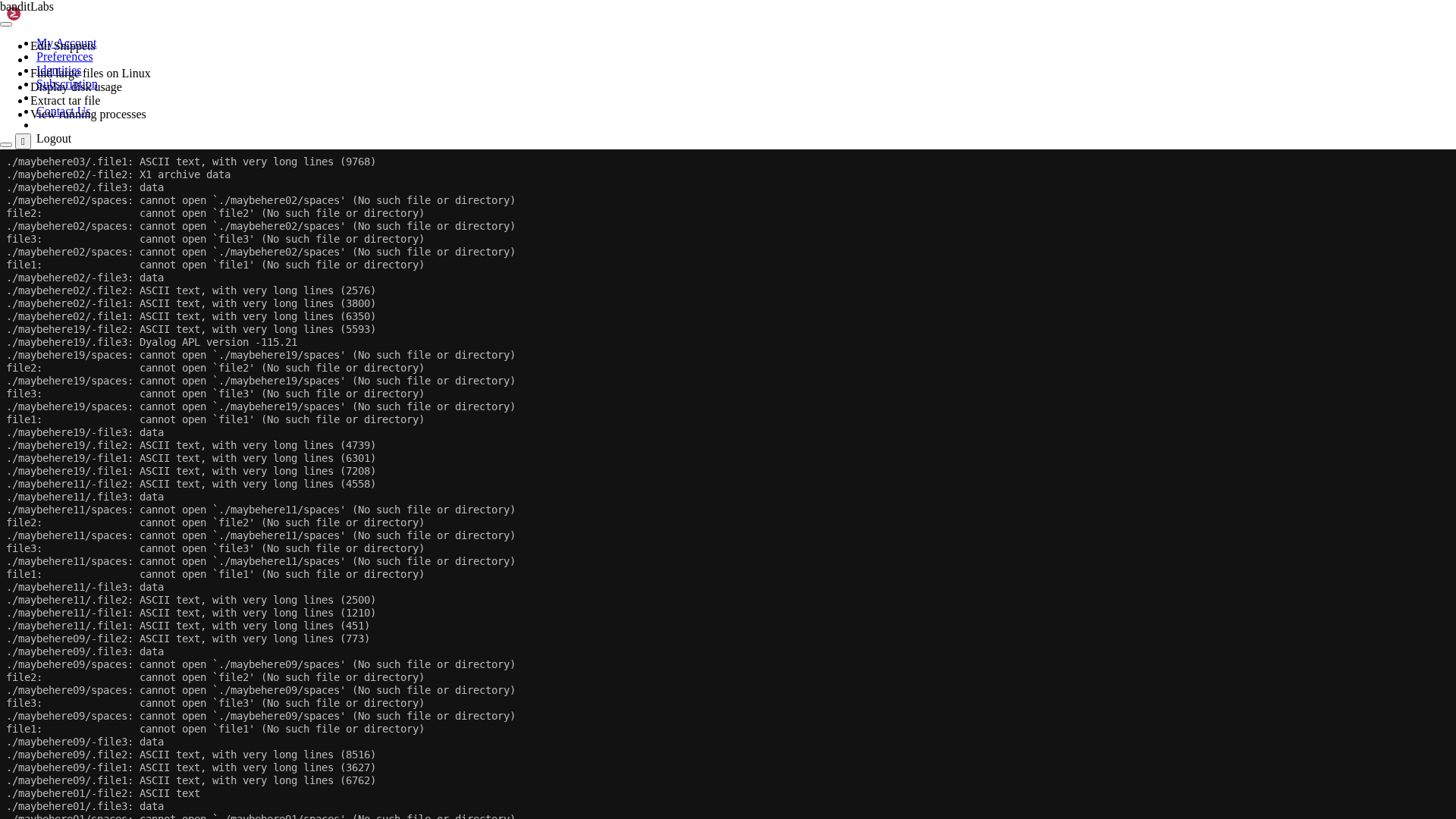
drag, startPoint x: 917, startPoint y: 598, endPoint x: 781, endPoint y: 508, distance: 163.1
click at [781, 508] on x-row "./maybehere11/spaces: cannot open `./maybehere11/spaces' (No such file or direc…" at bounding box center [726, 510] width 1442 height 13
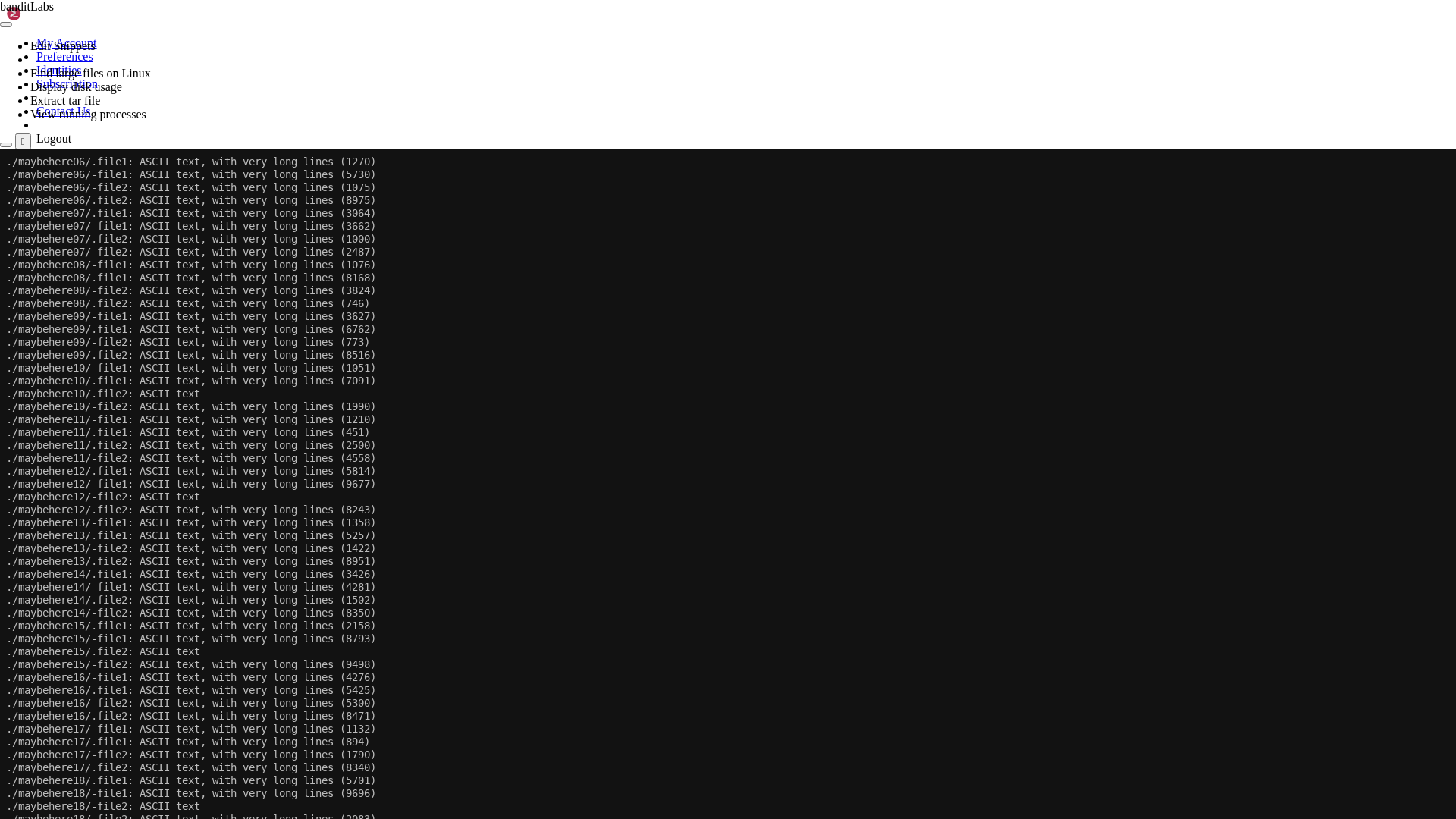
scroll to position [17909, 0]
drag, startPoint x: 147, startPoint y: 844, endPoint x: 208, endPoint y: 841, distance: 61.1
click at [763, 690] on x-row "./maybehere16/.file2: ASCII text, with very long lines (8471)" at bounding box center [726, 703] width 1442 height 13
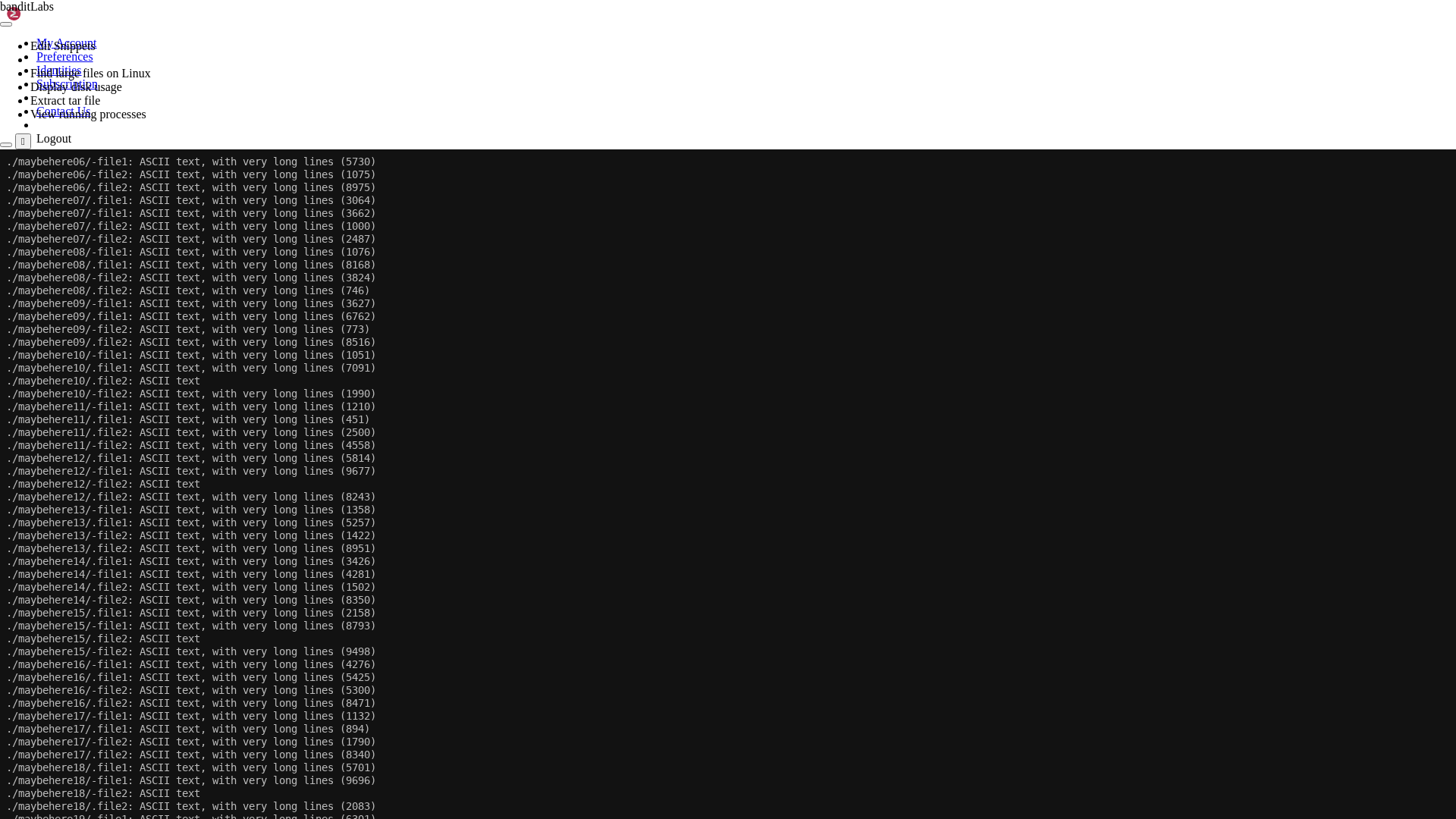
drag, startPoint x: 677, startPoint y: 646, endPoint x: 600, endPoint y: 570, distance: 108.2
click at [603, 590] on x-row "./maybehere14/.file2: ASCII text, with very long lines (1502)" at bounding box center [726, 587] width 1442 height 13
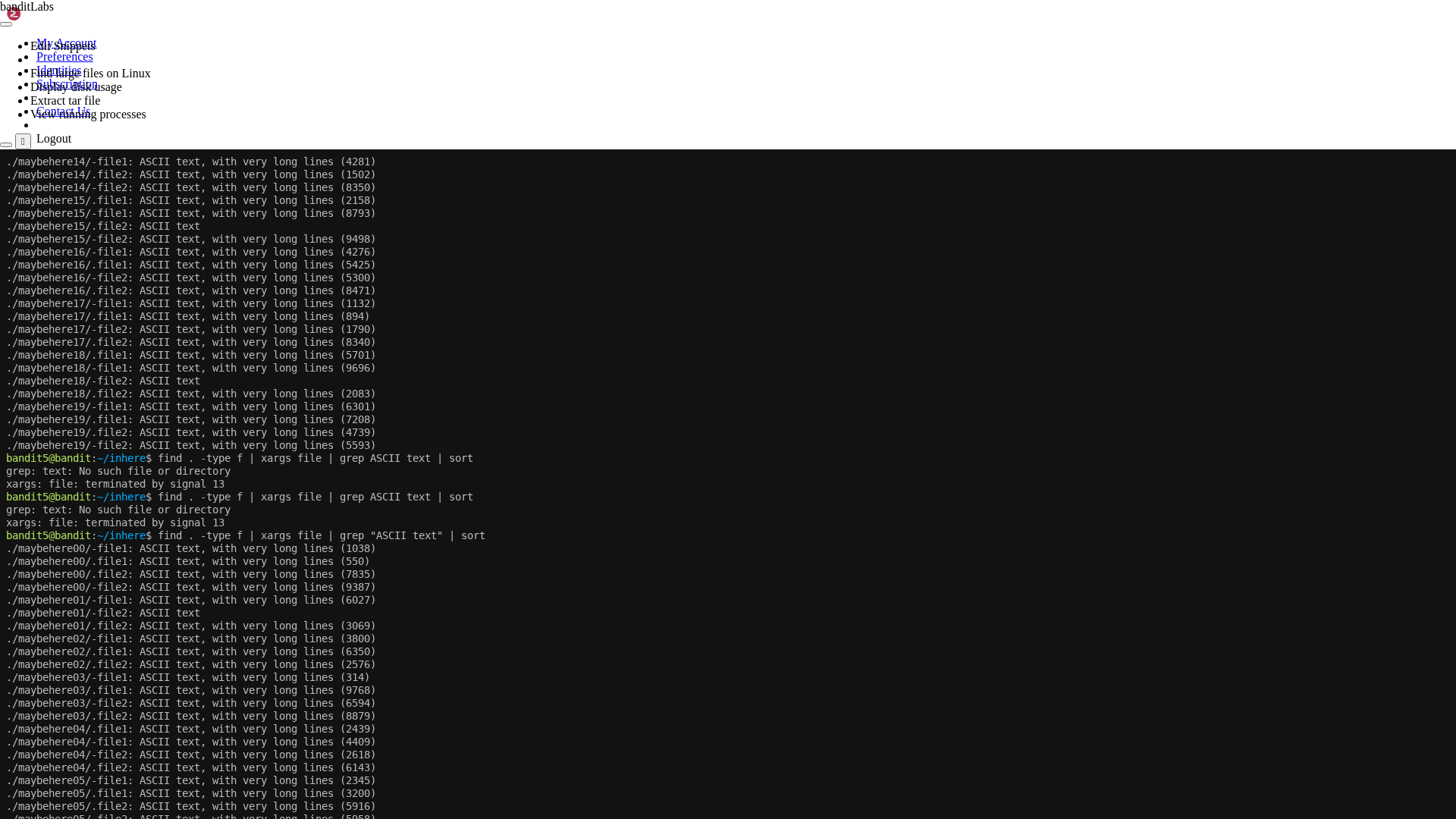
scroll to position [18245, 0]
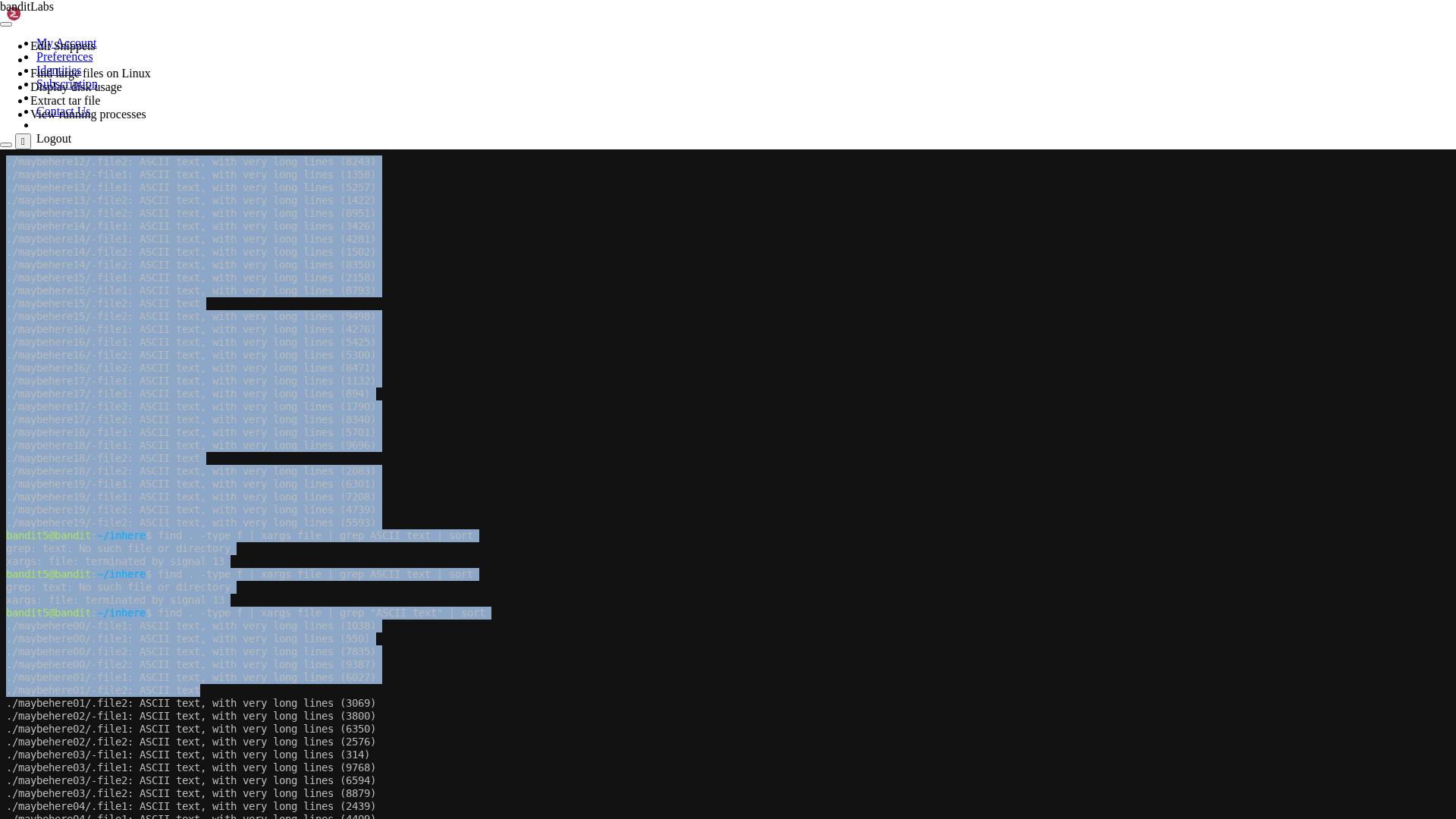
drag, startPoint x: 6, startPoint y: 610, endPoint x: 255, endPoint y: 693, distance: 262.5
click at [255, 690] on x-screen "./maybehere12/.file2: ASCII text, with very long lines (8243) ./maybehere13/-fi…" at bounding box center [728, 559] width 1456 height 819
click at [255, 690] on x-row "./maybehere01/-file2: ASCII text" at bounding box center [726, 691] width 1442 height 13
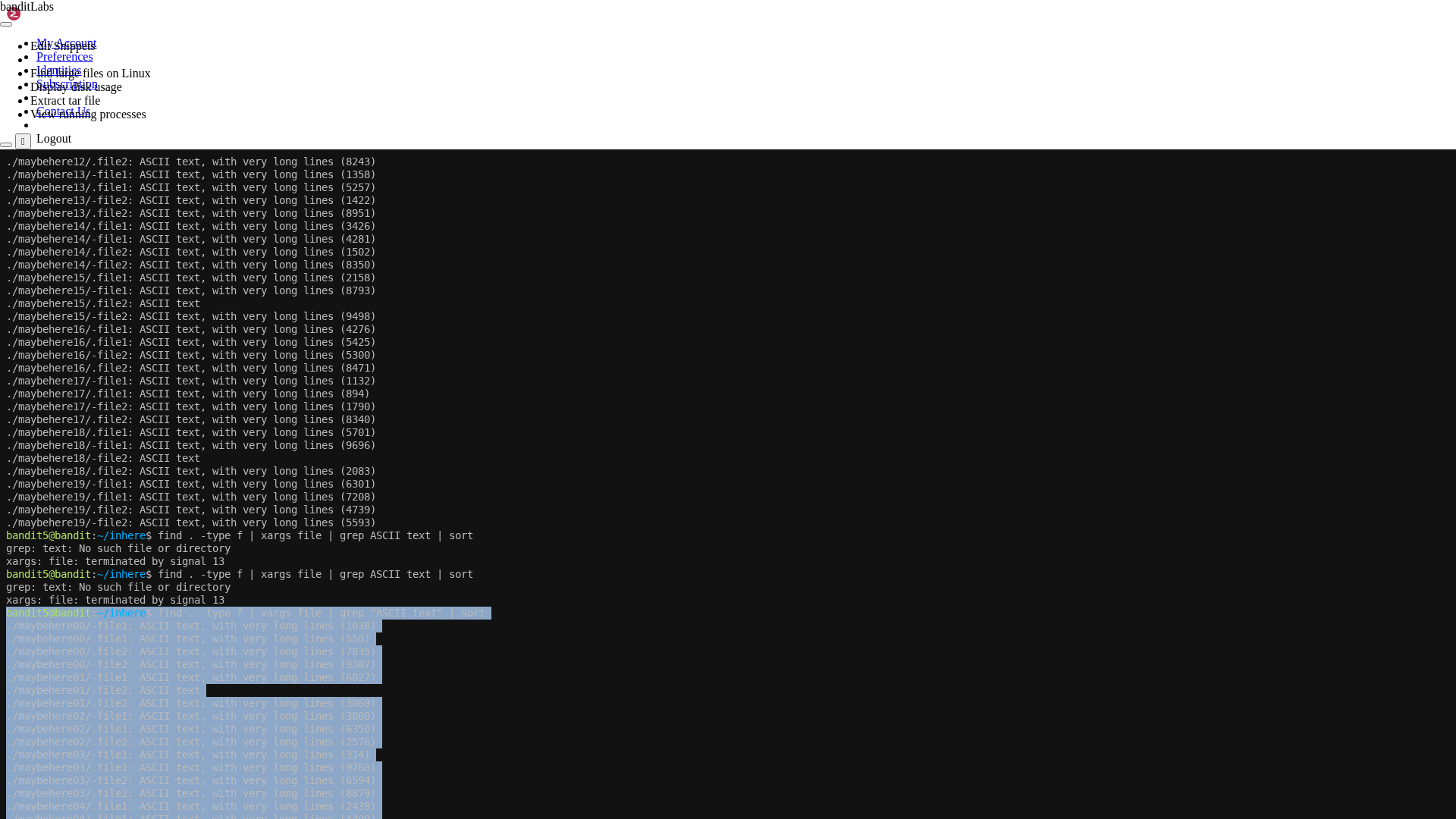
drag, startPoint x: 8, startPoint y: 613, endPoint x: 384, endPoint y: 870, distance: 455.4
click at [384, 690] on div "./maybehere12/.file2: ASCII text, with very long lines (8243) ./maybehere13/-fi…" at bounding box center [726, 551] width 1442 height 805
click at [886, 657] on x-row "./maybehere00/-file2: ASCII text, with very long lines (9387)" at bounding box center [726, 664] width 1442 height 13
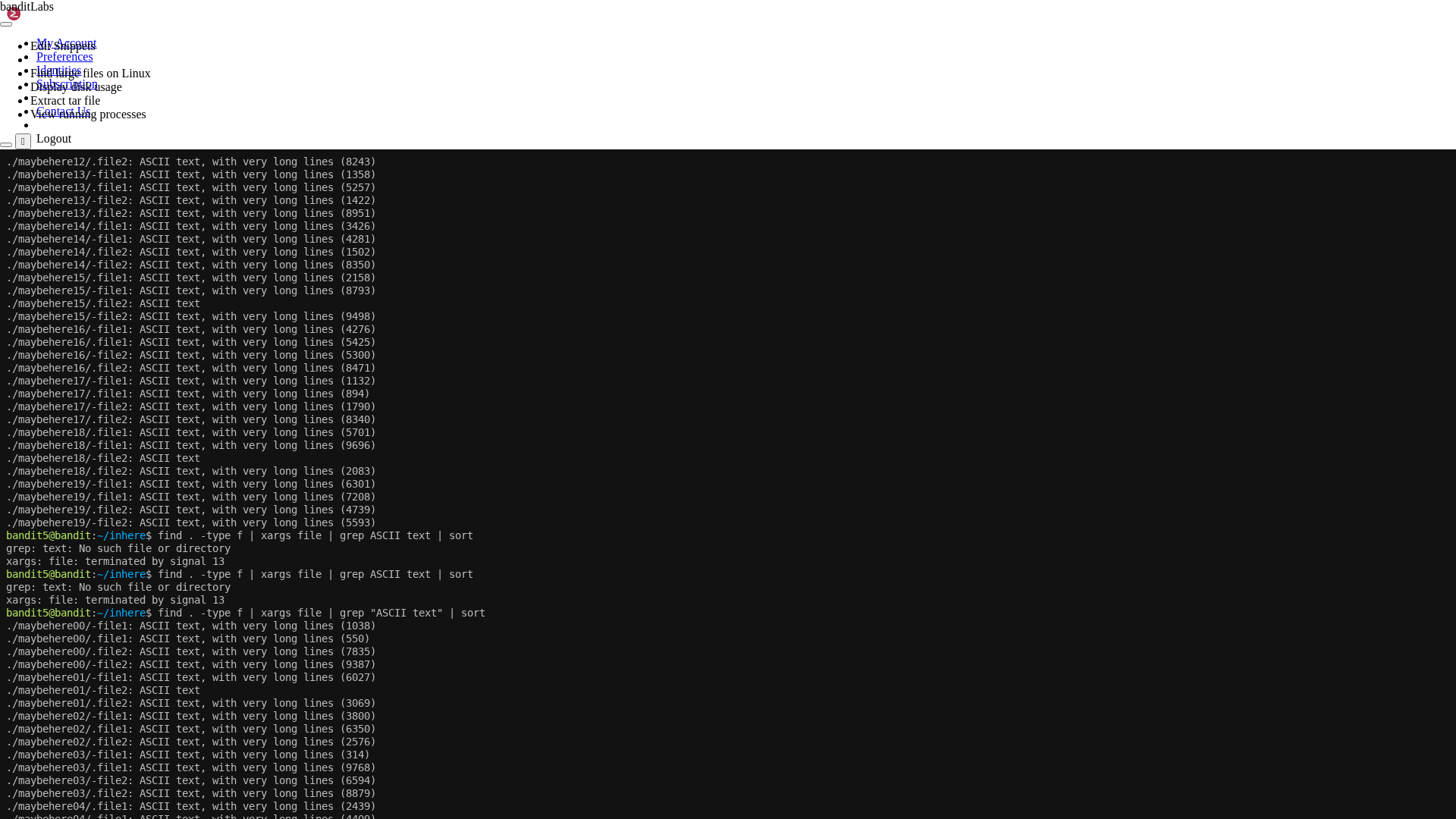
click at [1038, 571] on x-row "bandit5@bandit : ~/inhere $ find . -type f | xargs file | grep ASCII text | sort" at bounding box center [726, 574] width 1442 height 13
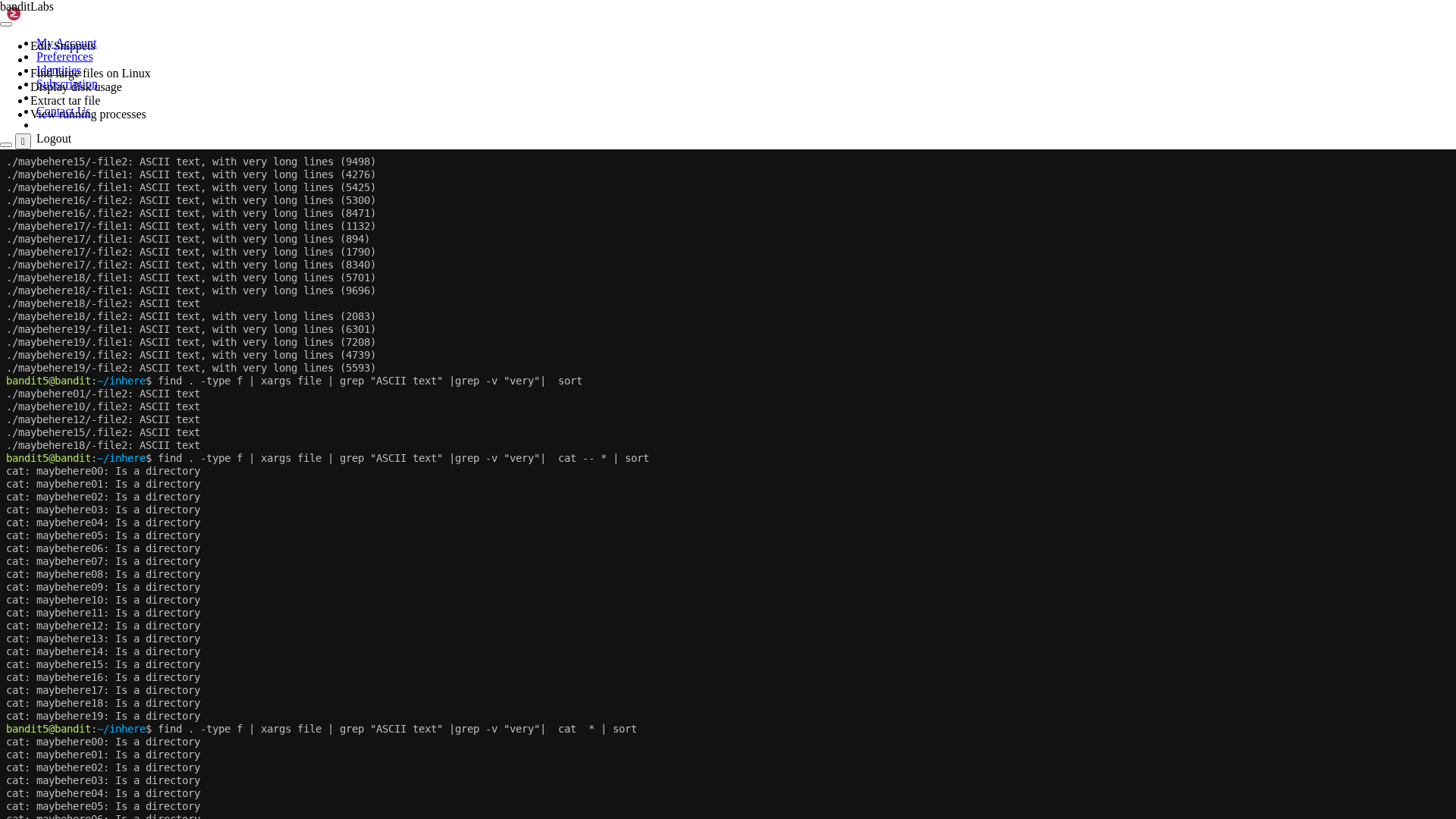
scroll to position [19494, 0]
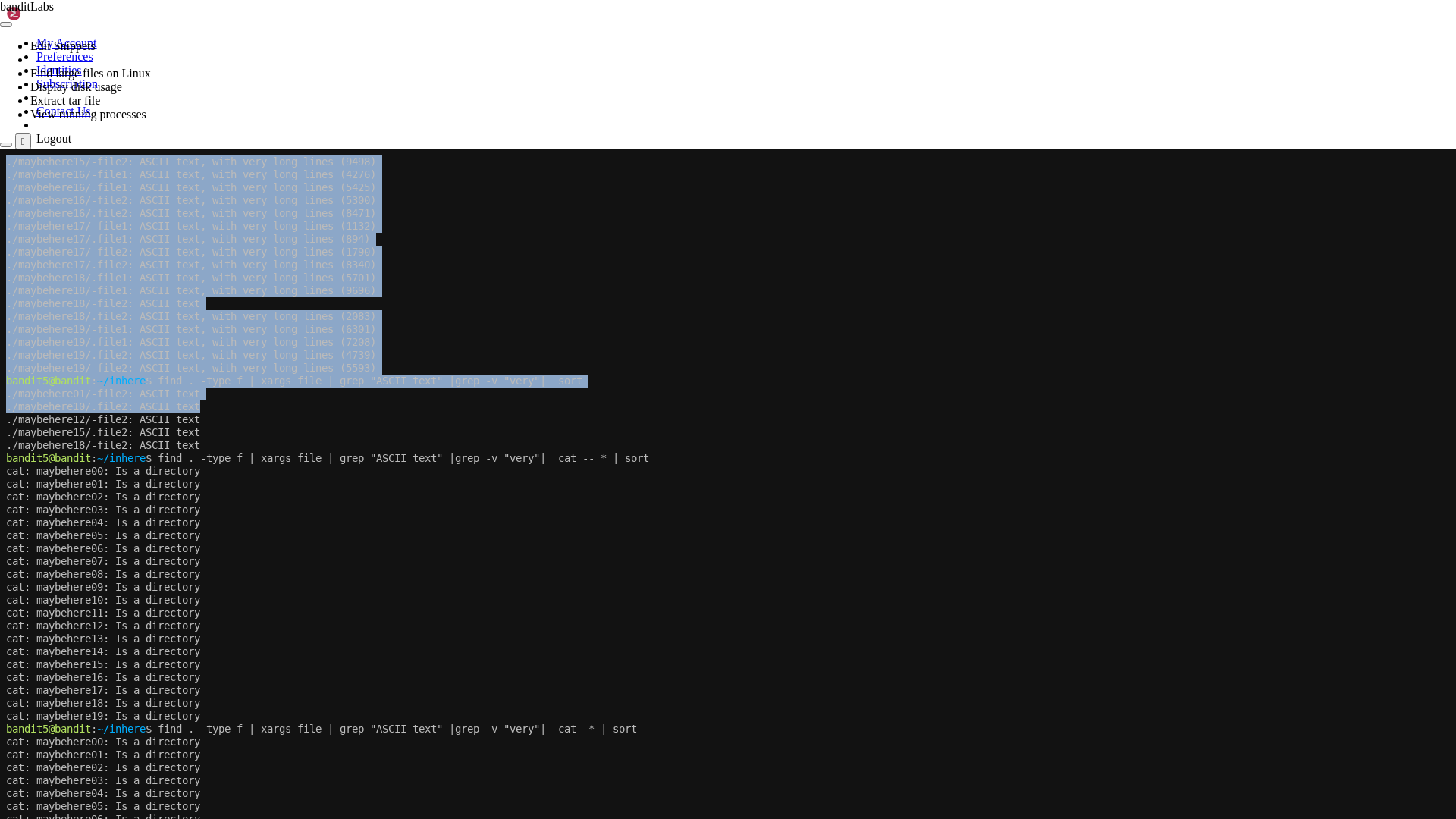
drag, startPoint x: 6, startPoint y: 380, endPoint x: 214, endPoint y: 407, distance: 209.7
click at [214, 407] on x-screen "./maybehere15/-file2: ASCII text, with very long lines (9498) ./maybehere16/-fi…" at bounding box center [728, 559] width 1456 height 819
click at [214, 407] on x-row "./maybehere10/.file2: ASCII text" at bounding box center [726, 407] width 1442 height 13
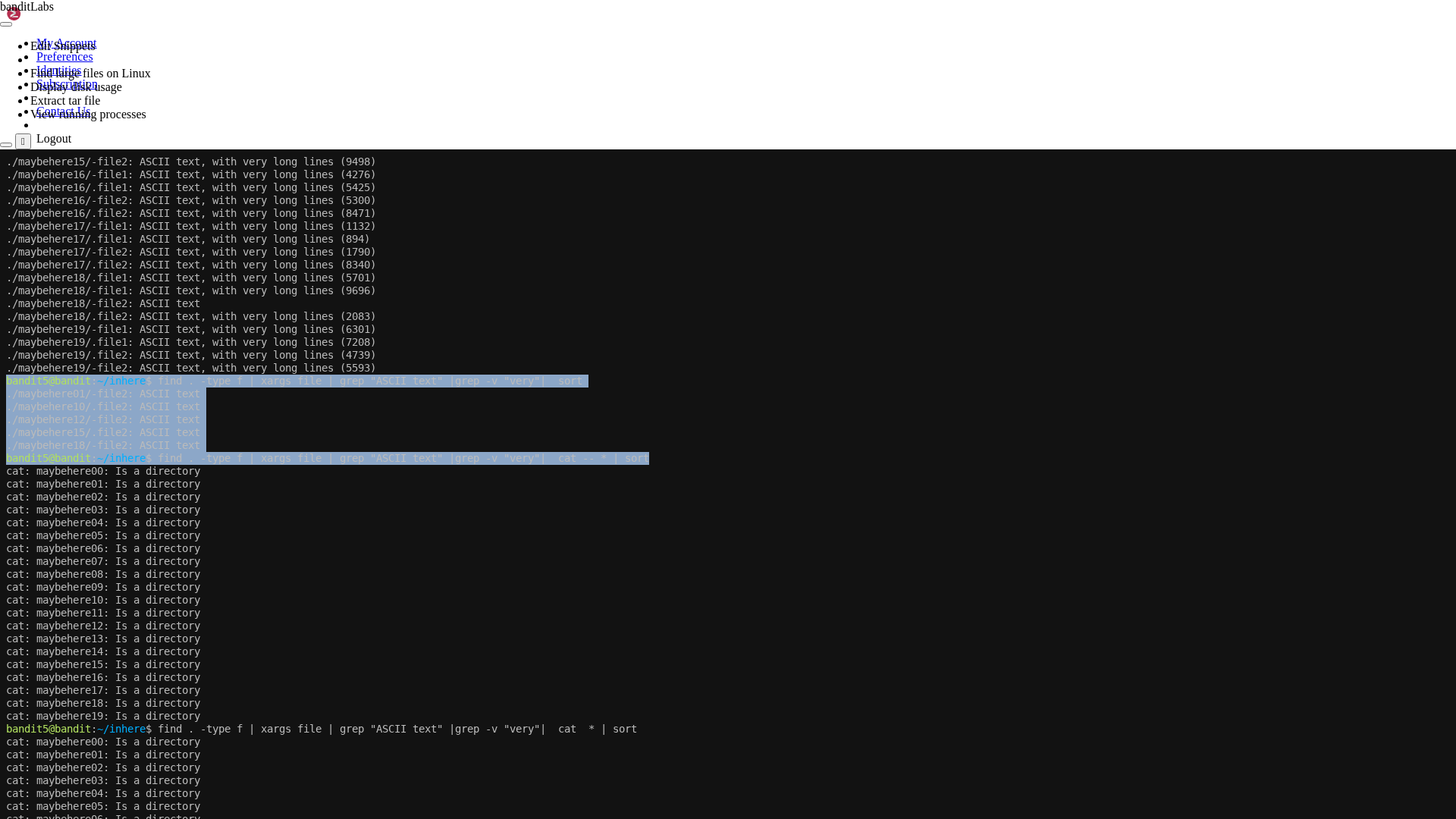
drag, startPoint x: 673, startPoint y: 461, endPoint x: 8, endPoint y: 385, distance: 669.3
click at [8, 385] on div "./maybehere15/-file2: ASCII text, with very long lines (9498) ./maybehere16/-fi…" at bounding box center [726, 551] width 1442 height 805
click at [8, 385] on span "bandit5@bandit" at bounding box center [48, 380] width 85 height 12
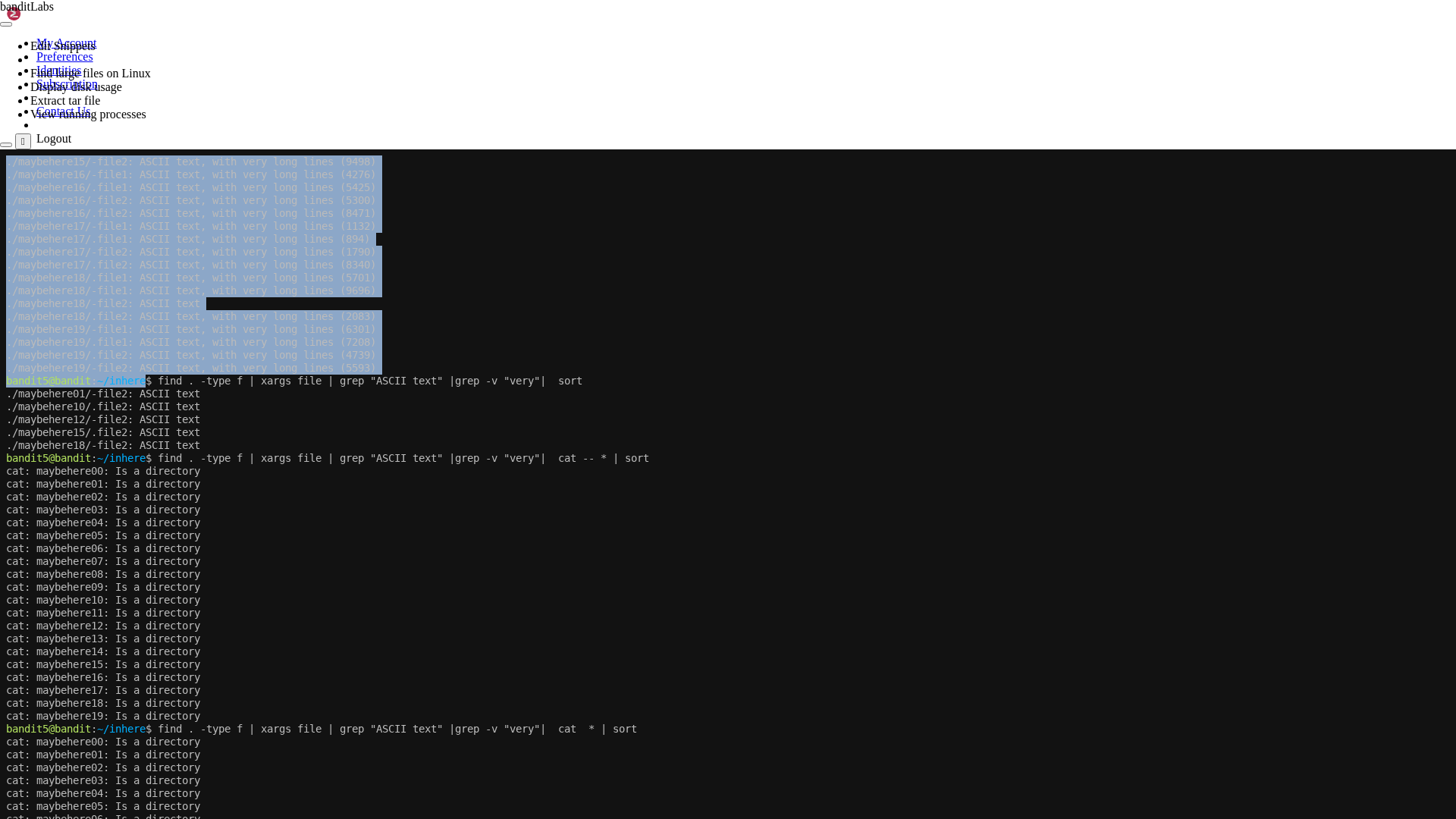
drag, startPoint x: 41, startPoint y: 389, endPoint x: 152, endPoint y: 386, distance: 111.0
click at [152, 386] on x-screen "./maybehere15/-file2: ASCII text, with very long lines (9498) ./maybehere16/-fi…" at bounding box center [728, 559] width 1456 height 819
click at [145, 385] on span "~/inhere" at bounding box center [121, 380] width 48 height 12
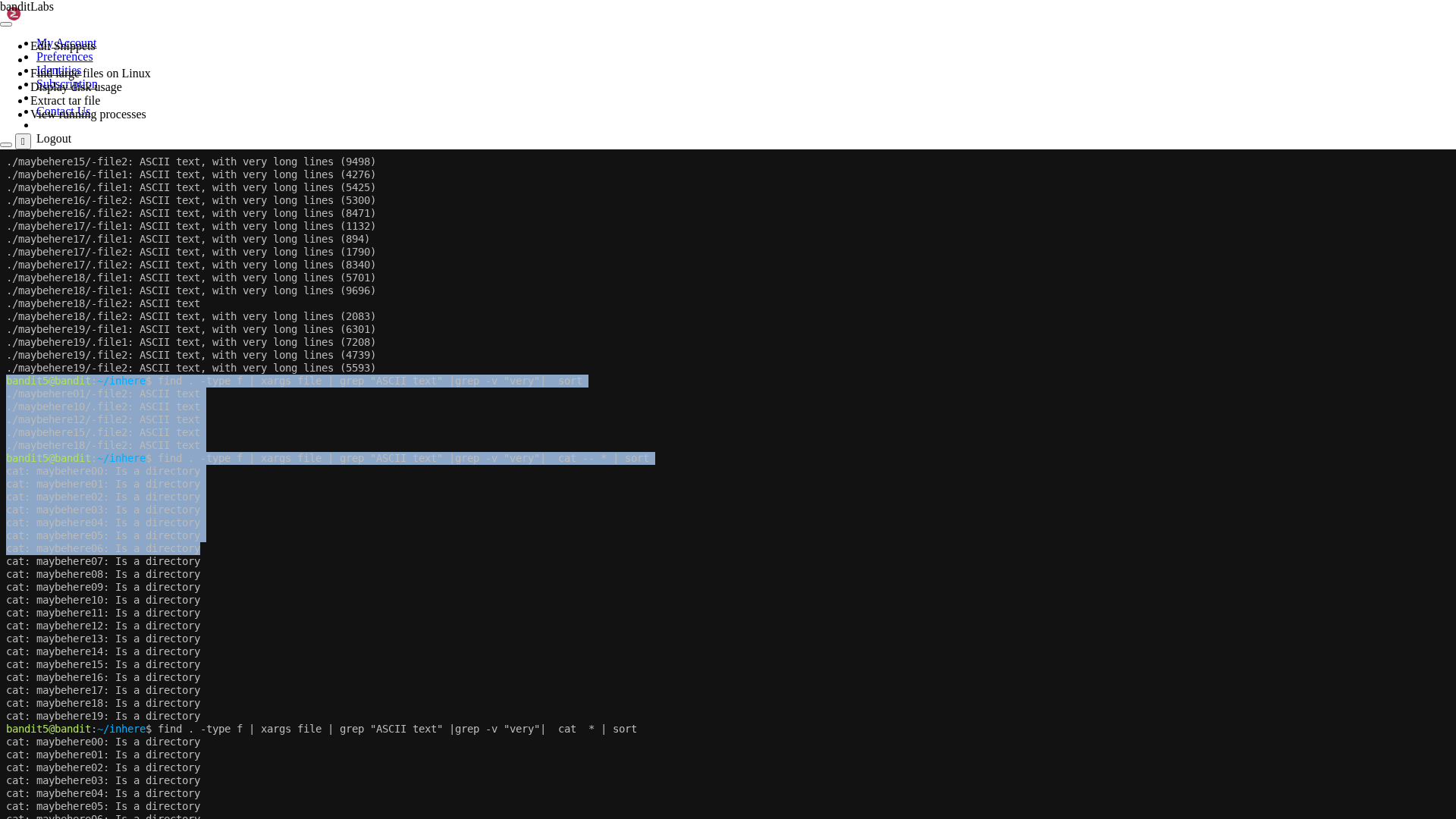
drag, startPoint x: 6, startPoint y: 380, endPoint x: 249, endPoint y: 544, distance: 293.2
click at [249, 544] on div "./maybehere15/-file2: ASCII text, with very long lines (9498) ./maybehere16/-fi…" at bounding box center [726, 551] width 1442 height 805
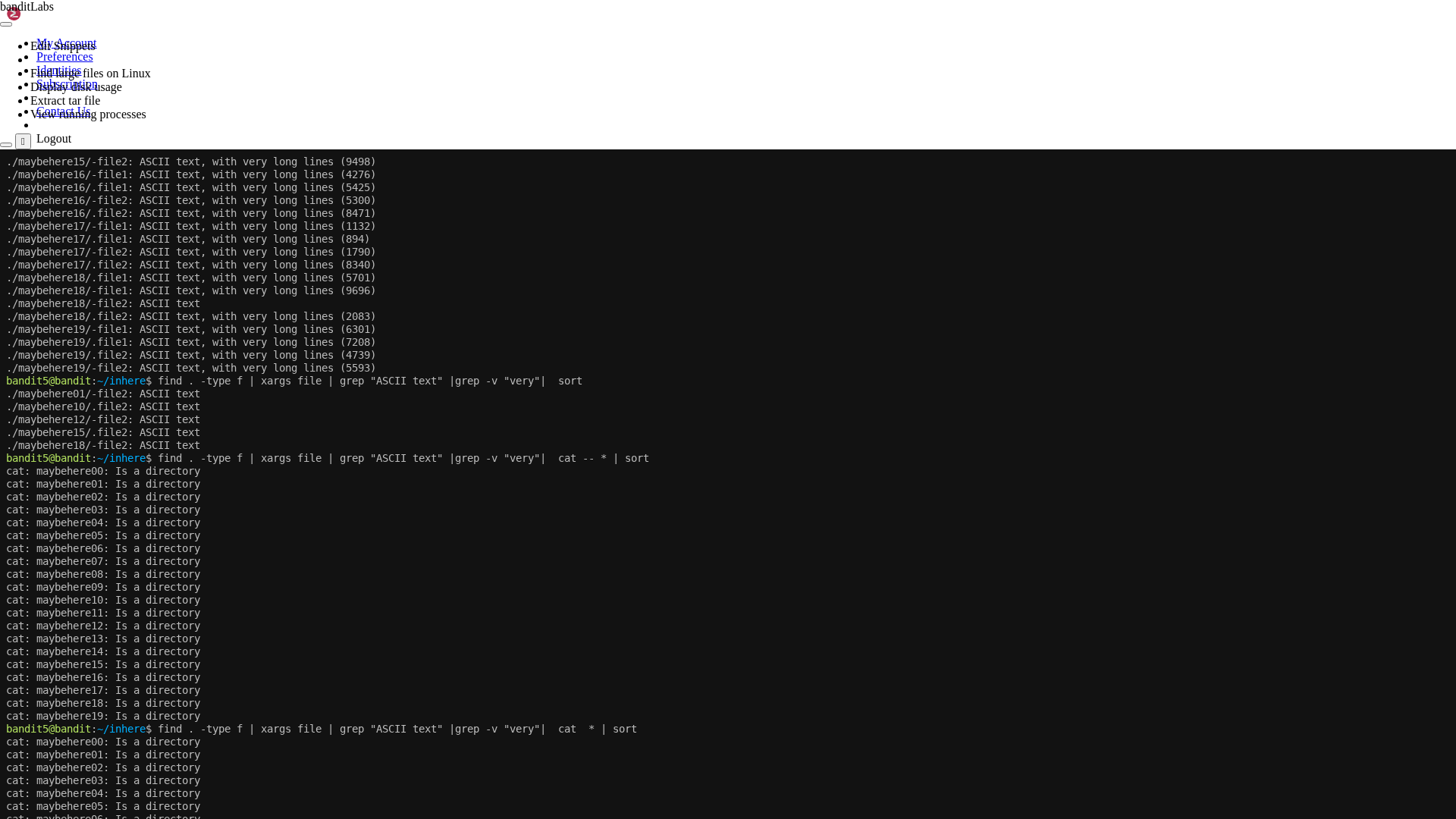
click at [1217, 314] on x-row "./maybehere18/.file2: ASCII text, with very long lines (2083)" at bounding box center [726, 316] width 1442 height 13
click at [840, 639] on x-row "cat: maybehere13: Is a directory" at bounding box center [726, 638] width 1442 height 13
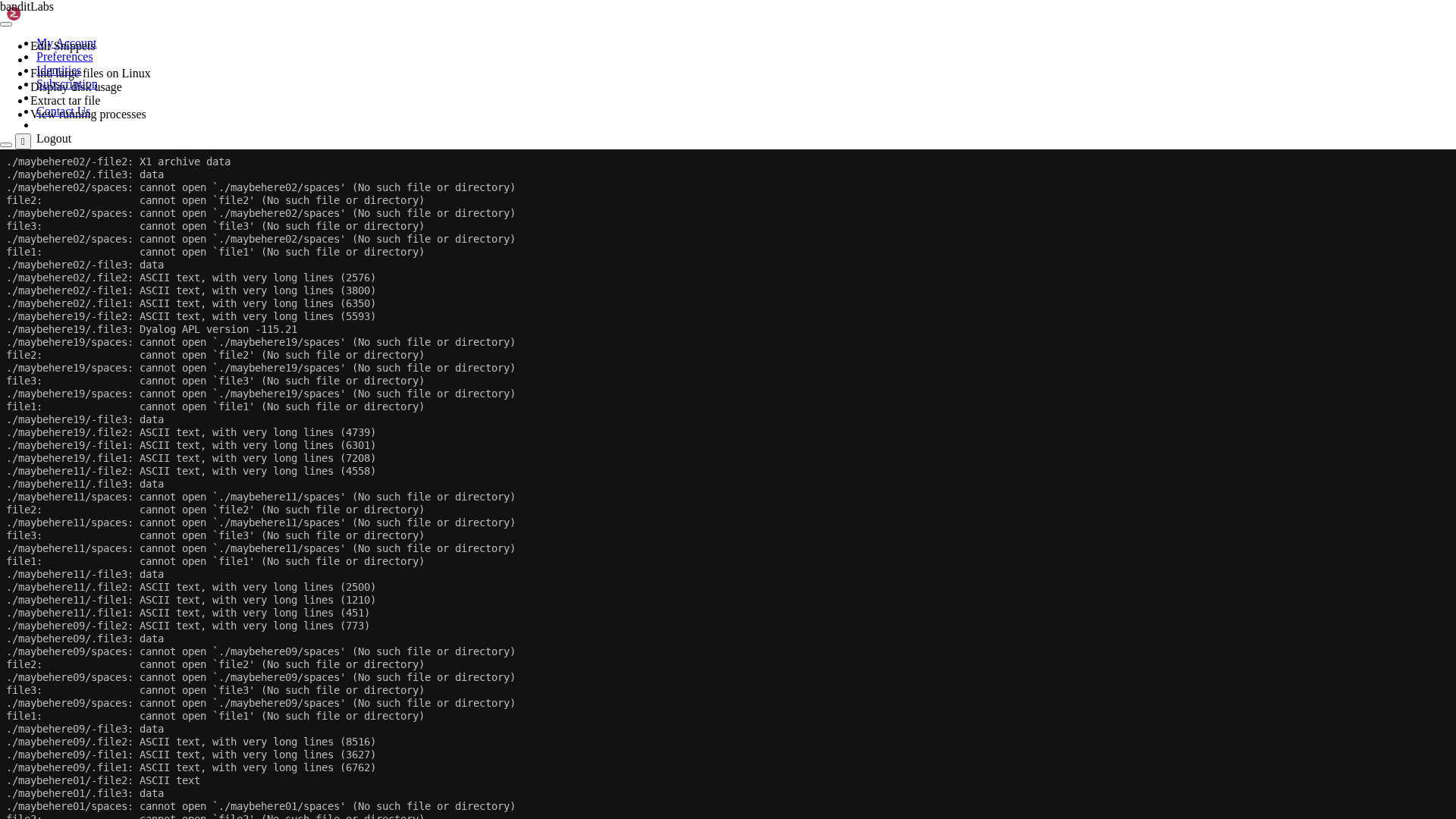
scroll to position [5153, 0]
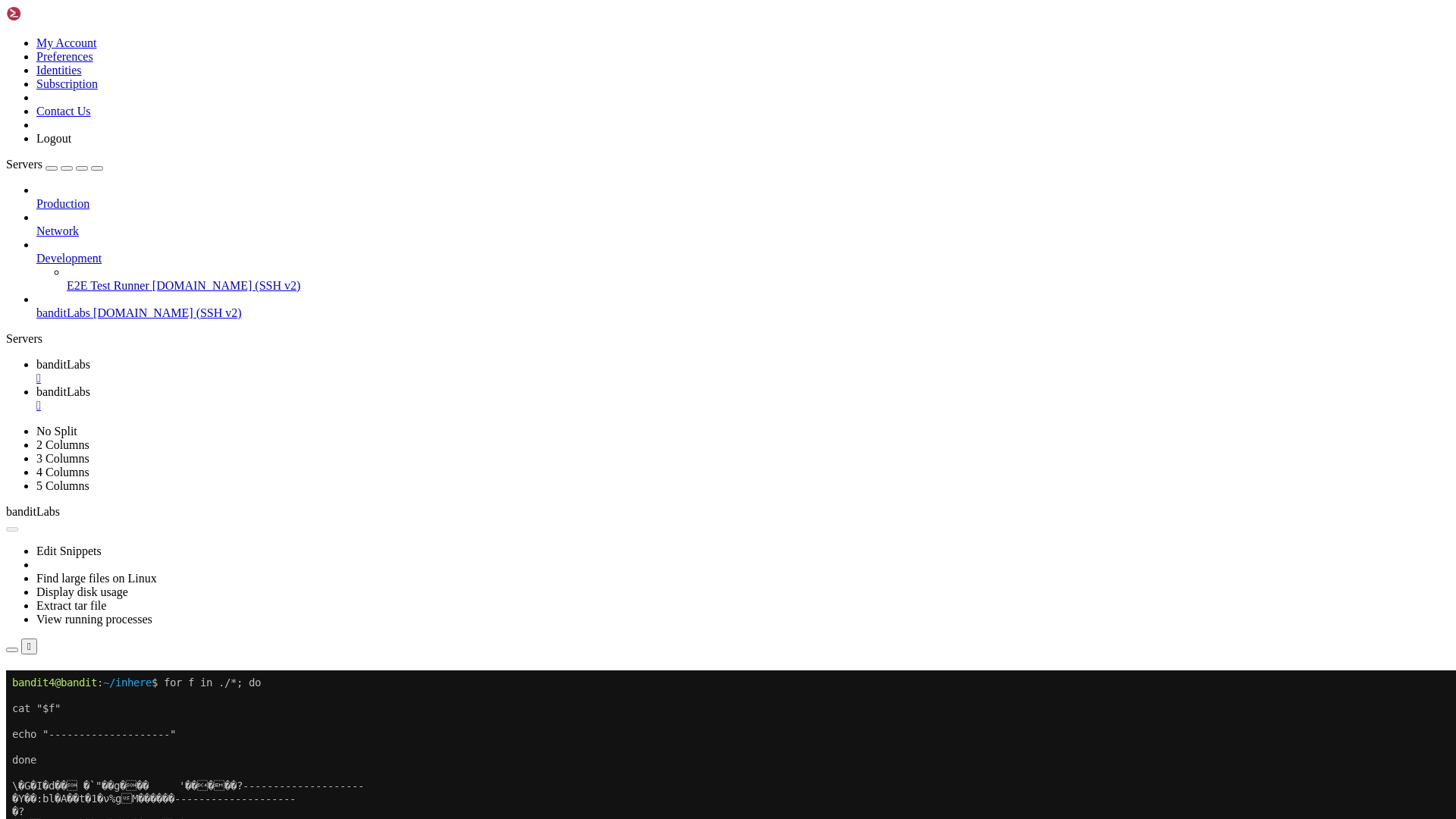
scroll to position [5424, 0]
drag, startPoint x: 184, startPoint y: 1668, endPoint x: 35, endPoint y: 1610, distance: 159.9
drag, startPoint x: 9, startPoint y: 1586, endPoint x: 151, endPoint y: 1628, distance: 148.1
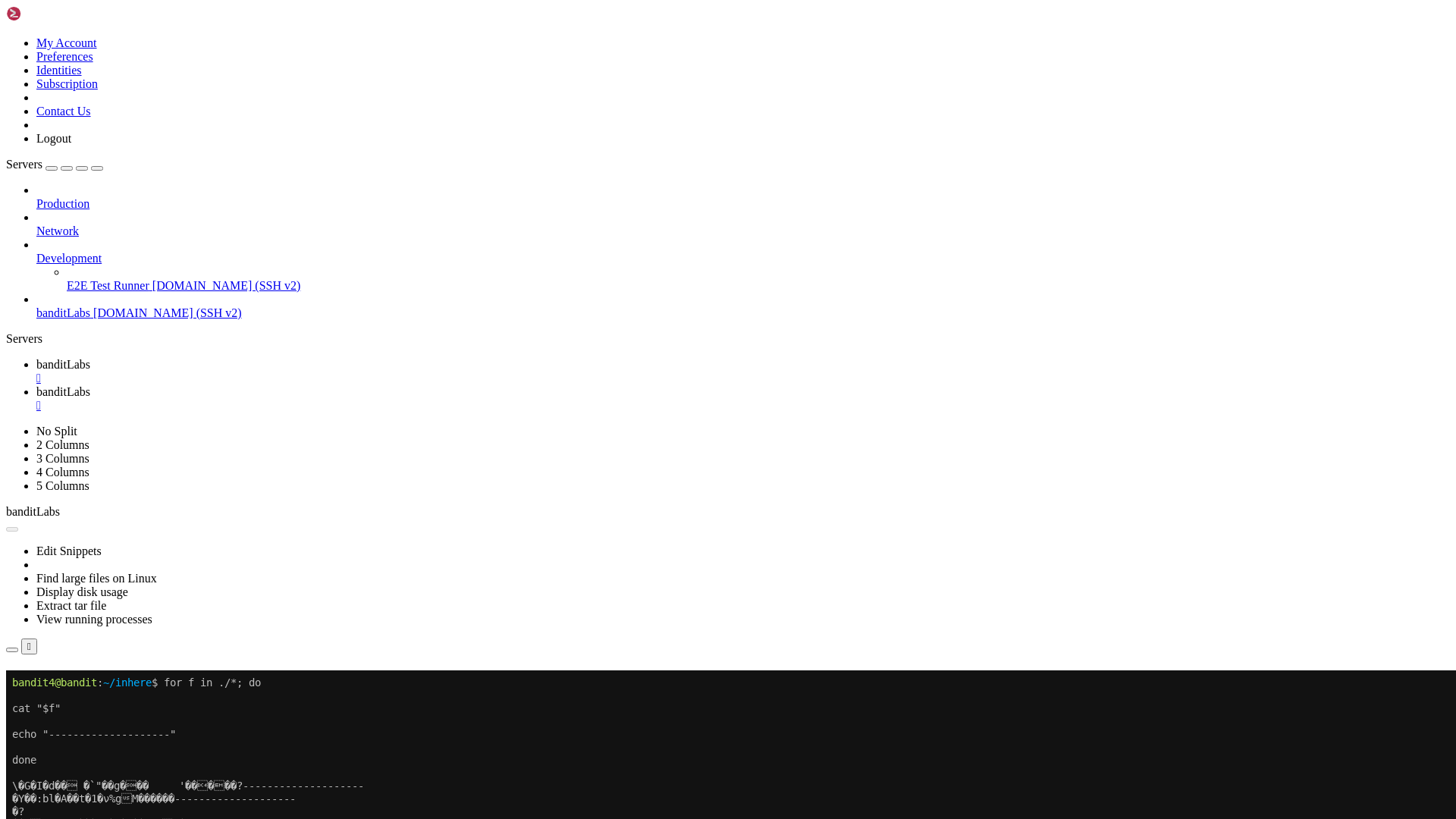
drag, startPoint x: 170, startPoint y: 1658, endPoint x: 13, endPoint y: 1583, distance: 174.0
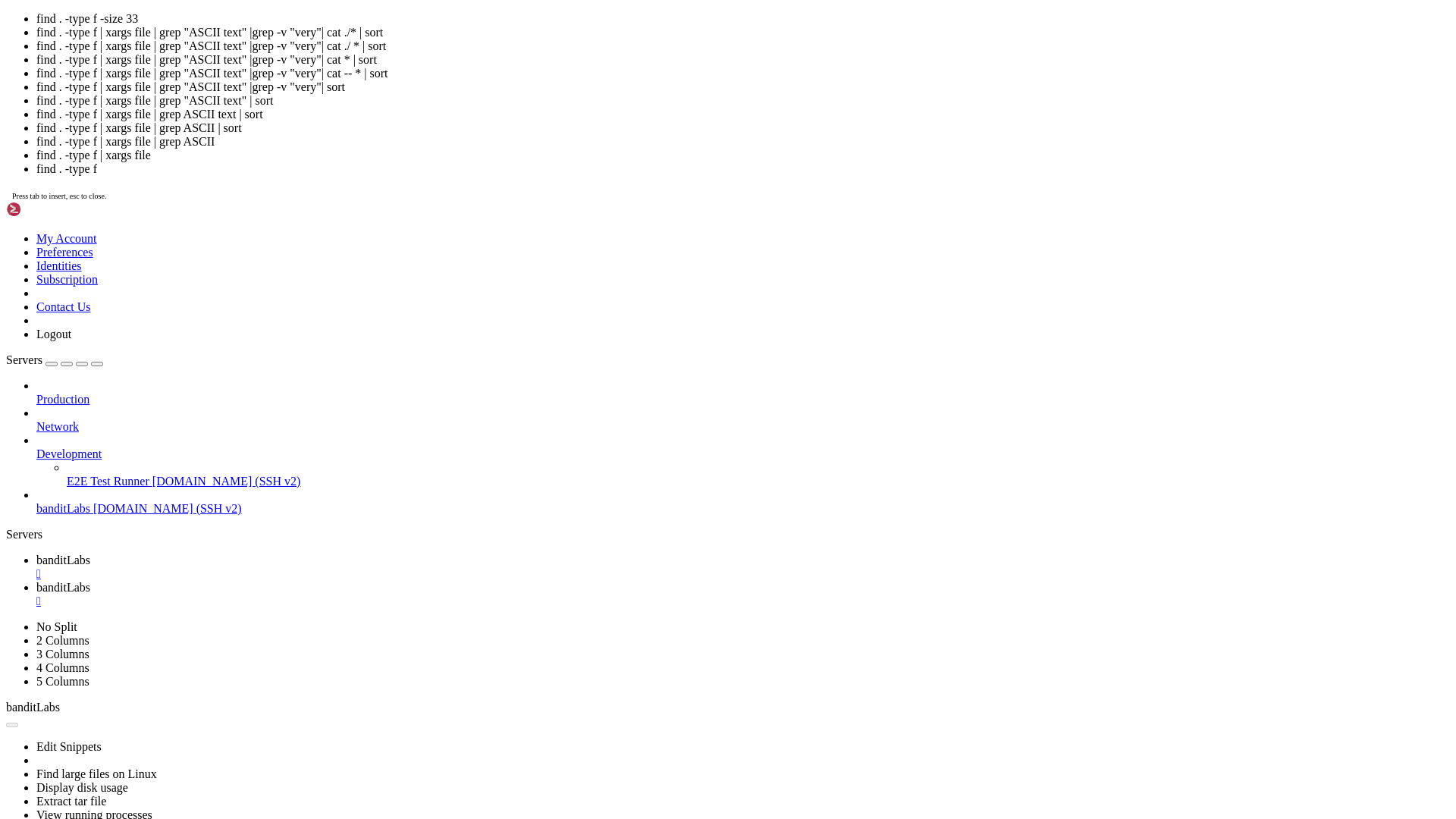
scroll to position [6300, 0]
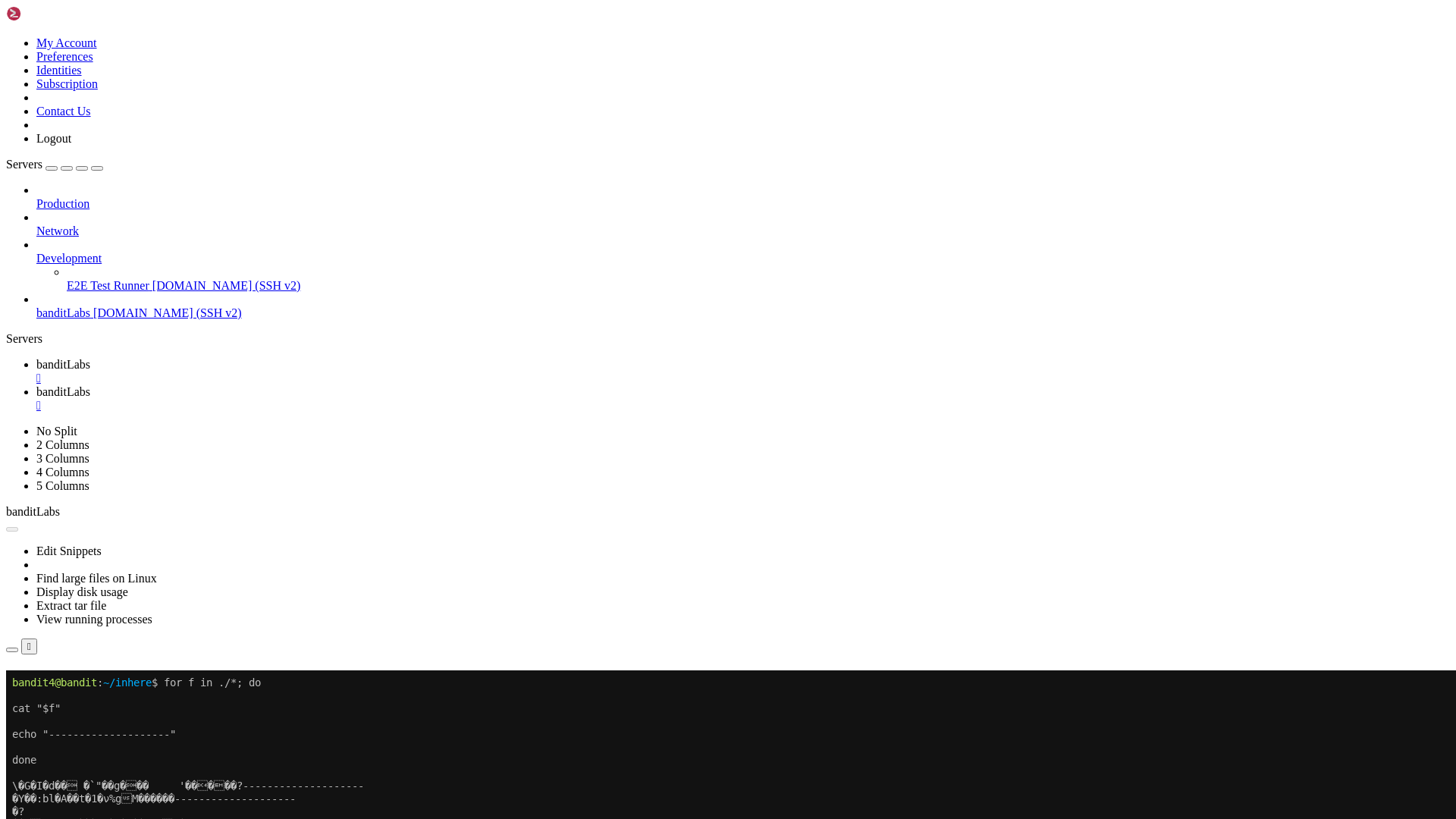
drag, startPoint x: 450, startPoint y: 1312, endPoint x: 371, endPoint y: 1333, distance: 81.7
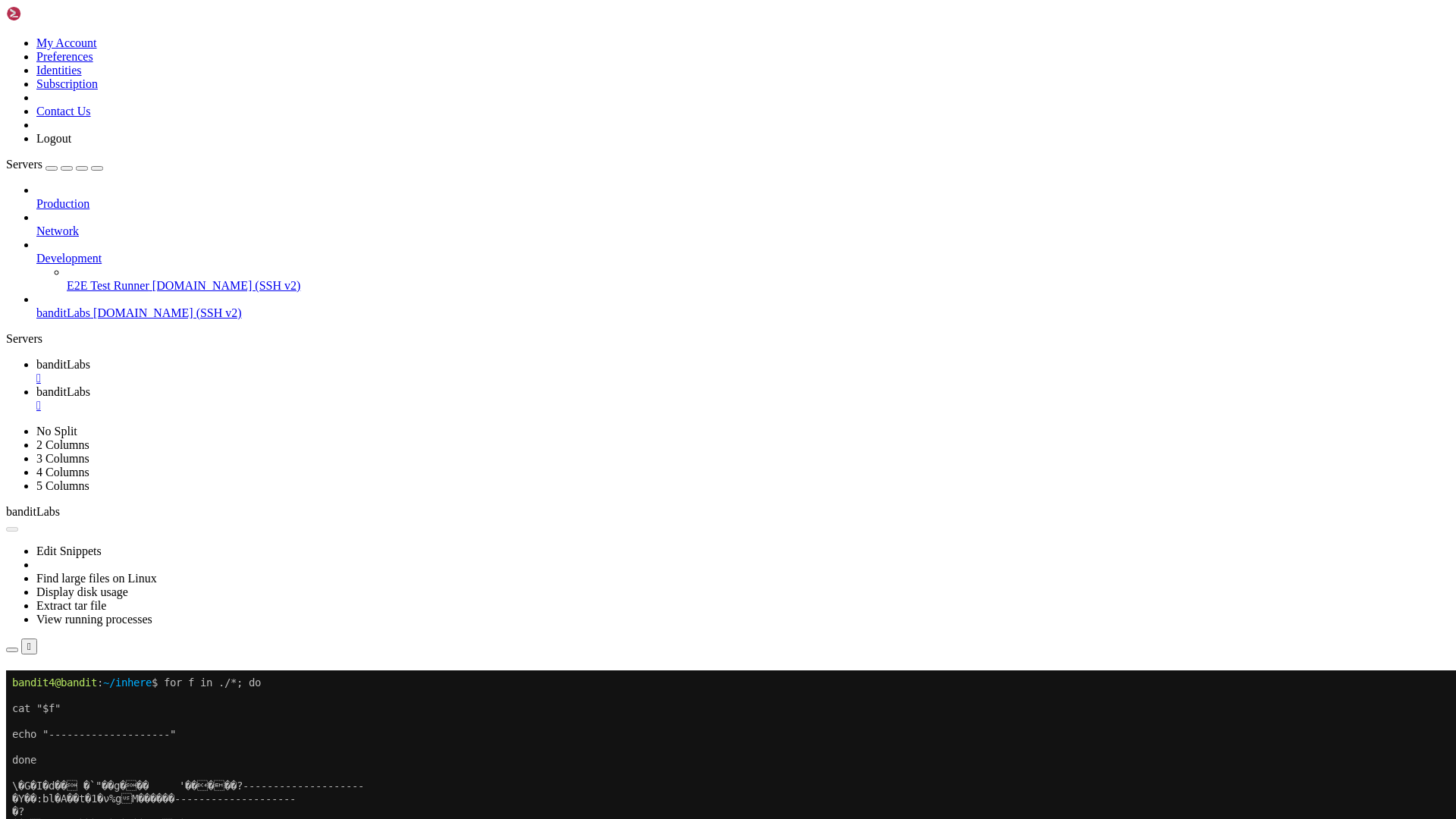
scroll to position [6467, 0]
drag, startPoint x: 10, startPoint y: 1531, endPoint x: 148, endPoint y: 1523, distance: 138.2
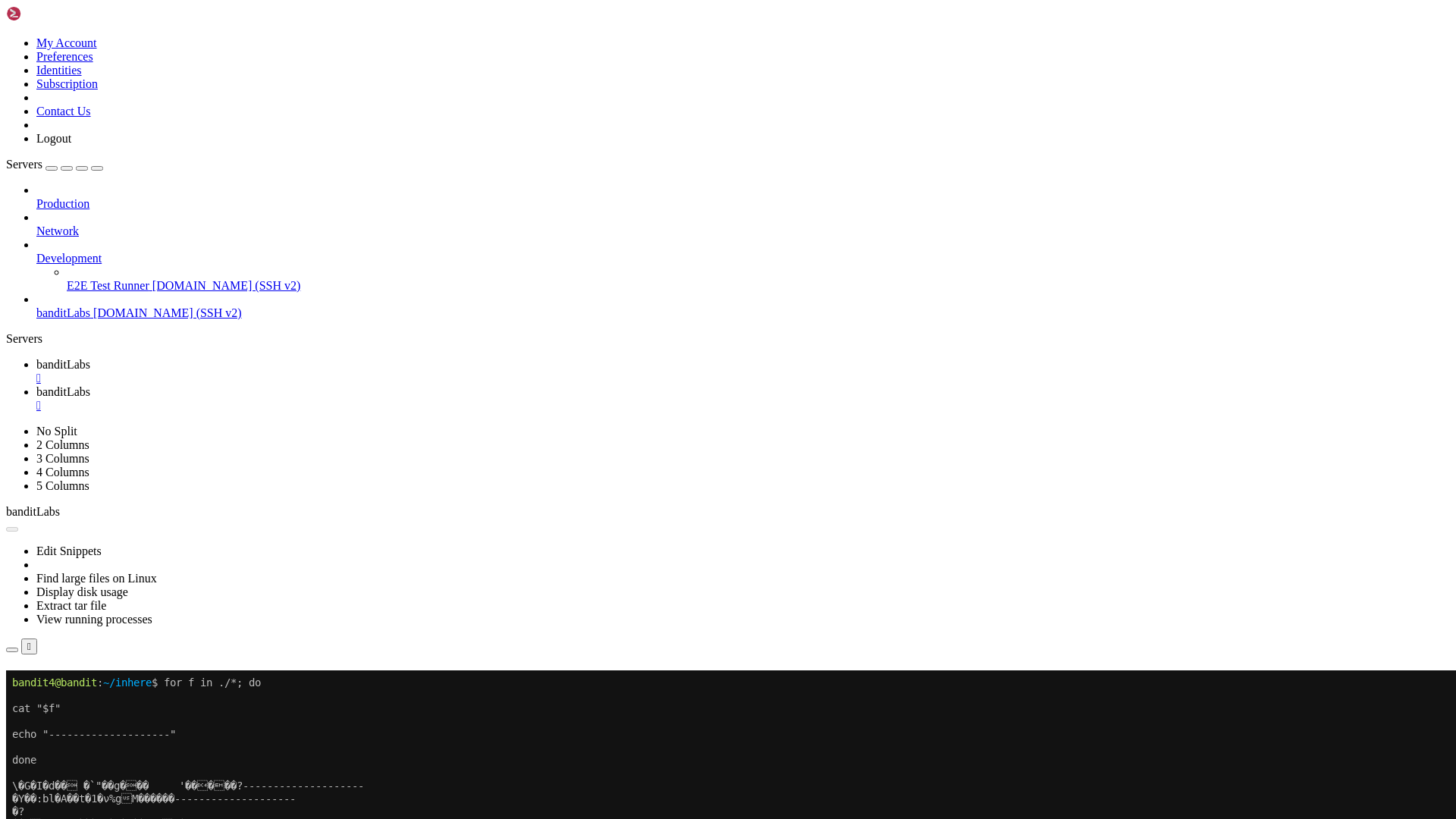
drag, startPoint x: 11, startPoint y: 1536, endPoint x: 88, endPoint y: 1540, distance: 77.1
drag, startPoint x: 164, startPoint y: 1547, endPoint x: 69, endPoint y: 1542, distance: 95.1
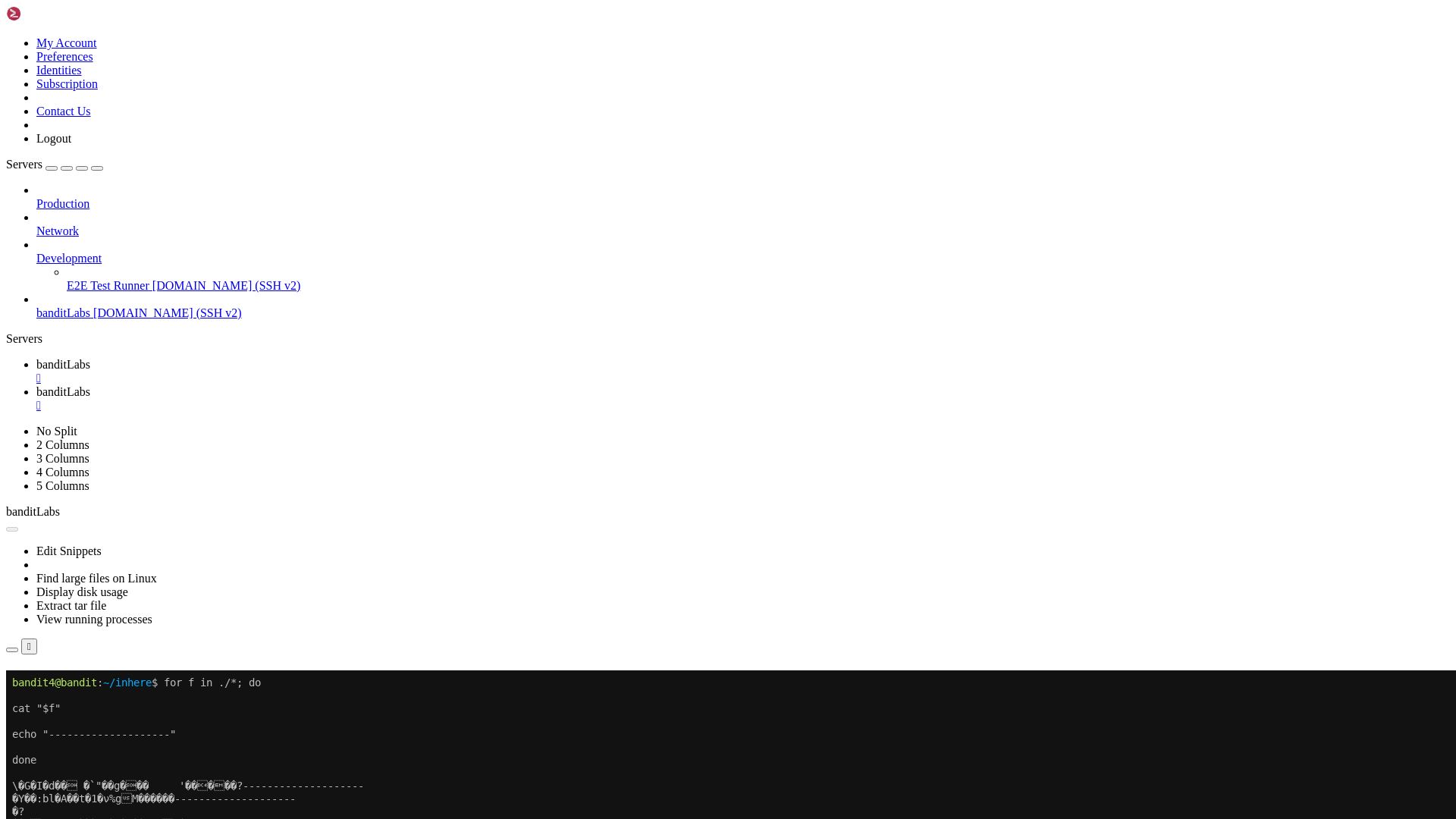
drag, startPoint x: 216, startPoint y: 1573, endPoint x: 13, endPoint y: 1534, distance: 206.7
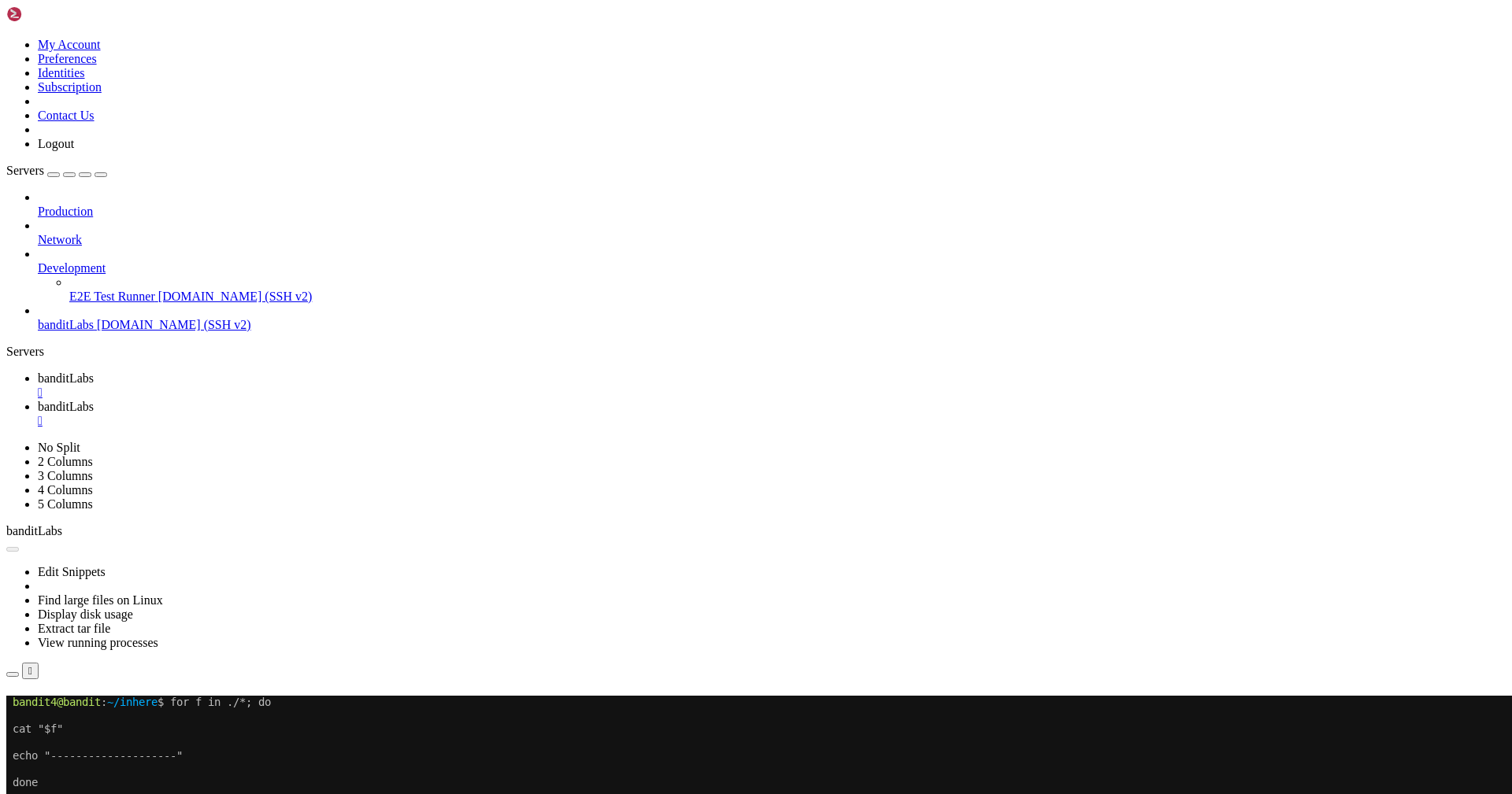
scroll to position [6821, 0]
click at [17, 359] on div "Servers" at bounding box center [755, 351] width 1499 height 14
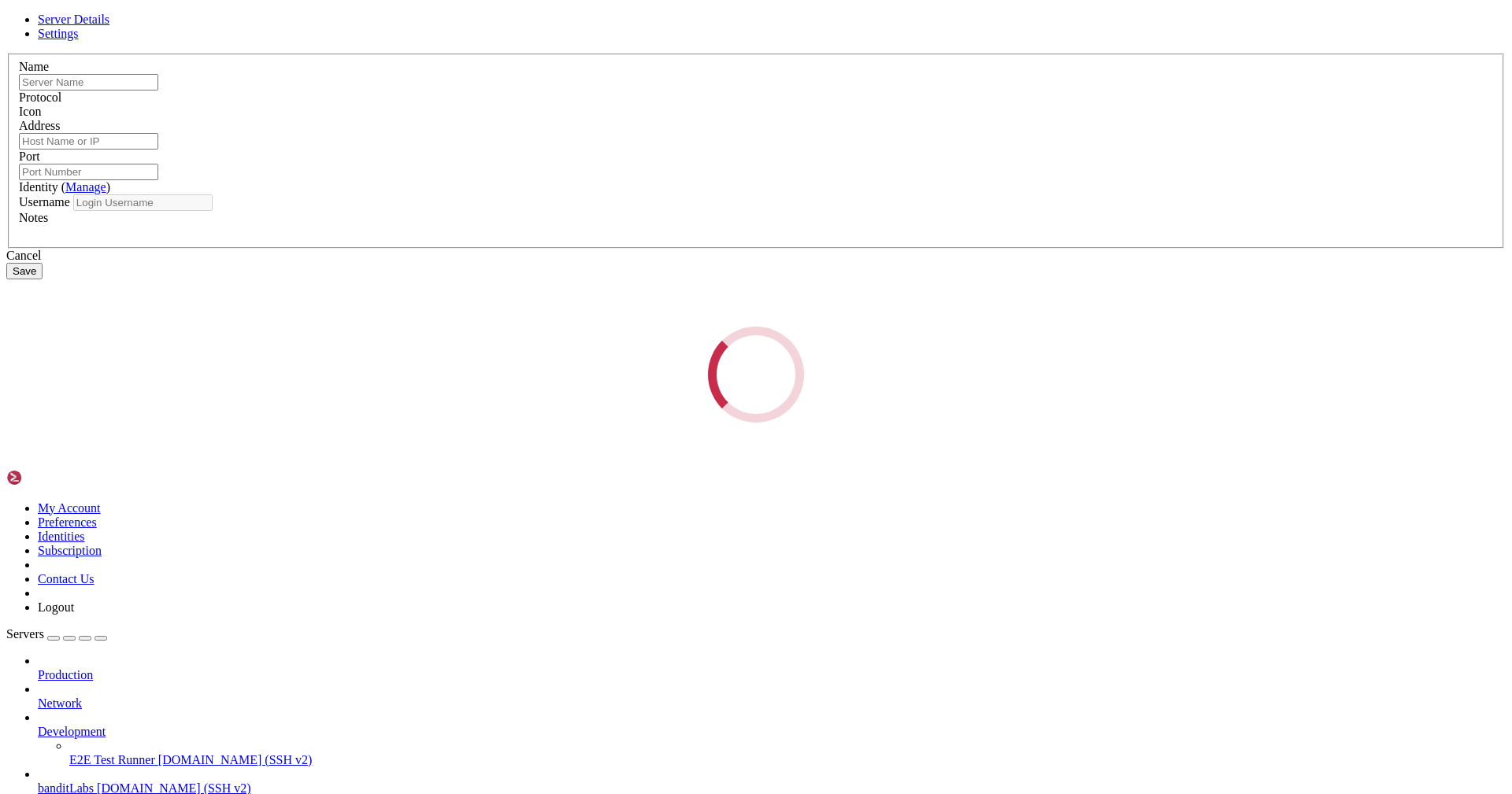
type input "banditLabs"
type input "[DOMAIN_NAME]"
type input "2220"
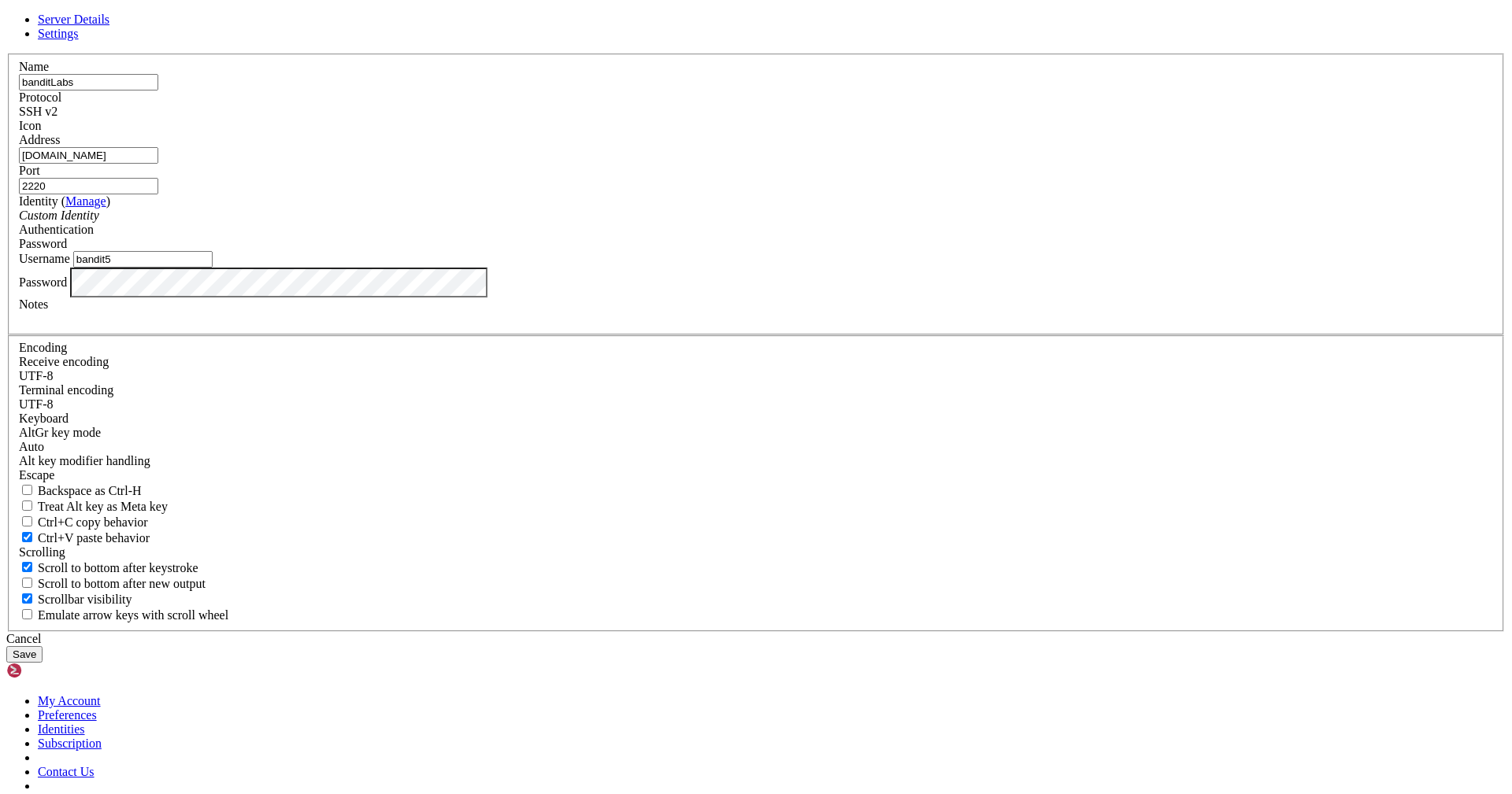
click at [212, 267] on input "bandit5" at bounding box center [142, 258] width 139 height 17
type input "bandit6"
click at [6, 646] on button "Save" at bounding box center [24, 654] width 37 height 17
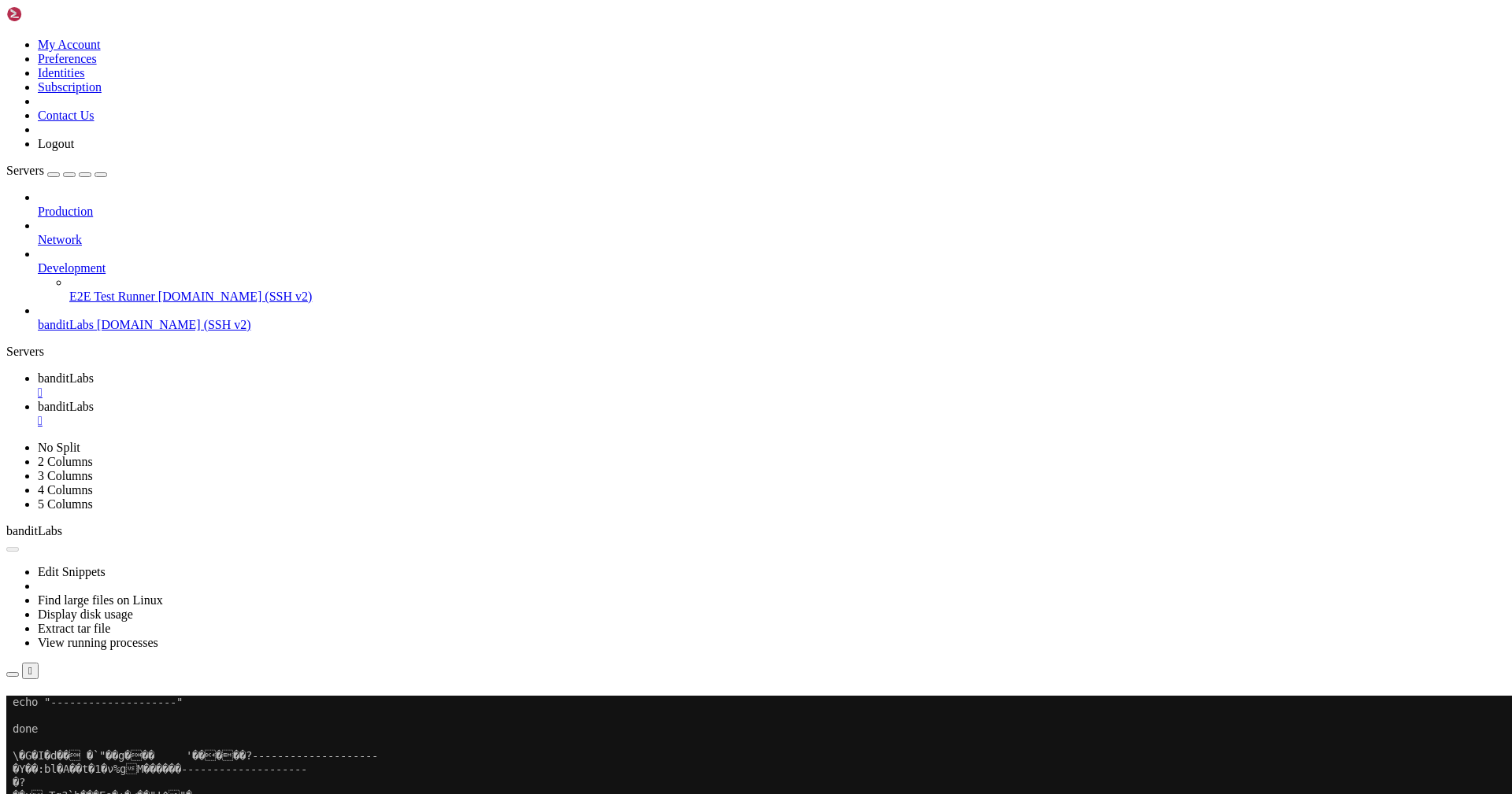
click at [133, 318] on link "banditLabs [DOMAIN_NAME] (SSH v2)" at bounding box center [771, 325] width 1468 height 14
click at [94, 318] on span "banditLabs" at bounding box center [65, 325] width 56 height 14
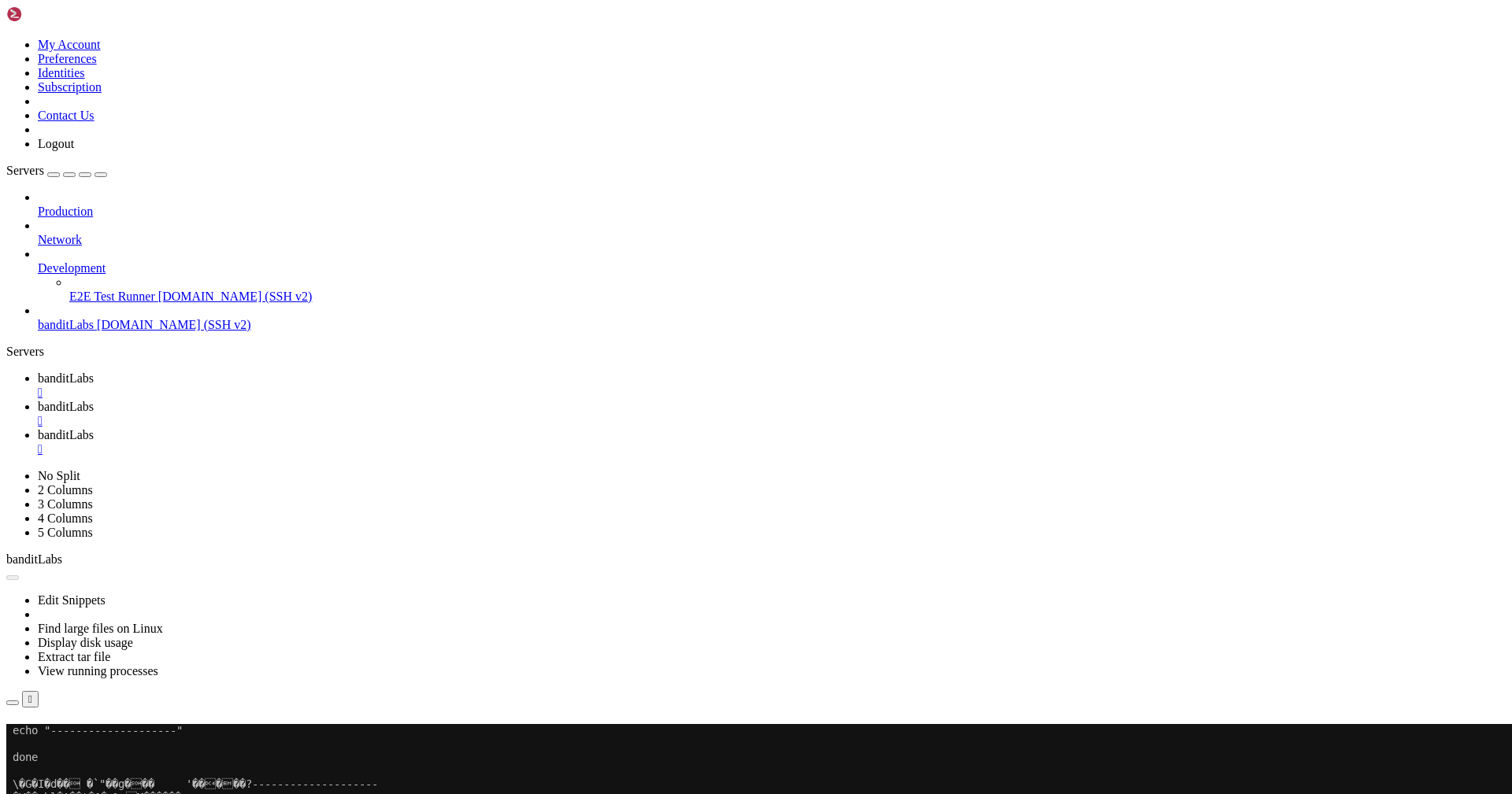
scroll to position [0, 0]
click at [406, 414] on div "" at bounding box center [771, 421] width 1468 height 14
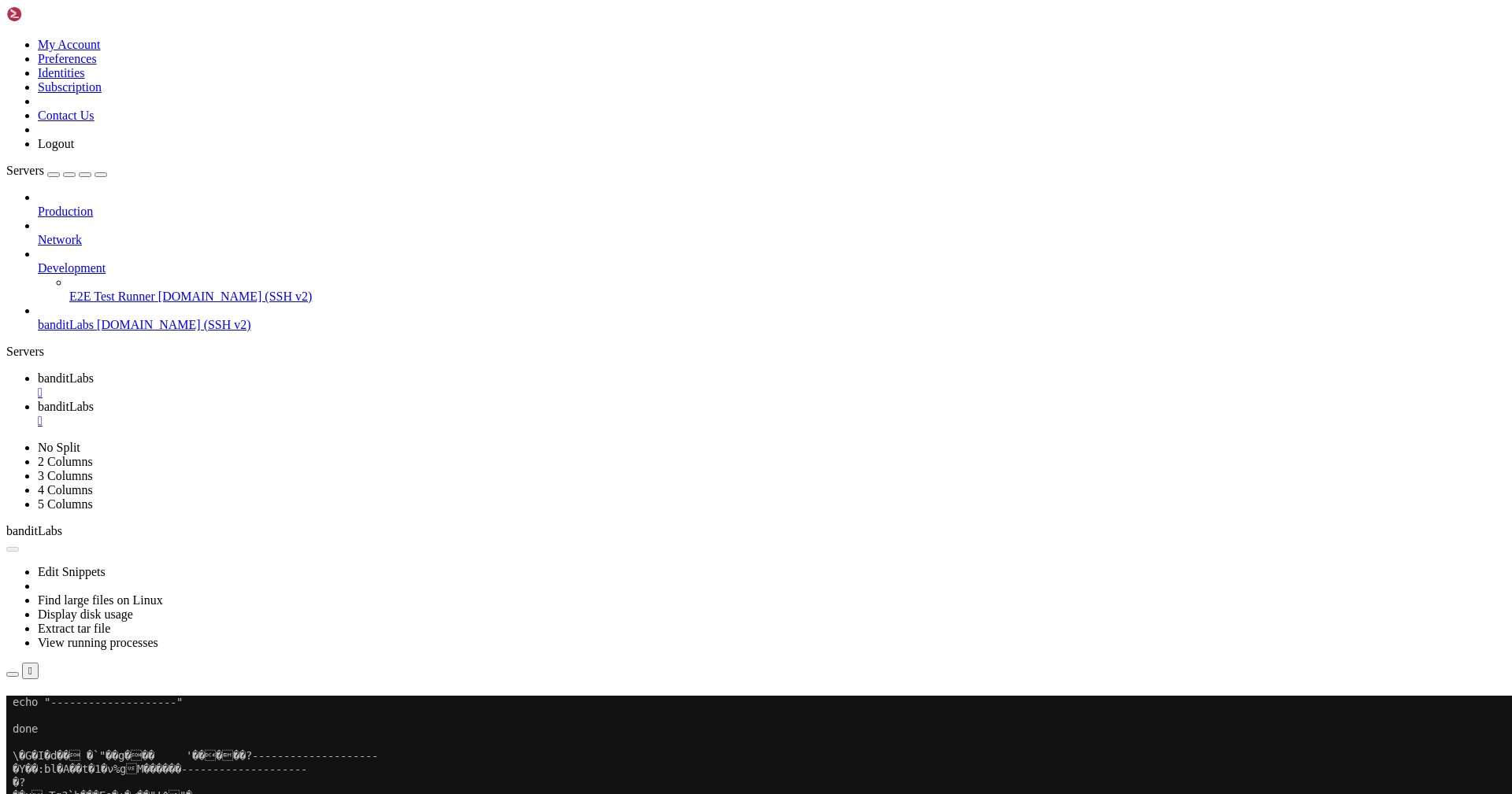
scroll to position [6, 0]
click at [292, 386] on div "" at bounding box center [771, 393] width 1468 height 14
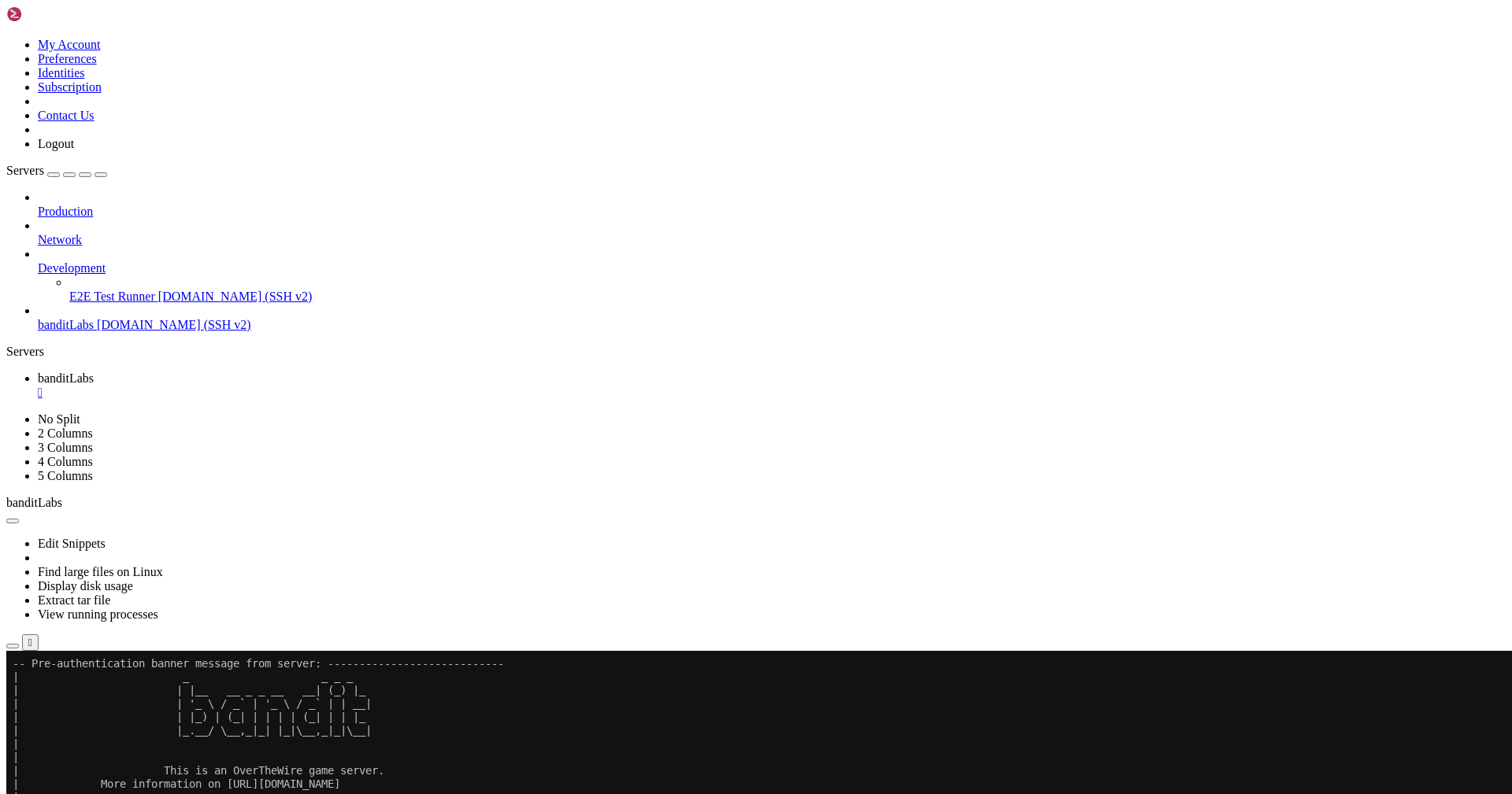
scroll to position [602, 0]
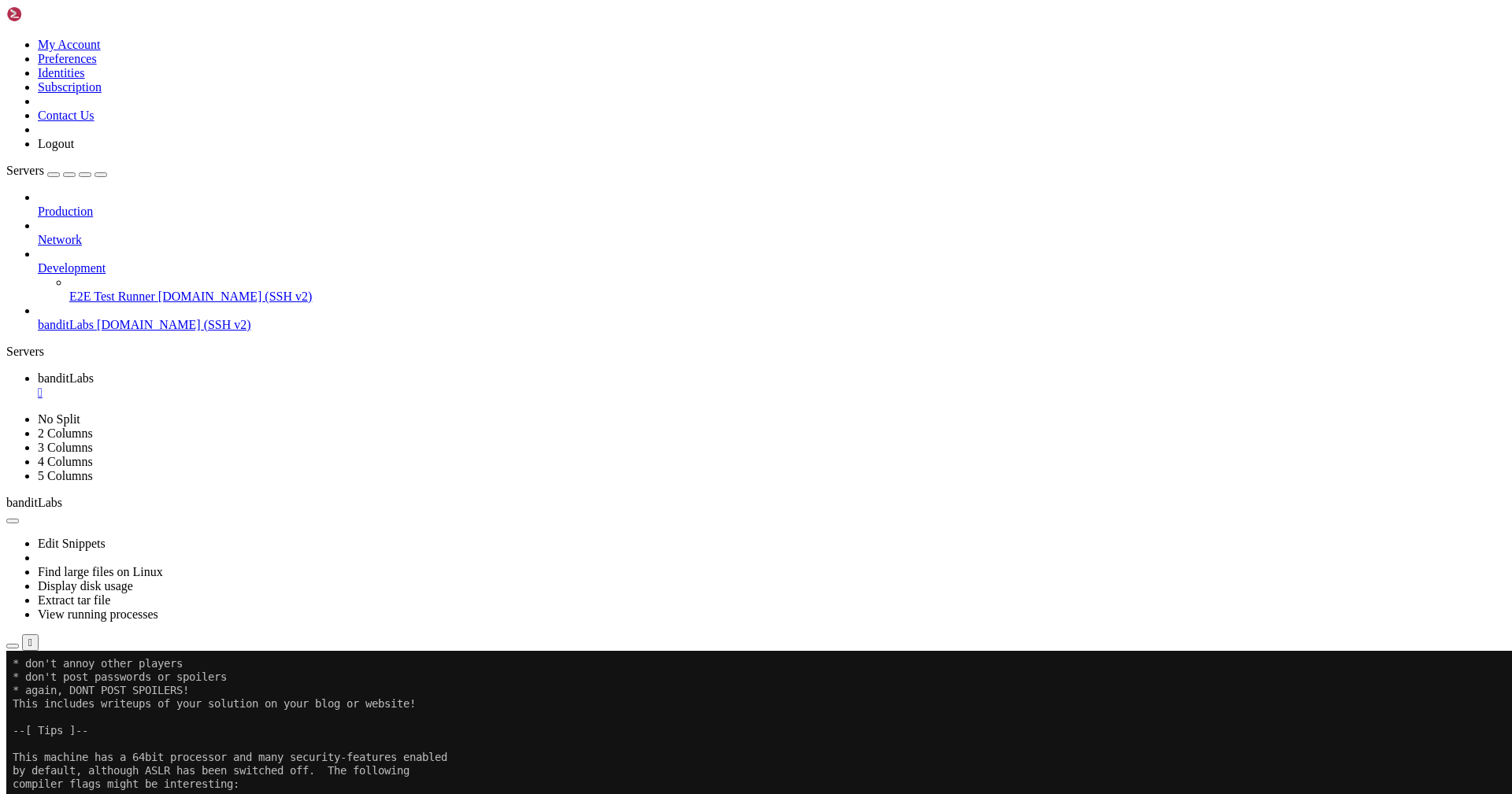
scroll to position [816, 0]
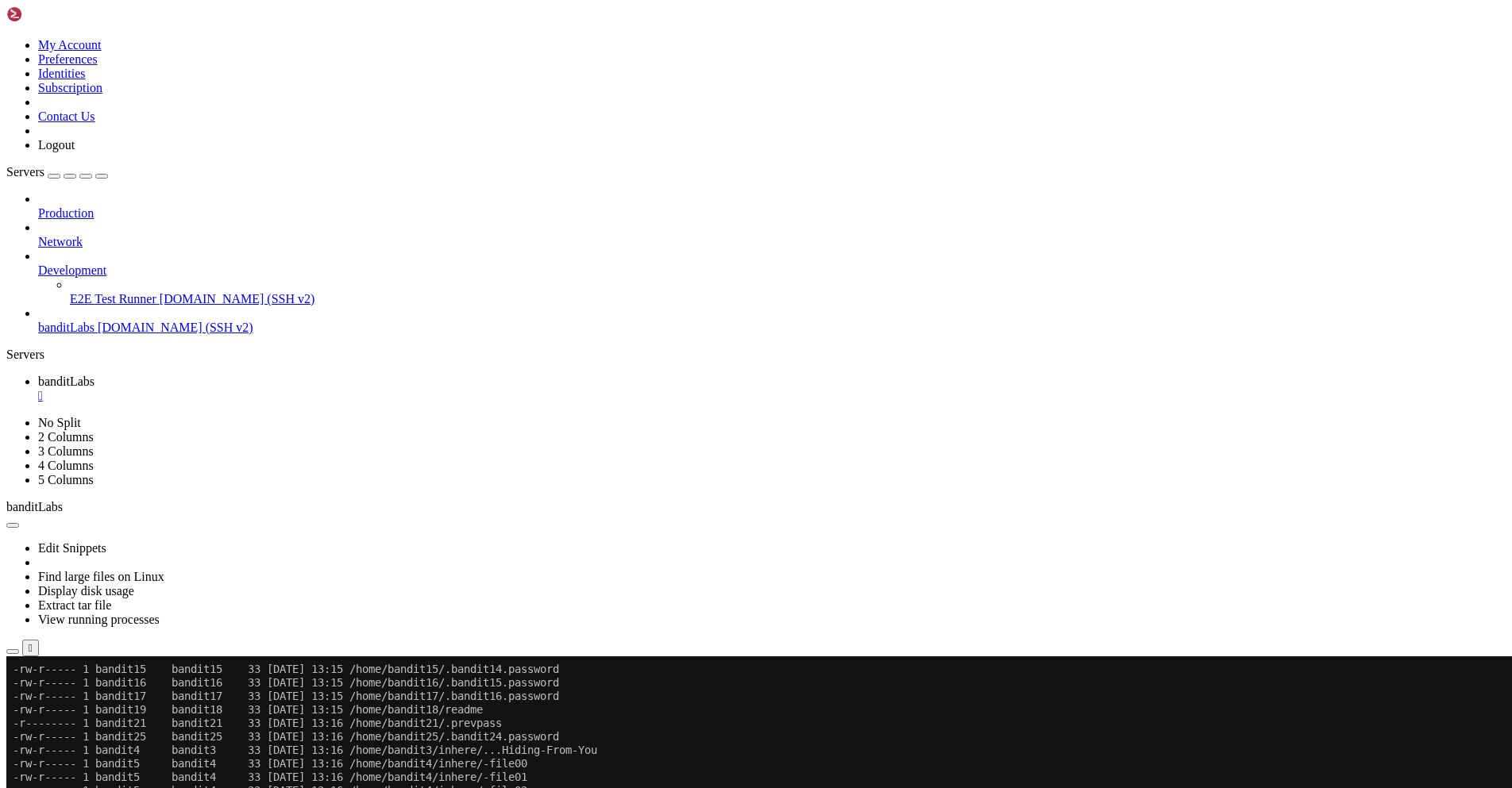
scroll to position [10389, 0]
drag, startPoint x: 890, startPoint y: 1199, endPoint x: 877, endPoint y: 1224, distance: 28.2
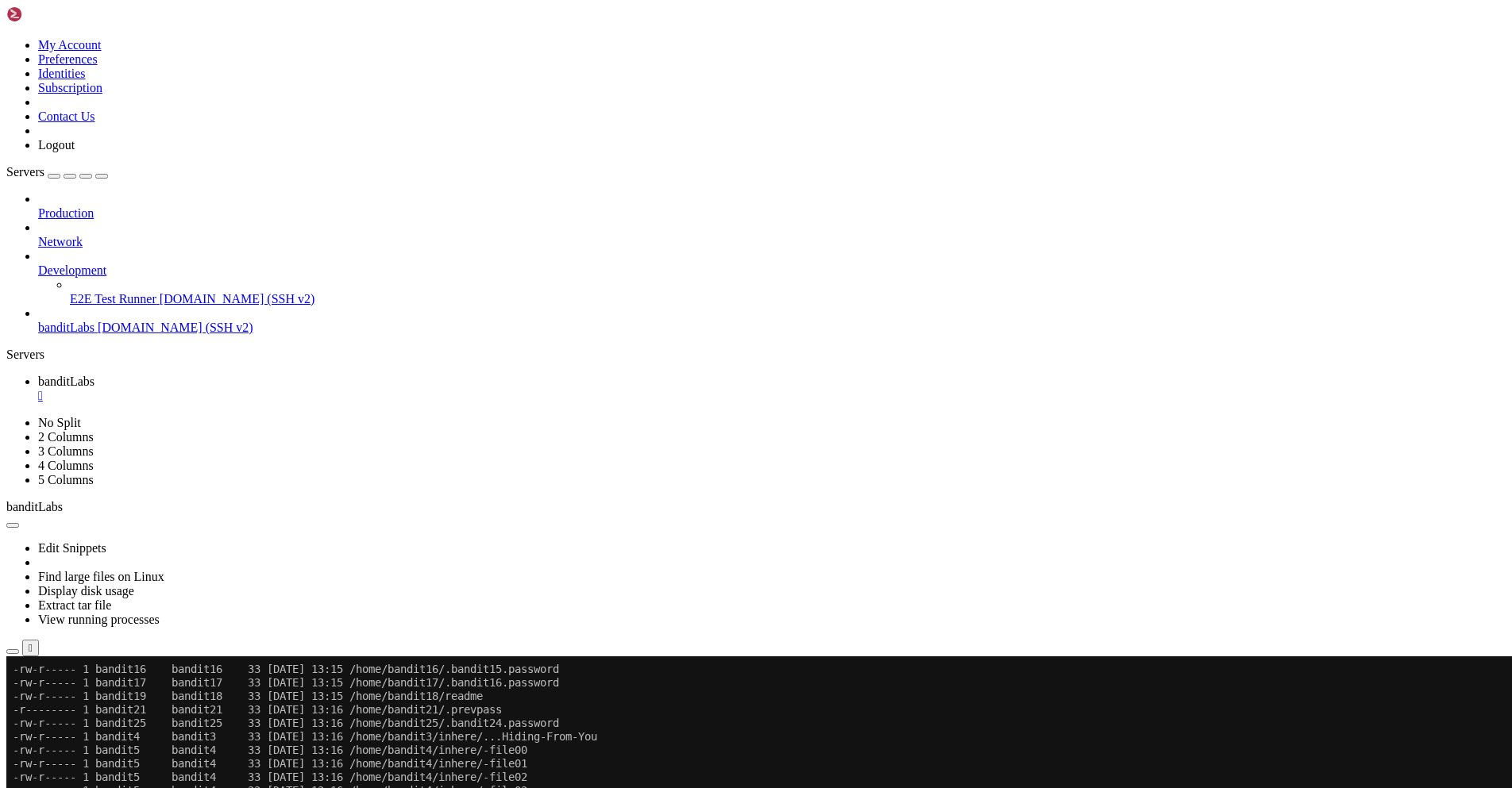
scroll to position [10416, 0]
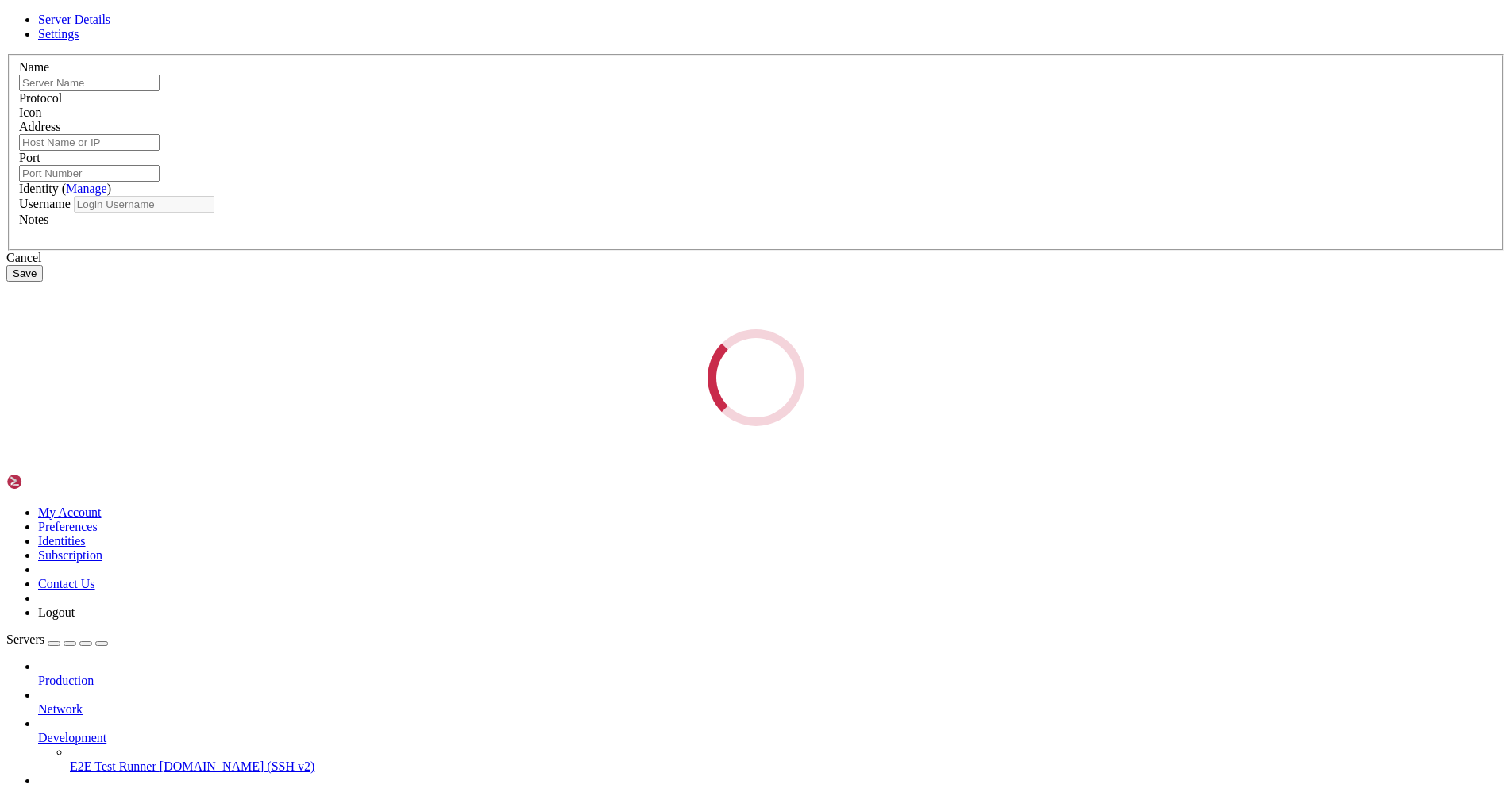
type input "banditLabs"
type input "[DOMAIN_NAME]"
type input "2220"
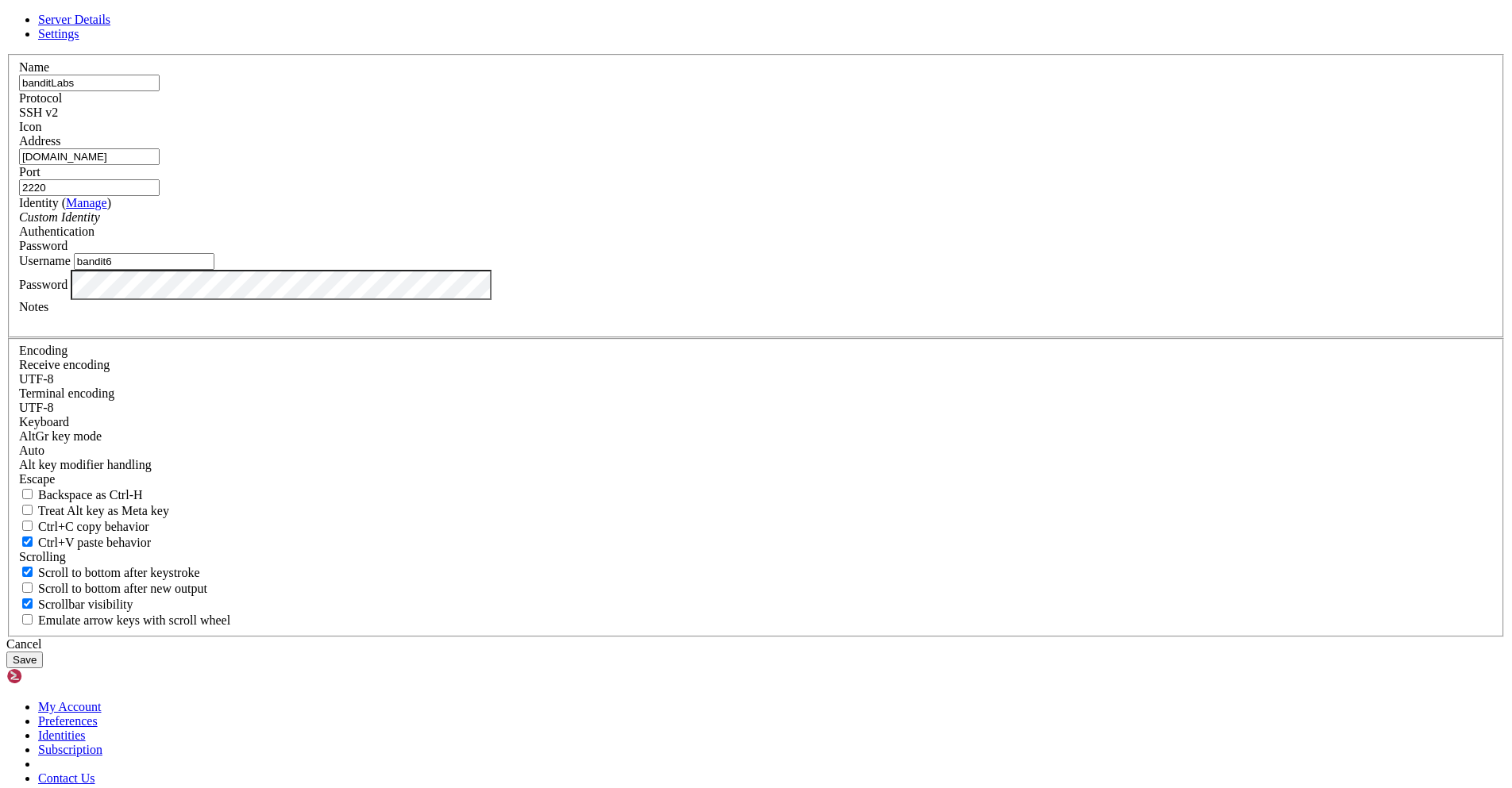
click at [214, 270] on input "bandit6" at bounding box center [143, 261] width 140 height 17
type input "bandit7"
click at [6, 652] on button "Save" at bounding box center [24, 660] width 37 height 17
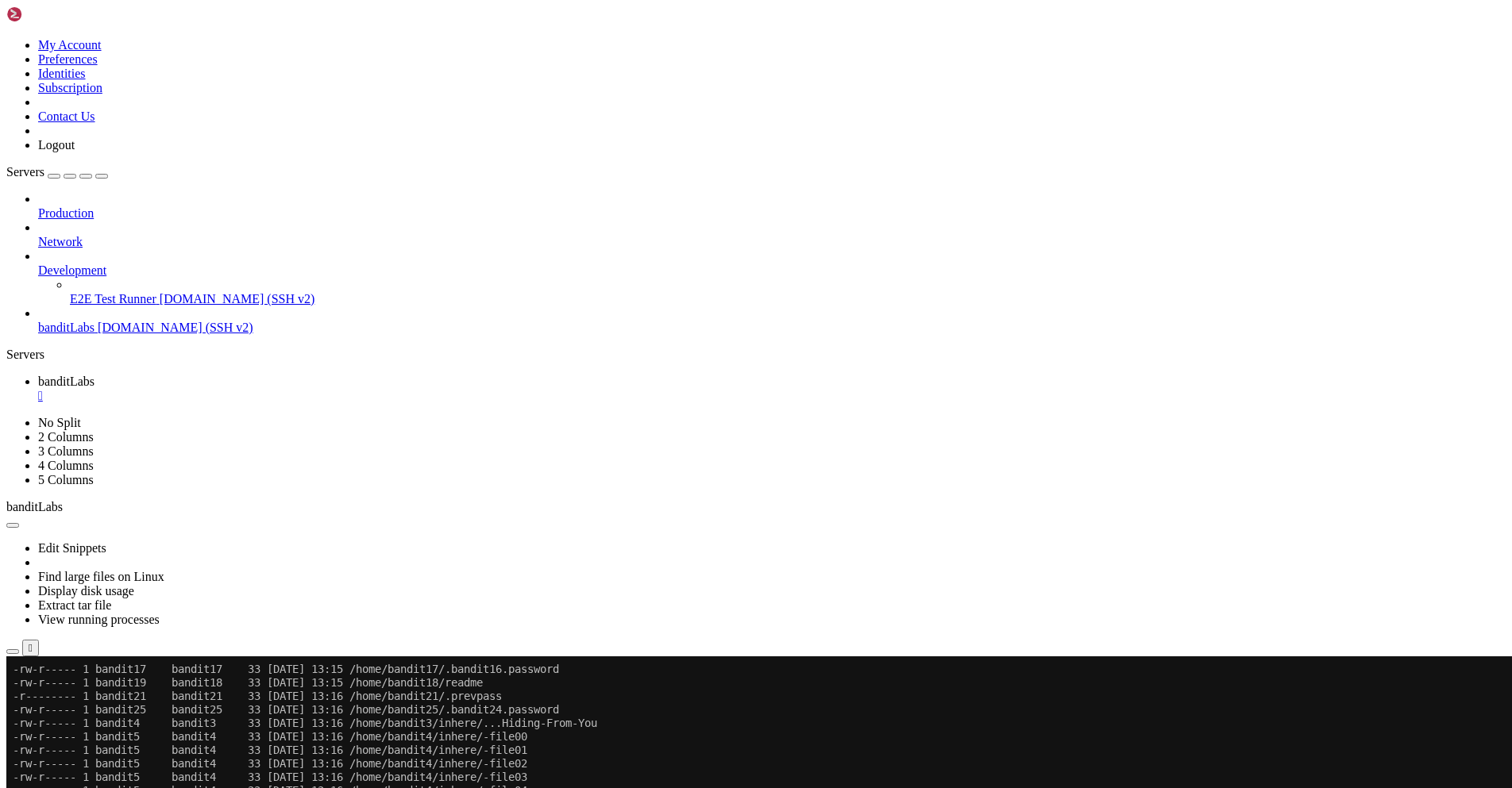
click at [81, 725] on span "Connect" at bounding box center [59, 732] width 42 height 14
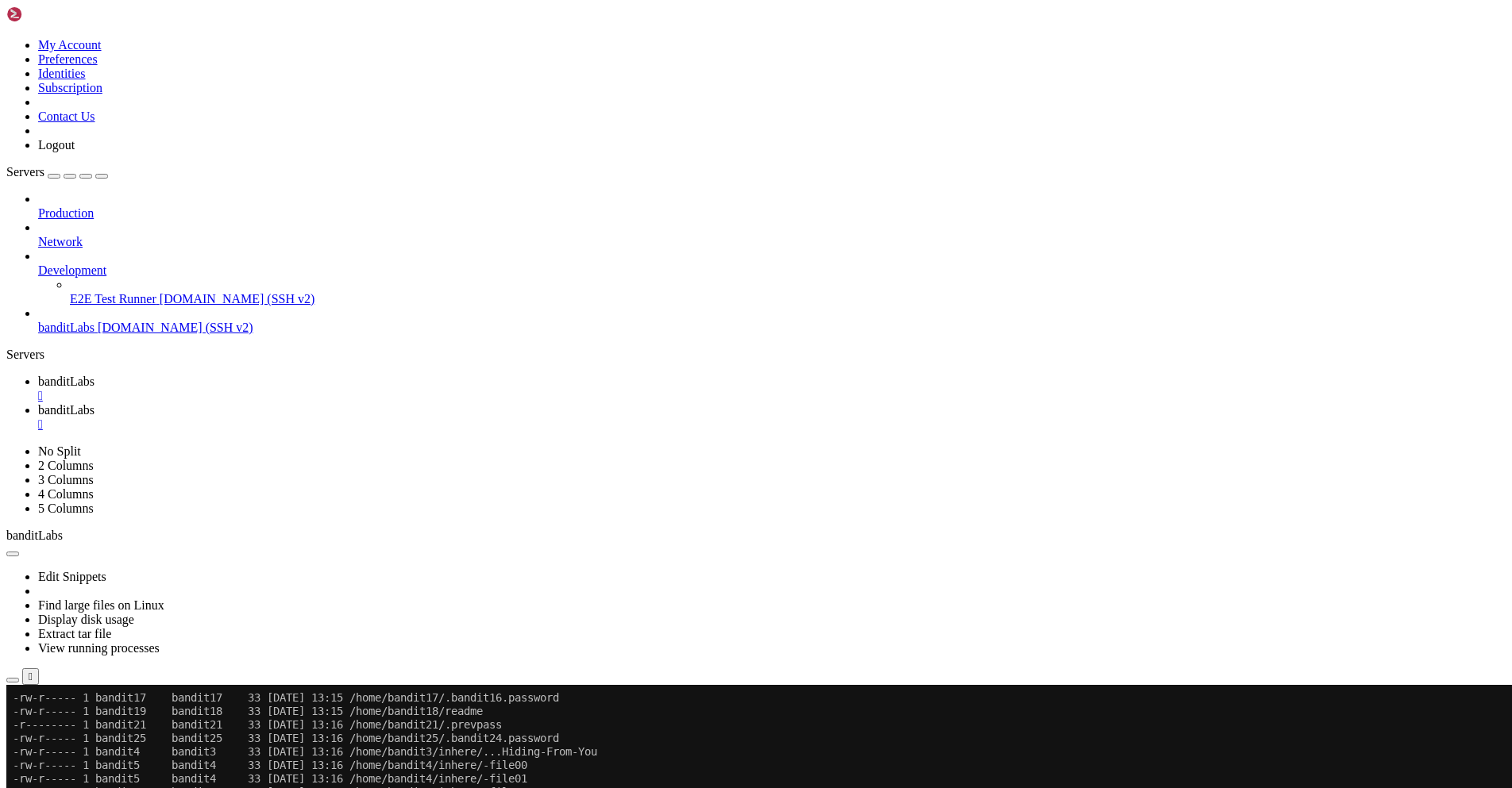
scroll to position [0, 0]
drag, startPoint x: 869, startPoint y: 311, endPoint x: 987, endPoint y: 289, distance: 120.0
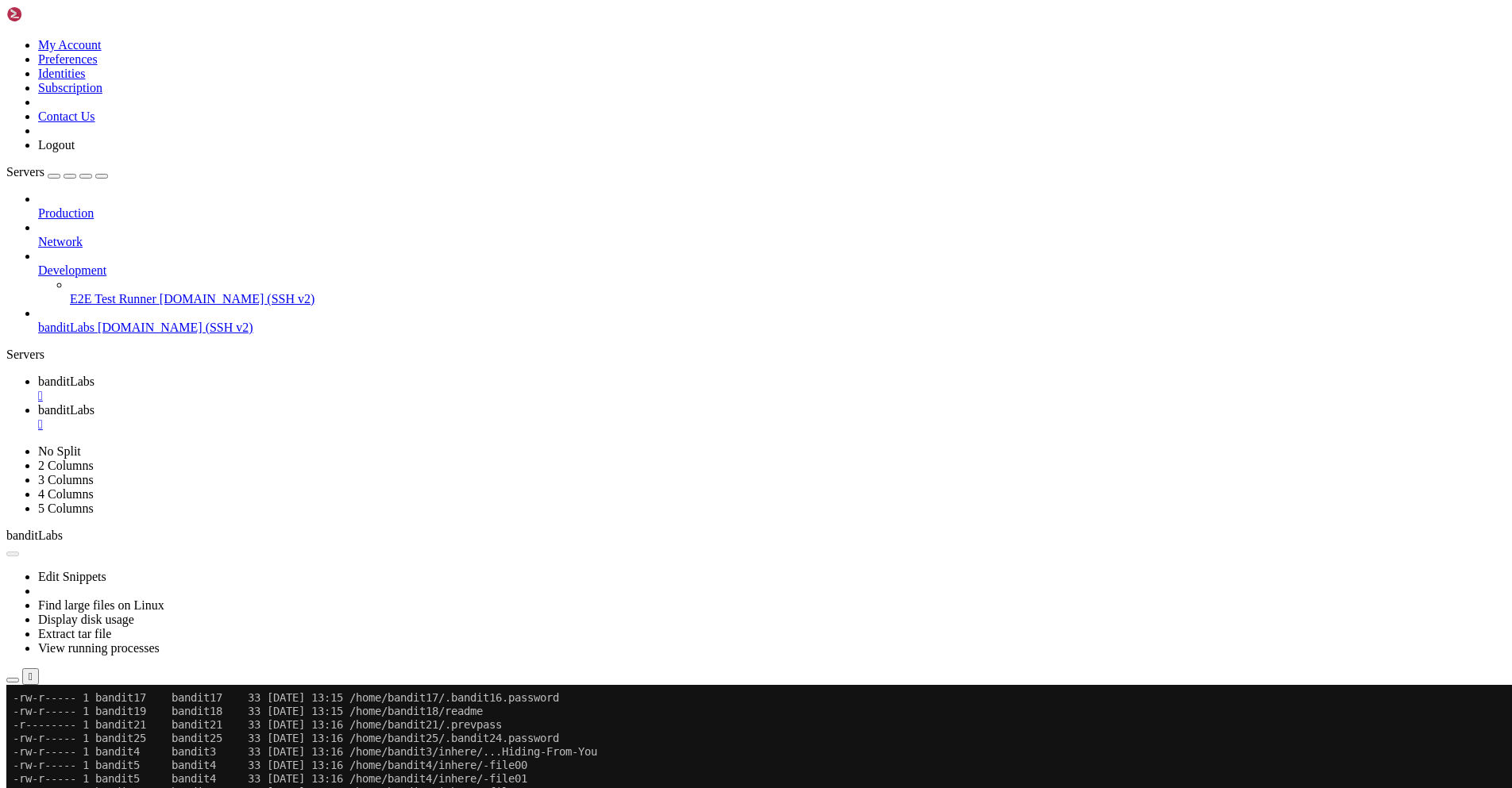
drag, startPoint x: 583, startPoint y: 1462, endPoint x: 598, endPoint y: 1460, distance: 15.1
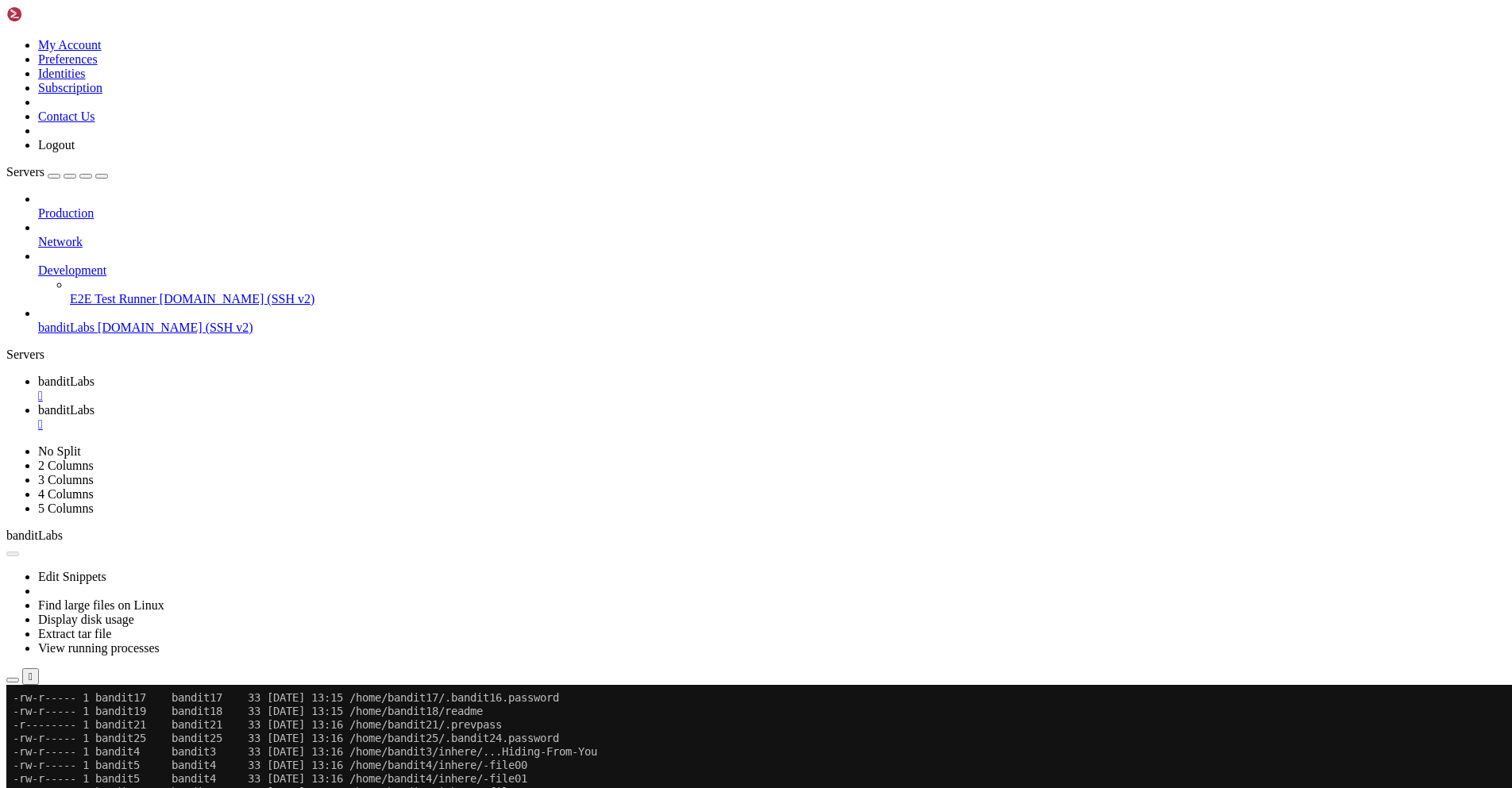
drag, startPoint x: 666, startPoint y: 1251, endPoint x: 675, endPoint y: 1094, distance: 157.3
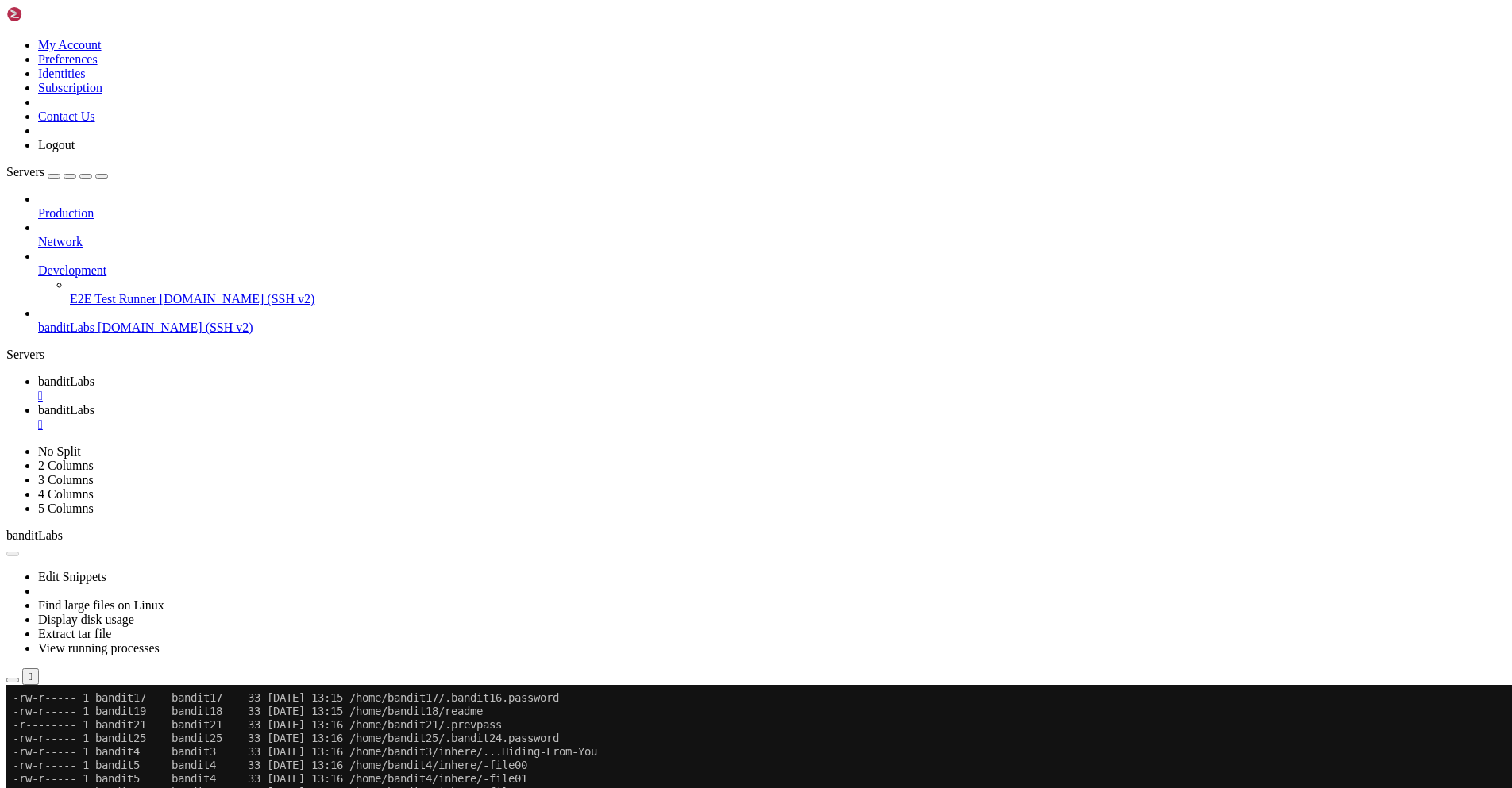
scroll to position [68, 0]
drag, startPoint x: 702, startPoint y: 1335, endPoint x: 628, endPoint y: 1177, distance: 174.5
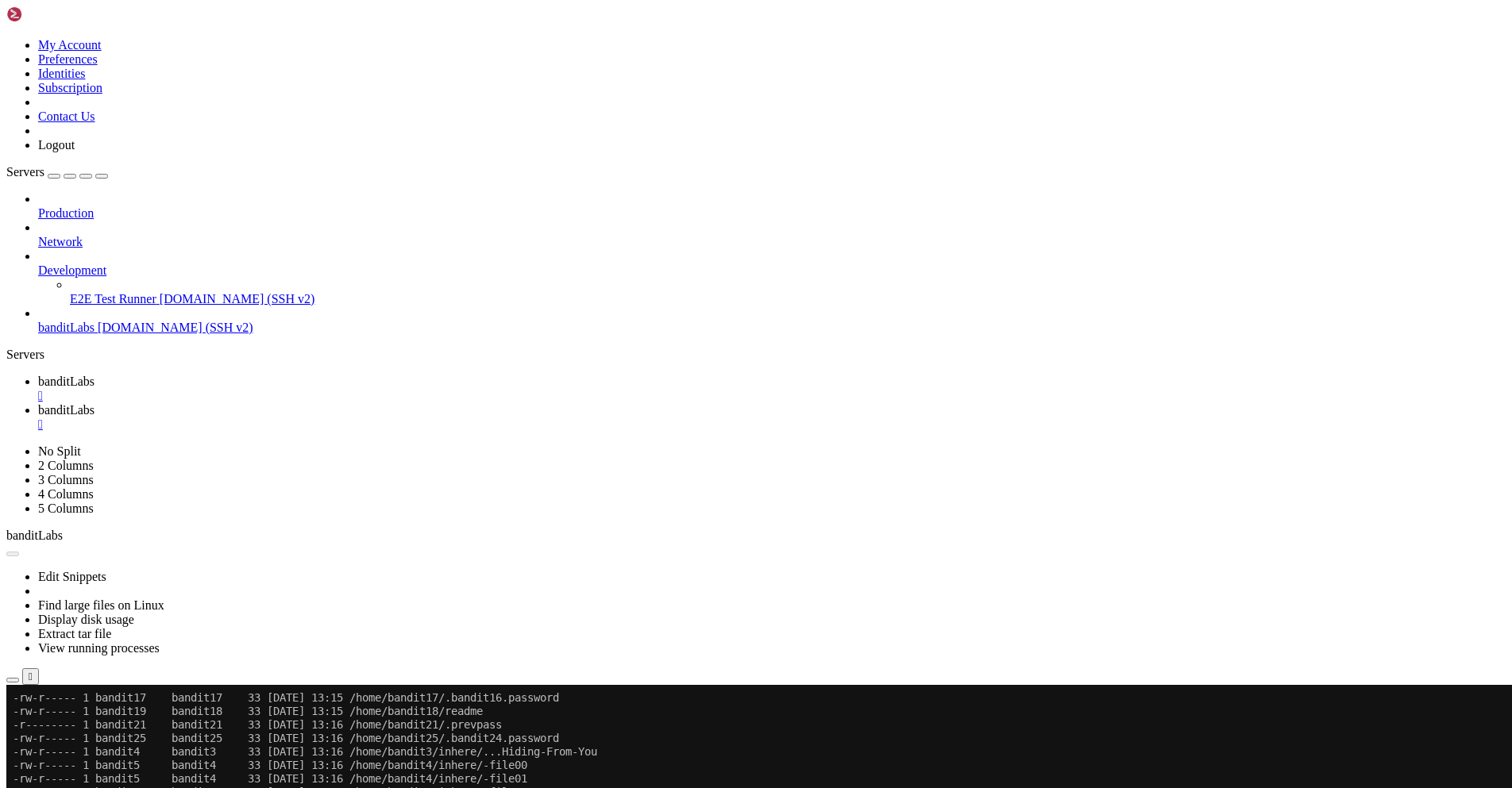
scroll to position [95, 0]
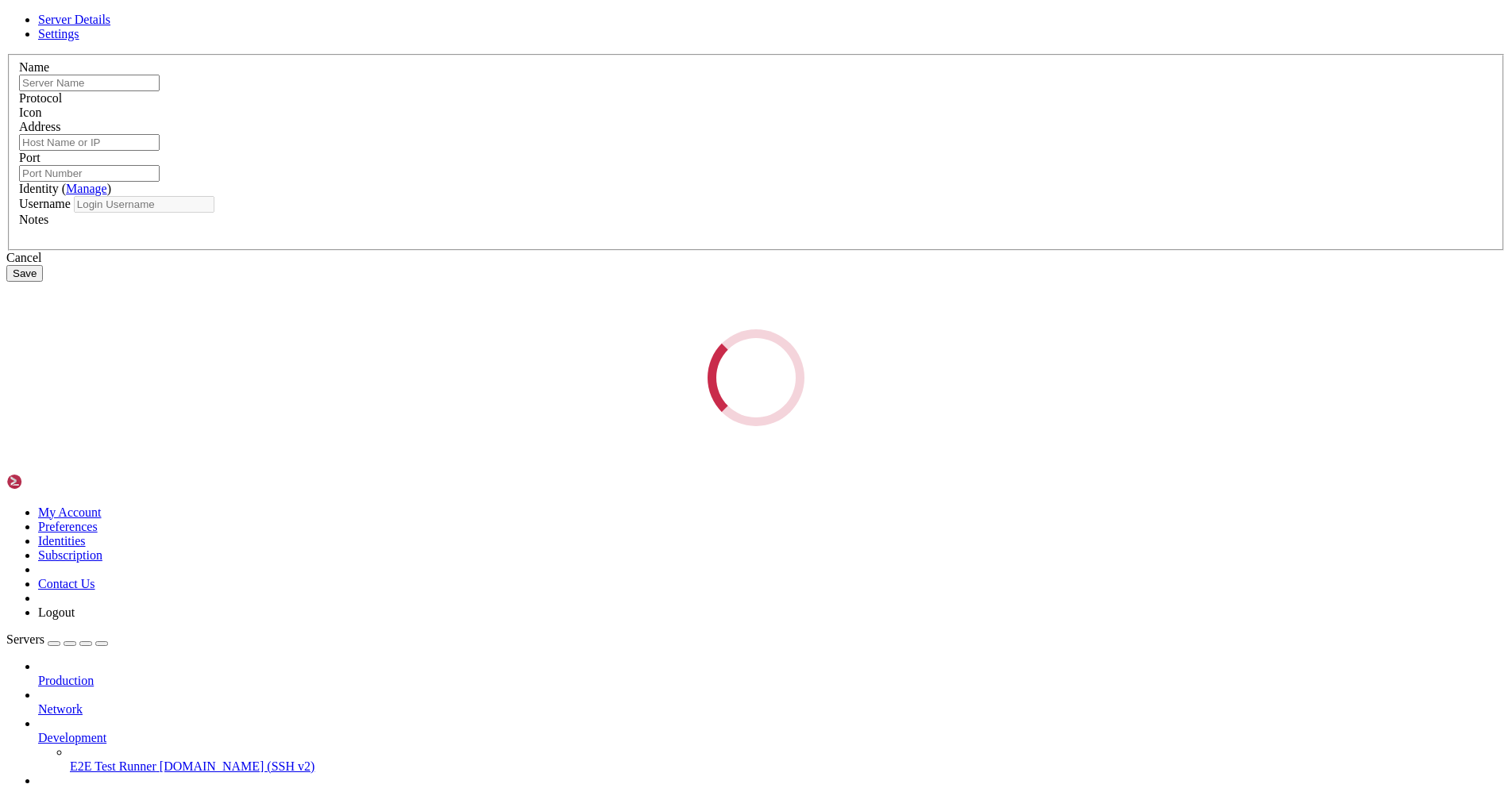
type input "banditLabs"
type input "[DOMAIN_NAME]"
type input "2220"
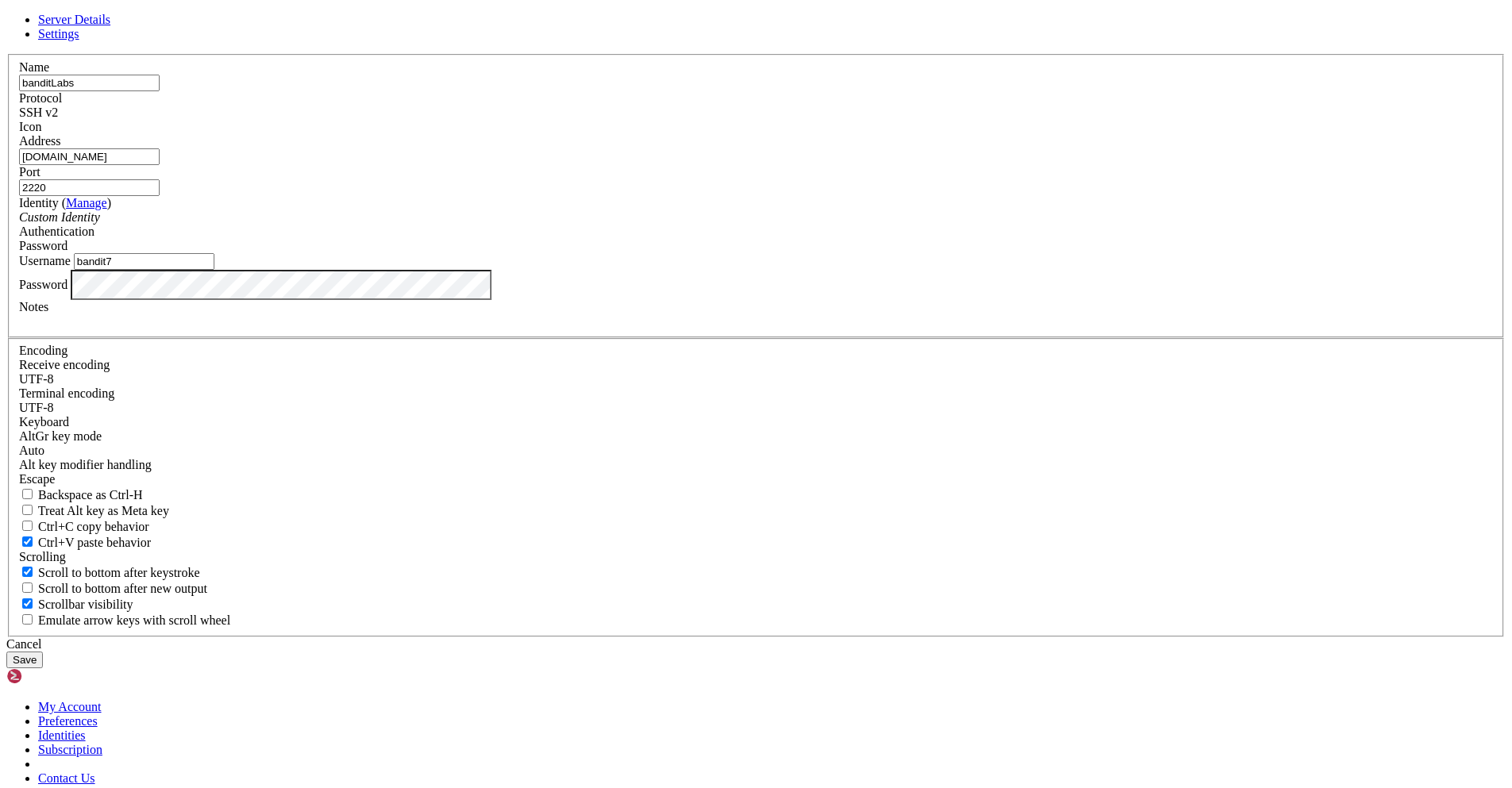
click at [214, 270] on input "bandit7" at bounding box center [143, 261] width 140 height 17
type input "bandit8"
click at [6, 652] on button "Save" at bounding box center [24, 660] width 37 height 17
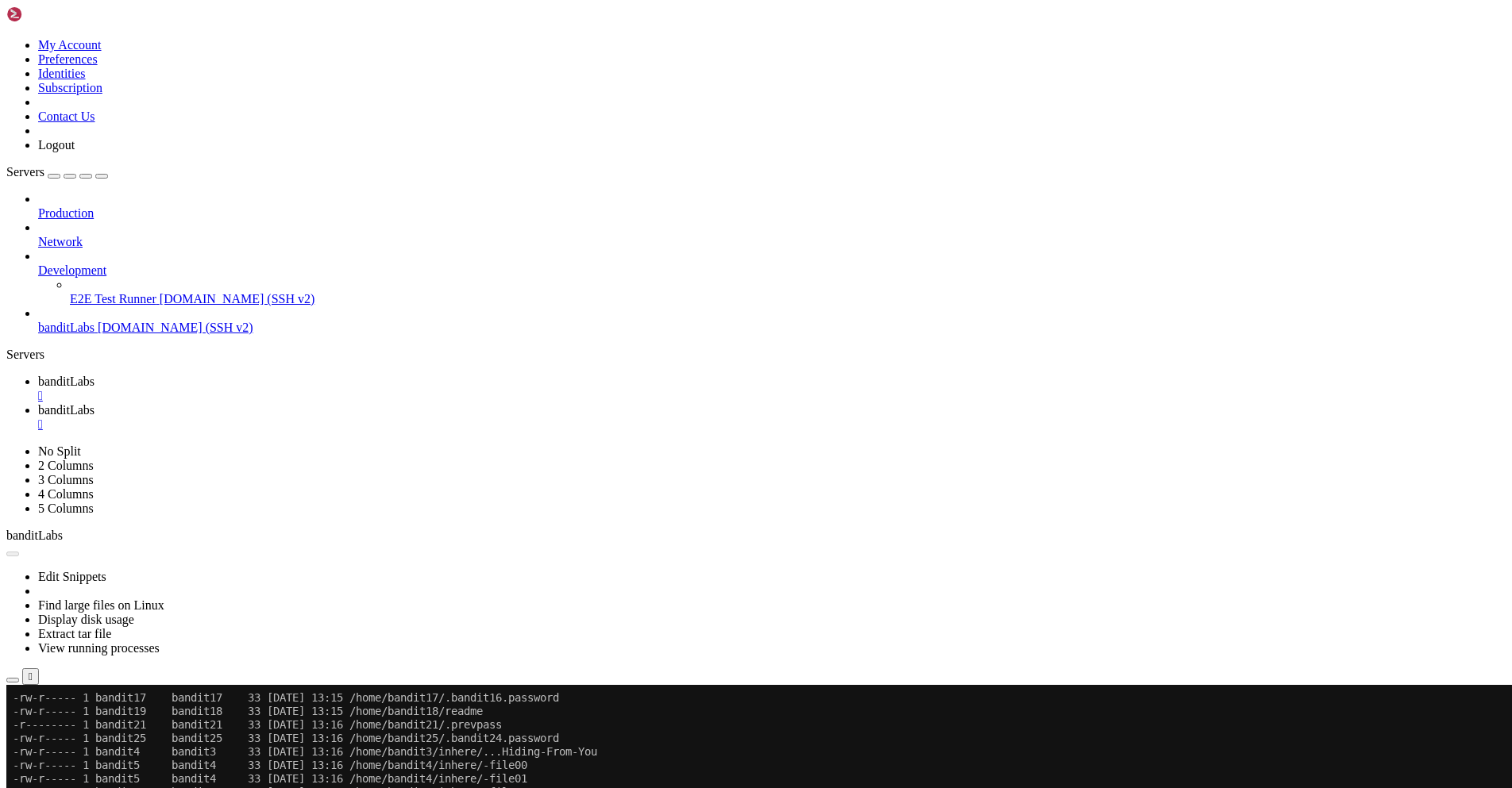
click at [72, 320] on span "banditLabs" at bounding box center [66, 327] width 57 height 14
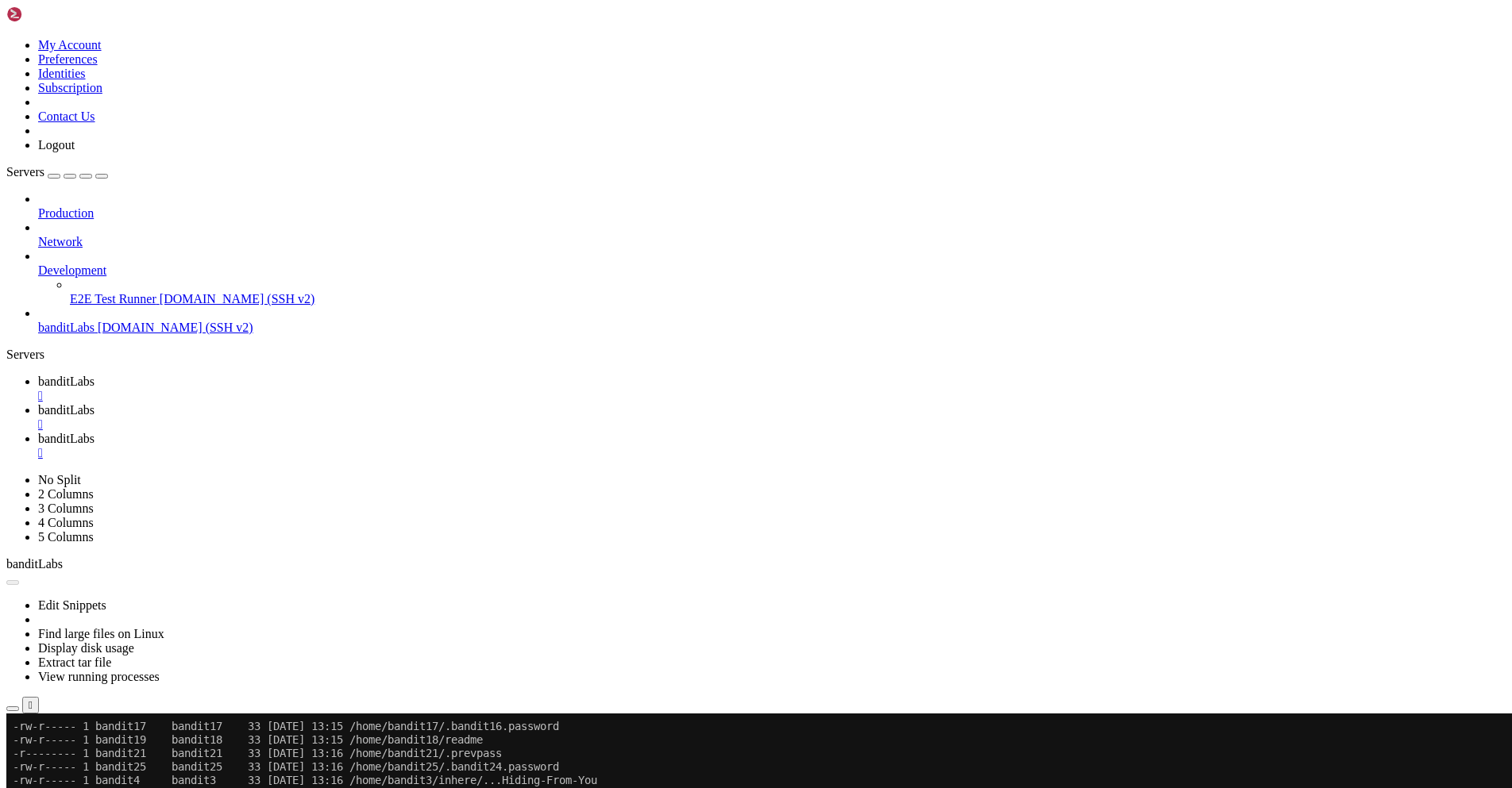
scroll to position [0, 0]
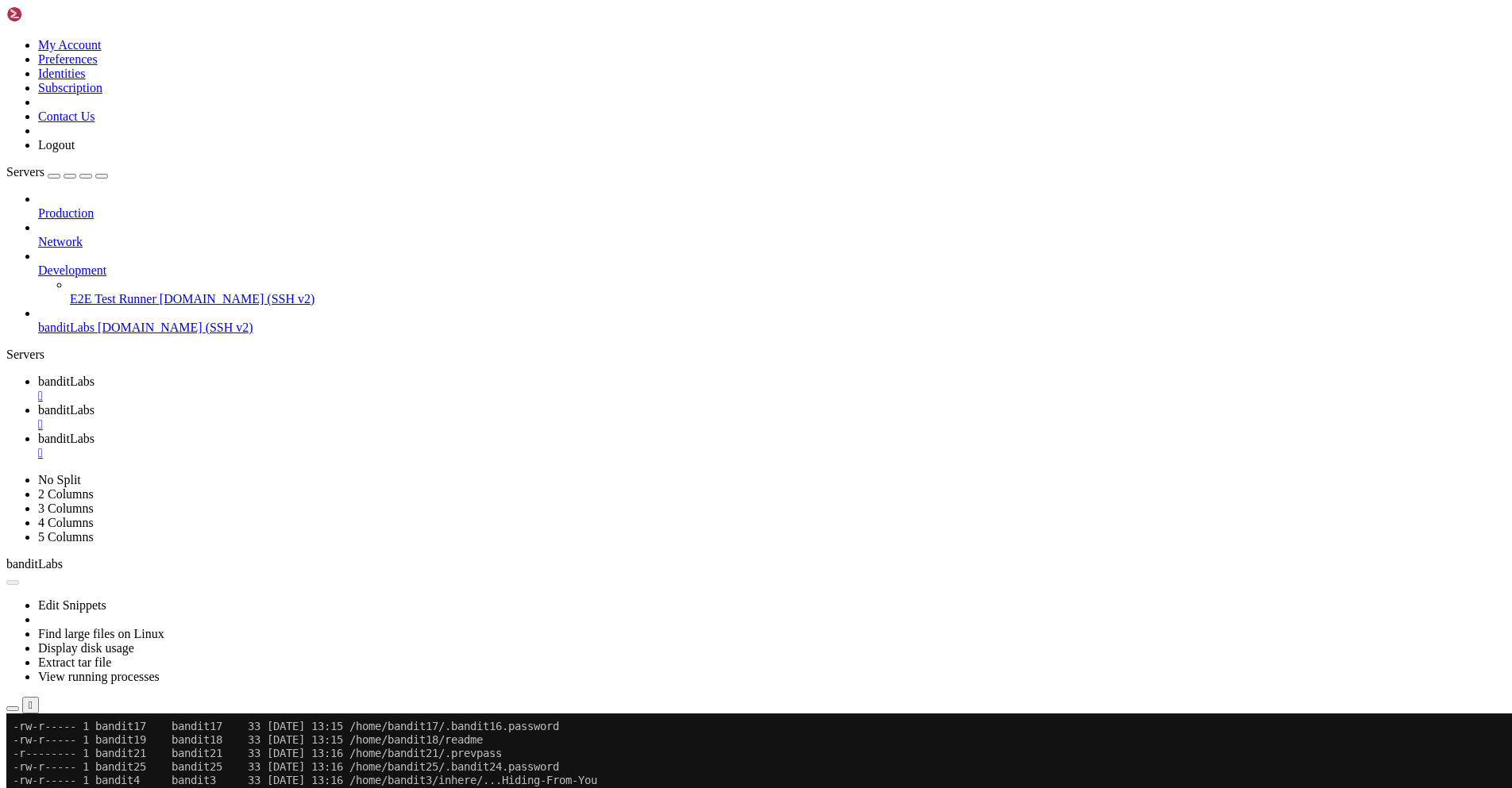
scroll to position [7806, 0]
drag, startPoint x: 13, startPoint y: 1603, endPoint x: 265, endPoint y: 1728, distance: 281.3
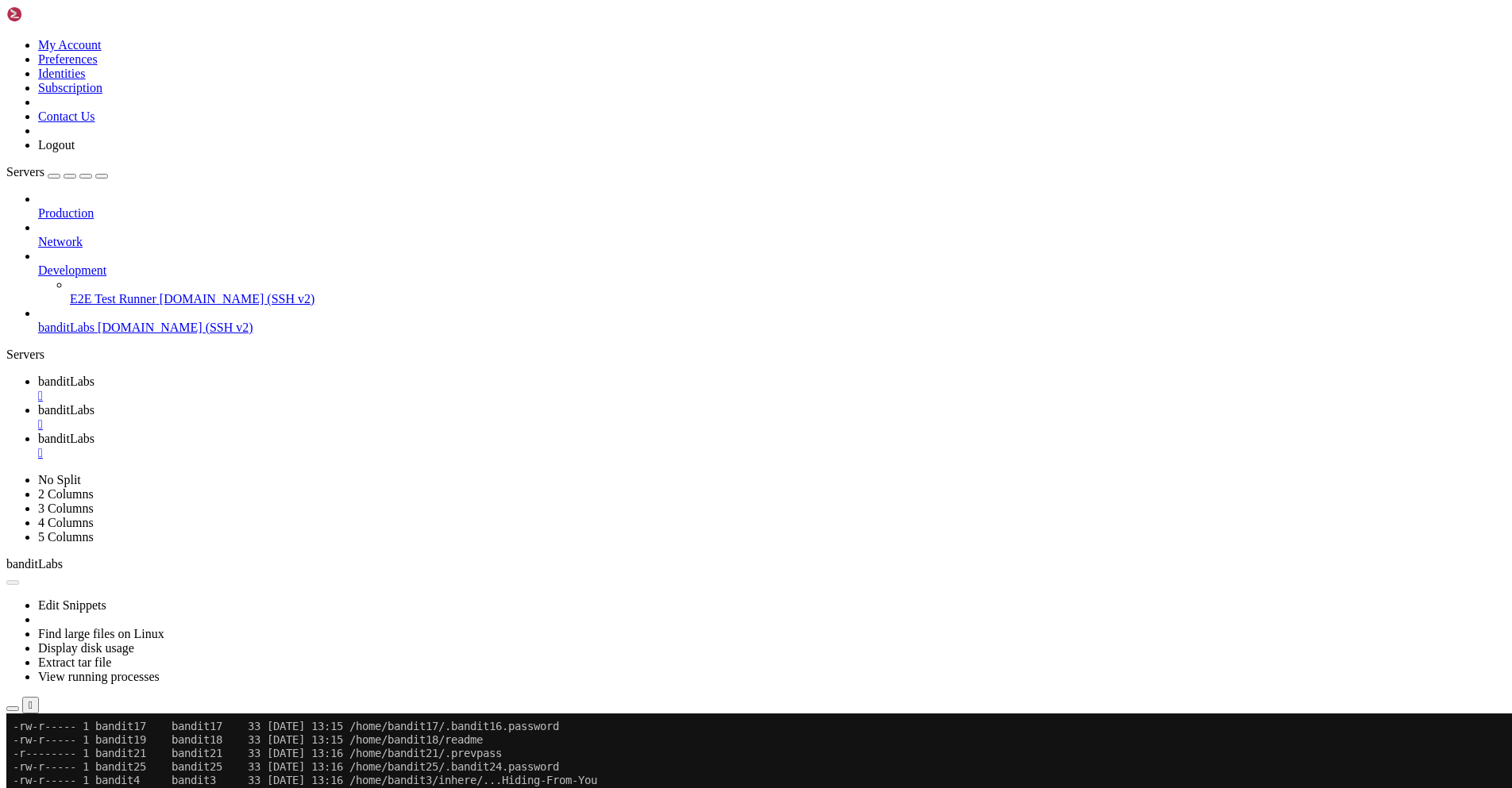
copy div "bandit8@bandit : ~ $ sort data.txt | uniq -u 4CKMh1JI91bUIZZPXDqGanal4xvAg0JM b…"
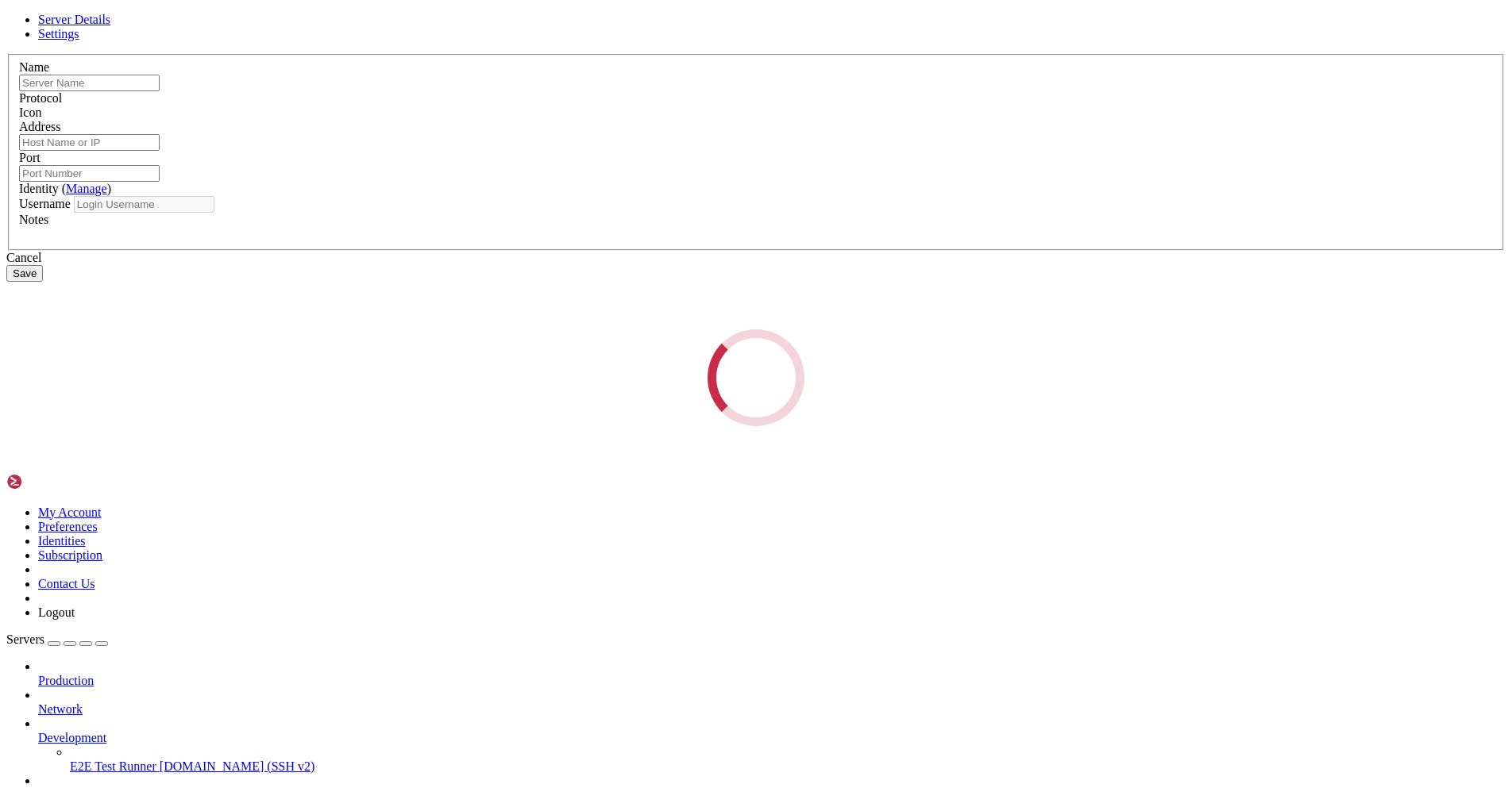
type input "banditLabs"
type input "[DOMAIN_NAME]"
type input "2220"
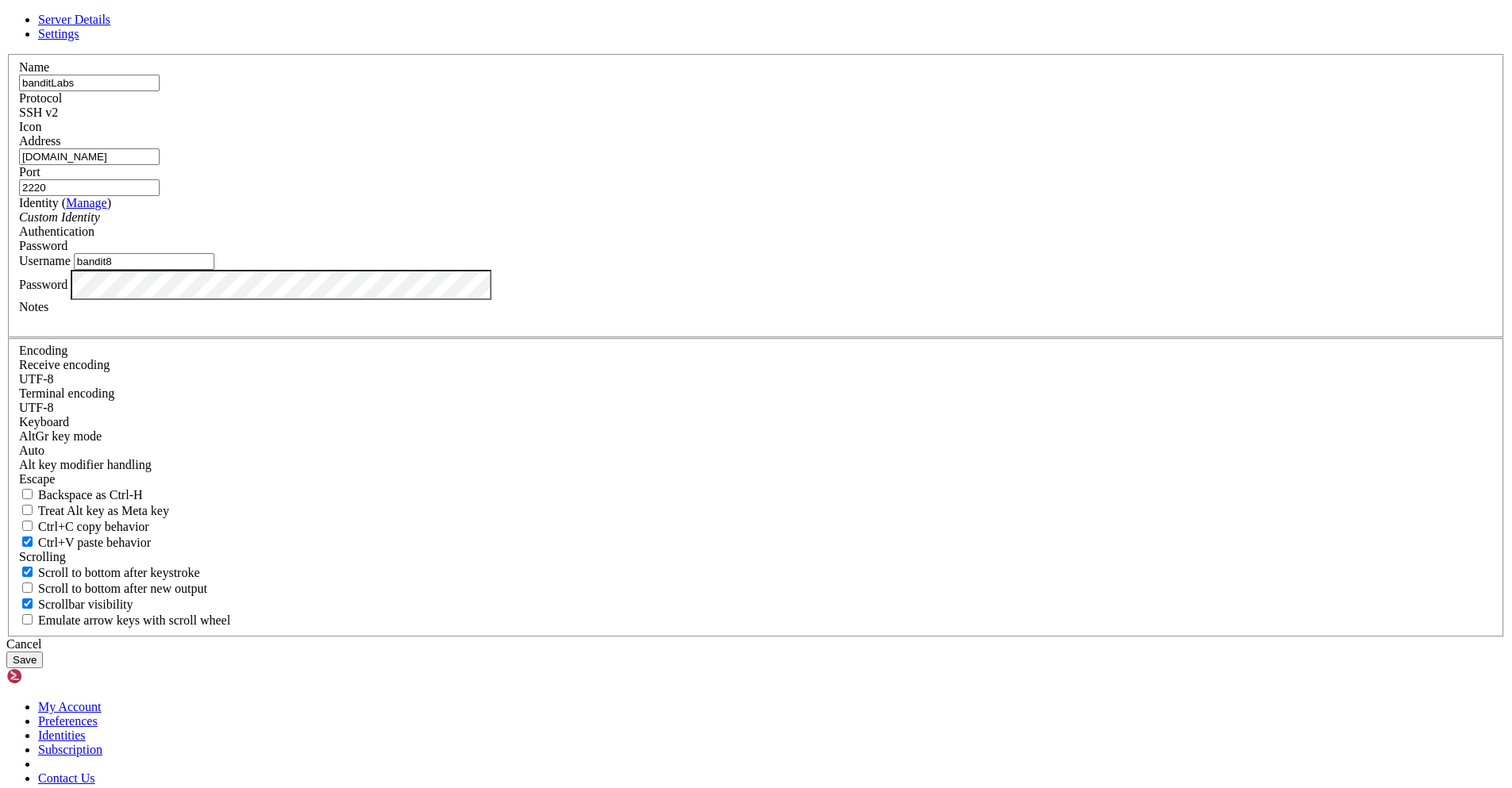
click at [214, 270] on input "bandit8" at bounding box center [143, 261] width 140 height 17
type input "bandit9"
click at [6, 652] on button "Save" at bounding box center [24, 660] width 37 height 17
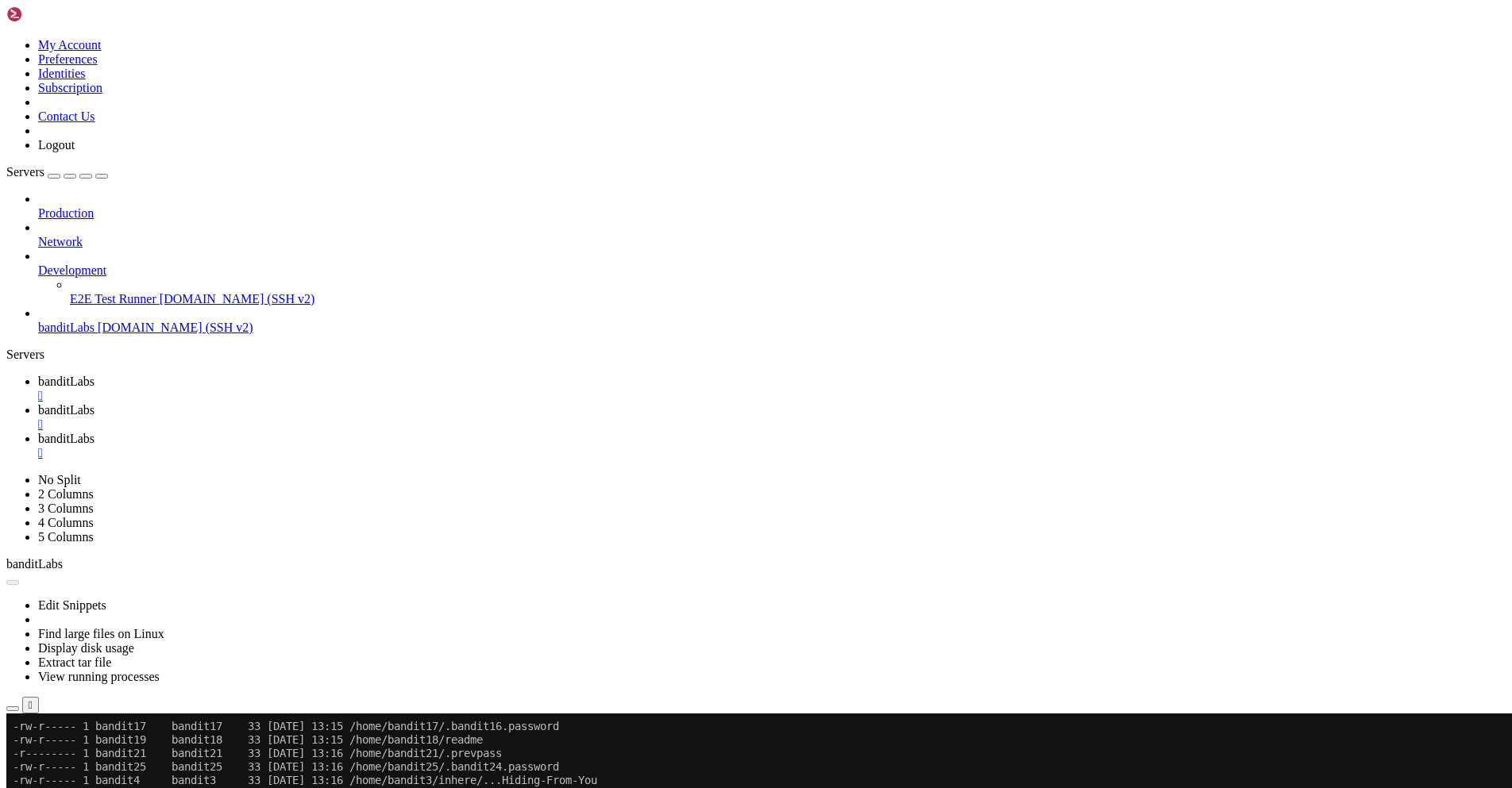
scroll to position [55966, 0]
click at [38, 320] on icon at bounding box center [38, 320] width 0 height 0
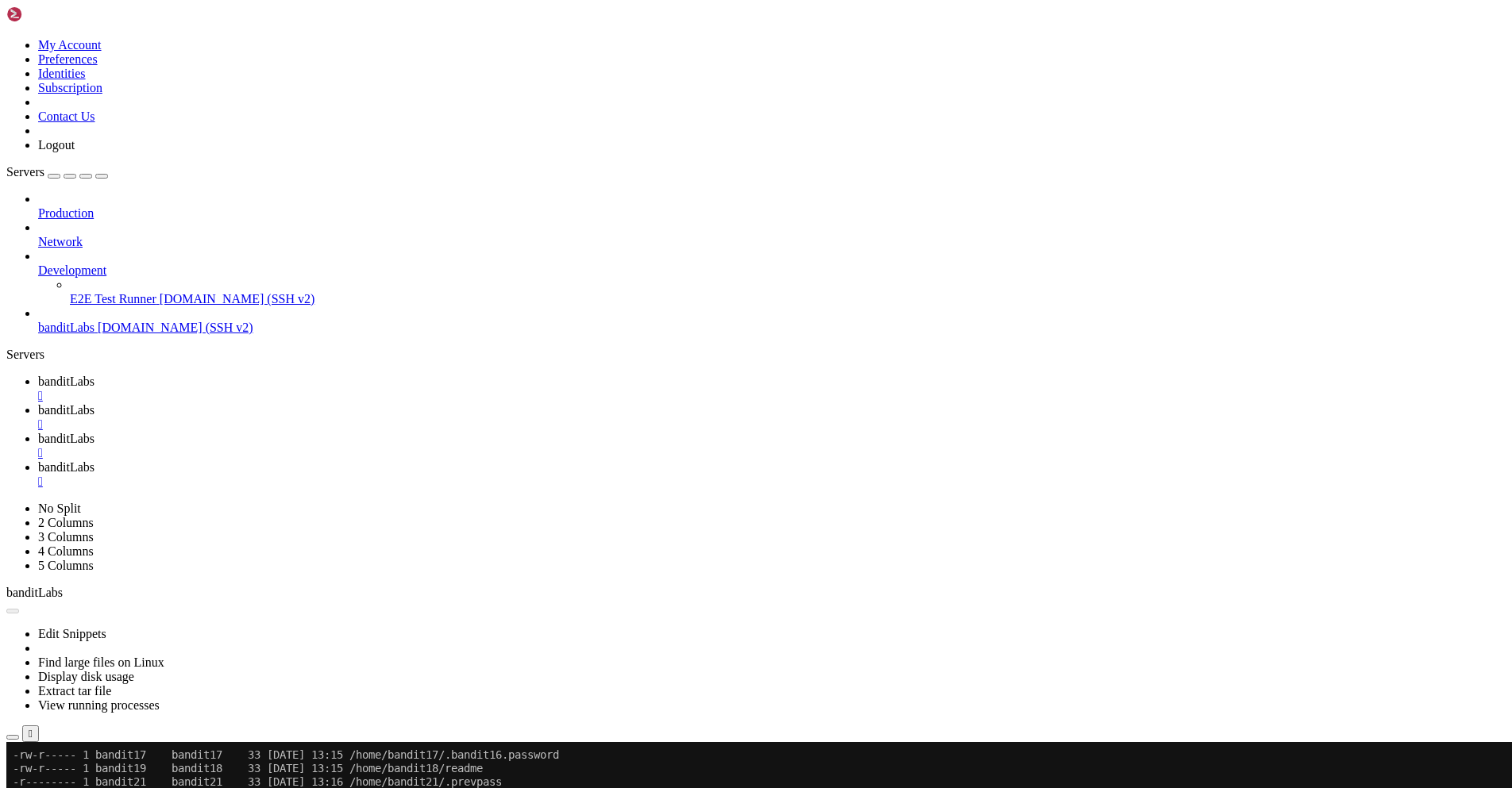
scroll to position [0, 0]
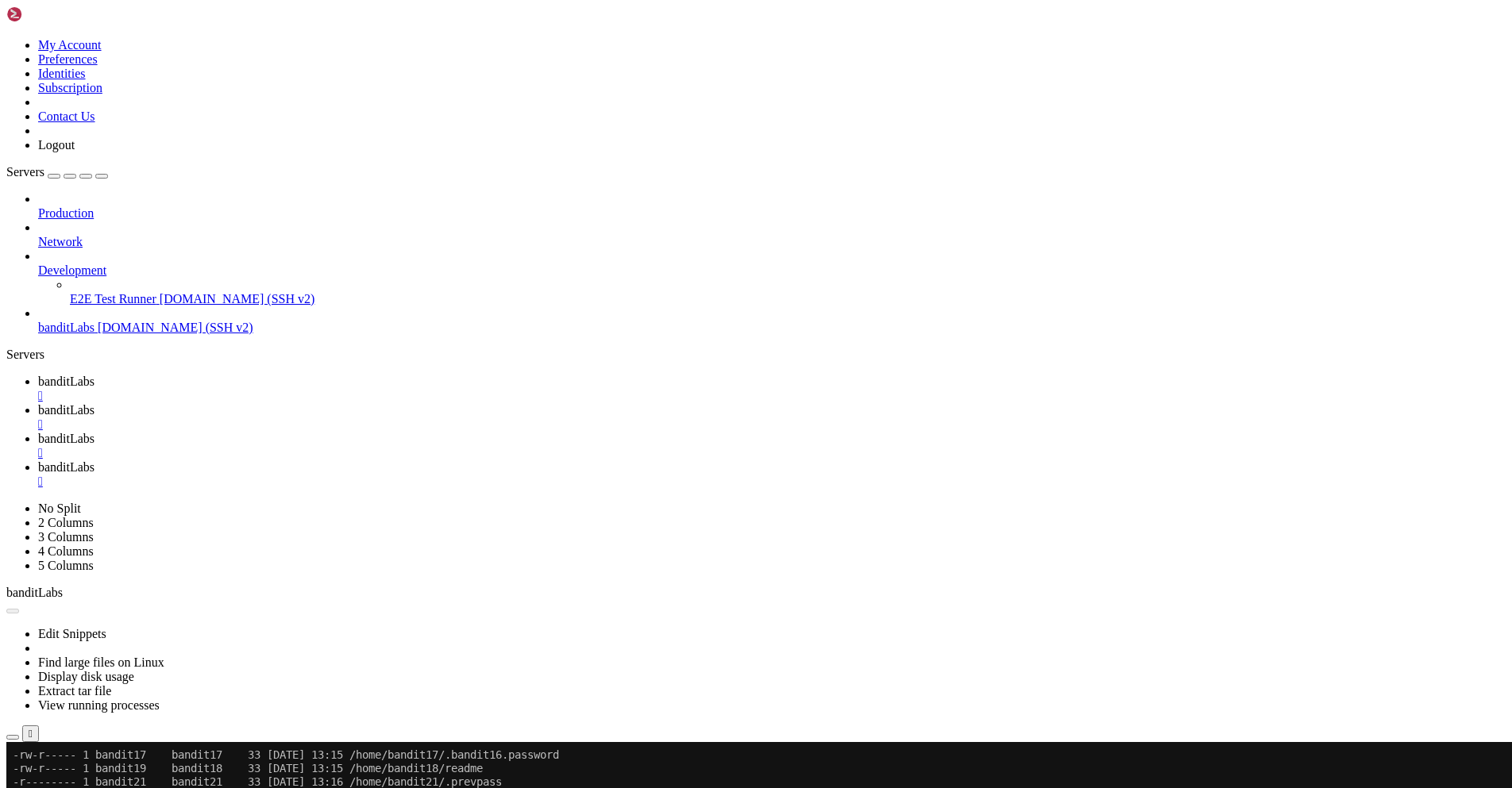
drag, startPoint x: 513, startPoint y: 1868, endPoint x: 847, endPoint y: 1939, distance: 341.5
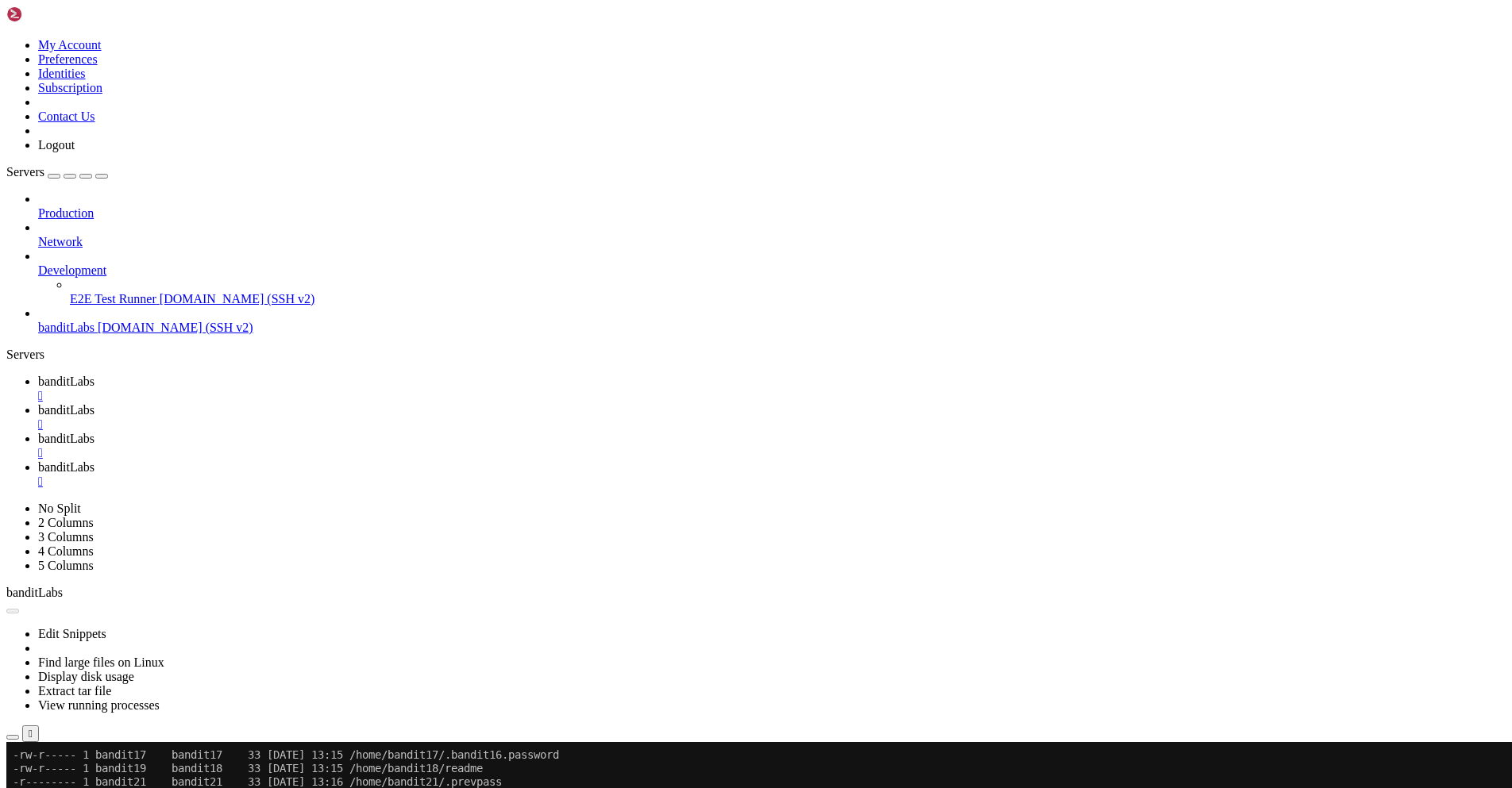
drag, startPoint x: 151, startPoint y: 1920, endPoint x: 14, endPoint y: 1894, distance: 139.4
drag, startPoint x: 173, startPoint y: 1900, endPoint x: 363, endPoint y: 1964, distance: 200.5
drag, startPoint x: 169, startPoint y: 1912, endPoint x: 15, endPoint y: 1892, distance: 155.3
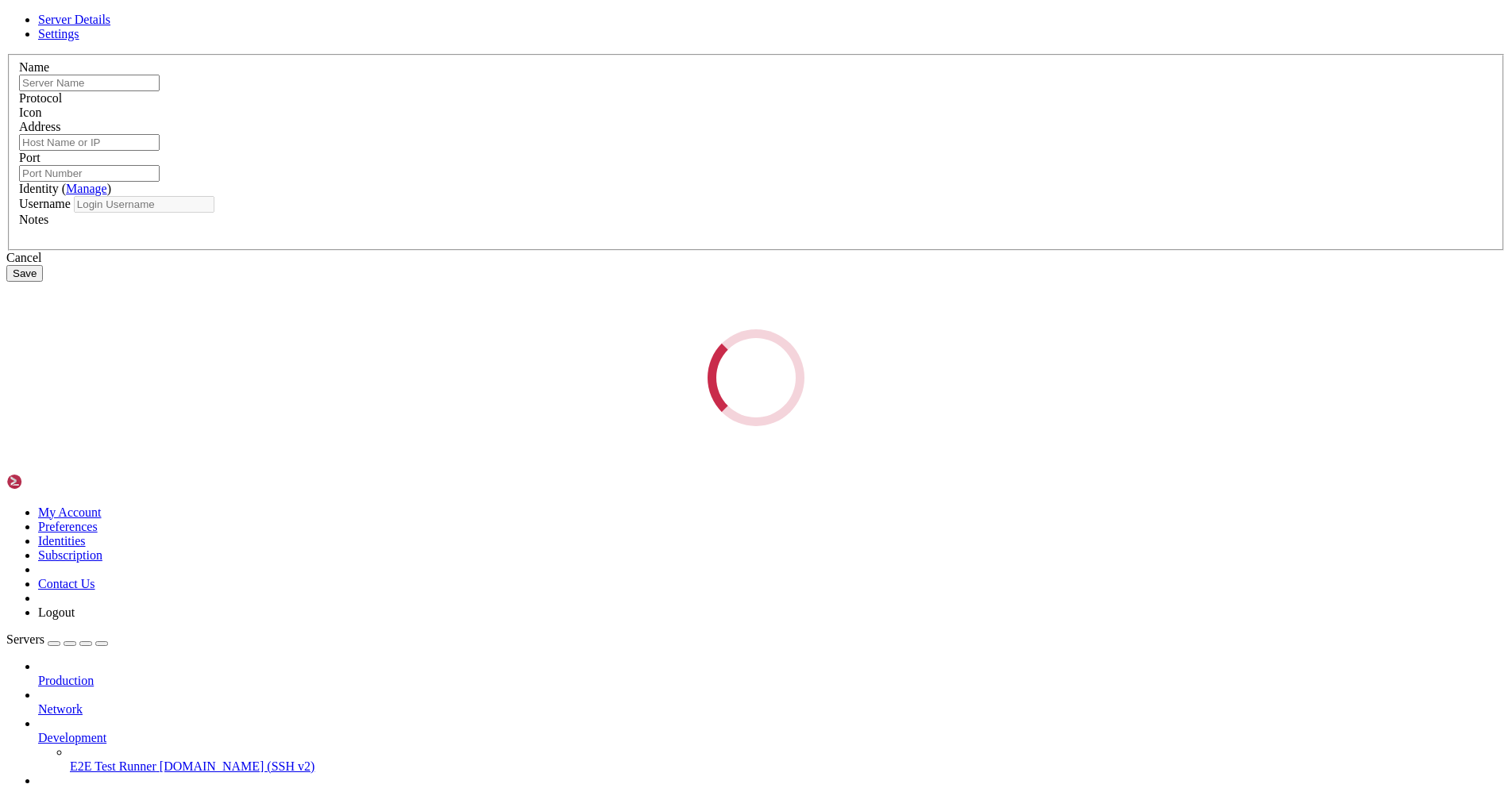
type input "banditLabs"
type input "[DOMAIN_NAME]"
type input "2220"
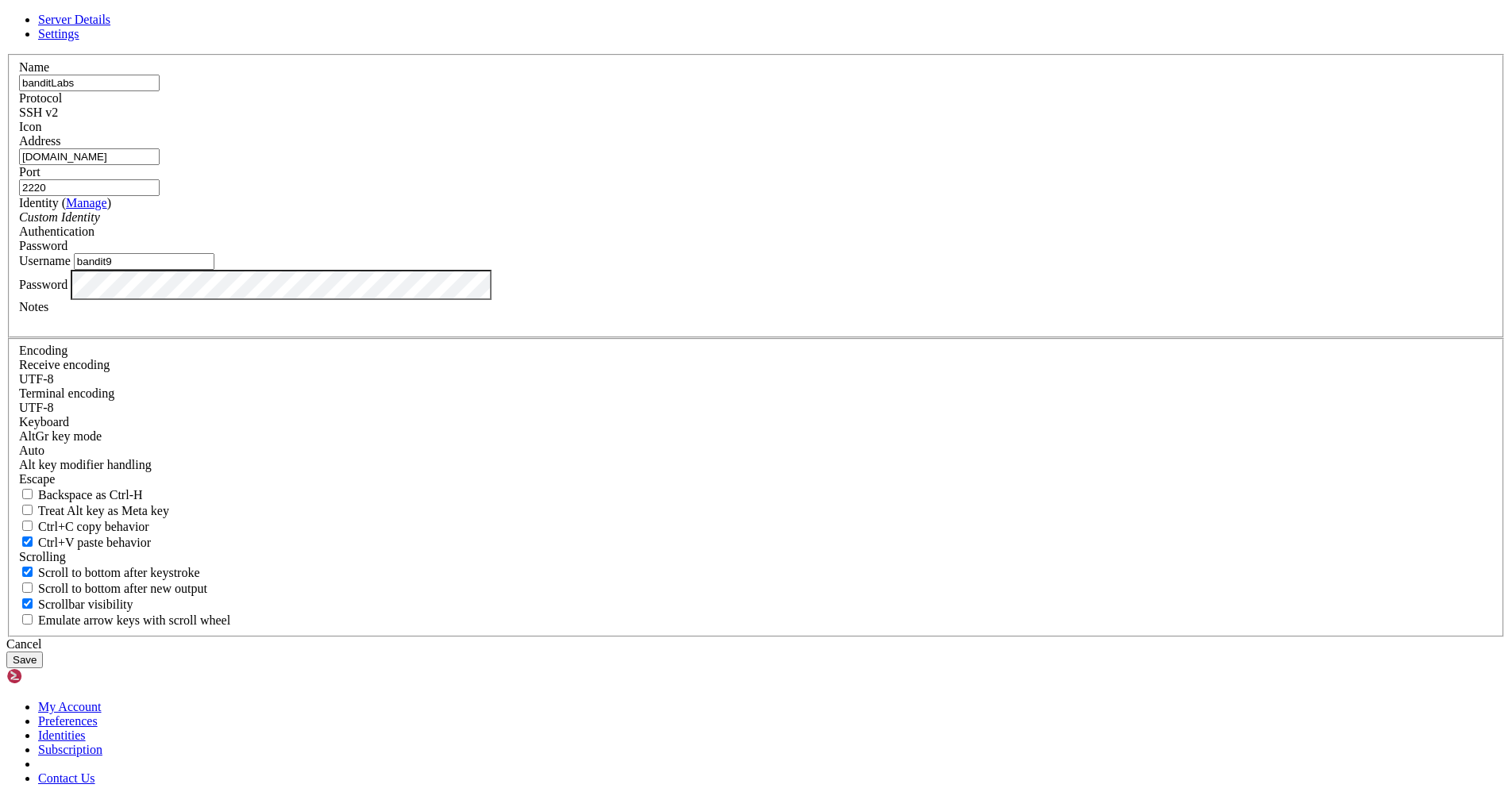
click at [214, 270] on input "bandit9" at bounding box center [143, 261] width 140 height 17
type input "bandit10"
click at [6, 652] on button "Save" at bounding box center [24, 660] width 37 height 17
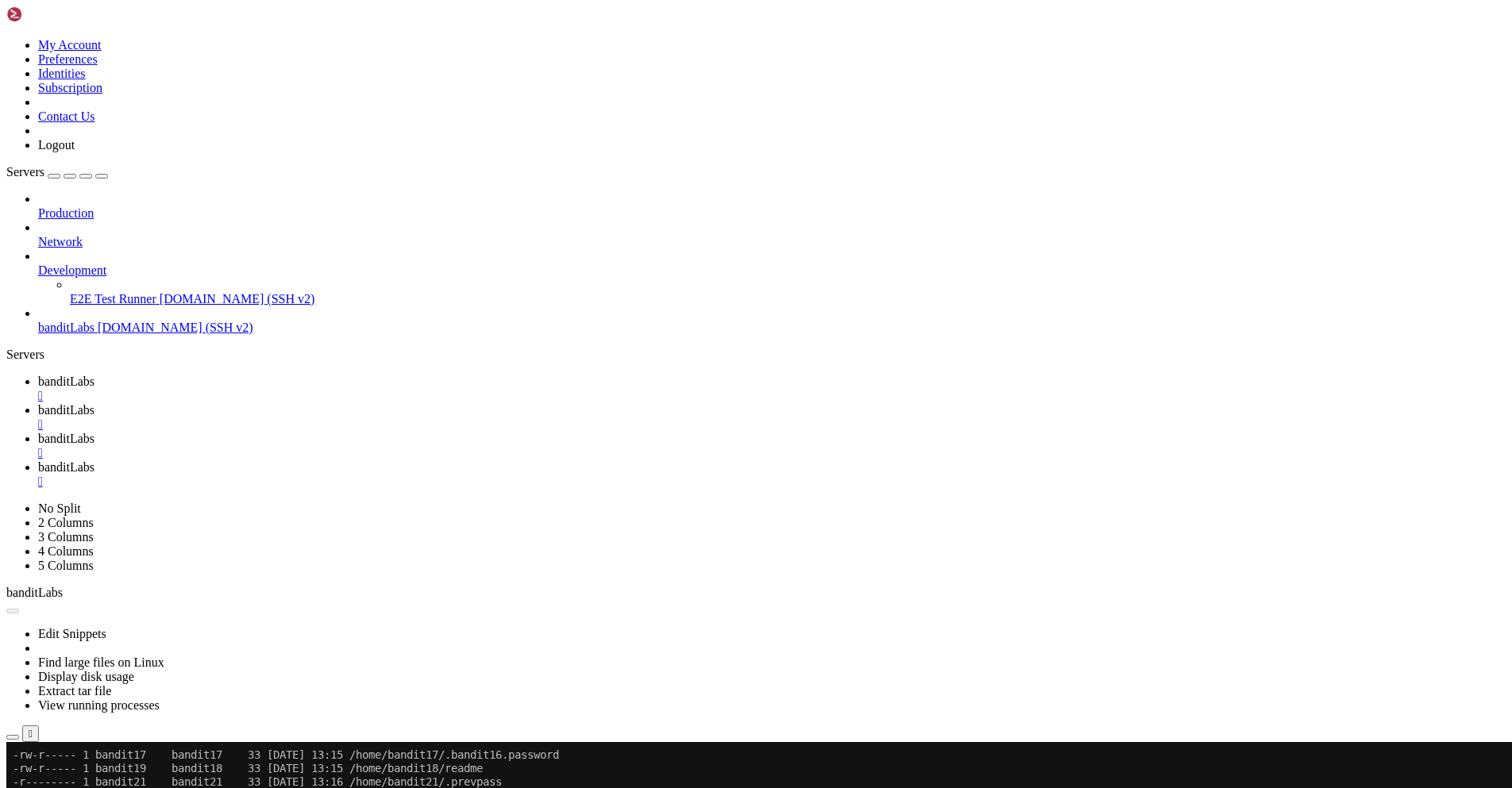
click at [73, 320] on span "banditLabs" at bounding box center [66, 327] width 57 height 14
click at [113, 320] on span "[DOMAIN_NAME] (SSH v2)" at bounding box center [175, 327] width 155 height 14
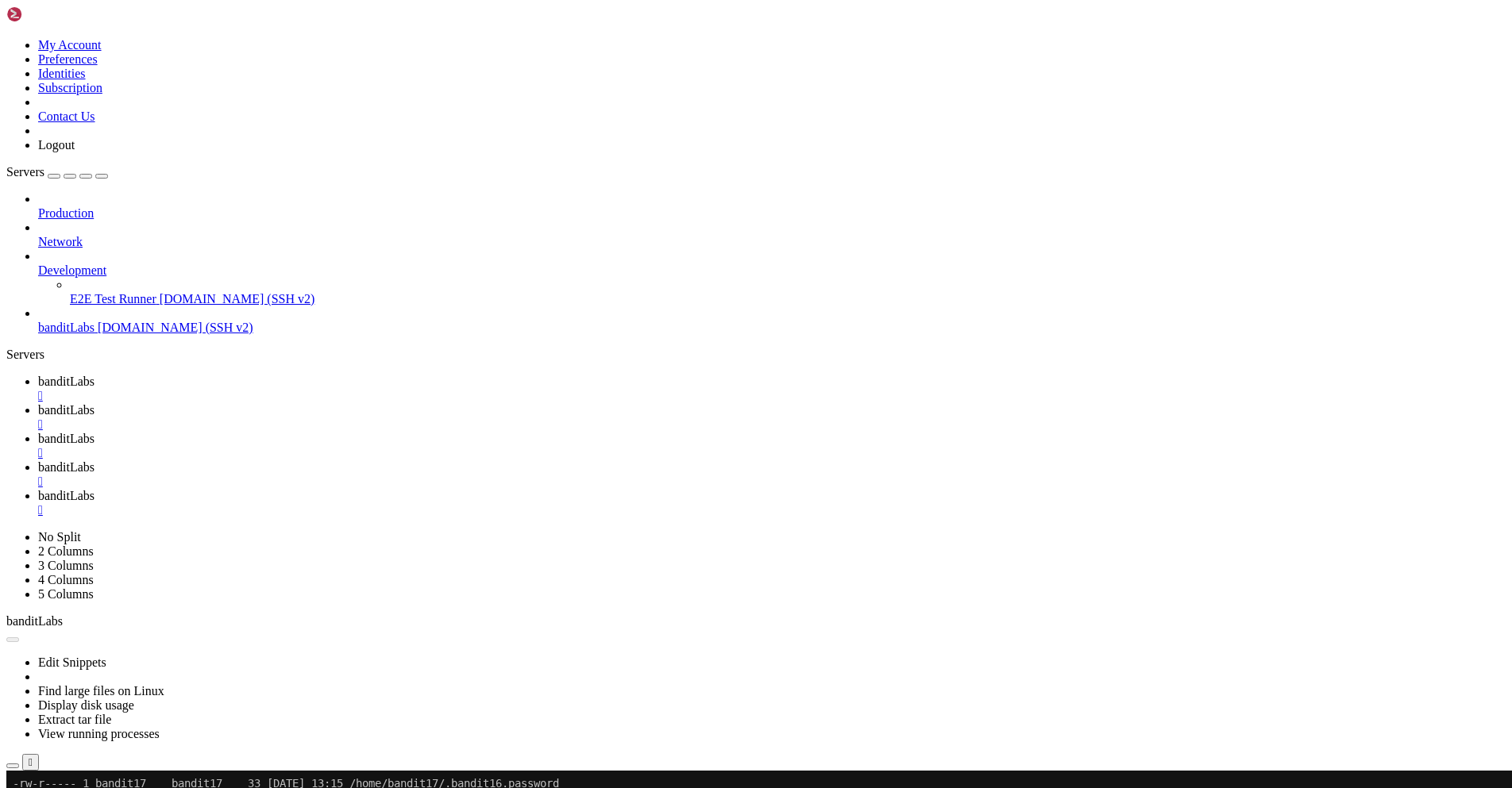
scroll to position [0, 0]
drag, startPoint x: 875, startPoint y: 311, endPoint x: 1110, endPoint y: 298, distance: 235.4
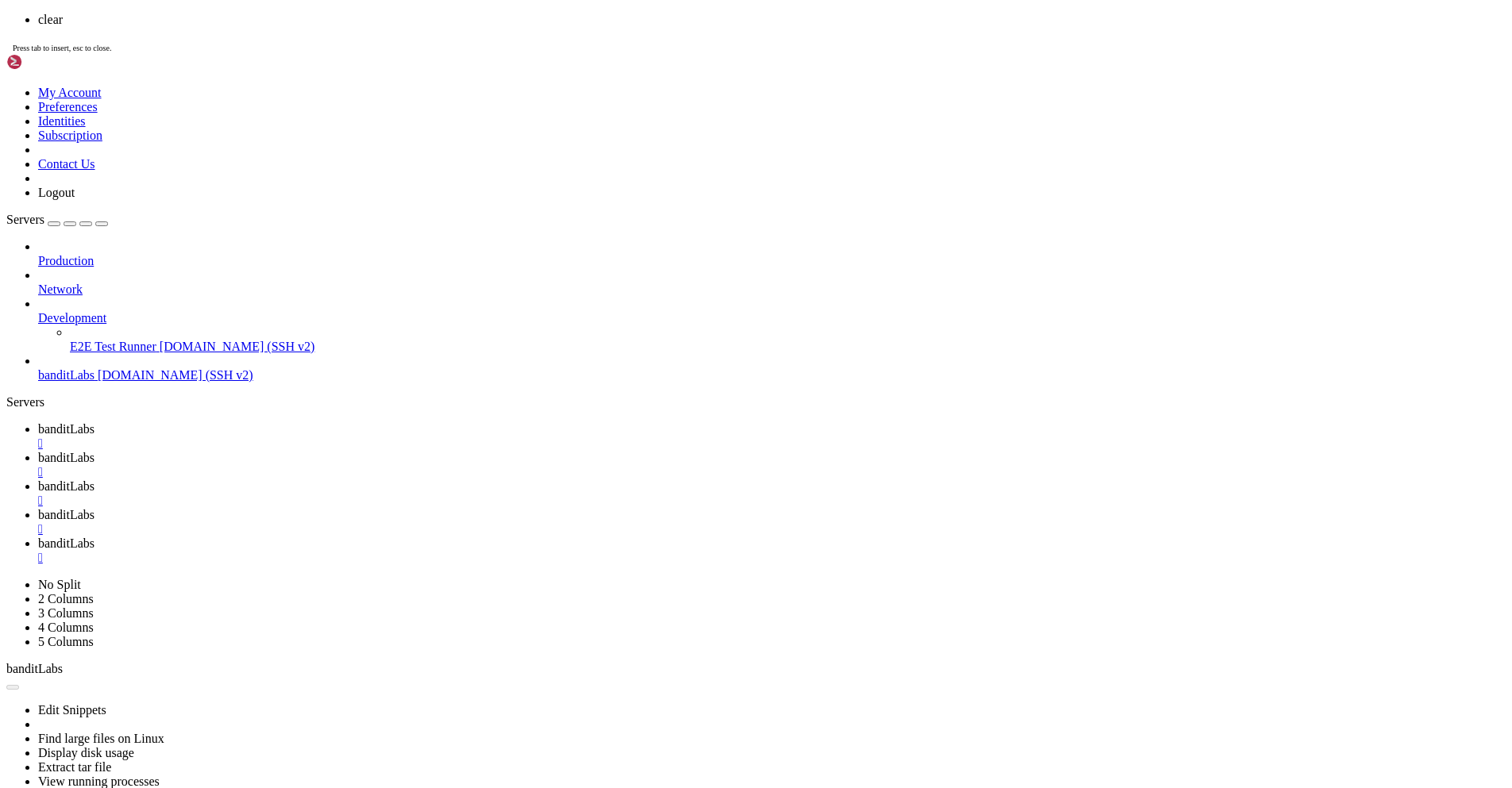
scroll to position [0, 0]
